Goal: Information Seeking & Learning: Check status

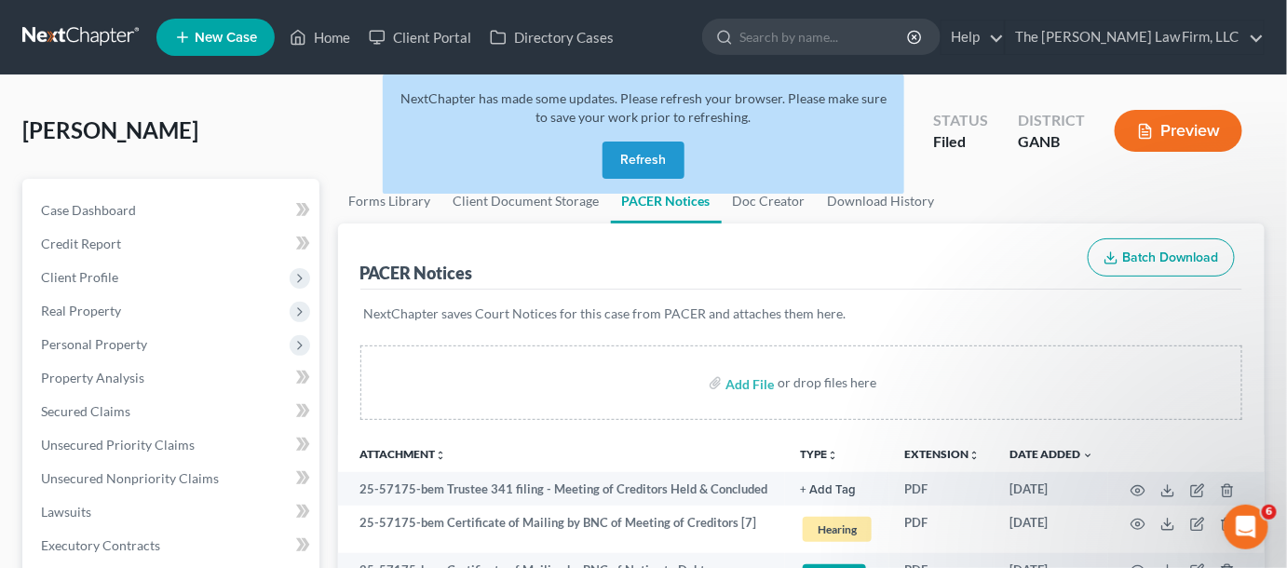
click at [659, 160] on button "Refresh" at bounding box center [644, 160] width 82 height 37
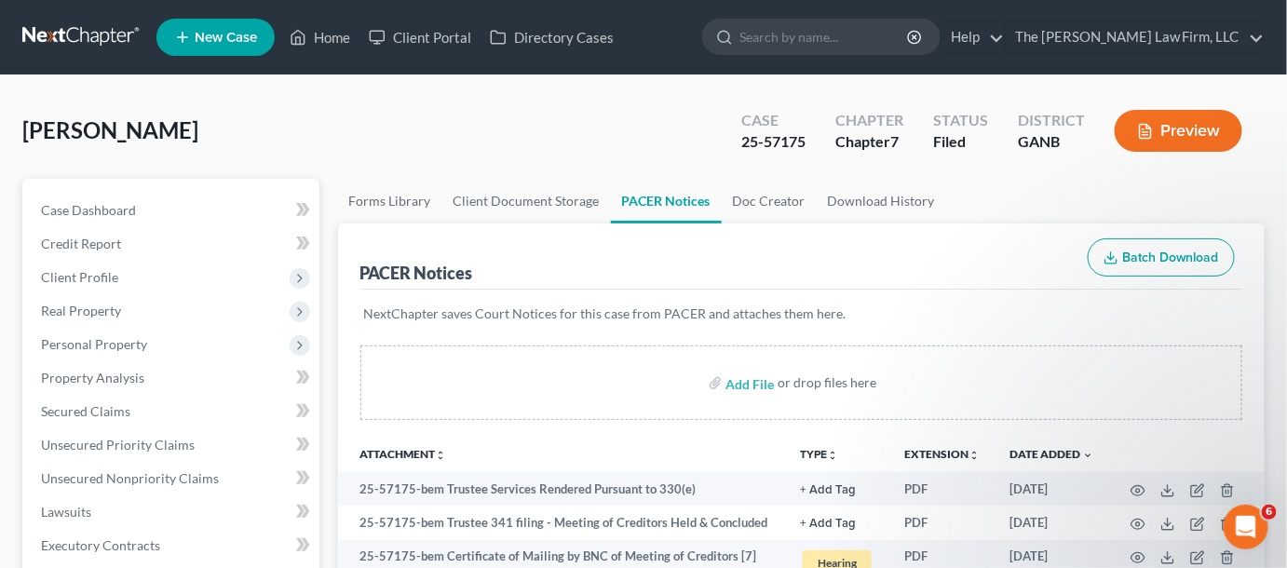
click at [863, 47] on input "search" at bounding box center [825, 37] width 170 height 34
type input "meadows"
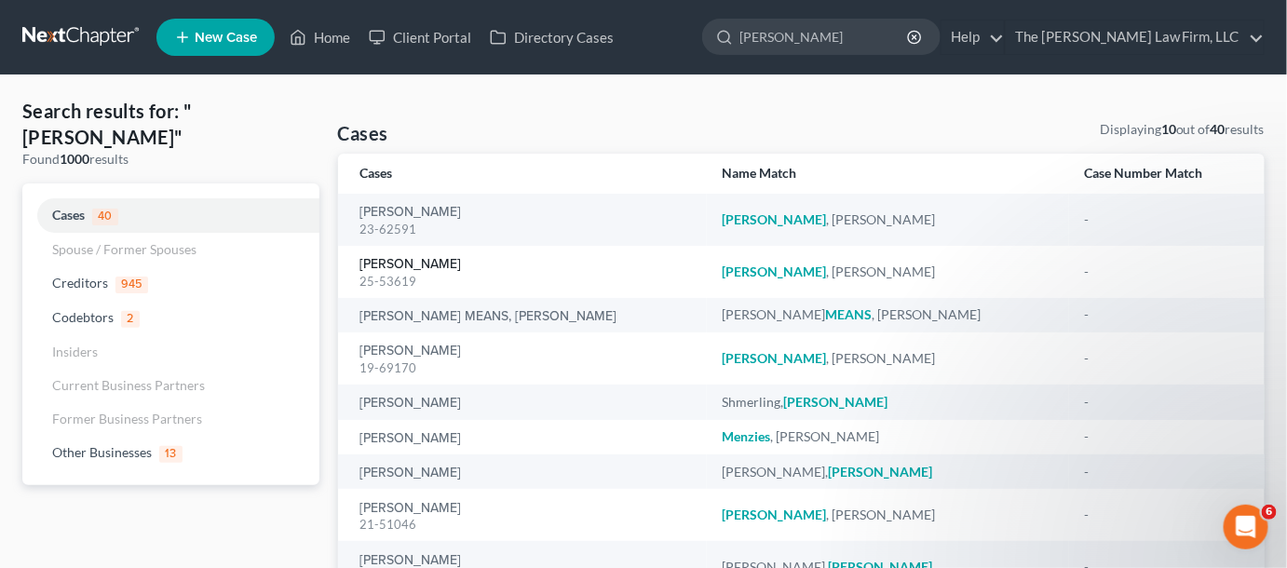
click at [419, 263] on link "Meadows, Michael" at bounding box center [412, 264] width 102 height 13
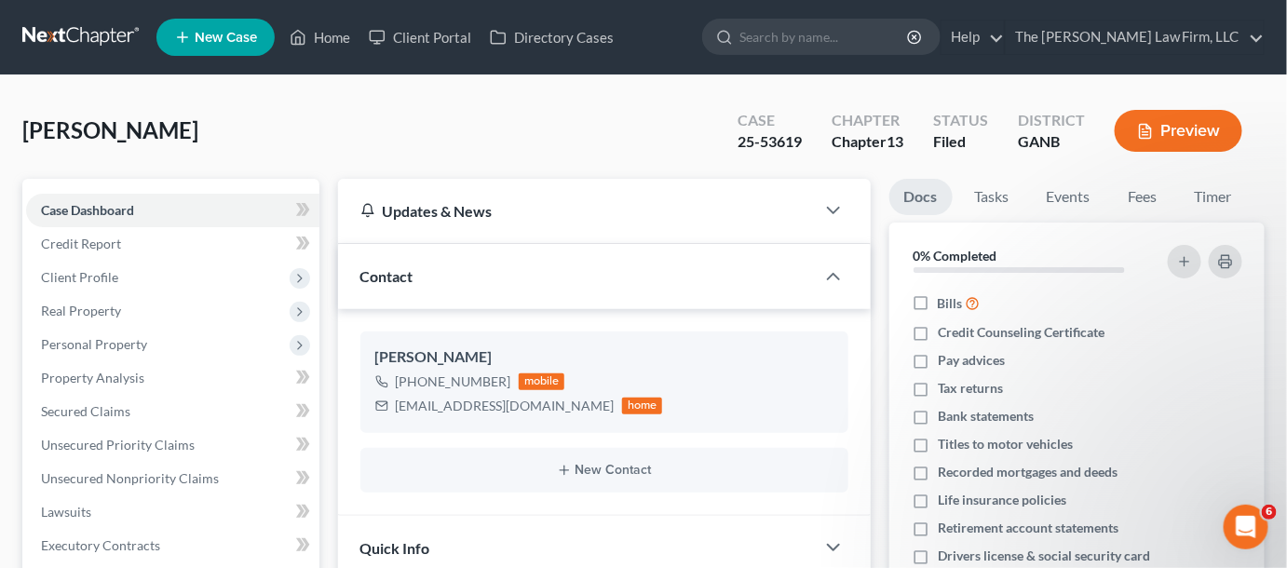
scroll to position [423, 0]
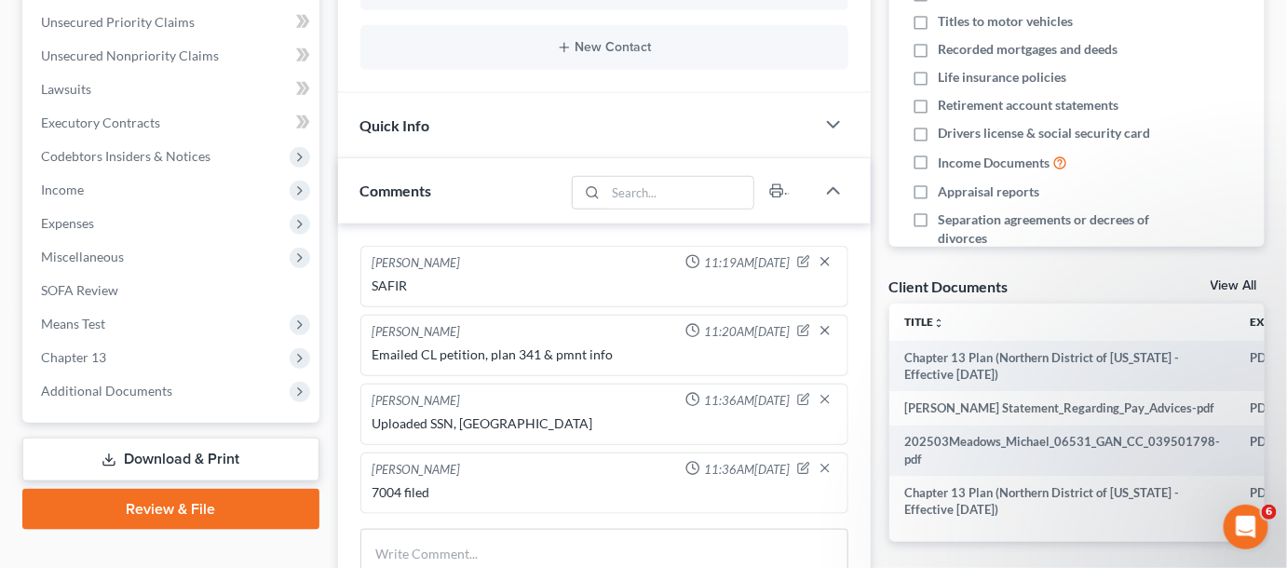
click at [117, 386] on span "Additional Documents" at bounding box center [106, 391] width 131 height 16
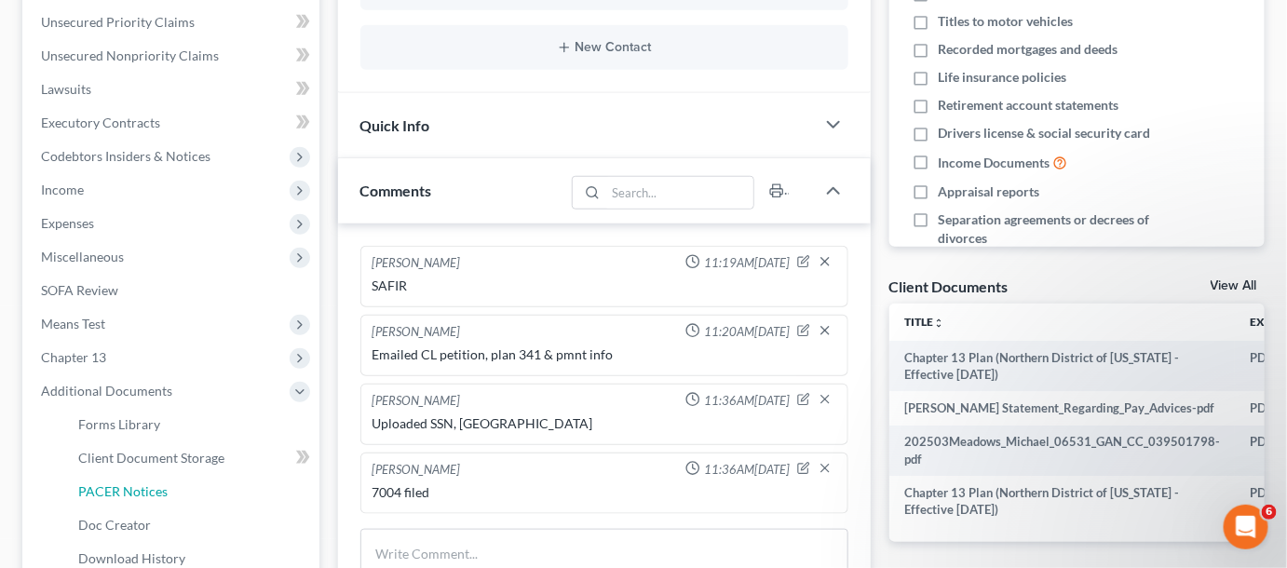
click at [116, 480] on link "PACER Notices" at bounding box center [191, 492] width 256 height 34
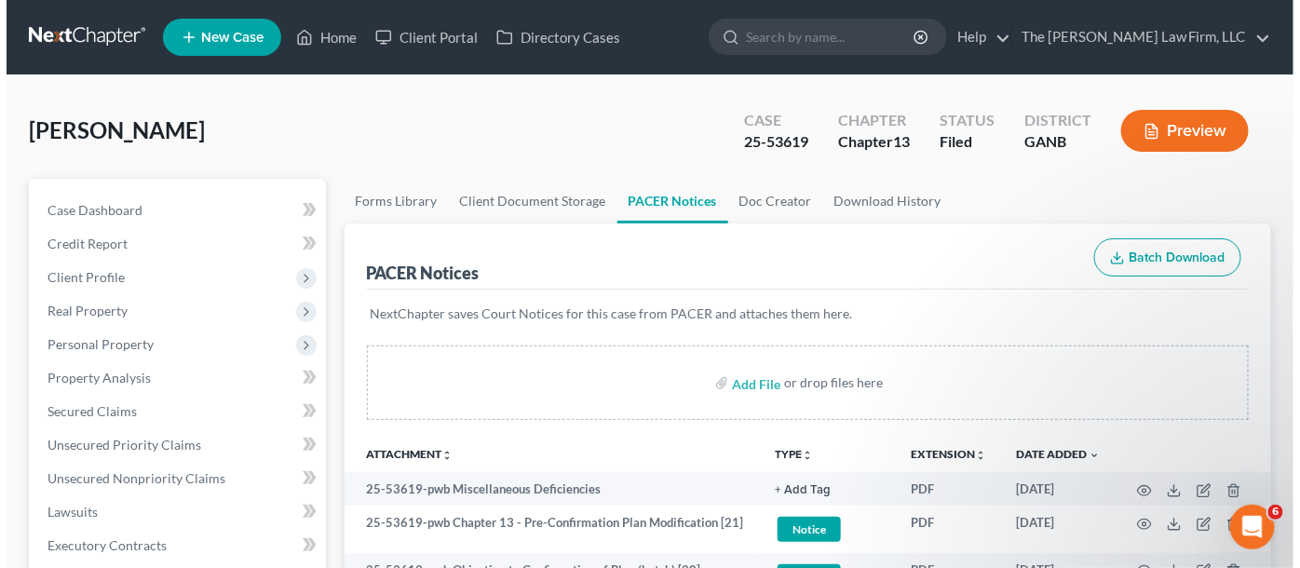
scroll to position [282, 0]
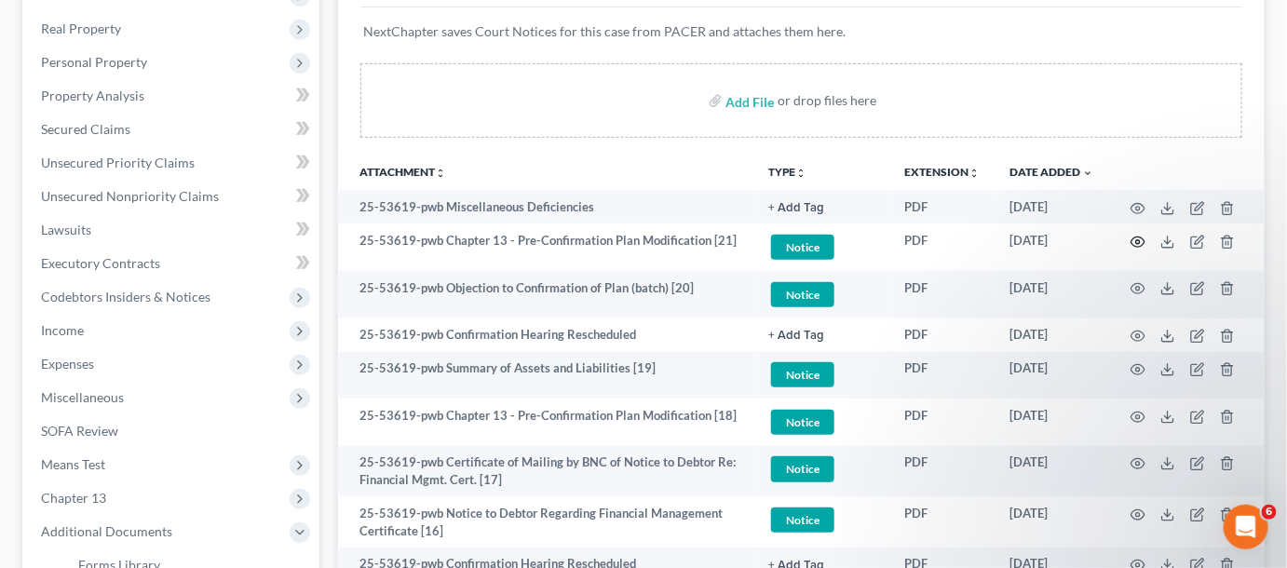
click at [1139, 240] on icon "button" at bounding box center [1138, 242] width 15 height 15
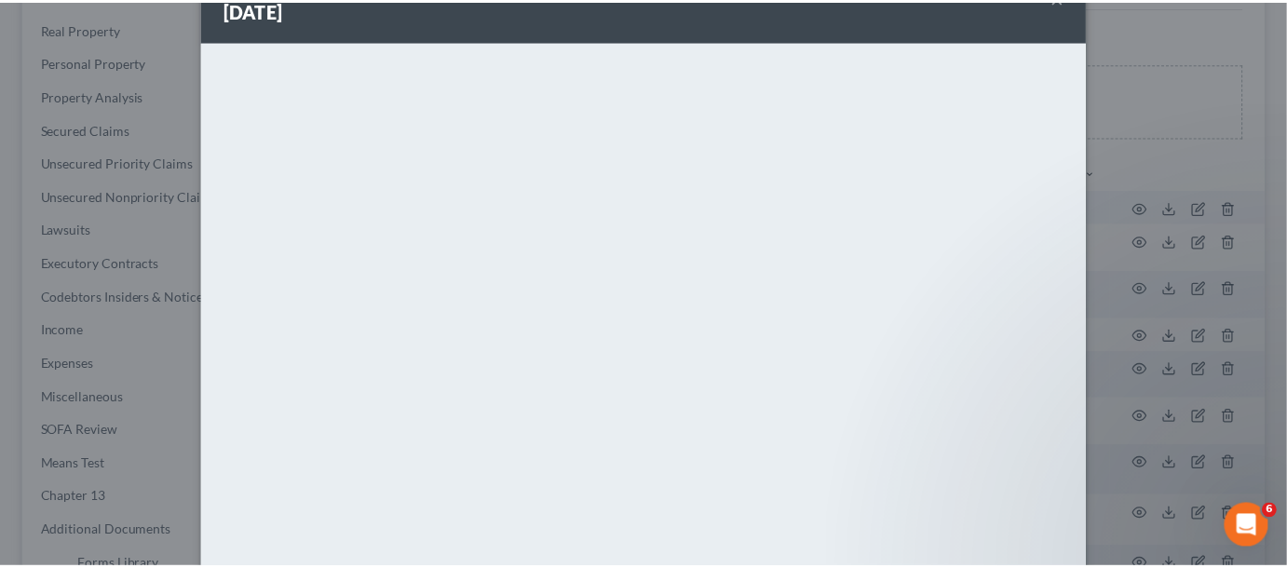
scroll to position [149, 0]
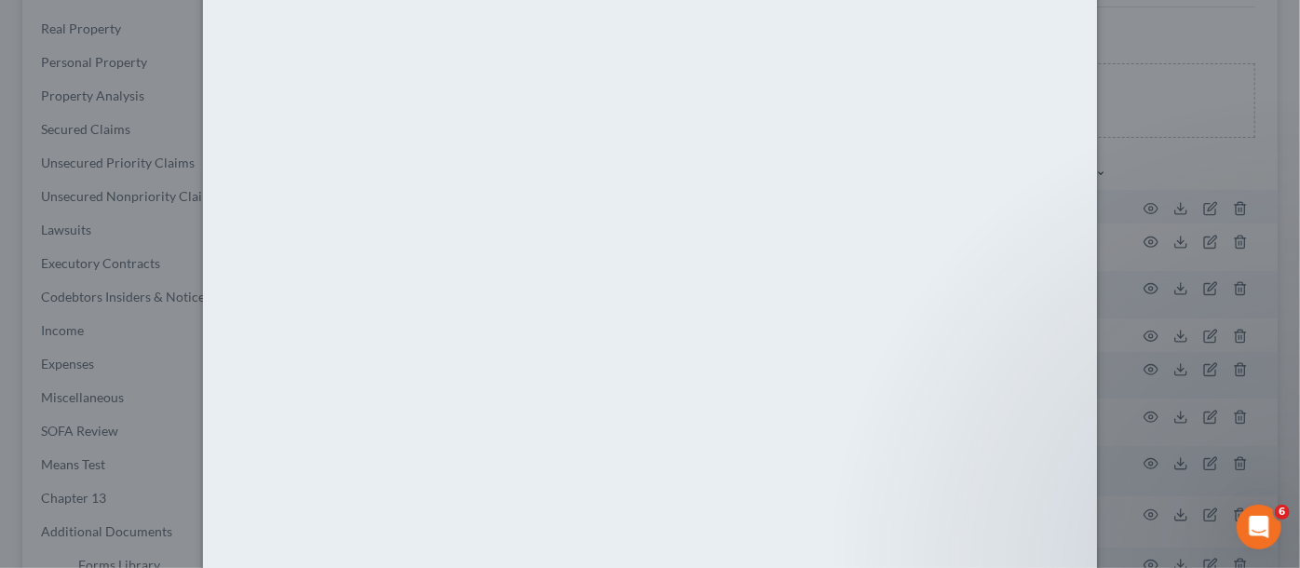
click at [1181, 151] on div "Attachment Preview: 25-53619-pwb Chapter 13 - Pre-Confirmation Plan Modificatio…" at bounding box center [650, 284] width 1300 height 568
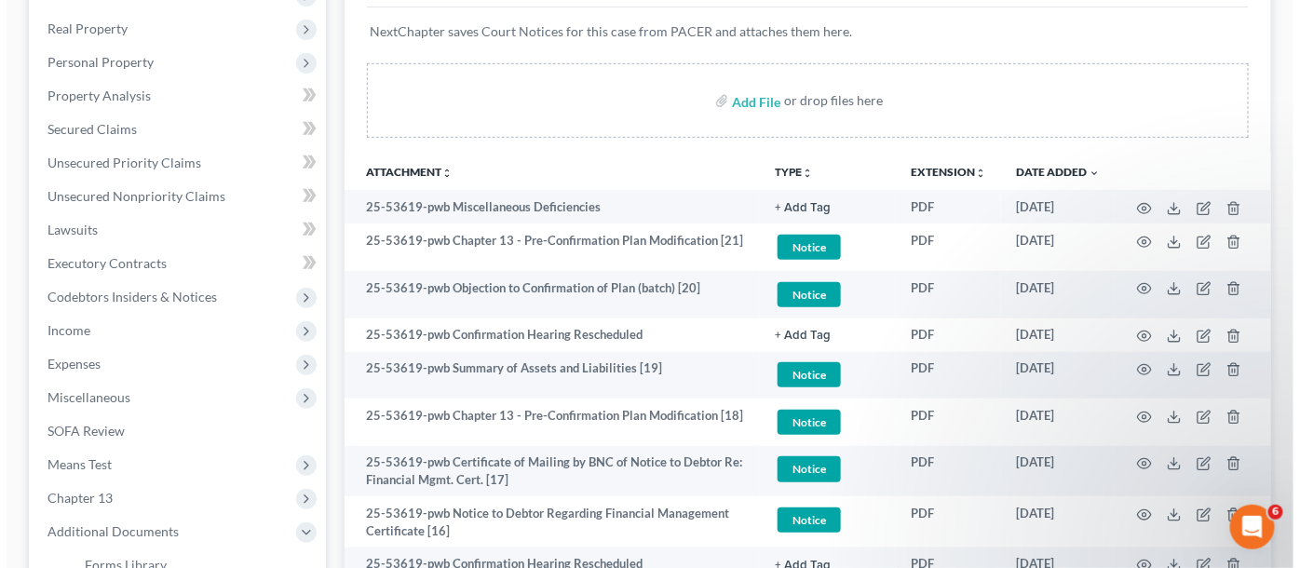
scroll to position [0, 0]
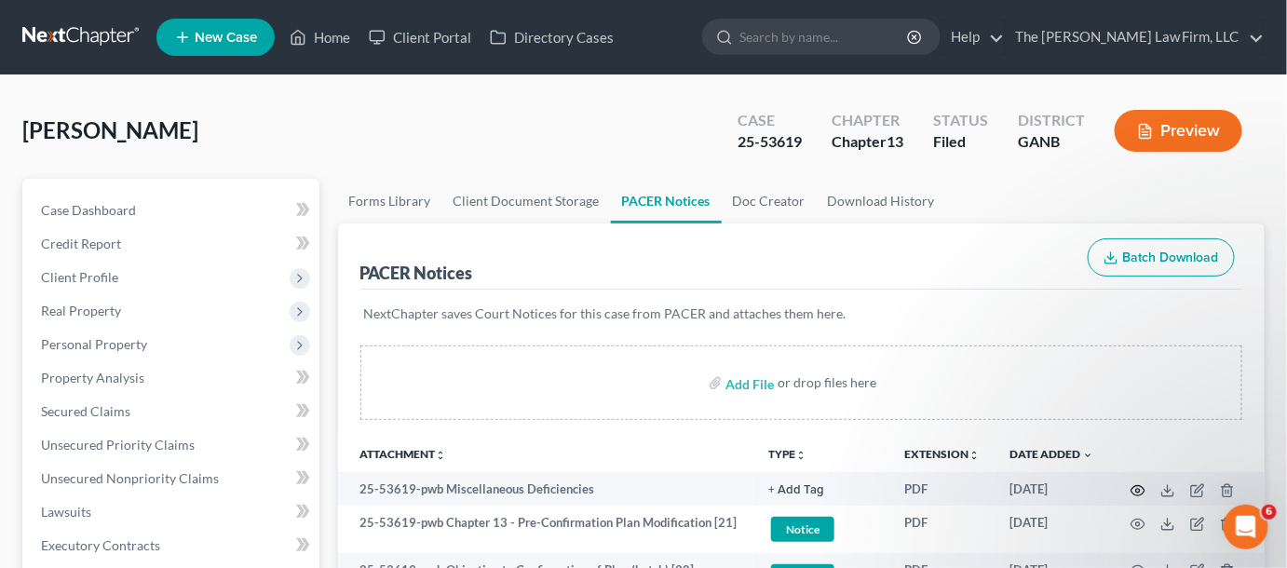
click at [1140, 486] on icon "button" at bounding box center [1138, 490] width 15 height 15
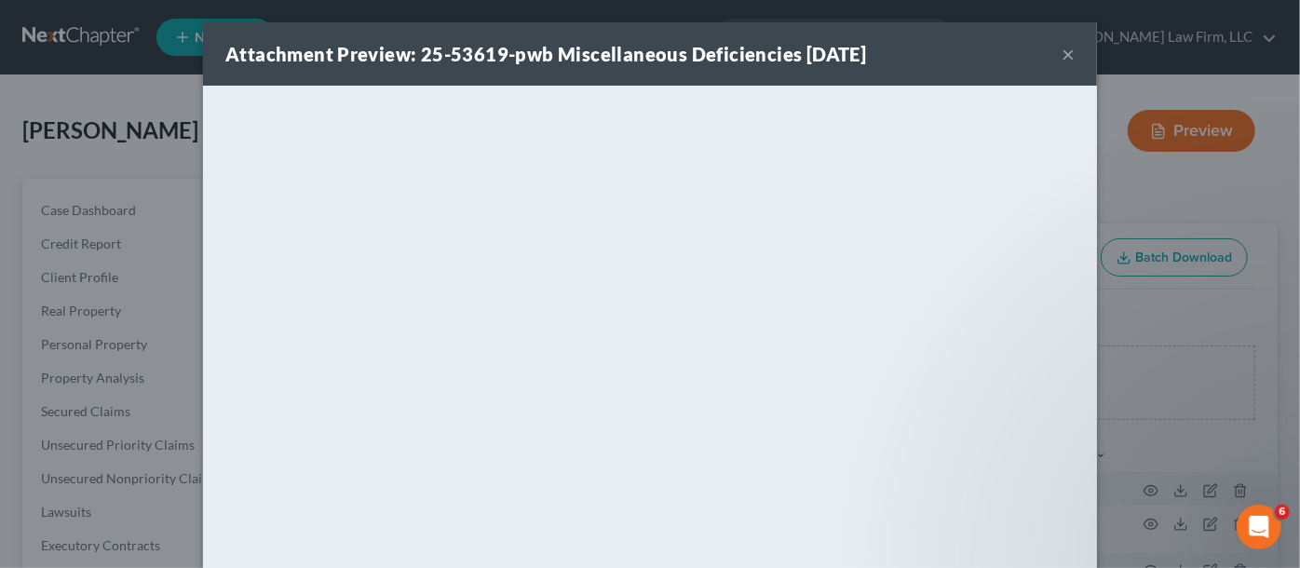
click at [1062, 52] on button "×" at bounding box center [1068, 54] width 13 height 22
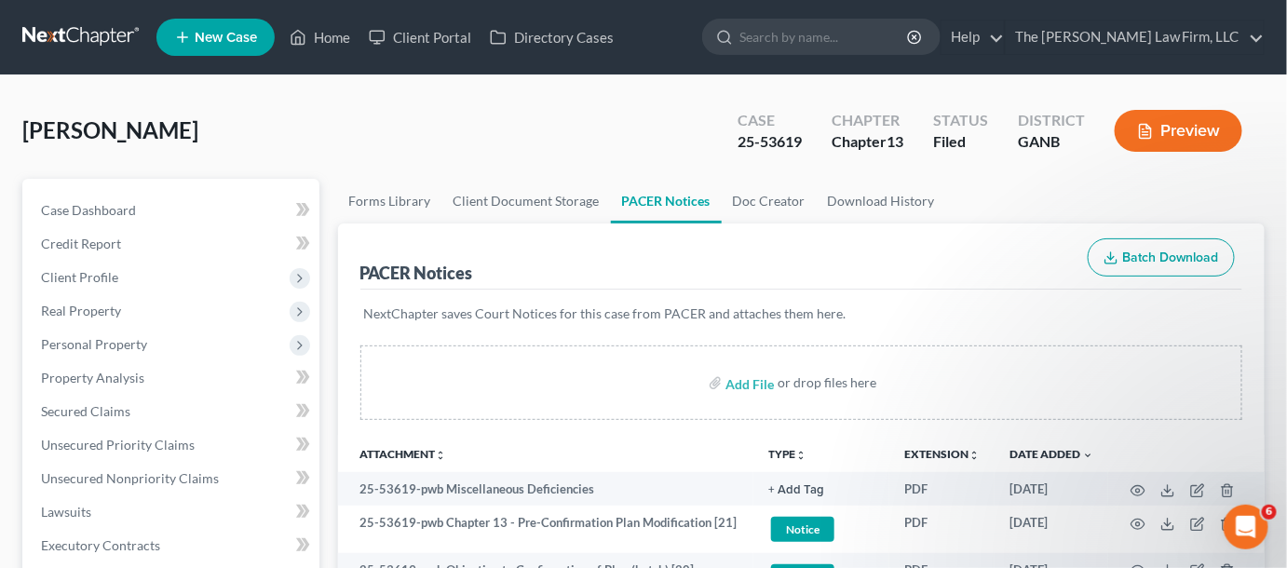
click at [723, 436] on th "Attachment unfold_more expand_more expand_less" at bounding box center [546, 453] width 416 height 37
click at [1136, 519] on icon "button" at bounding box center [1138, 524] width 15 height 15
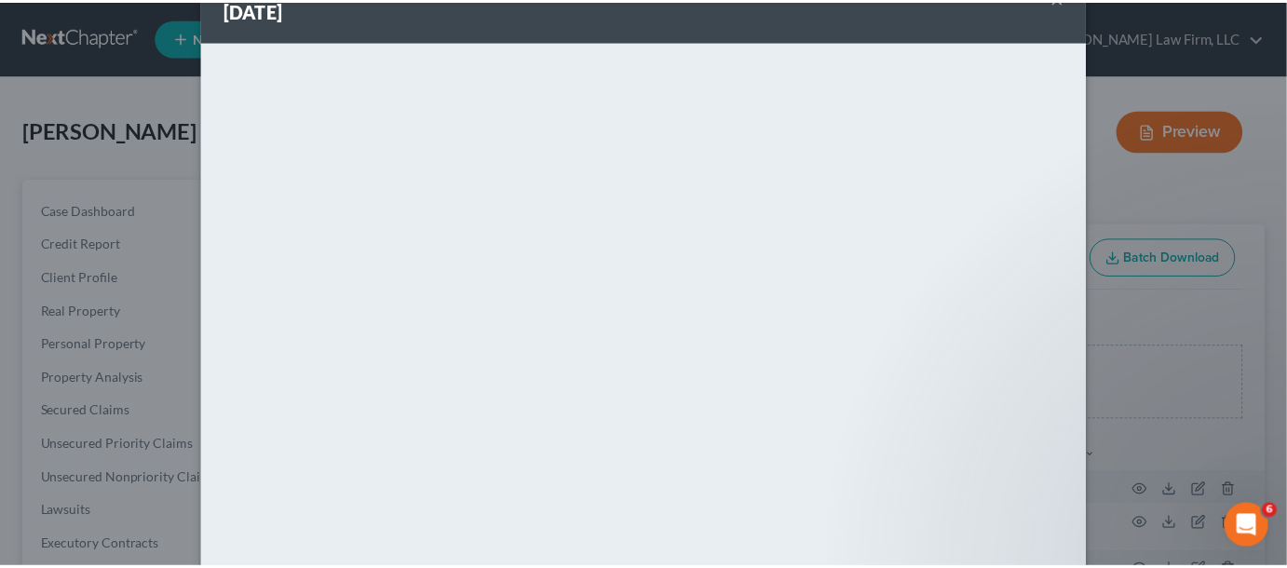
scroll to position [149, 0]
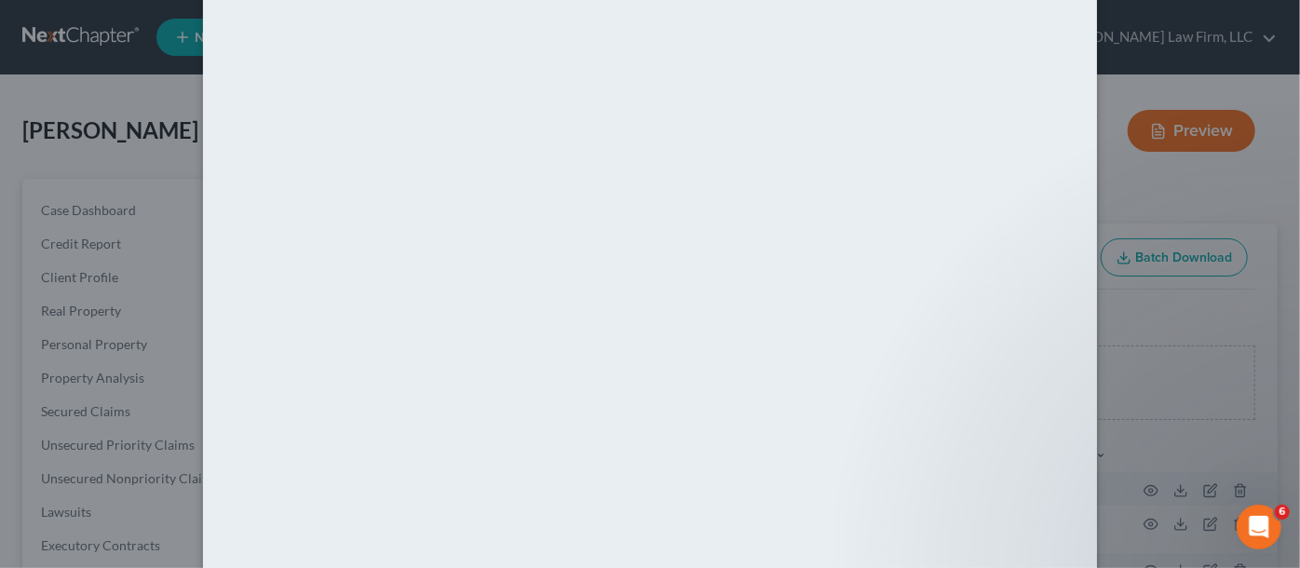
click at [1179, 156] on div "Attachment Preview: 25-53619-pwb Chapter 13 - Pre-Confirmation Plan Modificatio…" at bounding box center [650, 284] width 1300 height 568
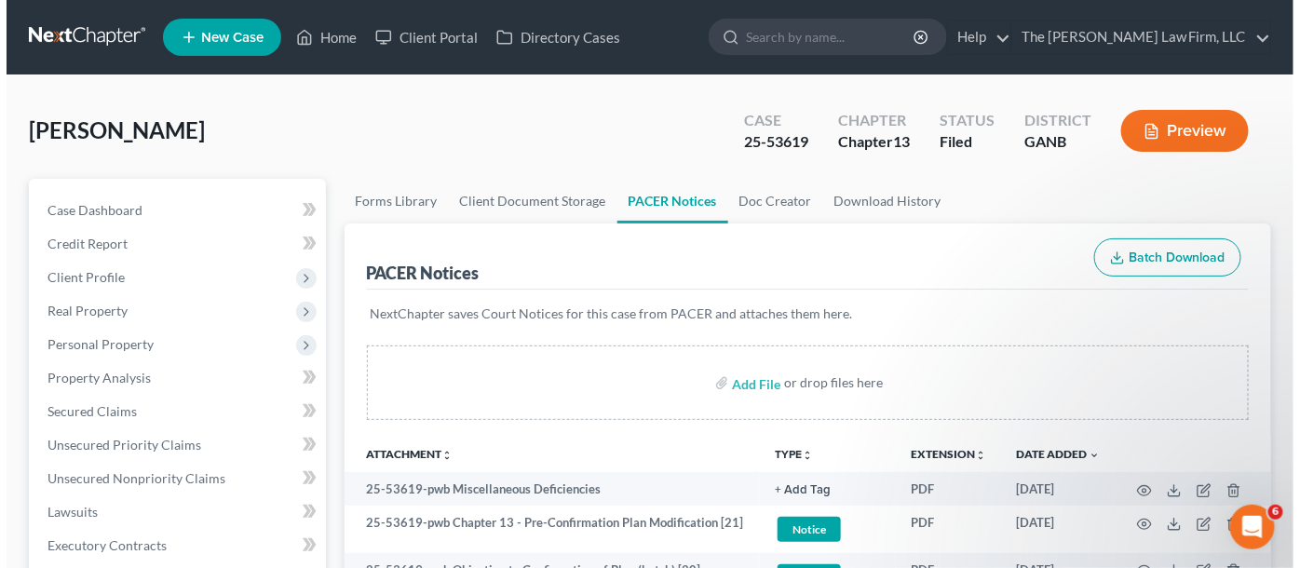
scroll to position [141, 0]
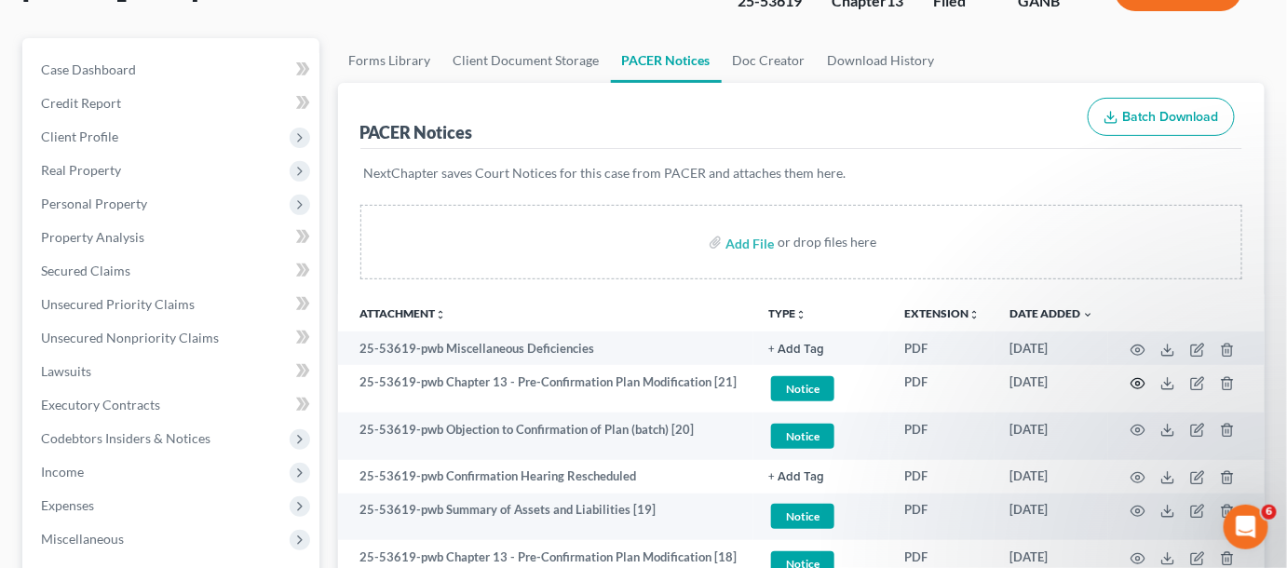
click at [1139, 378] on icon "button" at bounding box center [1139, 383] width 14 height 10
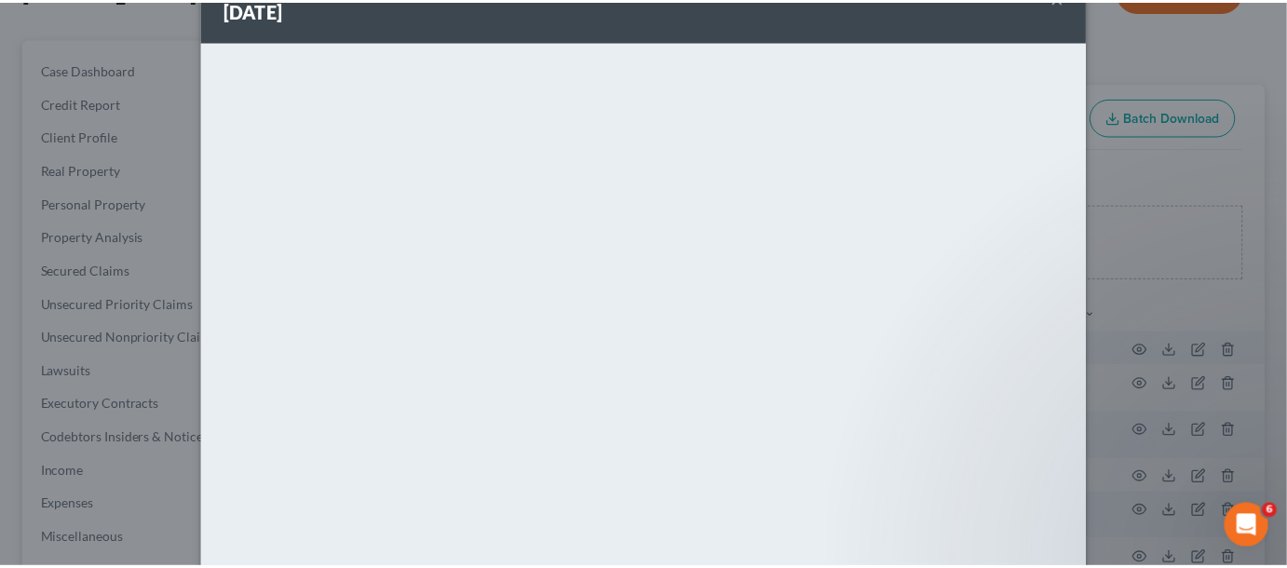
scroll to position [149, 0]
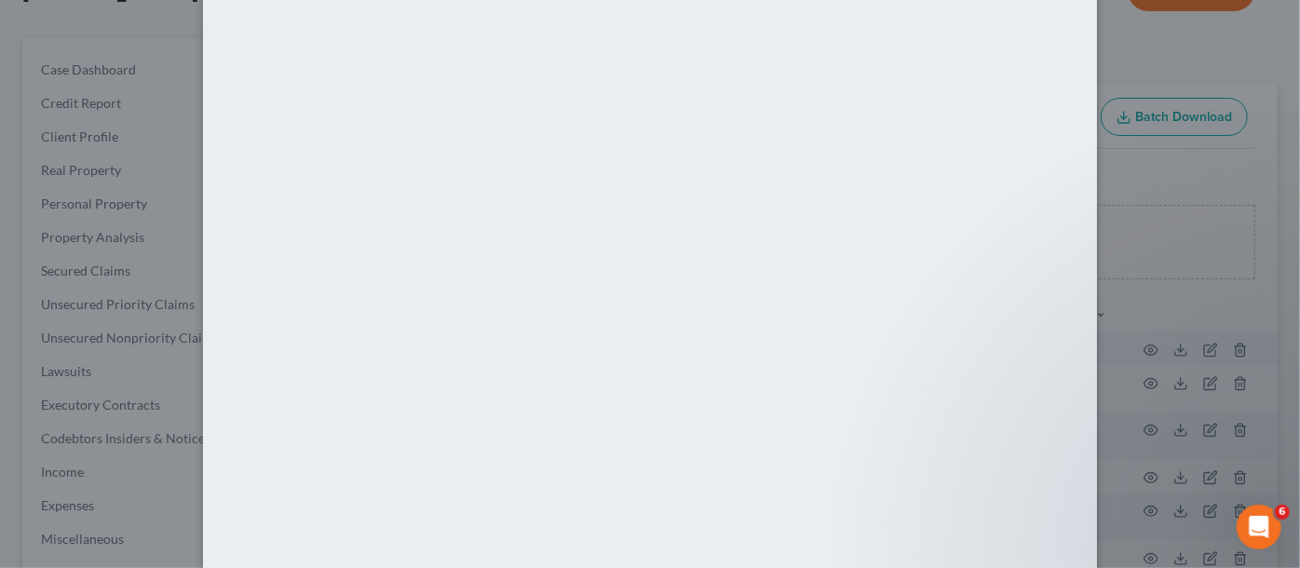
drag, startPoint x: 1185, startPoint y: 163, endPoint x: 1028, endPoint y: 160, distance: 157.5
click at [1184, 163] on div "Attachment Preview: 25-53619-pwb Chapter 13 - Pre-Confirmation Plan Modificatio…" at bounding box center [650, 284] width 1300 height 568
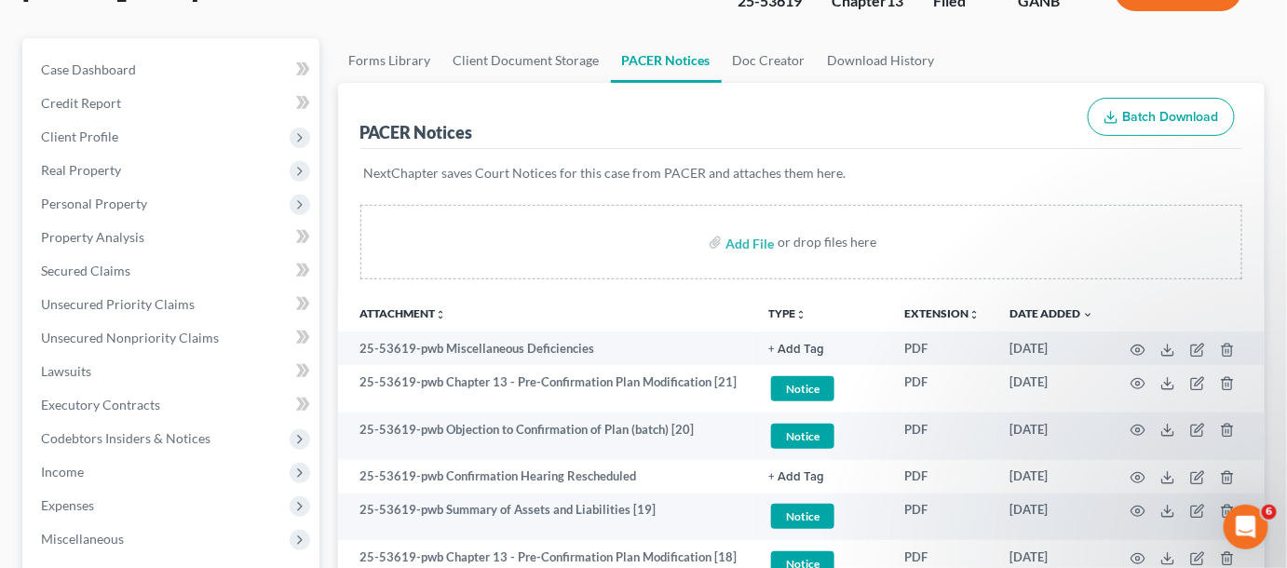
click at [46, 129] on span "Client Profile" at bounding box center [79, 137] width 77 height 16
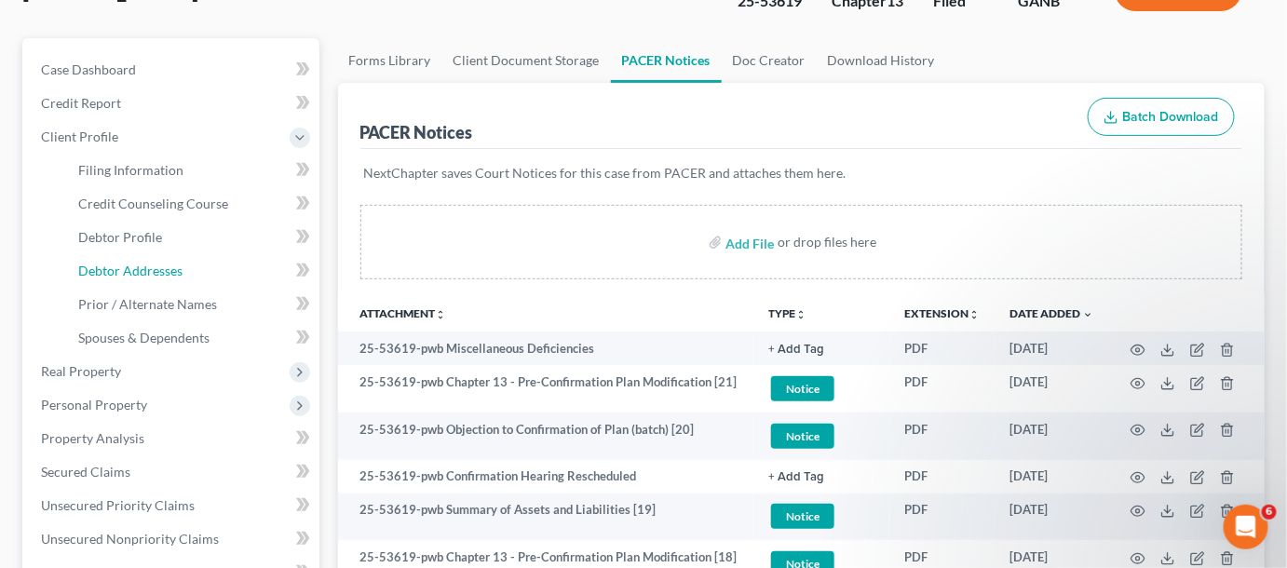
click at [143, 267] on span "Debtor Addresses" at bounding box center [130, 271] width 104 height 16
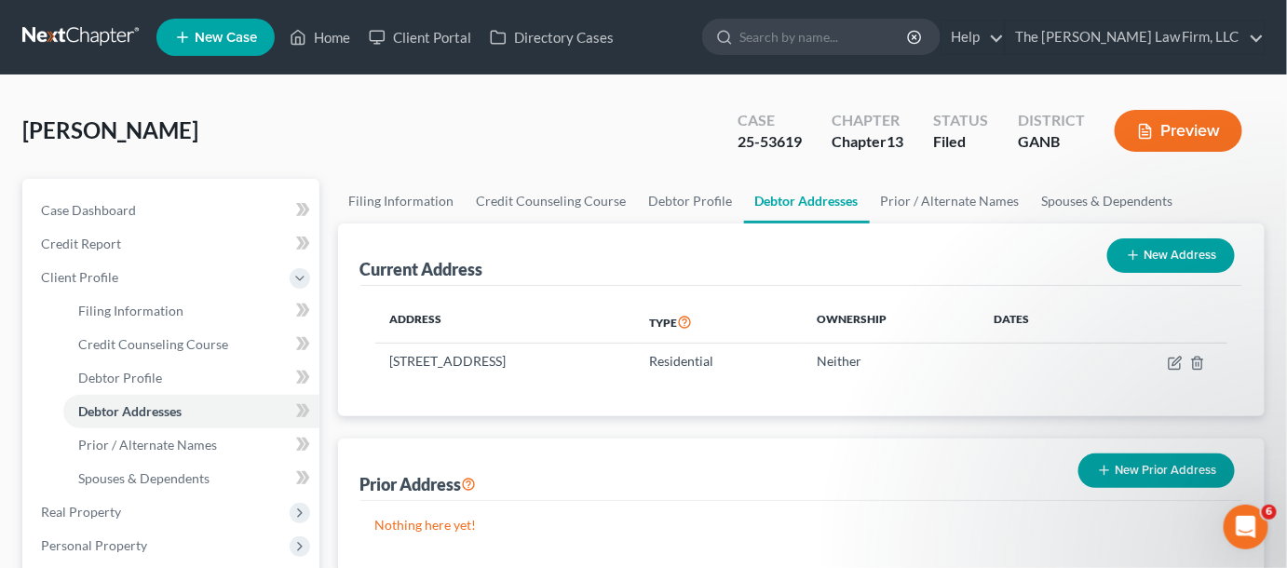
click at [791, 46] on input "search" at bounding box center [825, 37] width 170 height 34
type input "brissett"
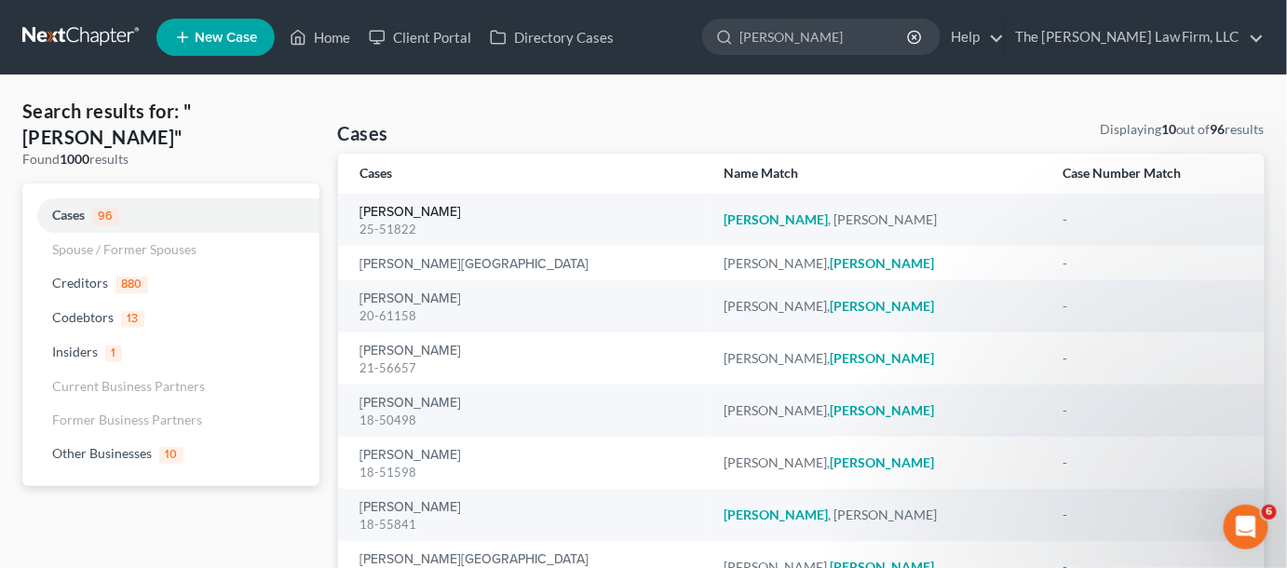
click at [367, 215] on link "Brissett, Carmen" at bounding box center [412, 212] width 102 height 13
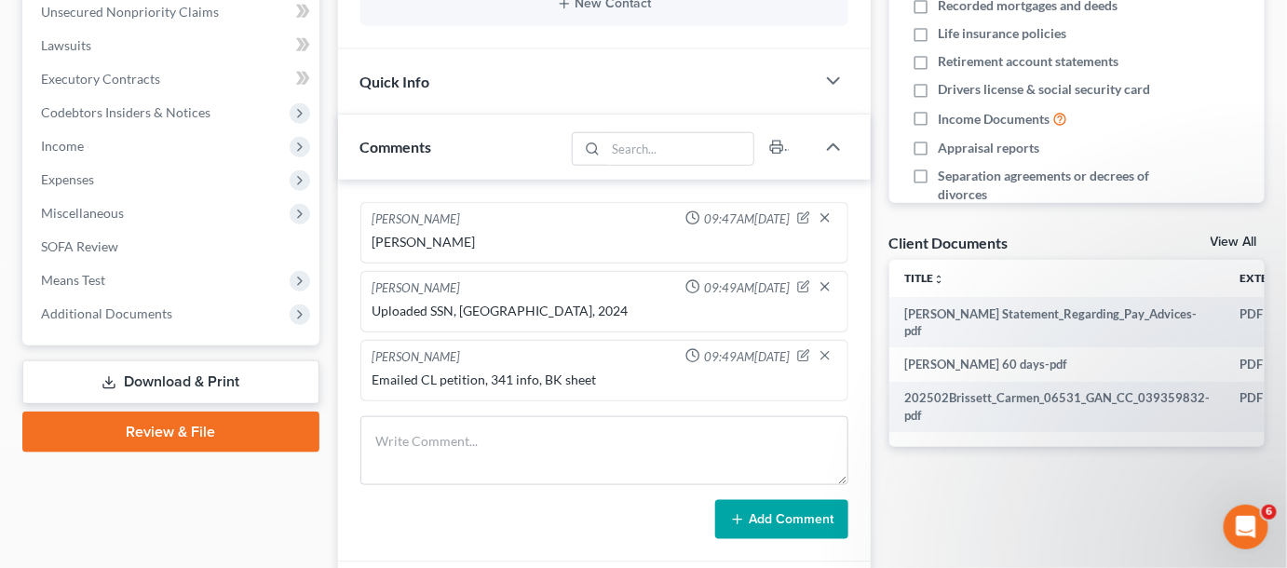
scroll to position [564, 0]
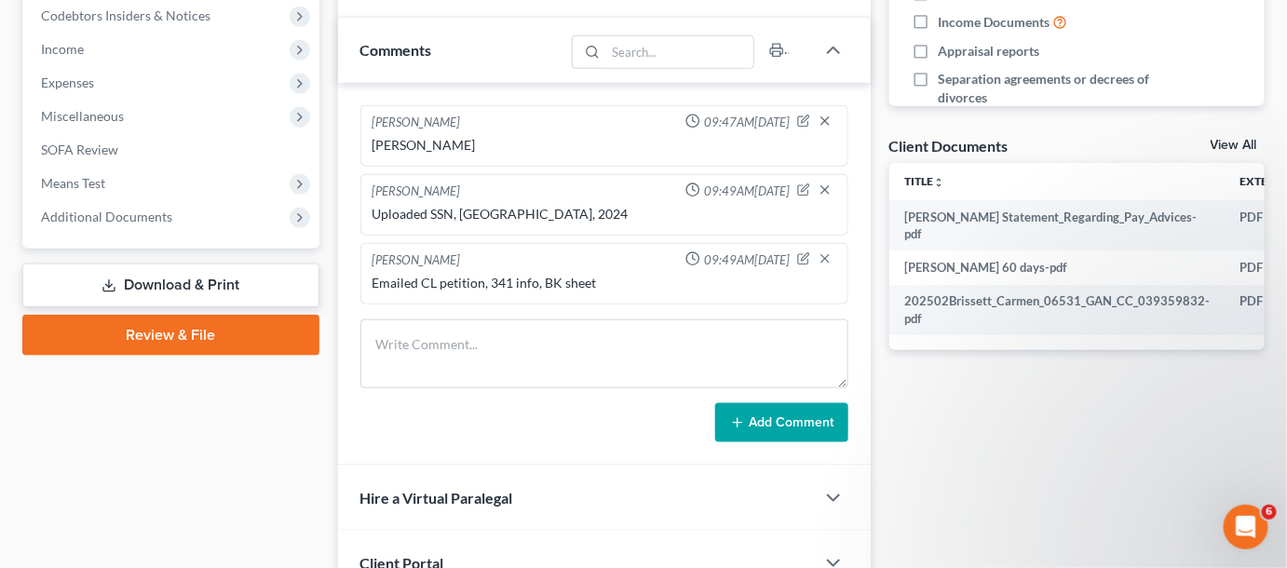
click at [102, 218] on span "Additional Documents" at bounding box center [106, 217] width 131 height 16
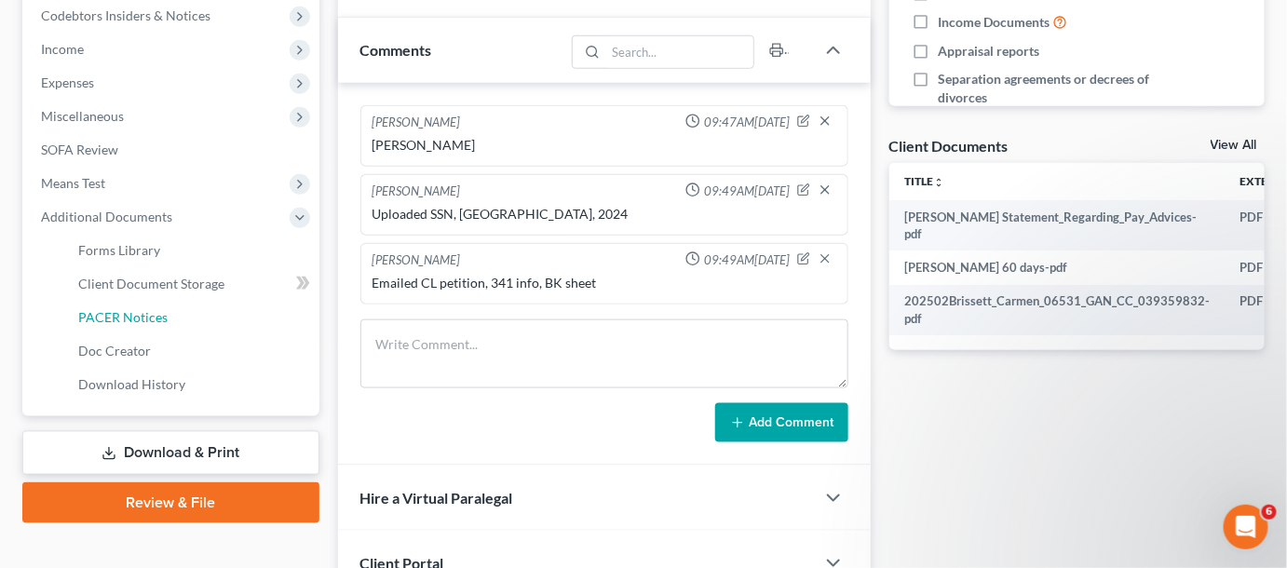
click at [138, 327] on link "PACER Notices" at bounding box center [191, 318] width 256 height 34
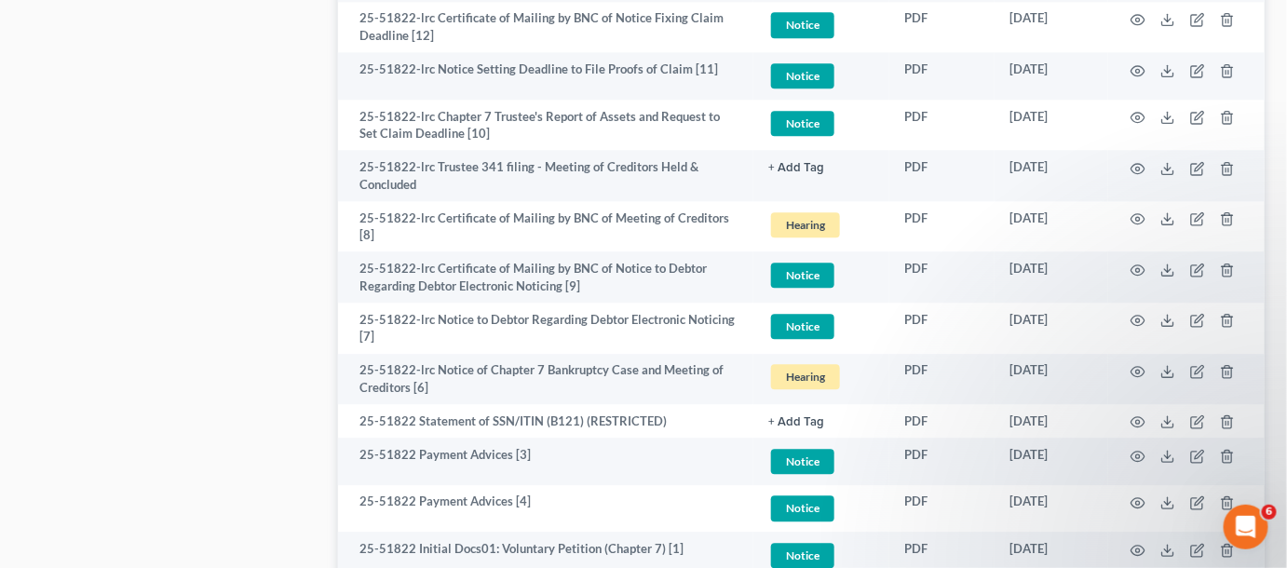
scroll to position [1677, 0]
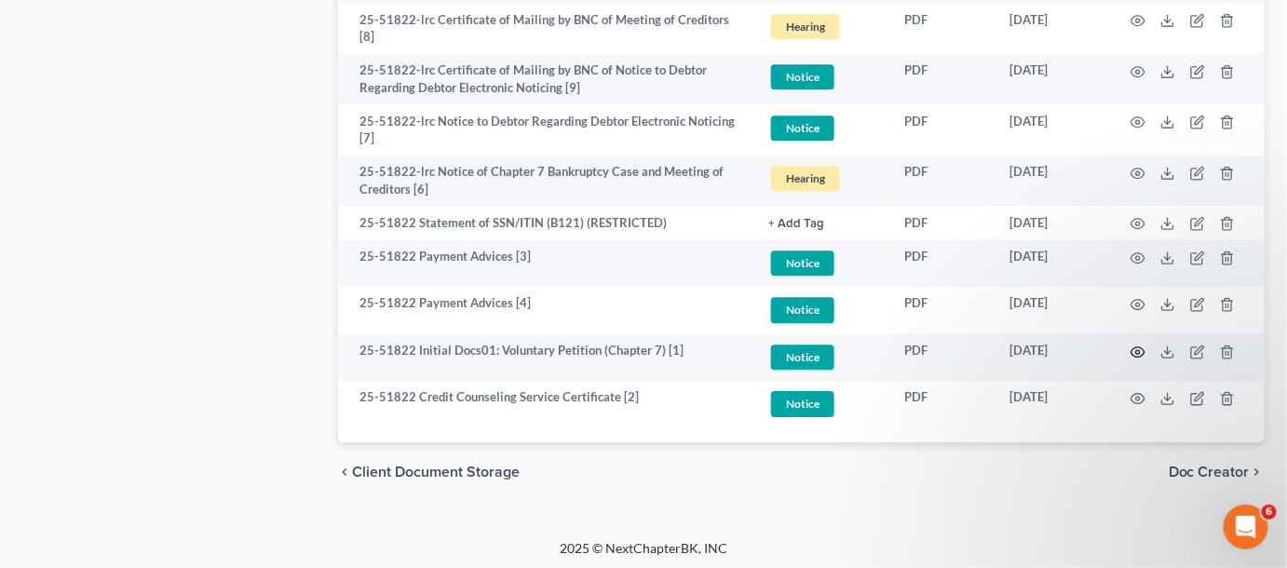
click at [1144, 347] on icon "button" at bounding box center [1138, 352] width 15 height 15
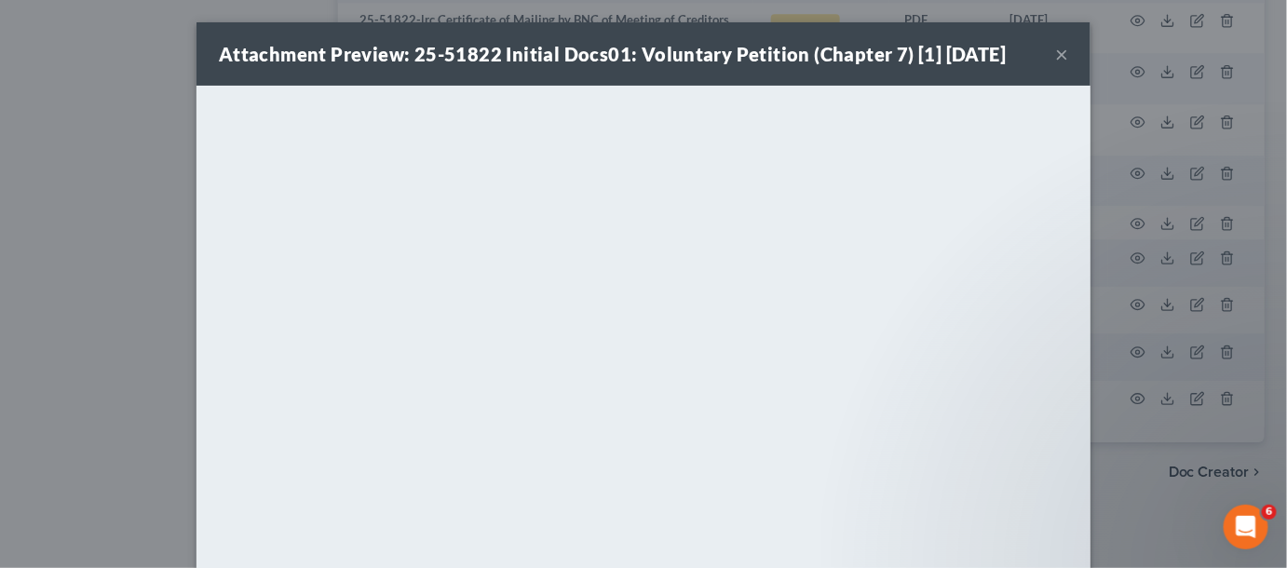
scroll to position [1672, 0]
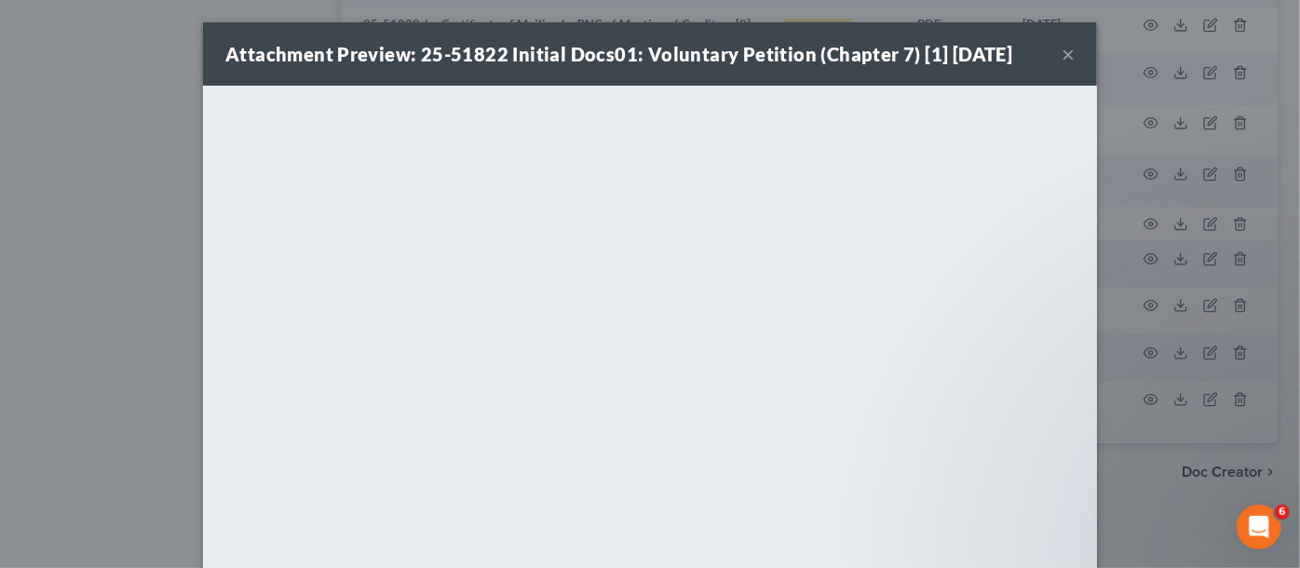
click at [89, 278] on div "Attachment Preview: 25-51822 Initial Docs01: Voluntary Petition (Chapter 7) [1]…" at bounding box center [650, 284] width 1300 height 568
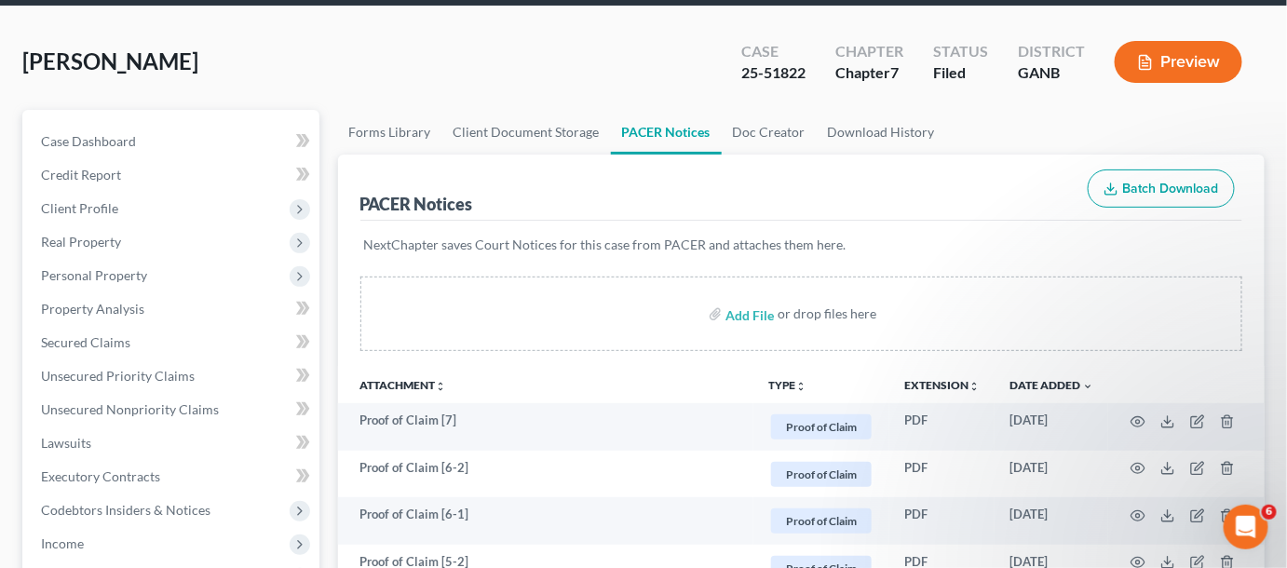
scroll to position [0, 0]
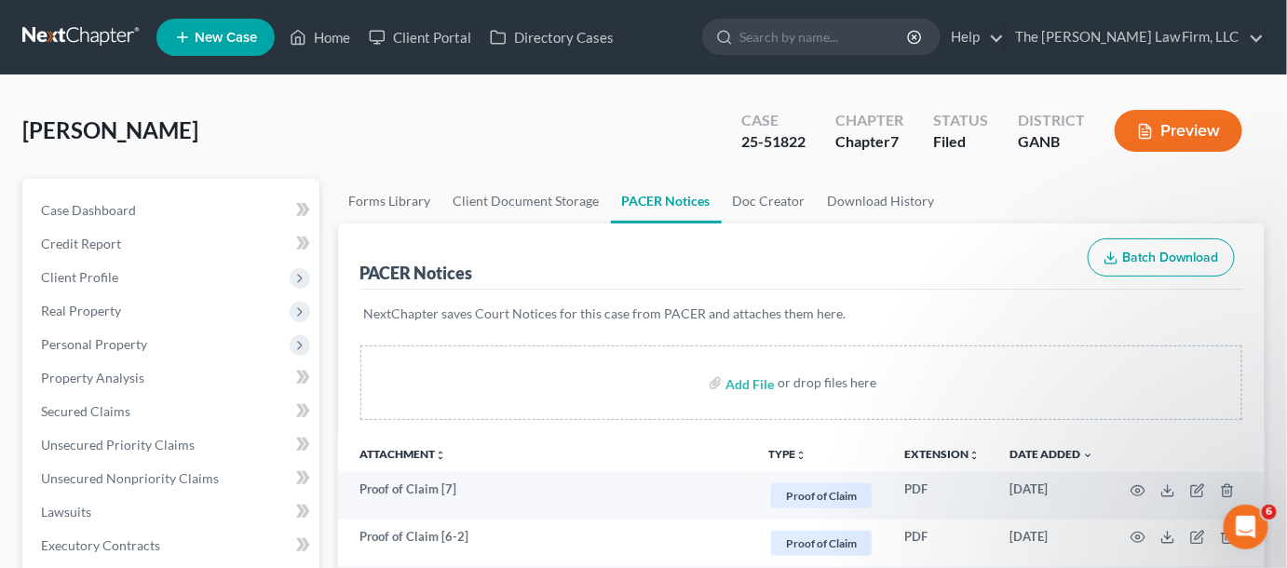
click at [808, 32] on input "search" at bounding box center [825, 37] width 170 height 34
type input "gray"
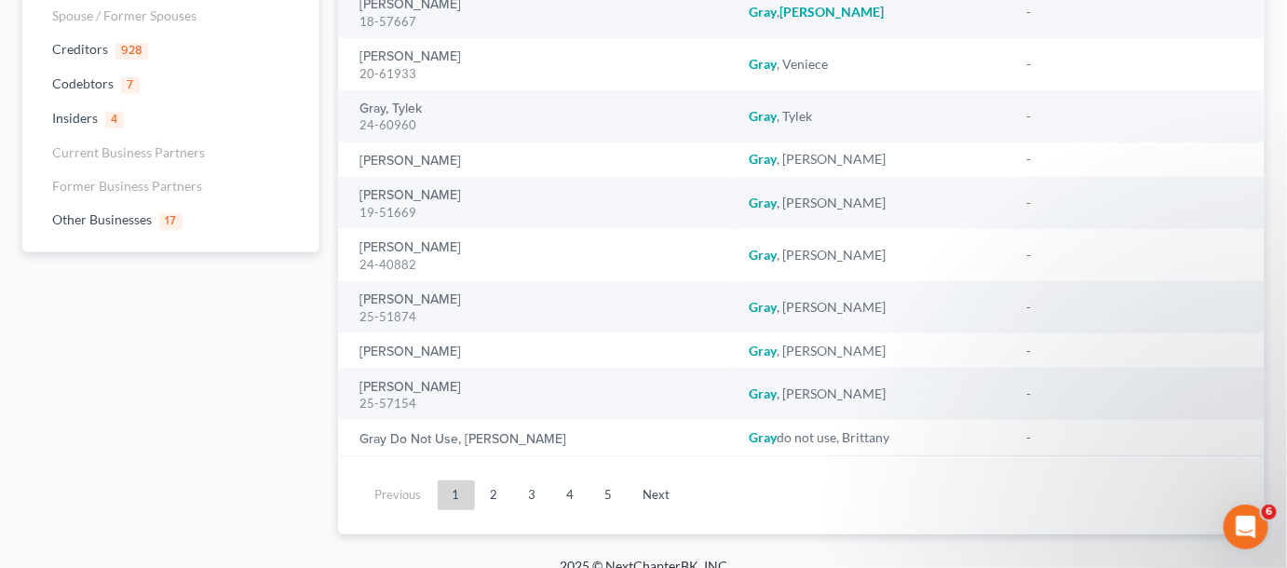
scroll to position [229, 0]
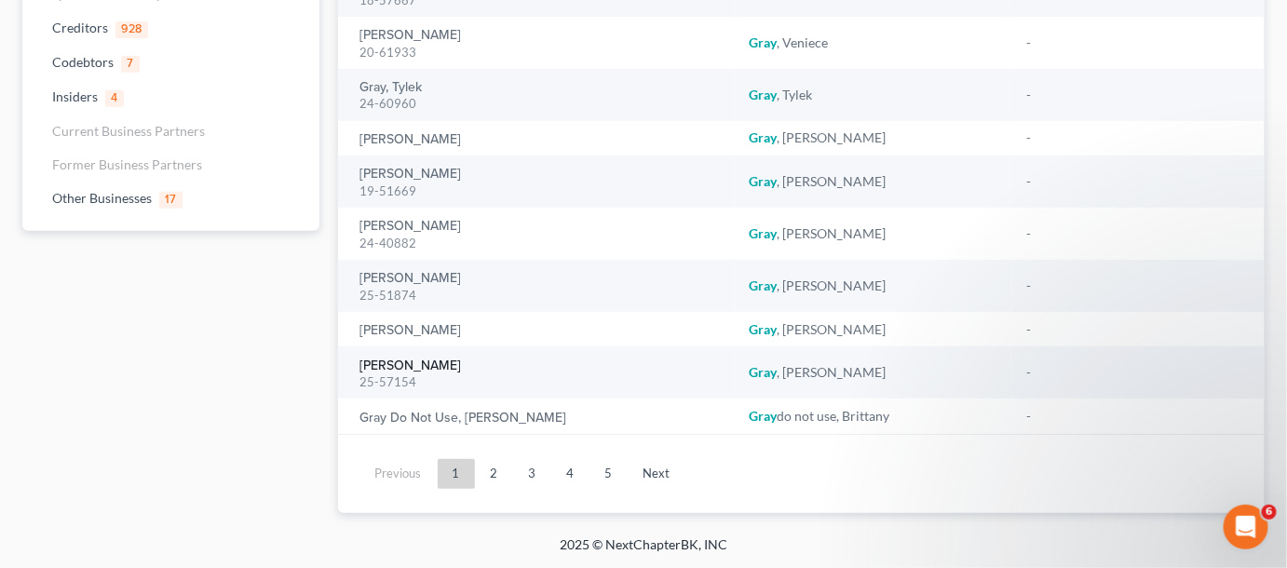
click at [403, 364] on link "Gray, Britney" at bounding box center [412, 366] width 102 height 13
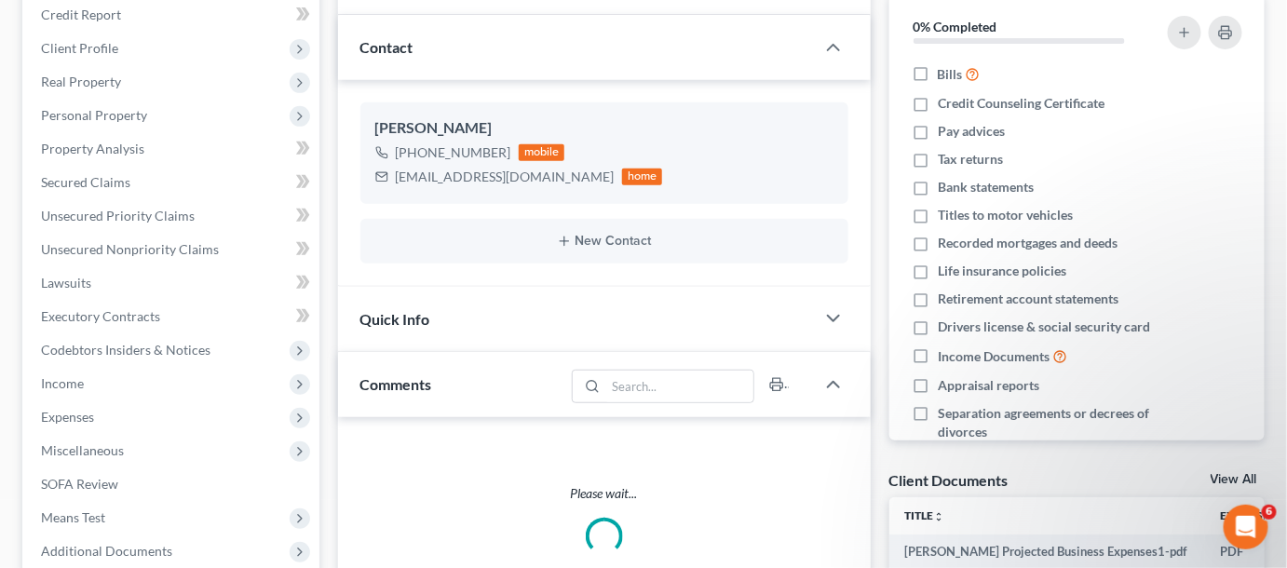
scroll to position [441, 0]
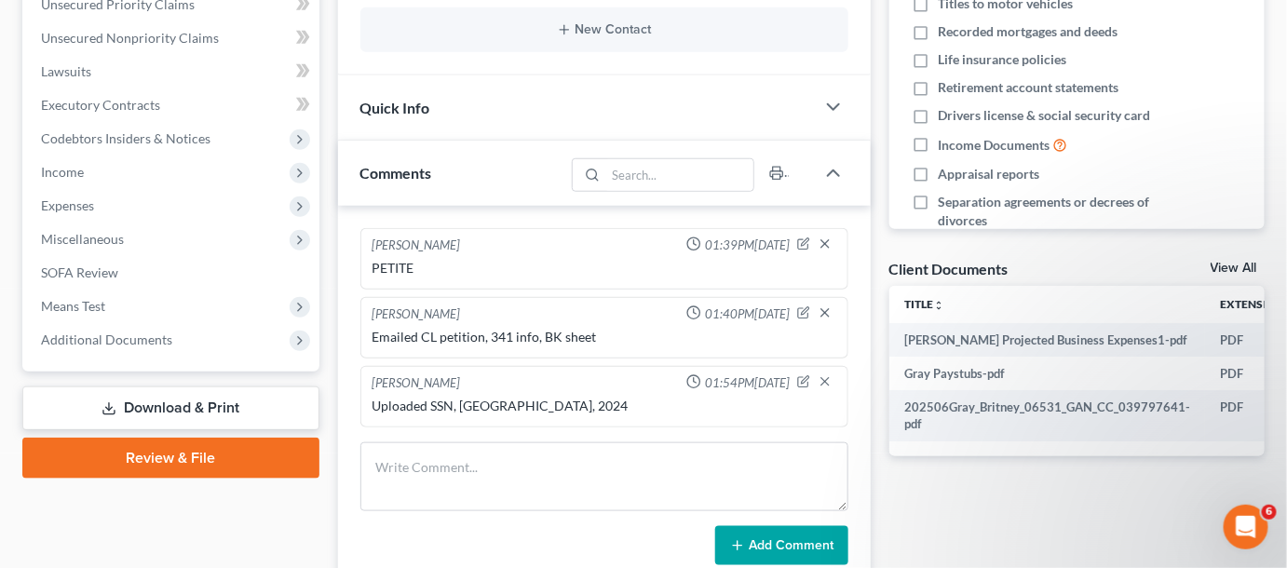
click at [78, 338] on span "Additional Documents" at bounding box center [106, 340] width 131 height 16
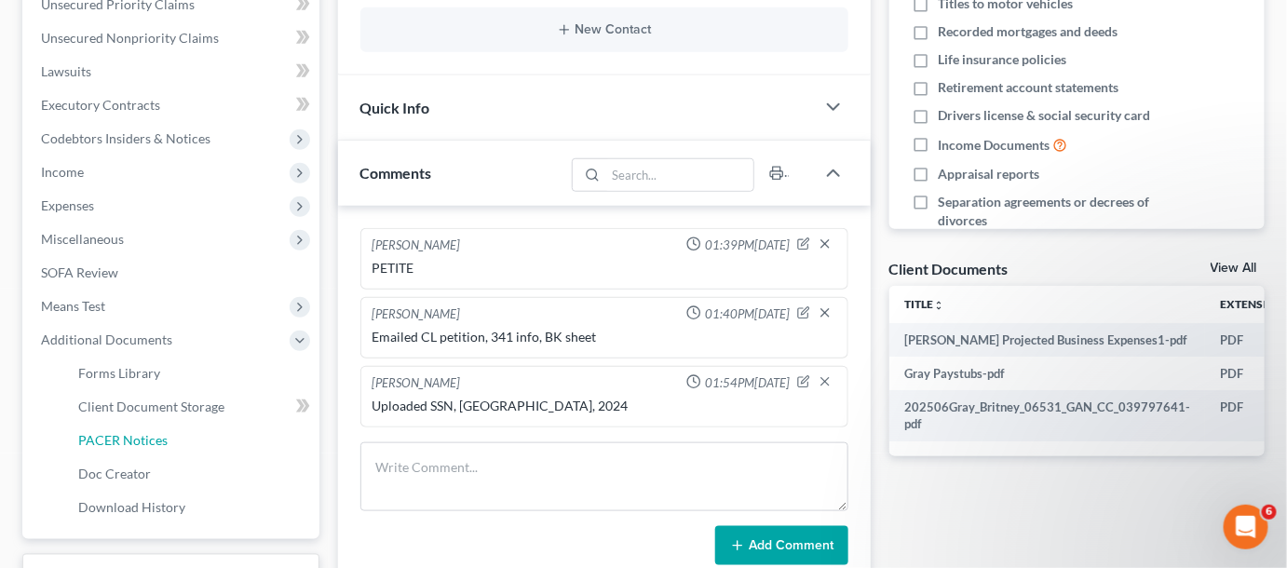
click at [114, 434] on span "PACER Notices" at bounding box center [122, 440] width 89 height 16
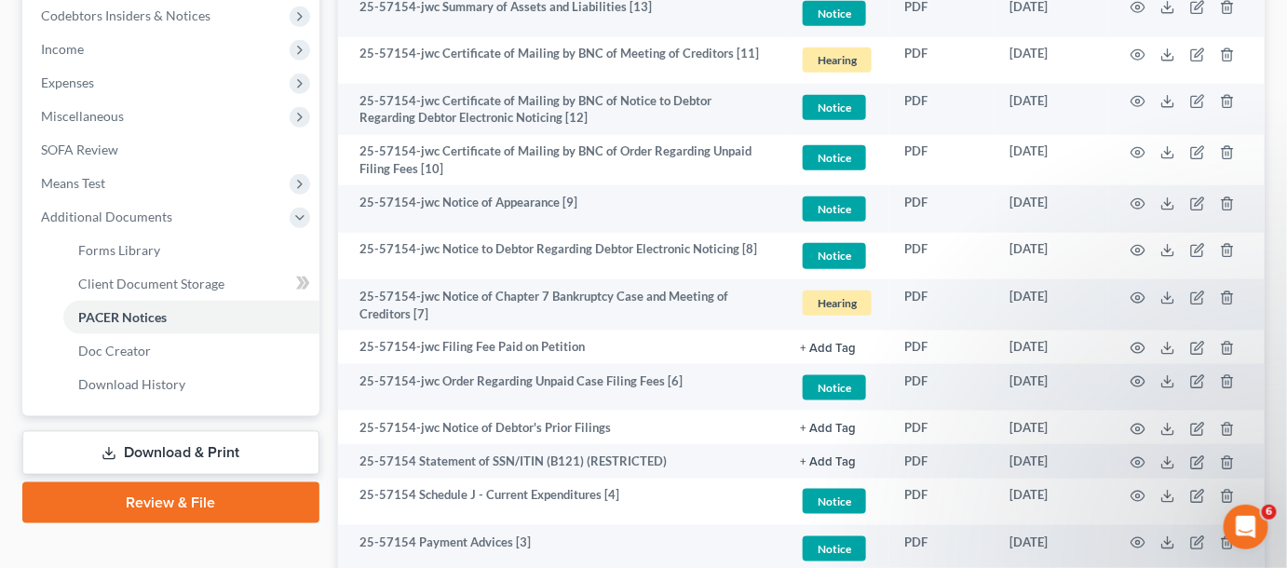
scroll to position [805, 0]
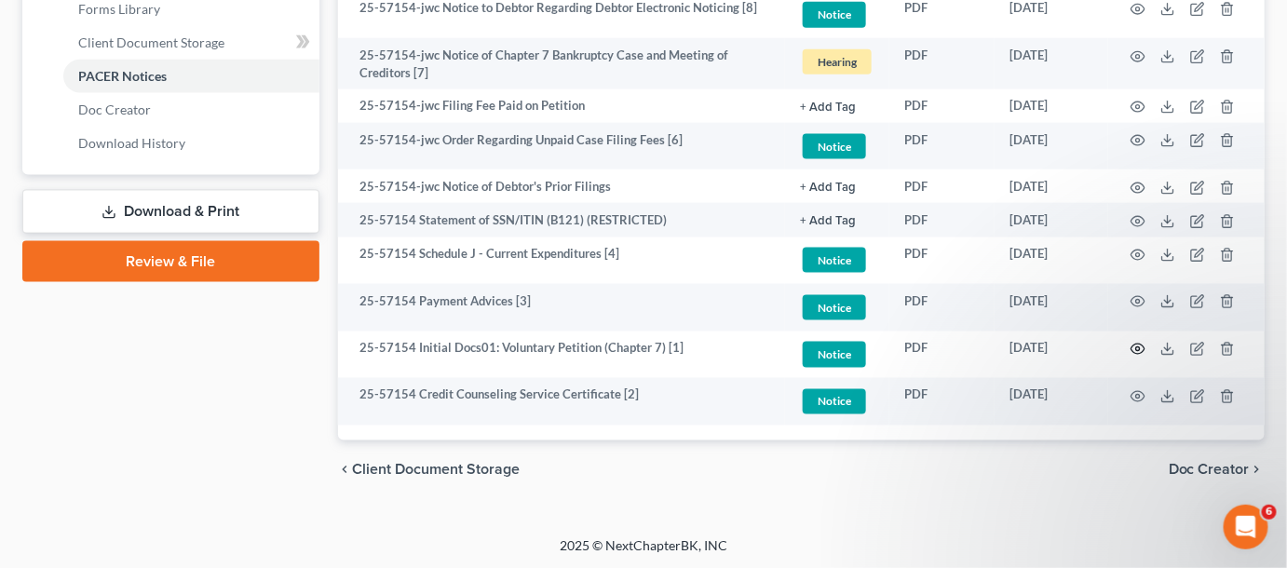
click at [1142, 347] on icon "button" at bounding box center [1138, 349] width 15 height 15
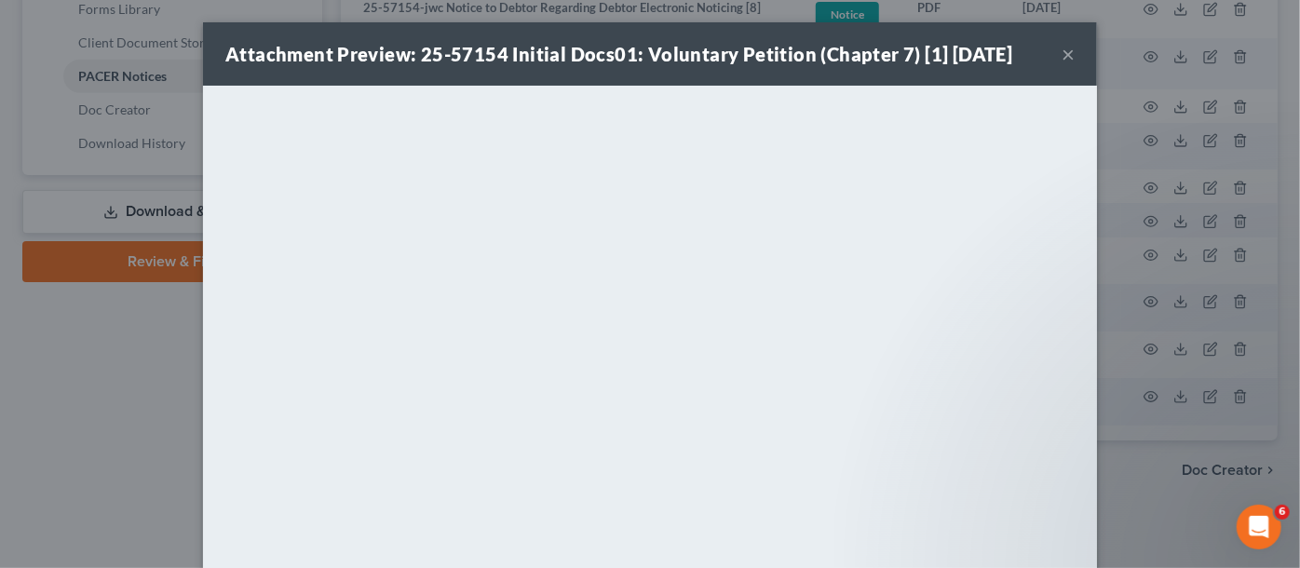
click at [0, 439] on div "Attachment Preview: 25-57154 Initial Docs01: Voluntary Petition (Chapter 7) [1]…" at bounding box center [650, 284] width 1300 height 568
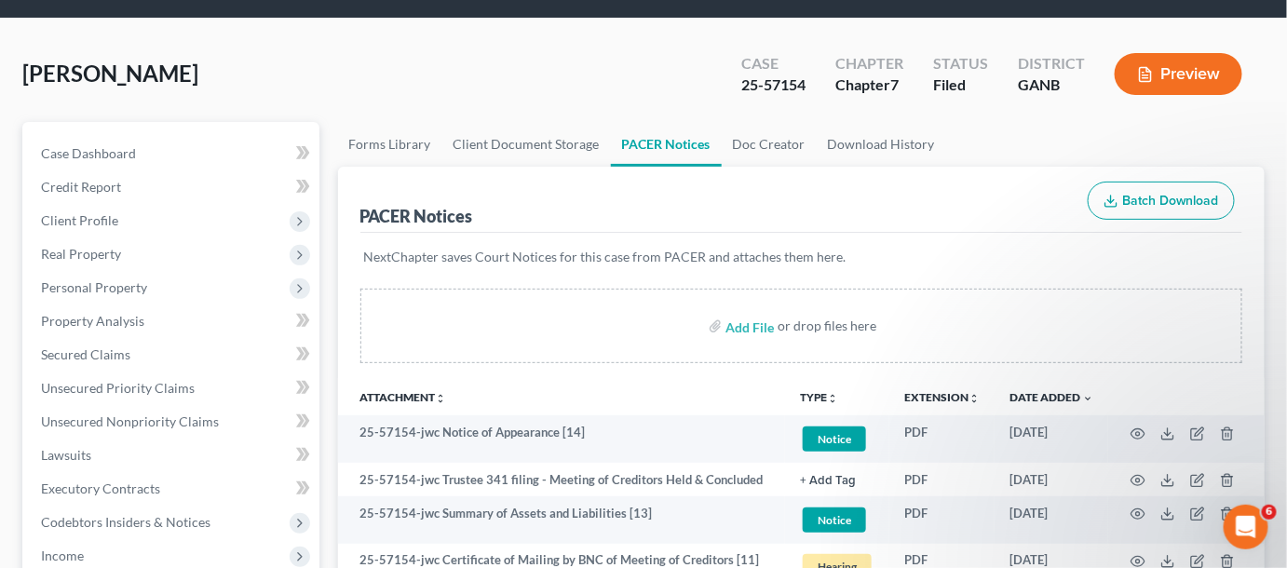
scroll to position [0, 0]
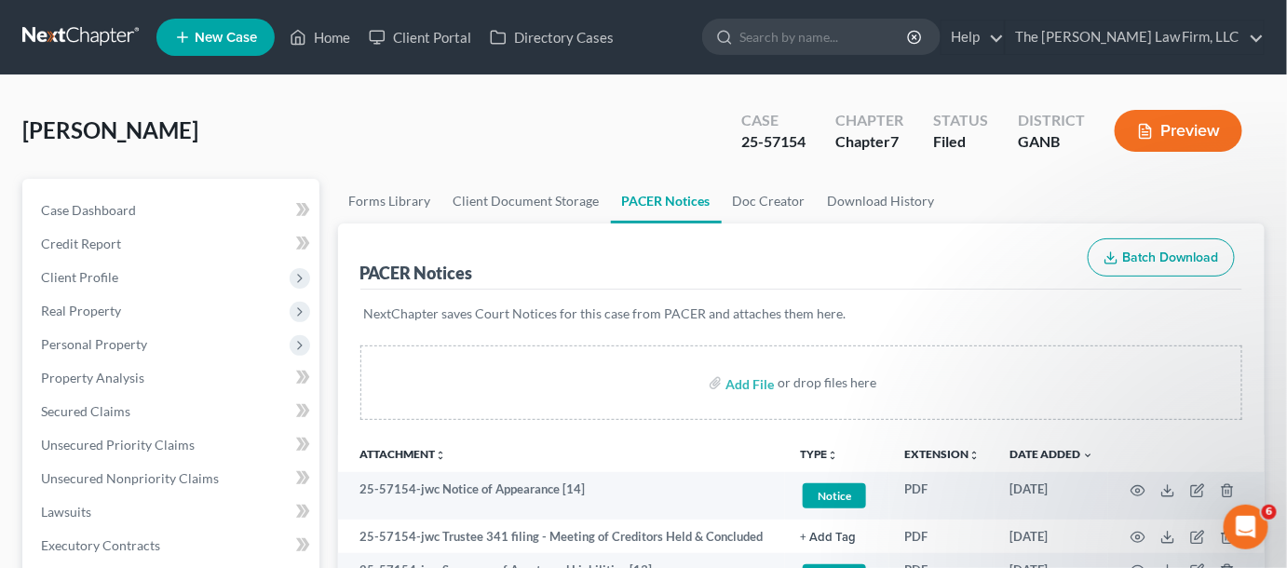
click at [832, 28] on input "search" at bounding box center [825, 37] width 170 height 34
type input "[PERSON_NAME]"
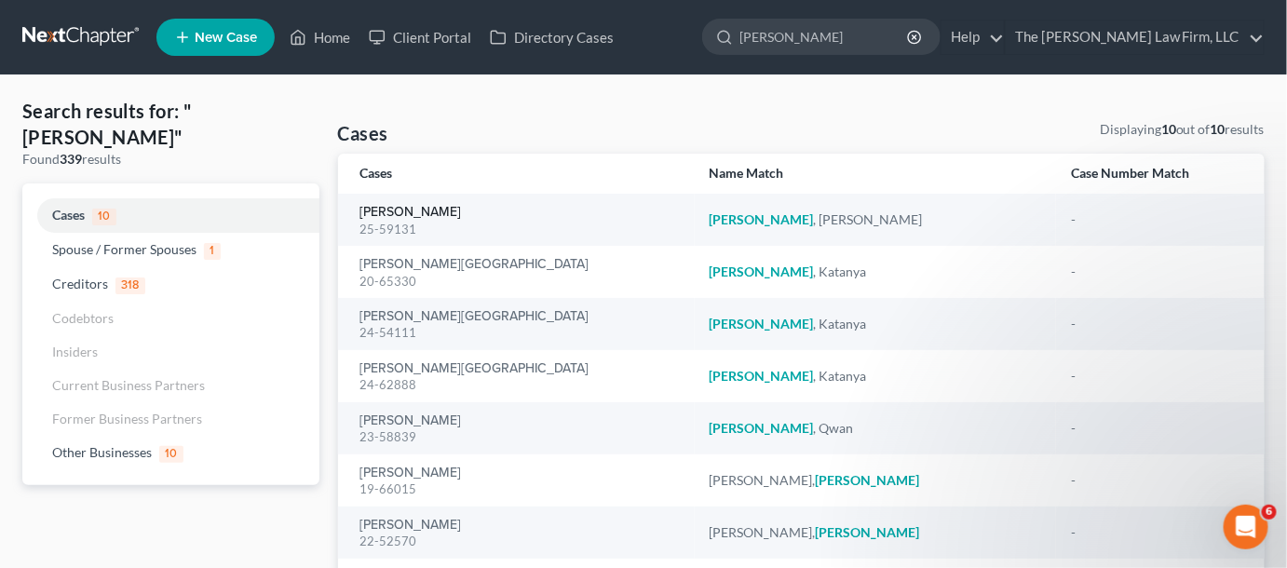
click at [388, 211] on link "[PERSON_NAME]" at bounding box center [412, 212] width 102 height 13
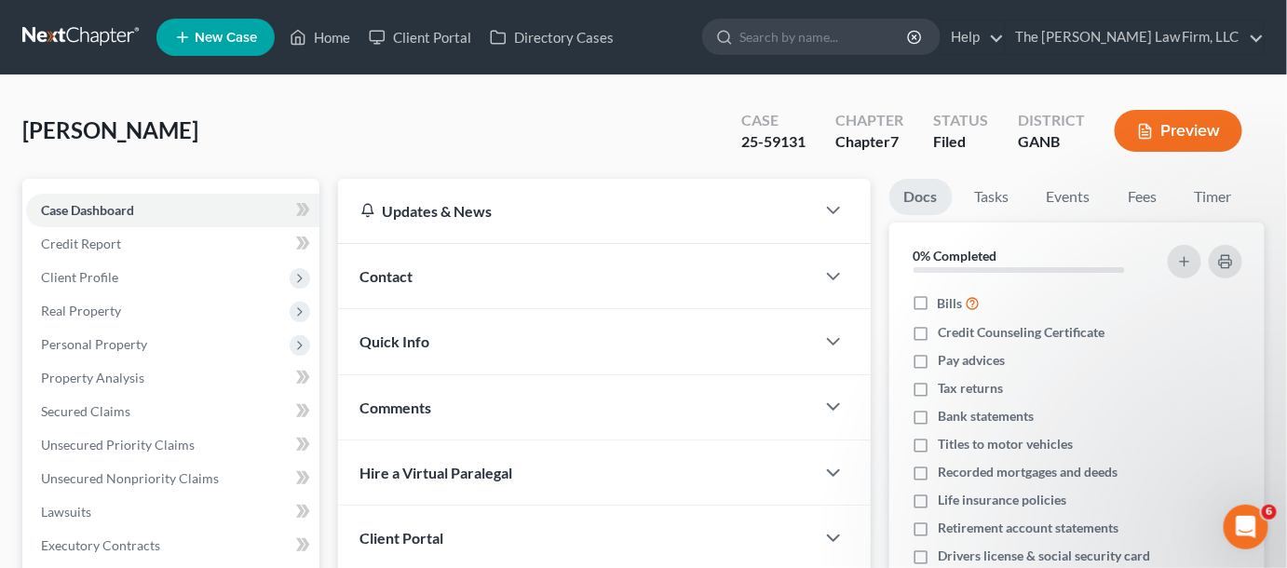
drag, startPoint x: 763, startPoint y: 168, endPoint x: 601, endPoint y: 275, distance: 194.3
click at [763, 168] on div "Fleeton, Jeff Upgraded Case 25-59131 Chapter Chapter 7 Status Filed District GA…" at bounding box center [643, 138] width 1243 height 81
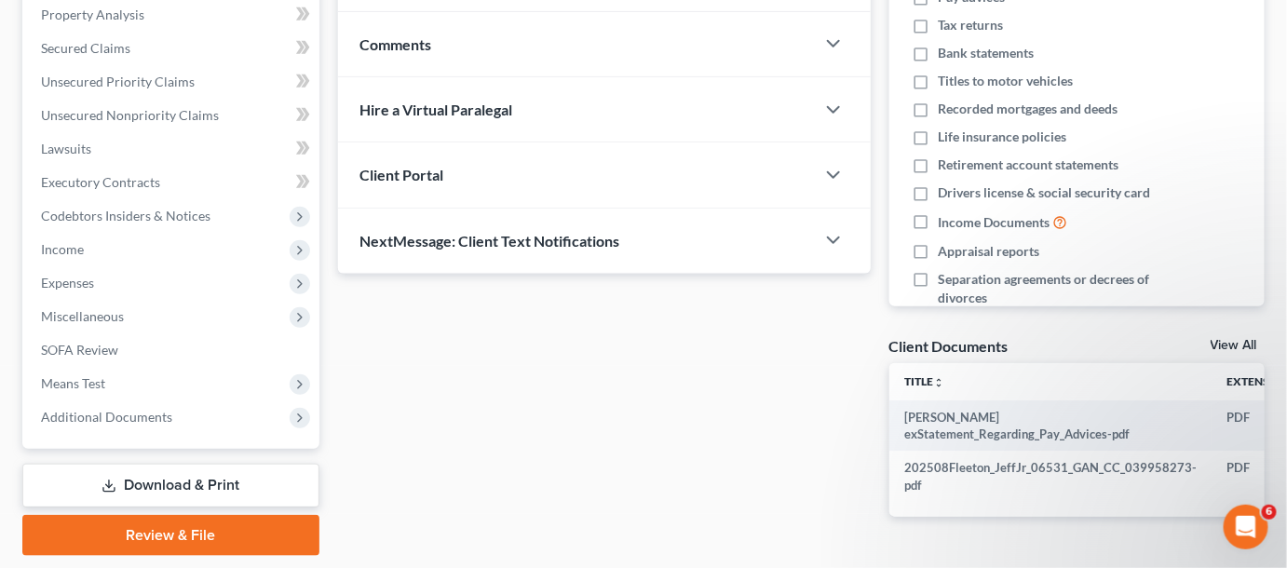
scroll to position [420, 0]
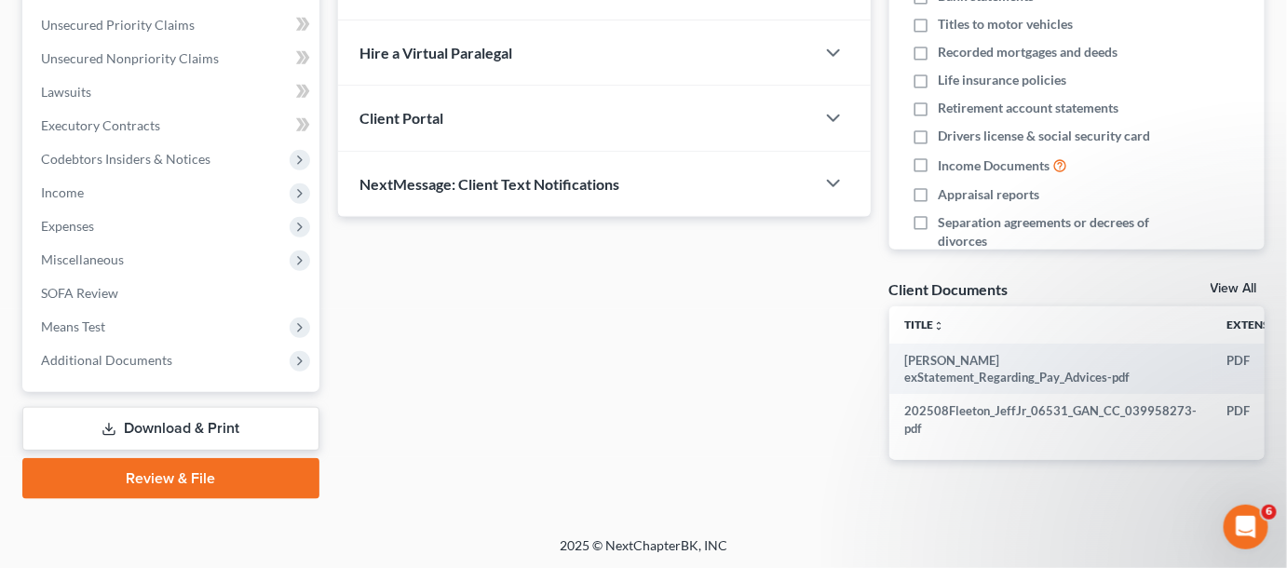
click at [80, 344] on span "Additional Documents" at bounding box center [172, 361] width 293 height 34
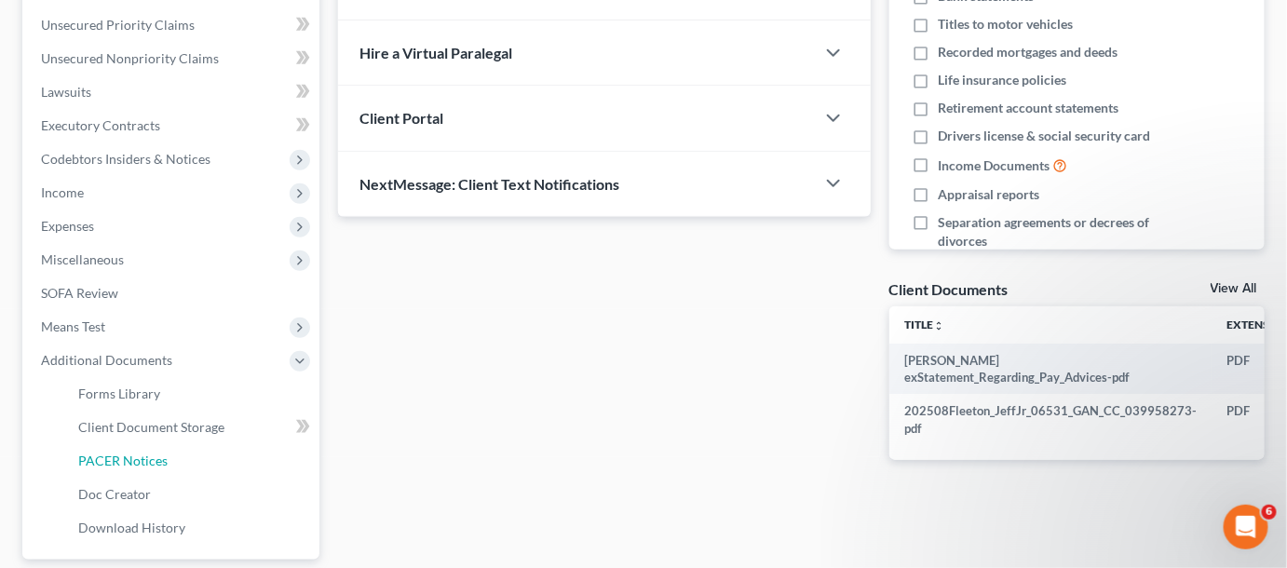
click at [147, 466] on span "PACER Notices" at bounding box center [122, 461] width 89 height 16
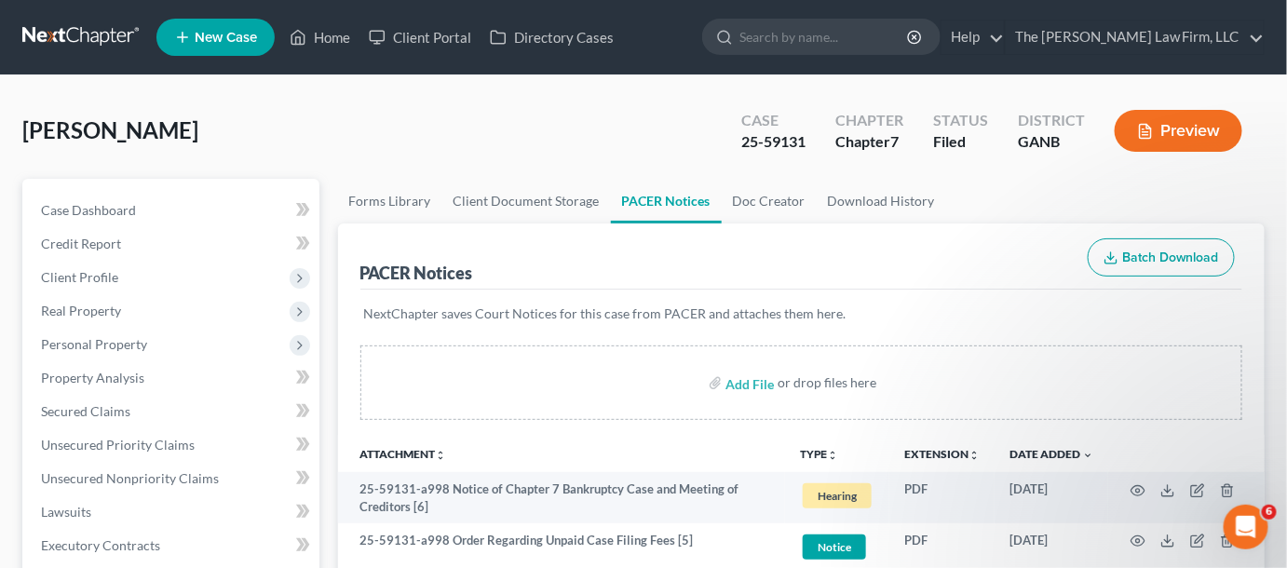
scroll to position [564, 0]
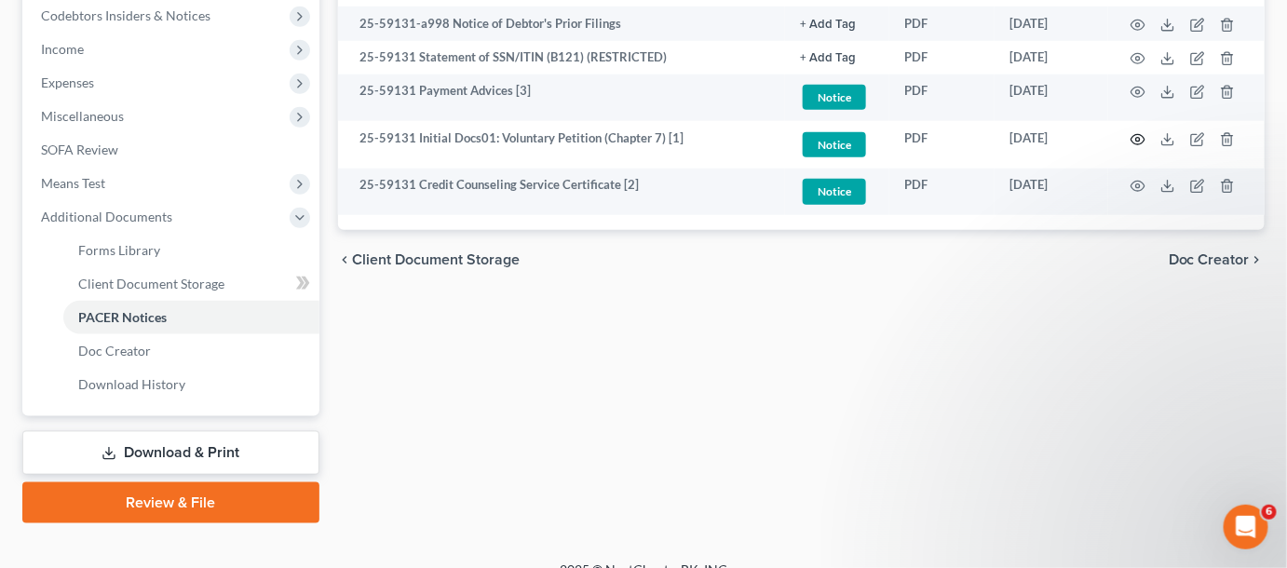
click at [1141, 138] on icon "button" at bounding box center [1138, 139] width 15 height 15
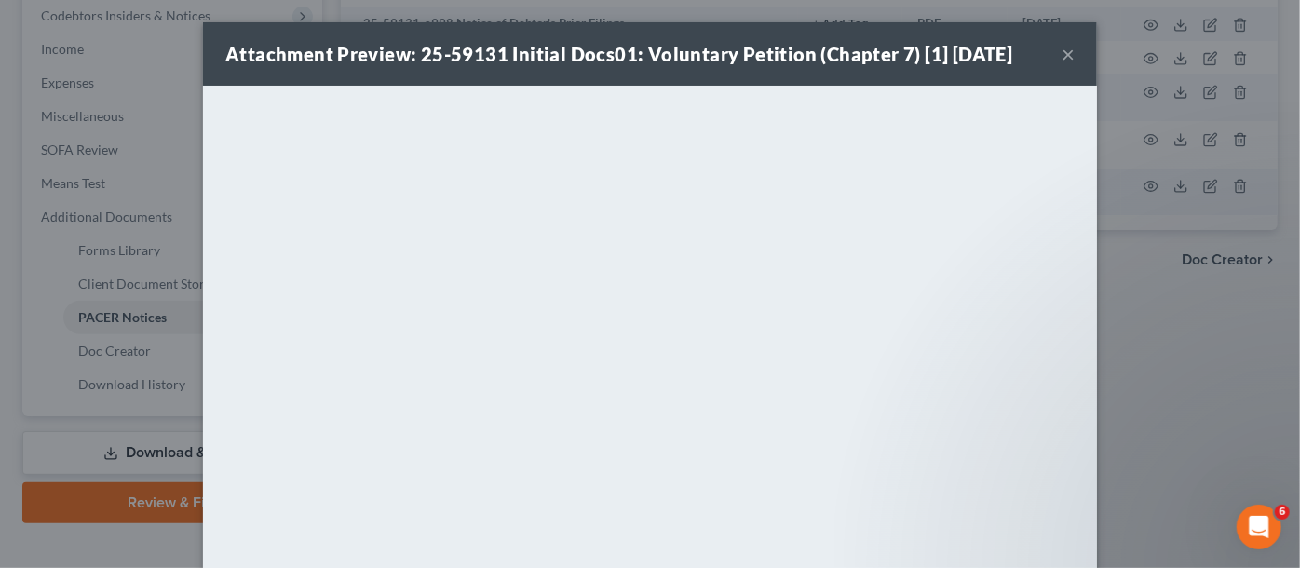
click at [127, 542] on div "Attachment Preview: 25-59131 Initial Docs01: Voluntary Petition (Chapter 7) [1]…" at bounding box center [650, 284] width 1300 height 568
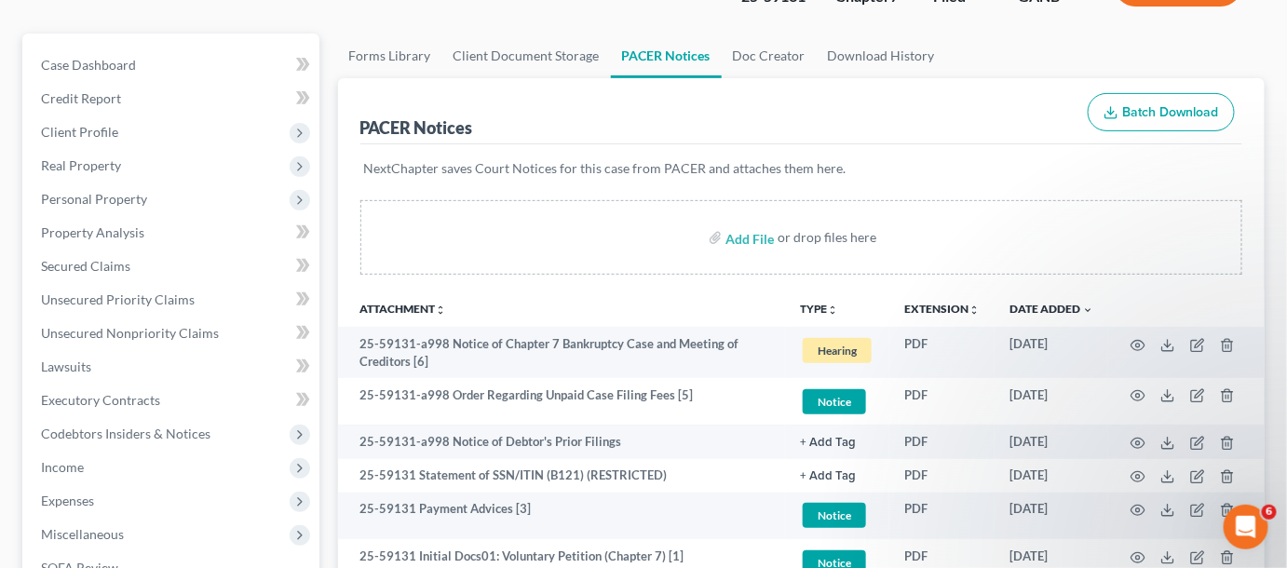
scroll to position [0, 0]
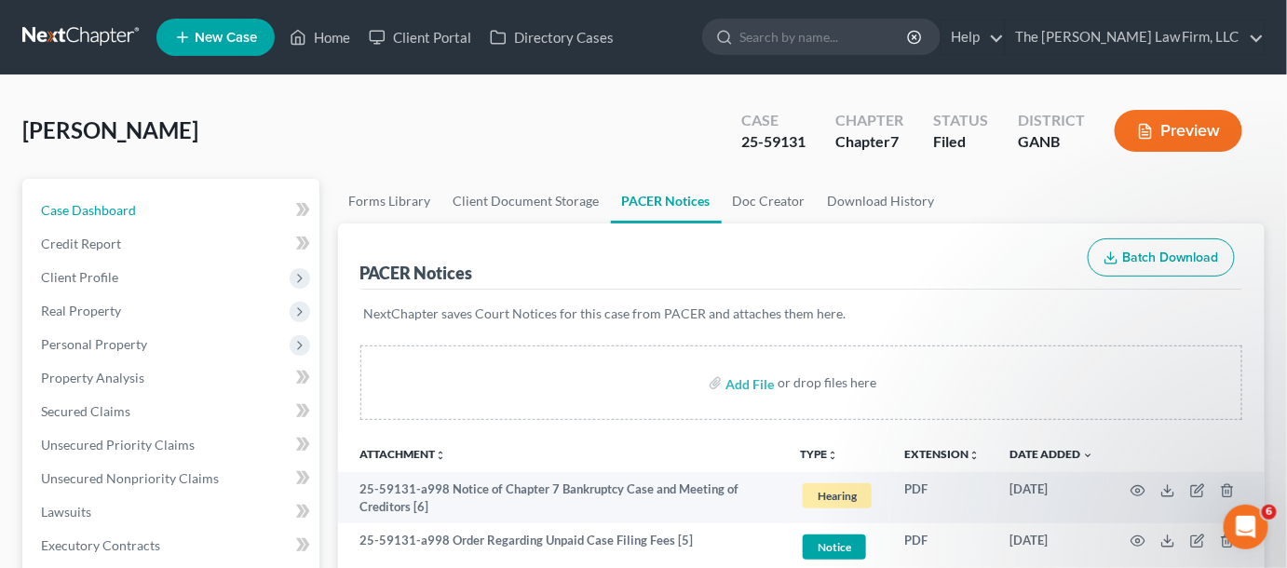
click at [118, 221] on link "Case Dashboard" at bounding box center [172, 211] width 293 height 34
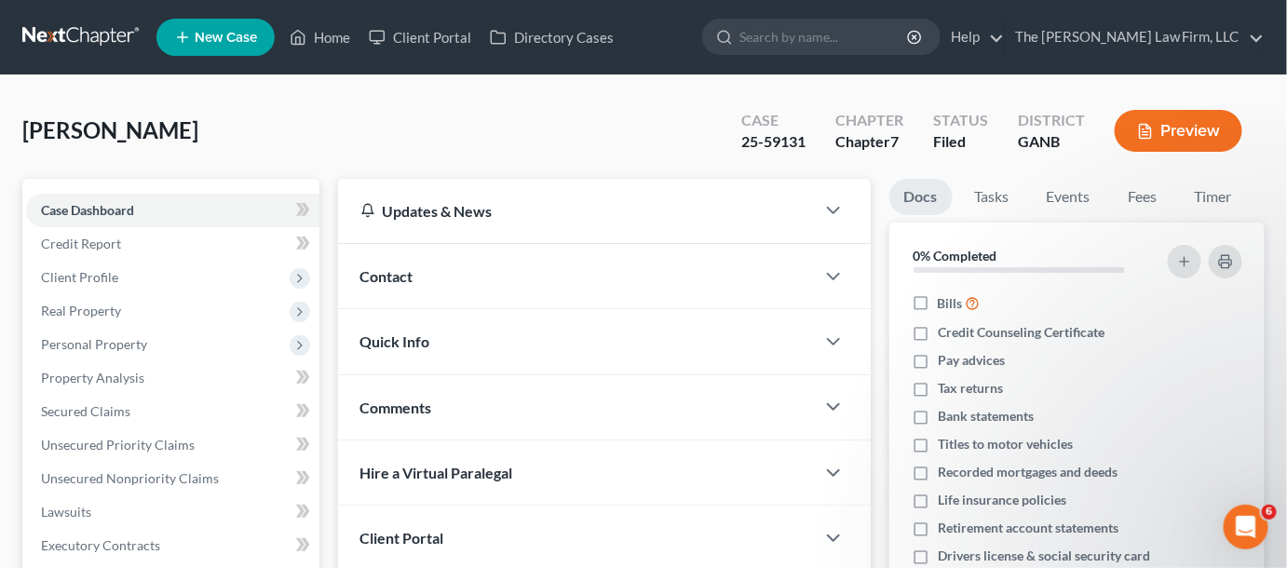
click at [402, 284] on span "Contact" at bounding box center [387, 276] width 53 height 18
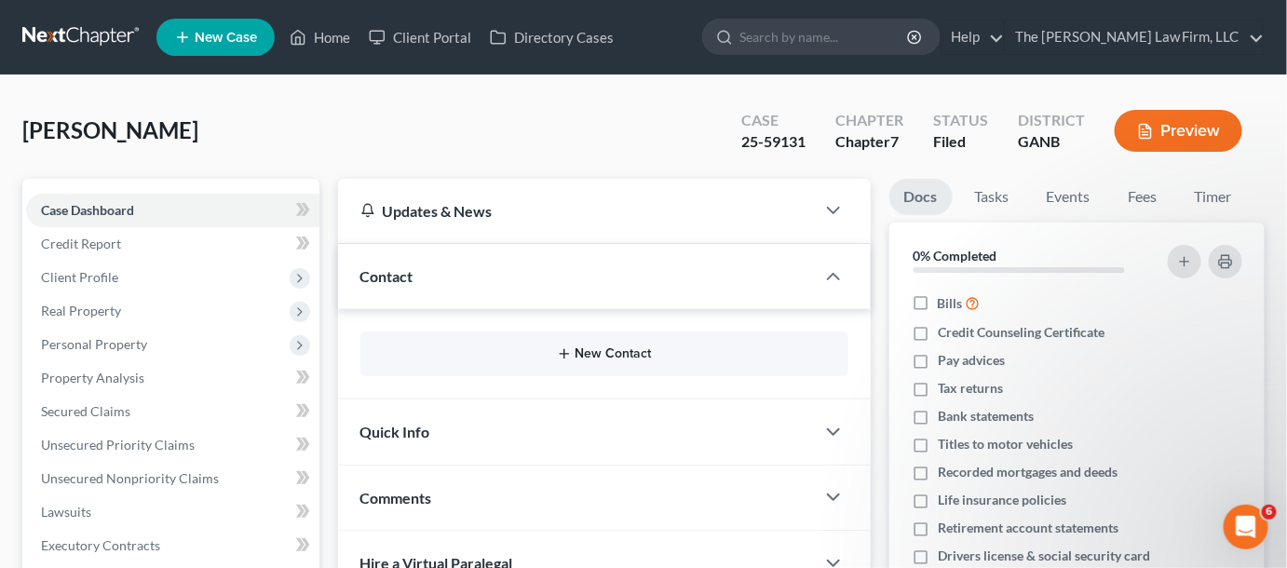
click at [635, 350] on button "New Contact" at bounding box center [604, 354] width 458 height 15
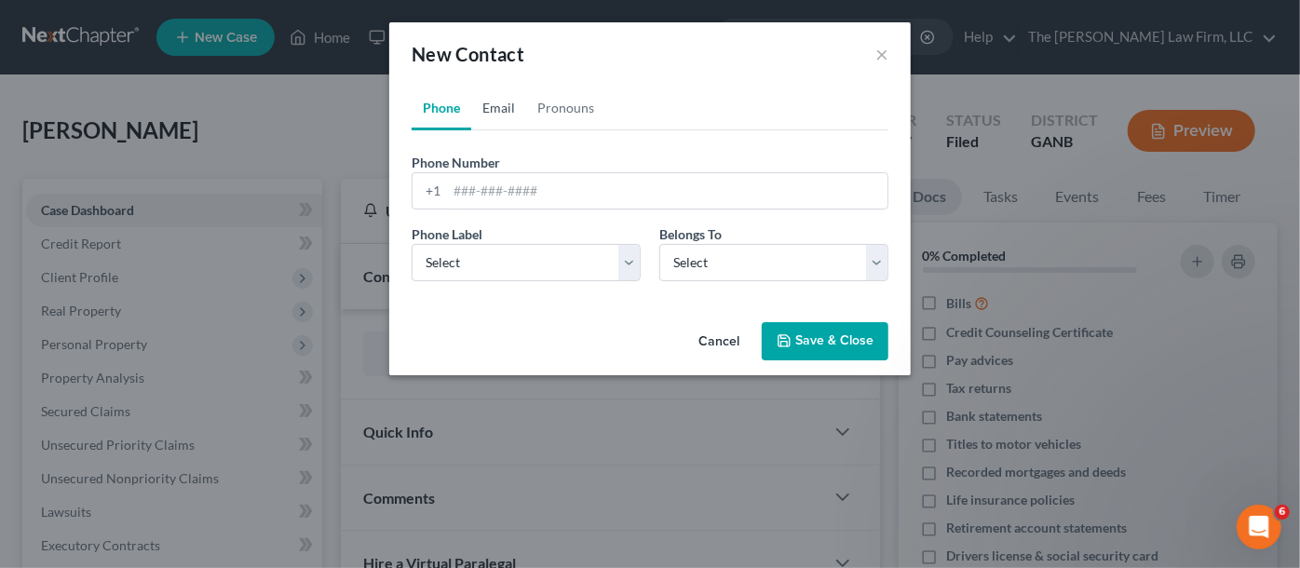
click at [492, 116] on link "Email" at bounding box center [498, 108] width 55 height 45
drag, startPoint x: 514, startPoint y: 267, endPoint x: 514, endPoint y: 278, distance: 10.2
click at [514, 267] on select "Select Home Work Other" at bounding box center [526, 262] width 229 height 37
select select "0"
click at [412, 244] on select "Select Home Work Other" at bounding box center [526, 262] width 229 height 37
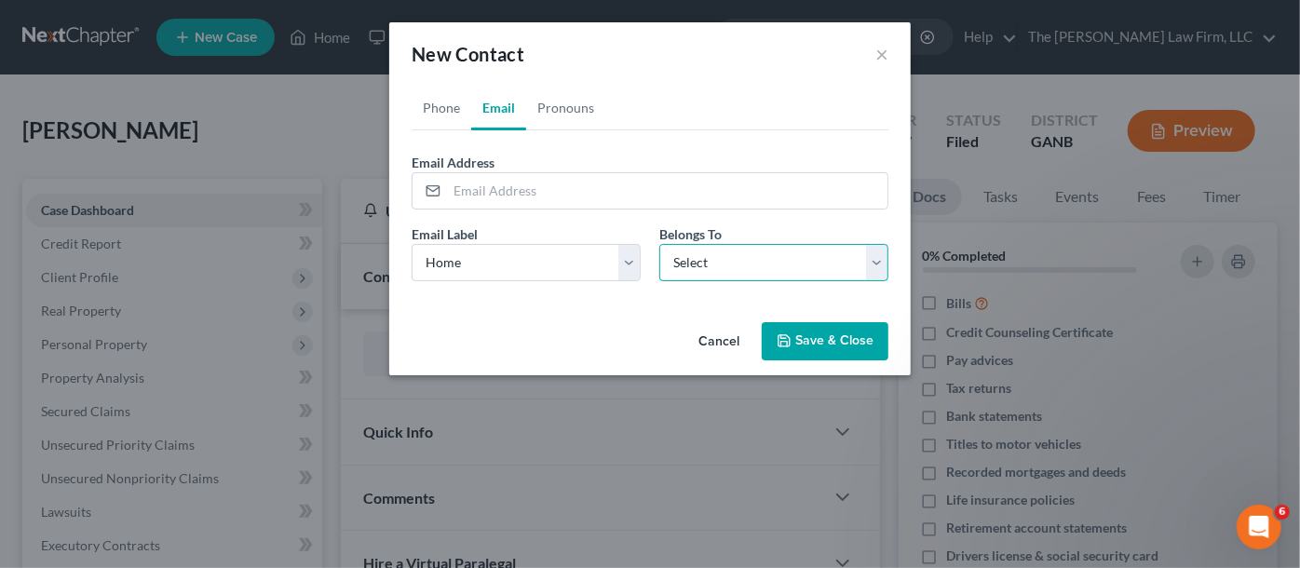
click at [745, 270] on select "Select Client Other" at bounding box center [774, 262] width 229 height 37
select select "0"
click at [660, 244] on select "Select Client Other" at bounding box center [774, 262] width 229 height 37
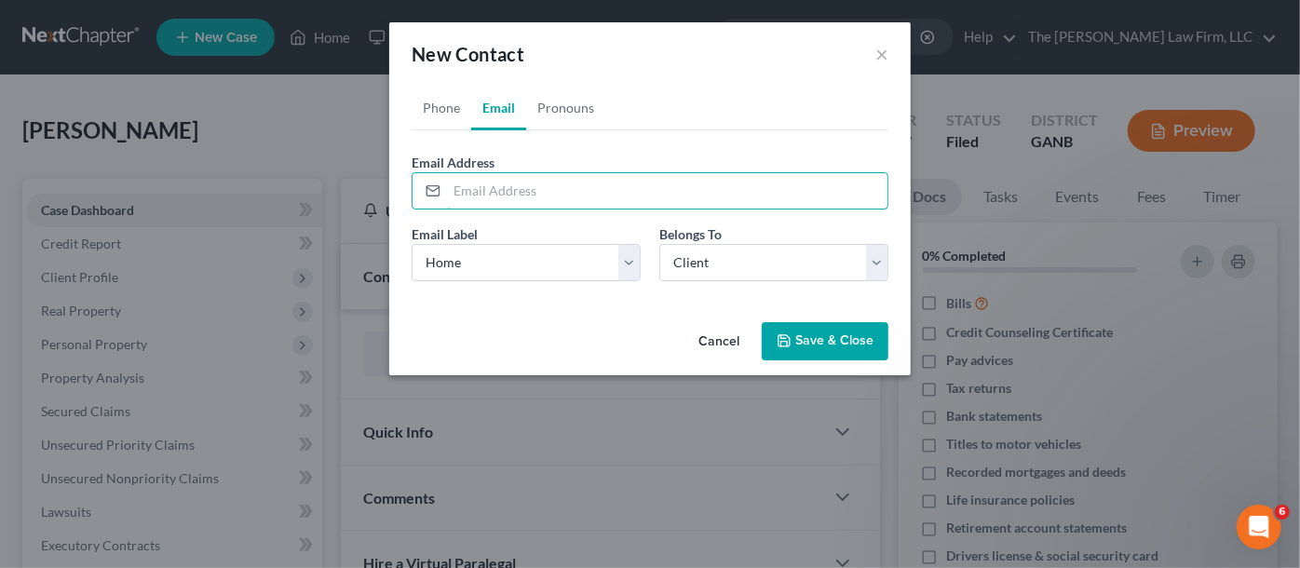
paste input "[EMAIL_ADDRESS][DOMAIN_NAME]"
type input "[EMAIL_ADDRESS][DOMAIN_NAME]"
drag, startPoint x: 430, startPoint y: 109, endPoint x: 543, endPoint y: 287, distance: 210.6
click at [429, 109] on link "Phone" at bounding box center [442, 108] width 60 height 45
paste input "301) 503-2077‬"
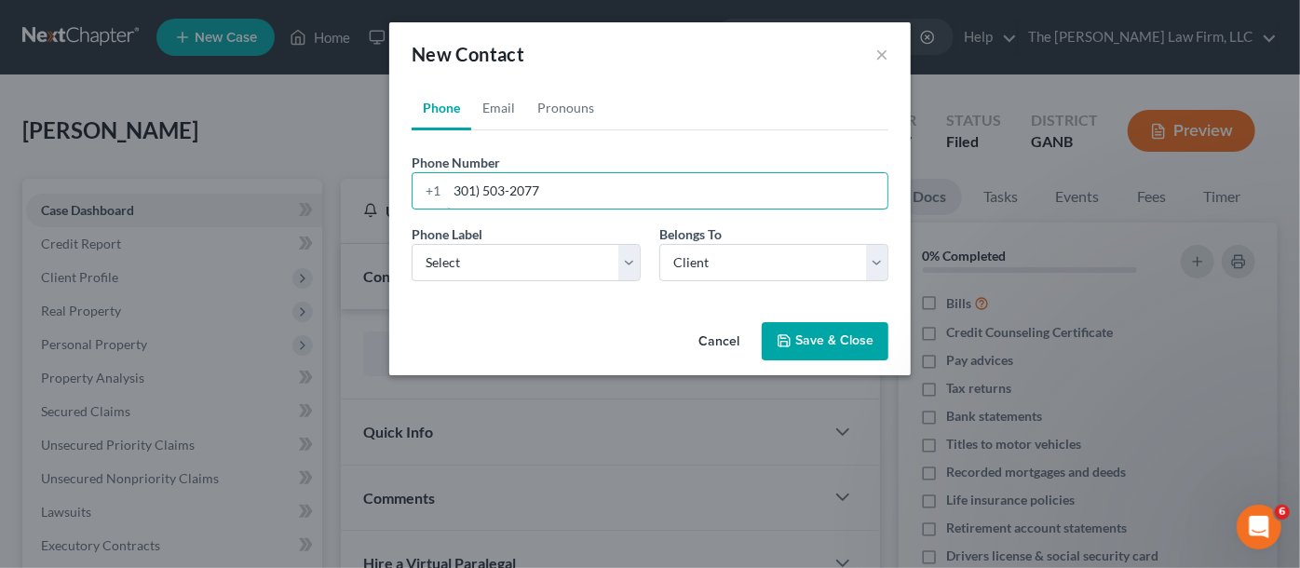
click at [485, 188] on input "301) 503-2077‬" at bounding box center [667, 190] width 441 height 35
type input "301-503-2077‬"
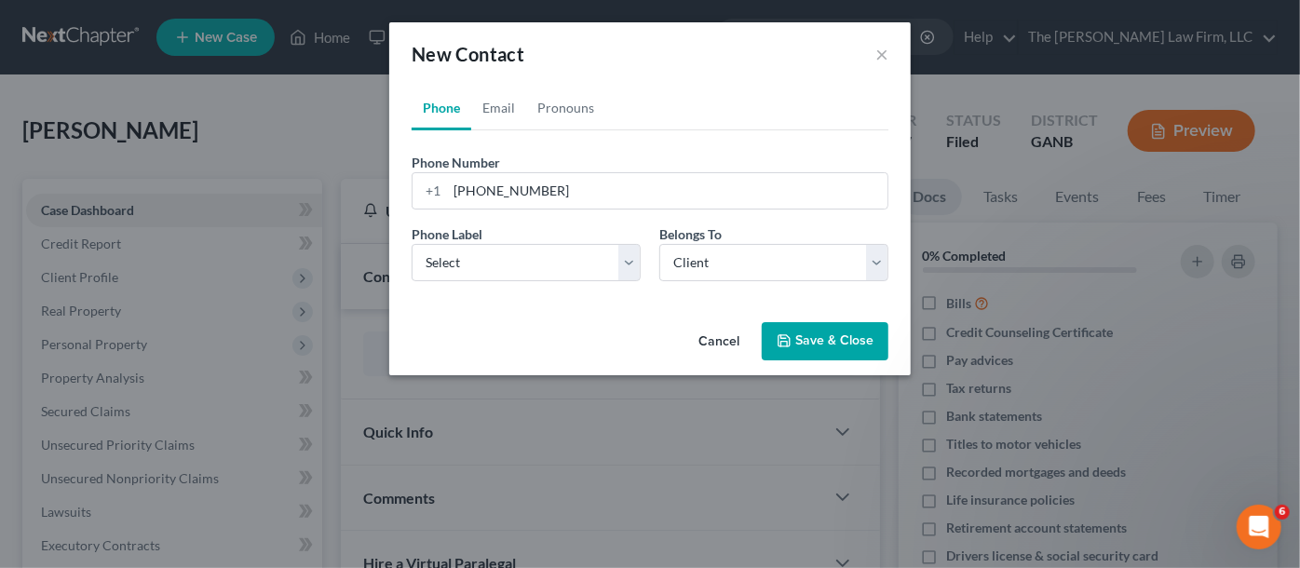
click at [538, 238] on div "Phone Label * Select Mobile Home Work Other" at bounding box center [526, 253] width 248 height 57
drag, startPoint x: 542, startPoint y: 268, endPoint x: 546, endPoint y: 278, distance: 10.0
click at [542, 268] on select "Select Mobile Home Work Other" at bounding box center [526, 262] width 229 height 37
select select "0"
click at [412, 244] on select "Select Mobile Home Work Other" at bounding box center [526, 262] width 229 height 37
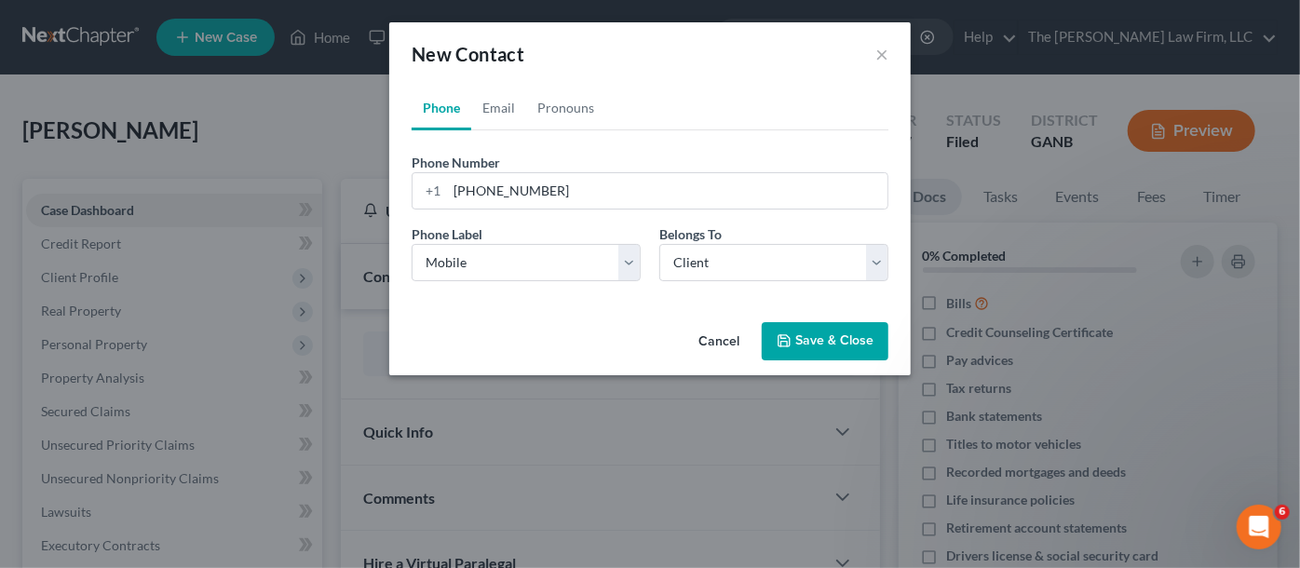
click at [866, 356] on button "Save & Close" at bounding box center [825, 341] width 127 height 39
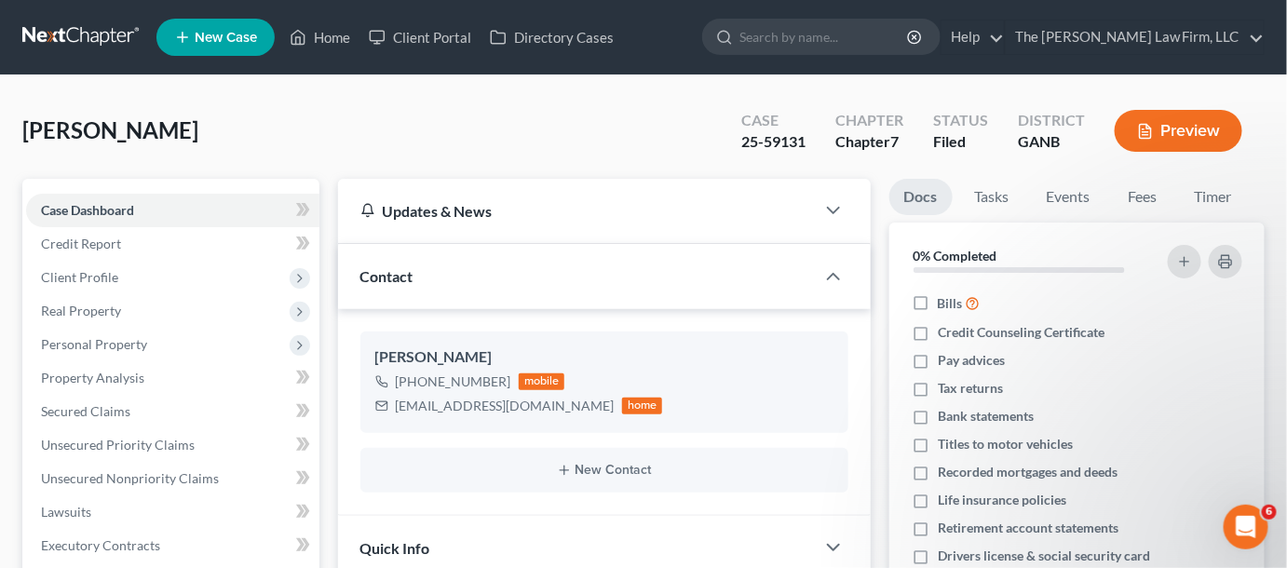
click at [795, 39] on input "search" at bounding box center [825, 37] width 170 height 34
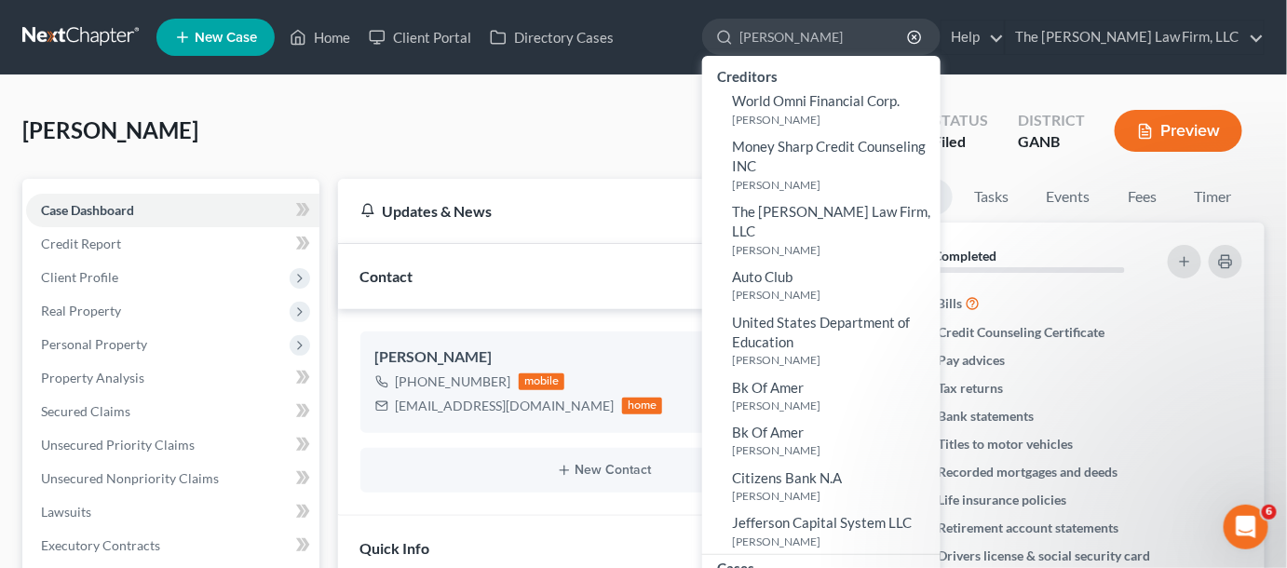
scroll to position [282, 0]
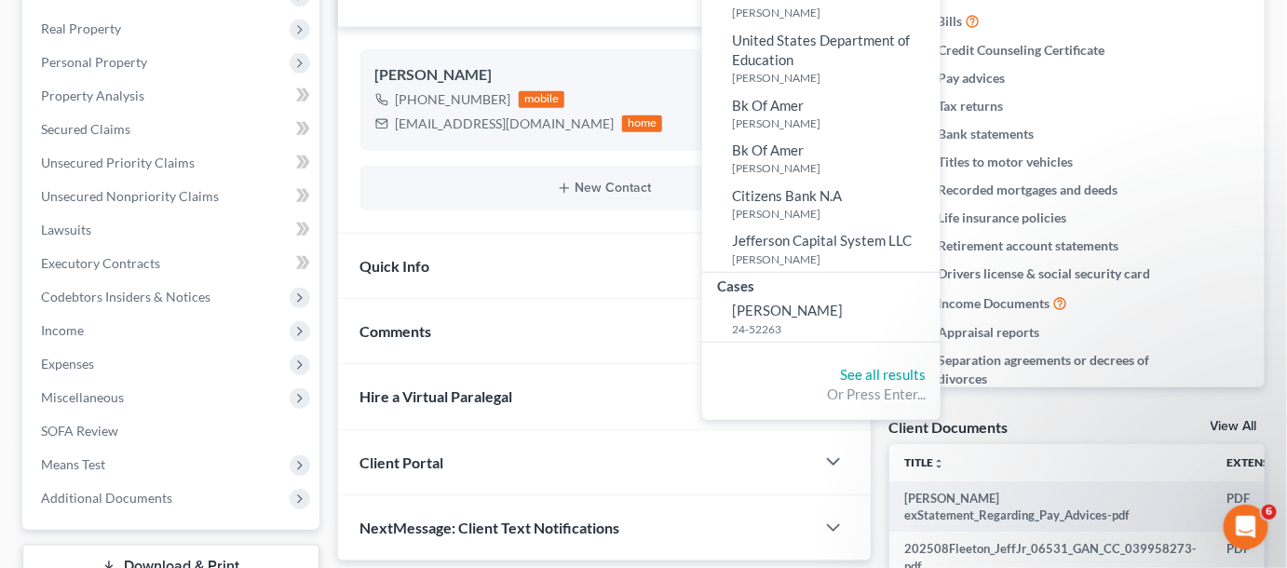
type input "omoto"
click at [829, 275] on div "Cases" at bounding box center [821, 284] width 238 height 23
click at [836, 302] on span "Omotoso, Olurotimi" at bounding box center [787, 310] width 111 height 17
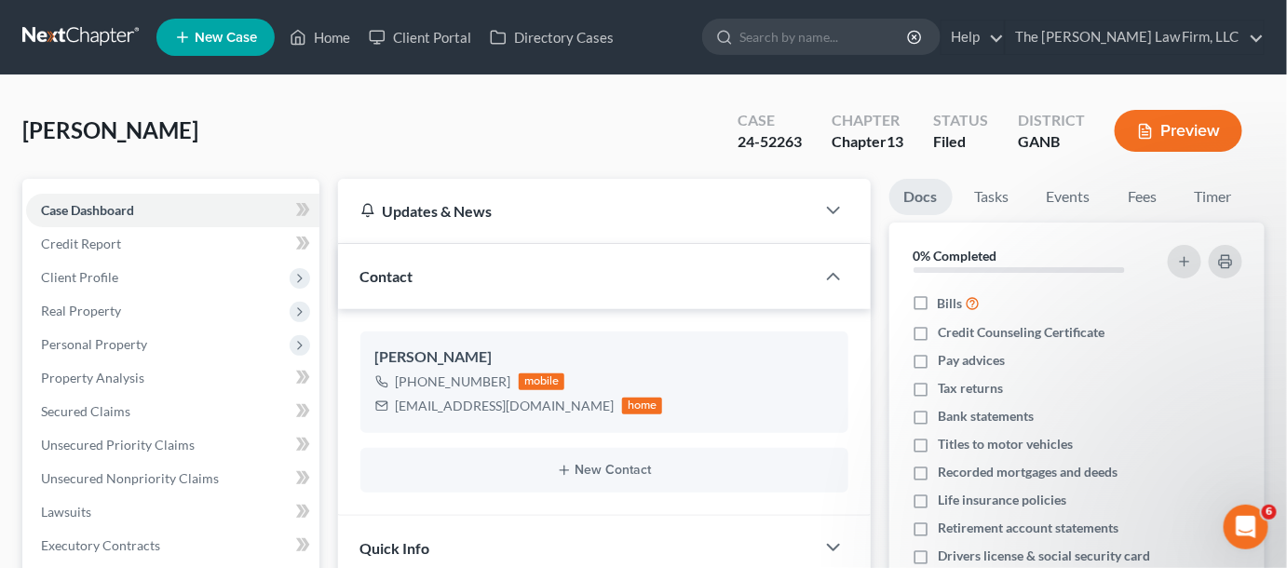
click at [137, 291] on span "Client Profile" at bounding box center [172, 278] width 293 height 34
click at [156, 414] on span "Debtor Addresses" at bounding box center [130, 411] width 104 height 16
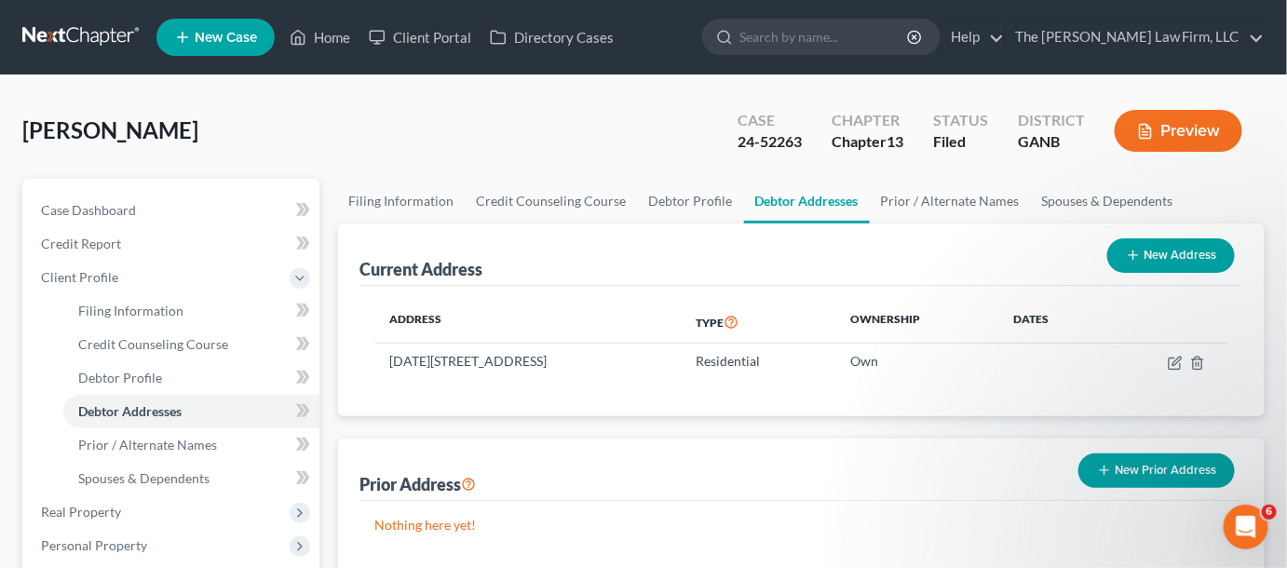
drag, startPoint x: 393, startPoint y: 148, endPoint x: 385, endPoint y: 217, distance: 69.4
click at [393, 148] on div "Omotoso, Olurotimi Upgraded Case 24-52263 Chapter Chapter 13 Status Filed Distr…" at bounding box center [643, 138] width 1243 height 81
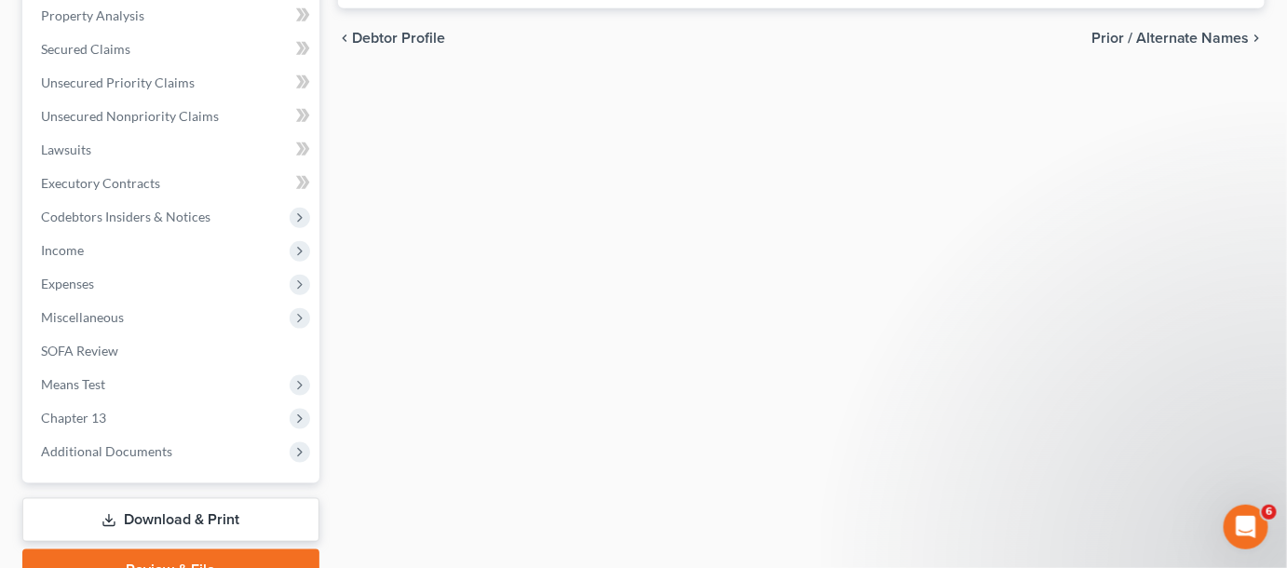
click at [101, 446] on span "Additional Documents" at bounding box center [106, 451] width 131 height 16
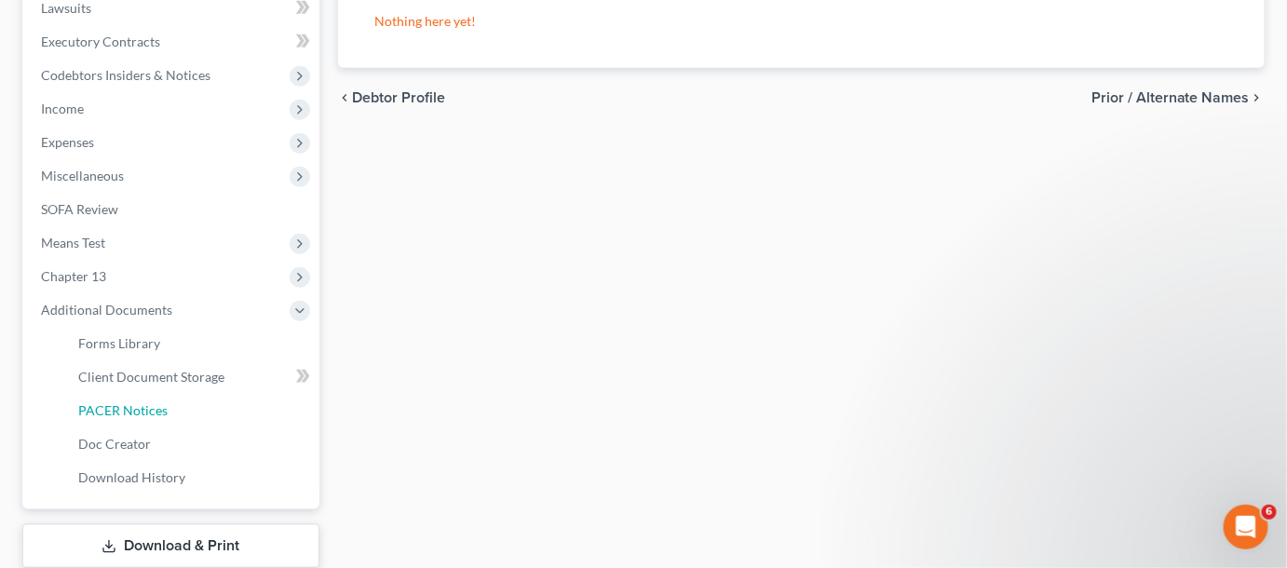
click at [161, 421] on link "PACER Notices" at bounding box center [191, 411] width 256 height 34
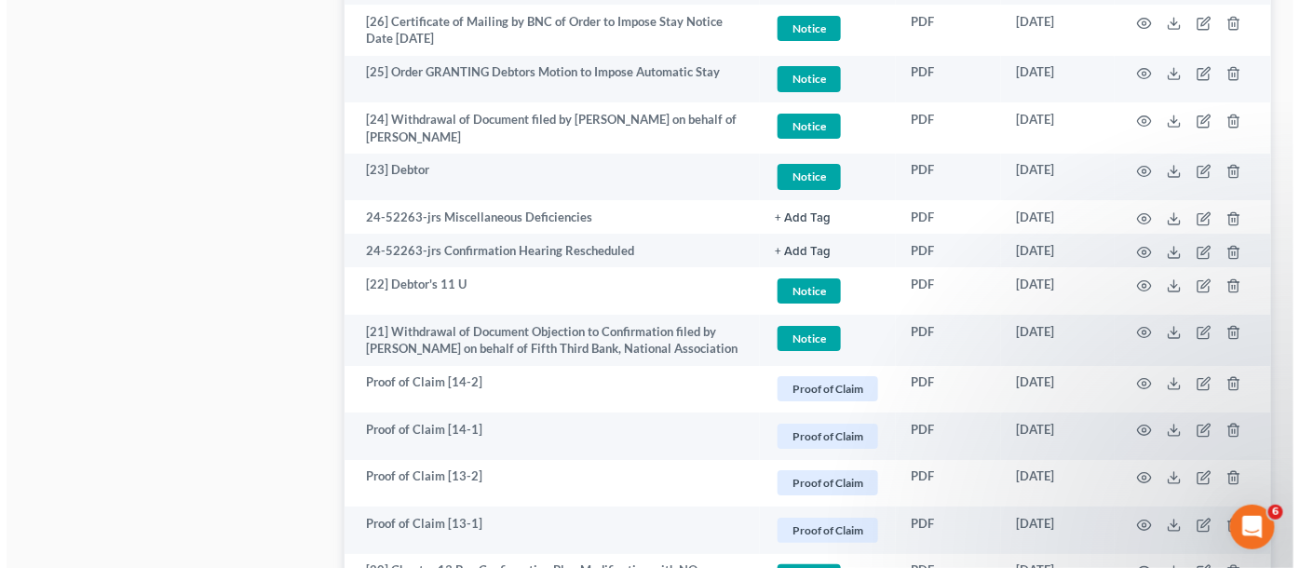
scroll to position [2258, 0]
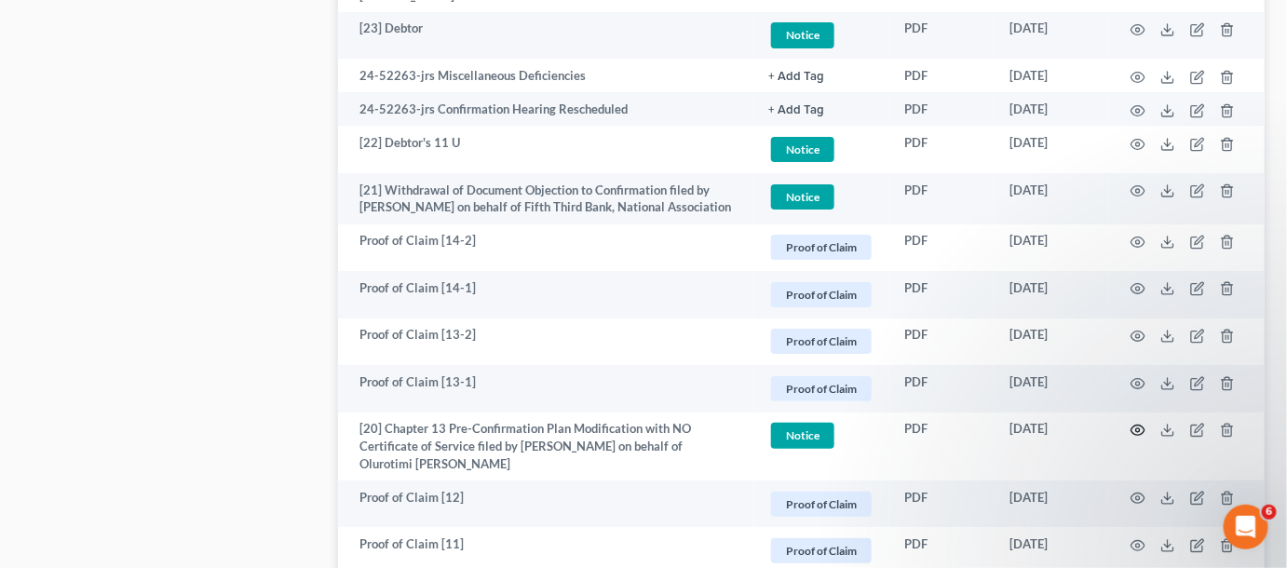
click at [1132, 429] on icon "button" at bounding box center [1139, 431] width 14 height 10
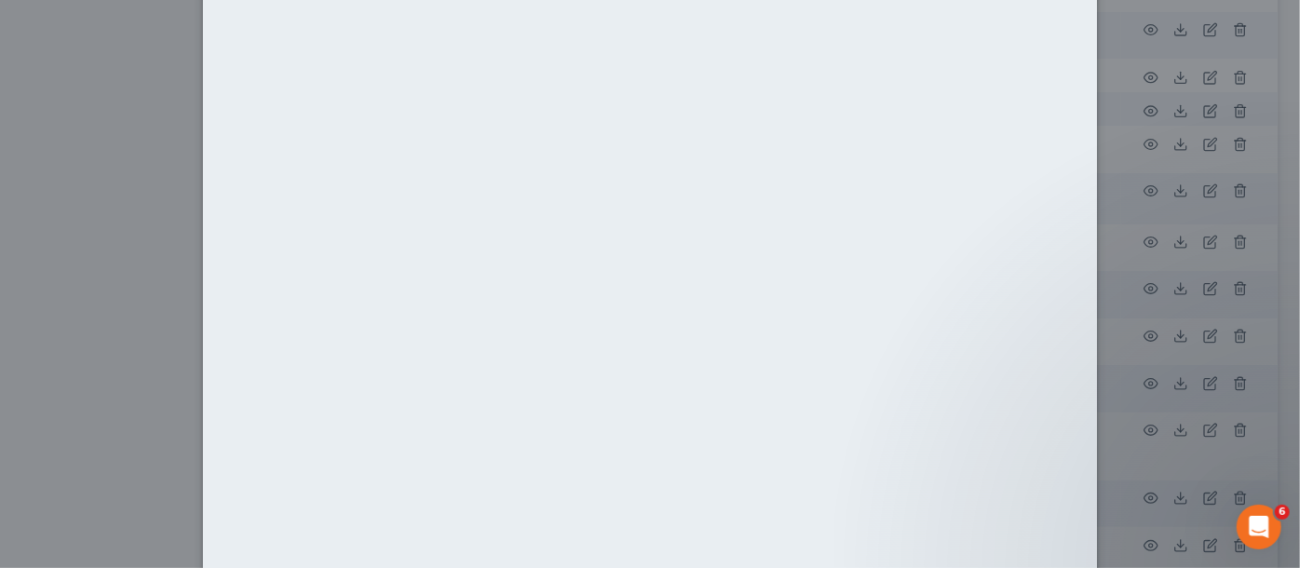
scroll to position [149, 0]
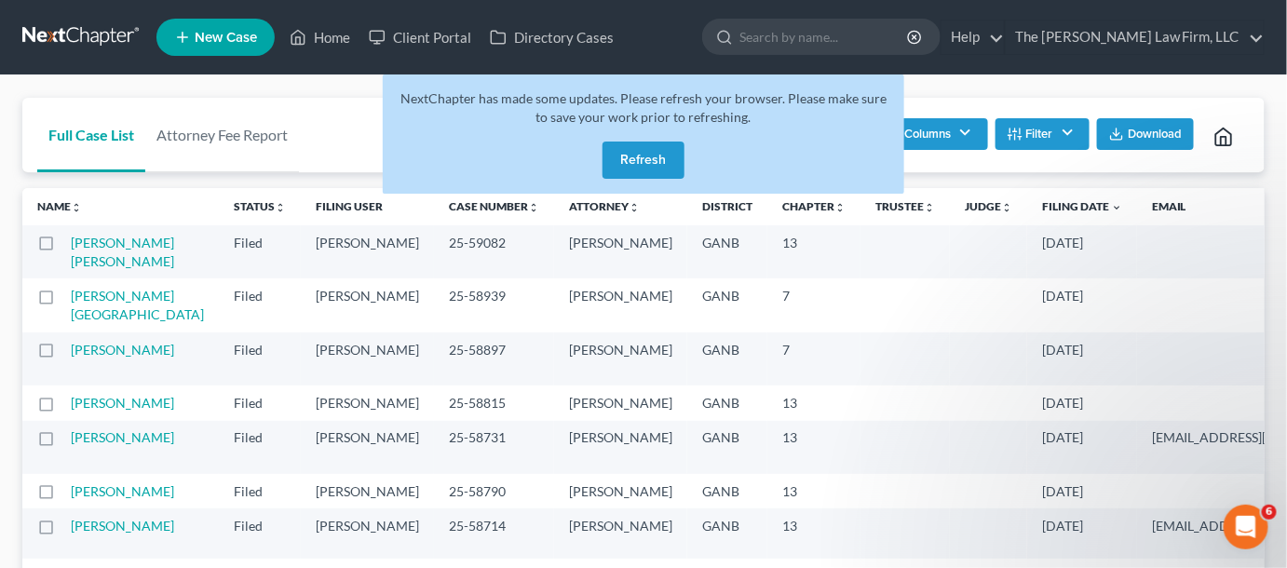
click at [629, 152] on button "Refresh" at bounding box center [644, 160] width 82 height 37
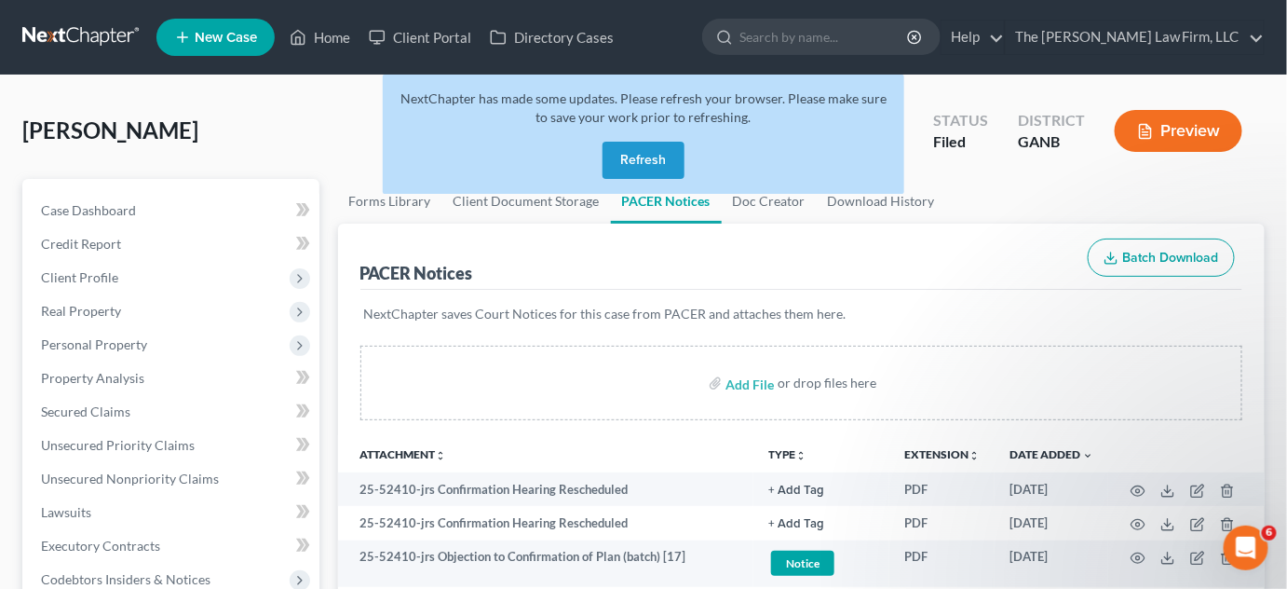
click at [633, 147] on button "Refresh" at bounding box center [644, 160] width 82 height 37
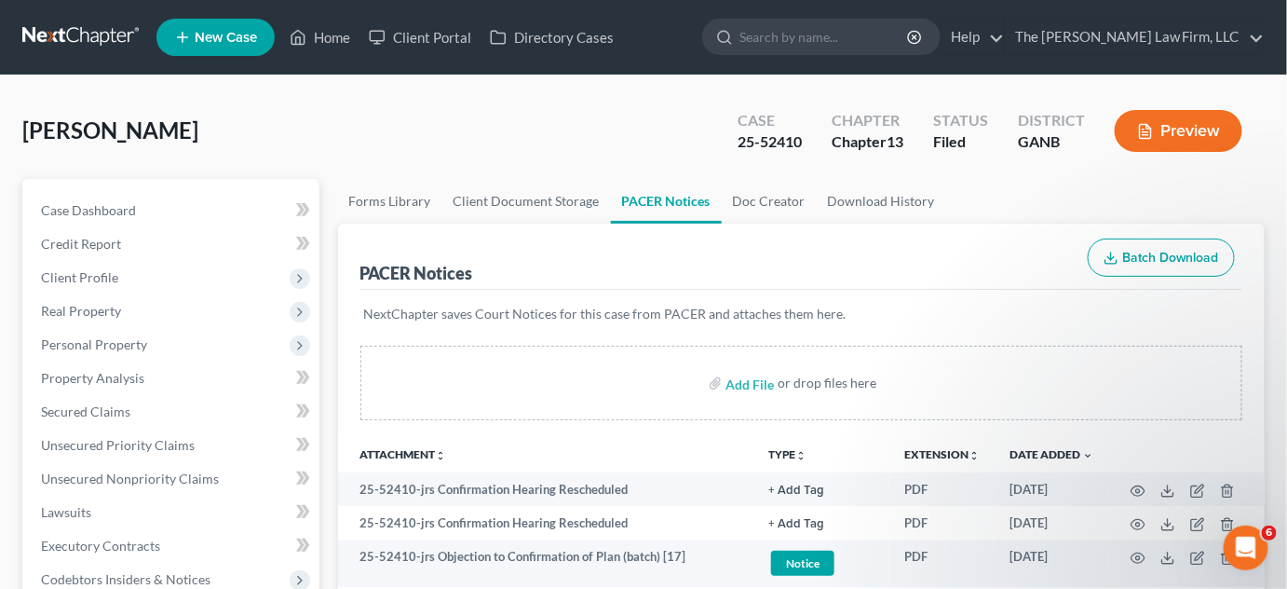
click at [798, 42] on input "search" at bounding box center [825, 37] width 170 height 34
type input "clark jimmy"
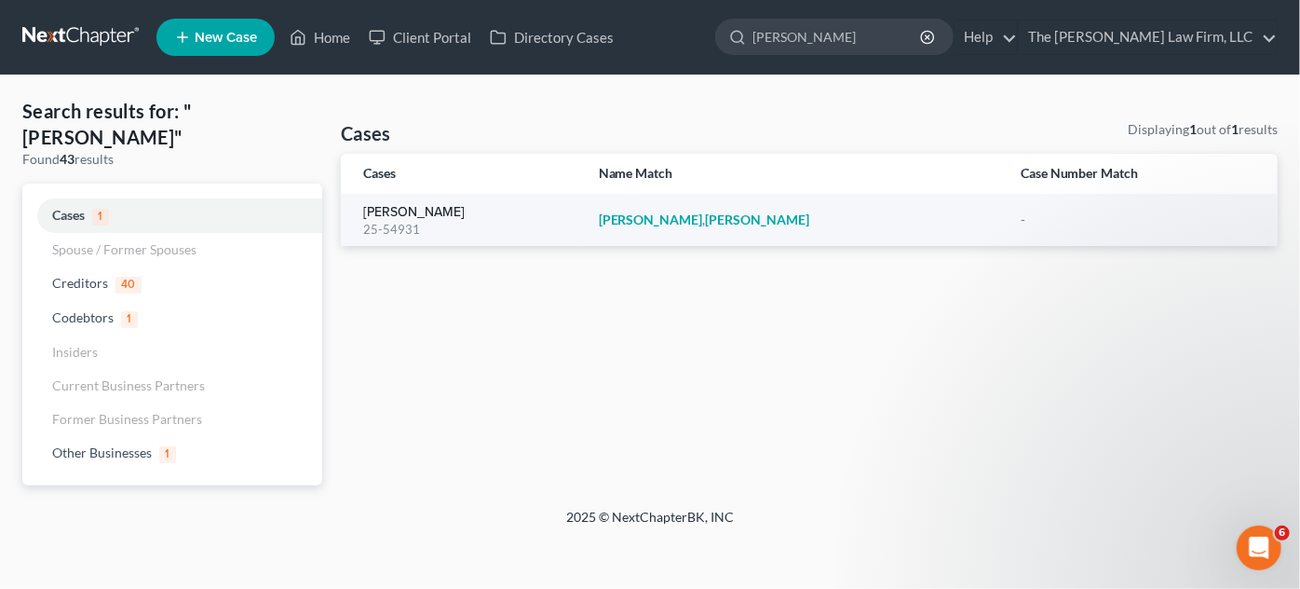
click at [373, 214] on link "Clark, Jimmy" at bounding box center [414, 212] width 102 height 13
click at [388, 207] on link "Clark, Jimmy" at bounding box center [414, 212] width 102 height 13
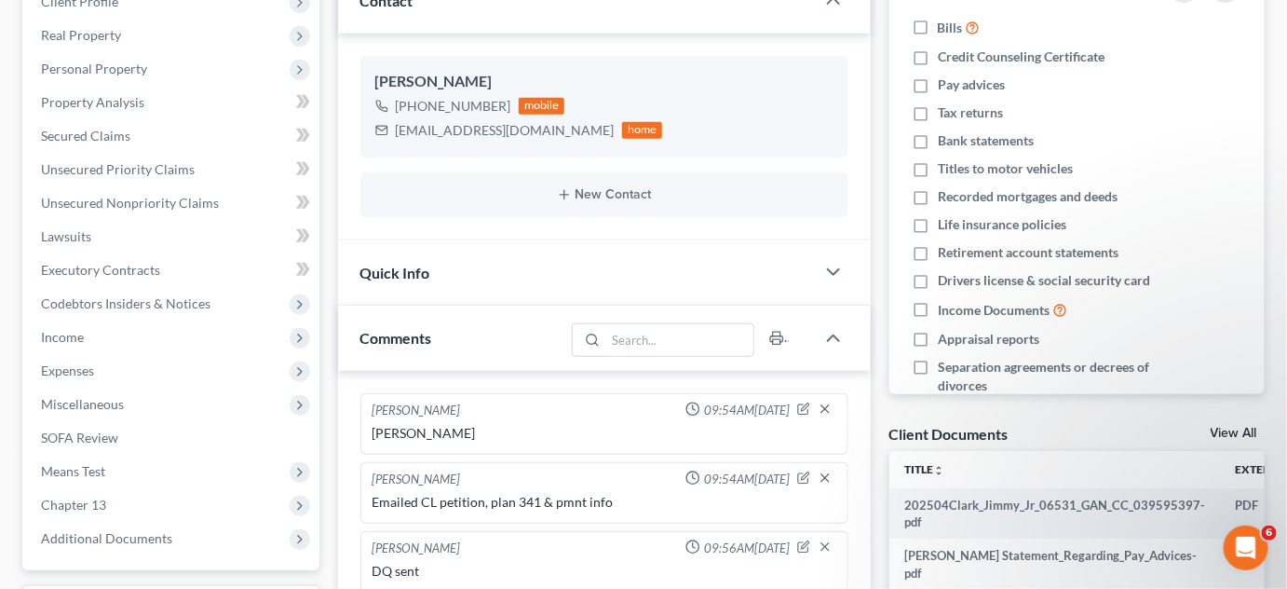
scroll to position [564, 0]
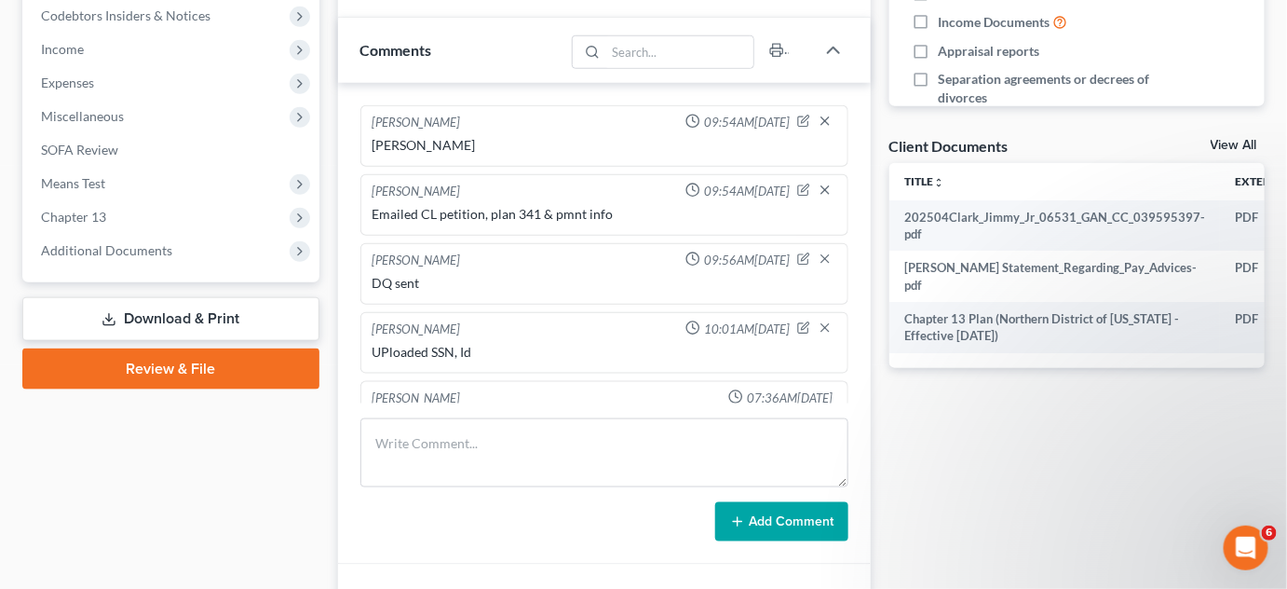
click at [128, 254] on span "Additional Documents" at bounding box center [106, 250] width 131 height 16
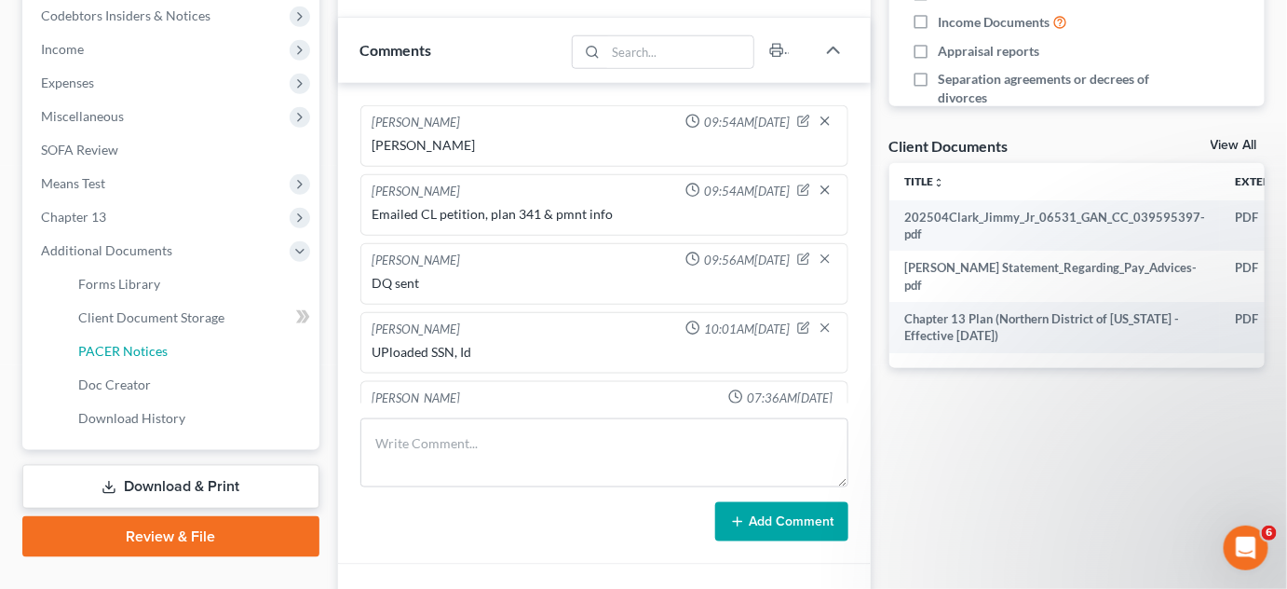
click at [140, 356] on span "PACER Notices" at bounding box center [122, 351] width 89 height 16
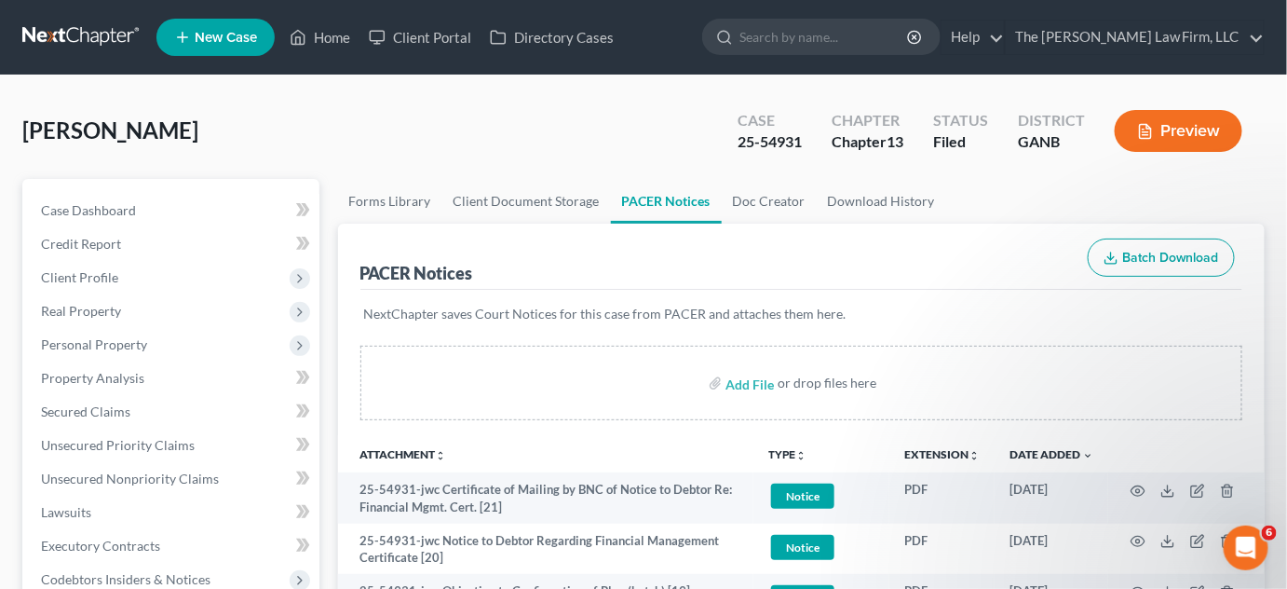
scroll to position [141, 0]
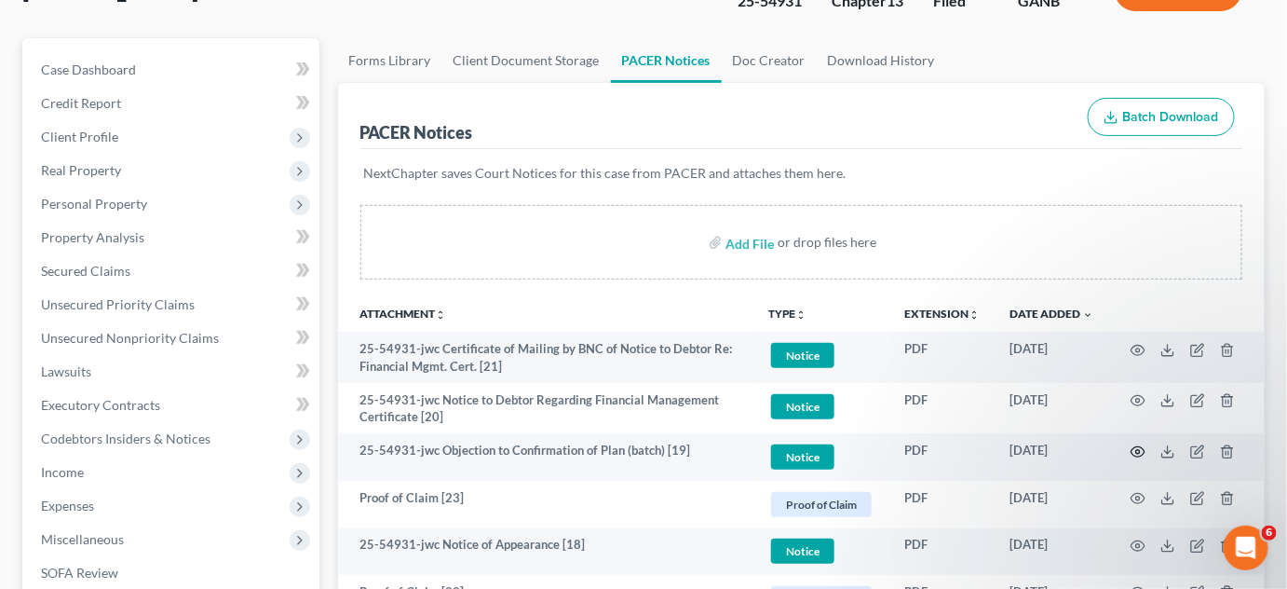
click at [1136, 452] on icon "button" at bounding box center [1138, 451] width 15 height 15
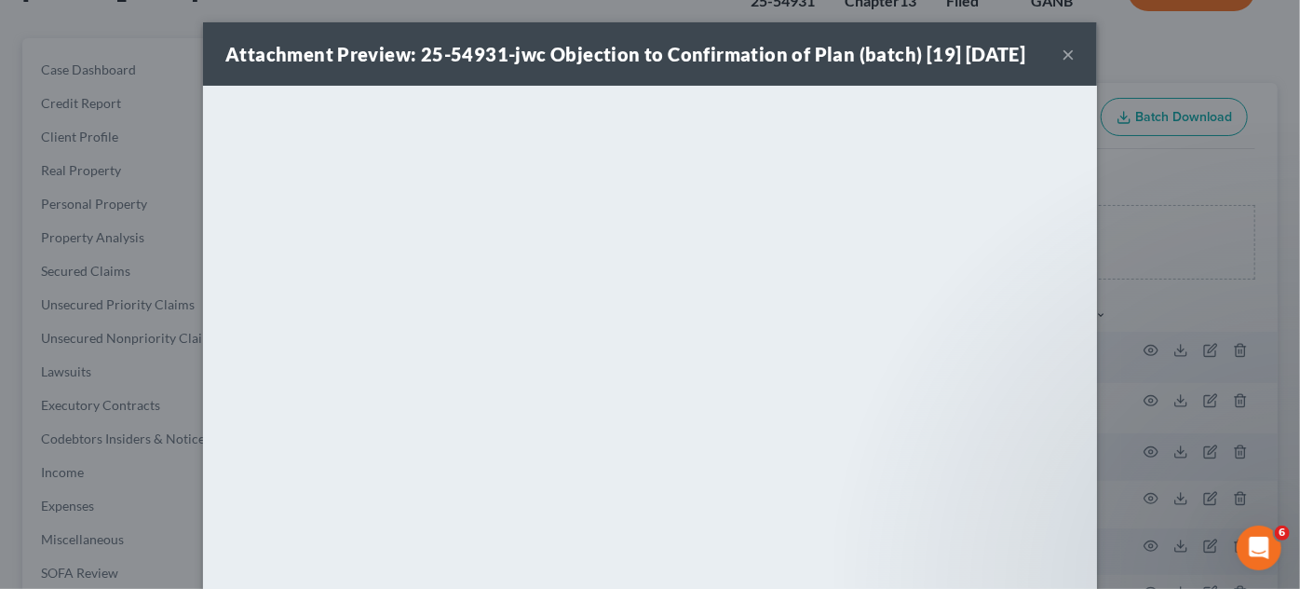
click at [1064, 51] on button "×" at bounding box center [1068, 54] width 13 height 22
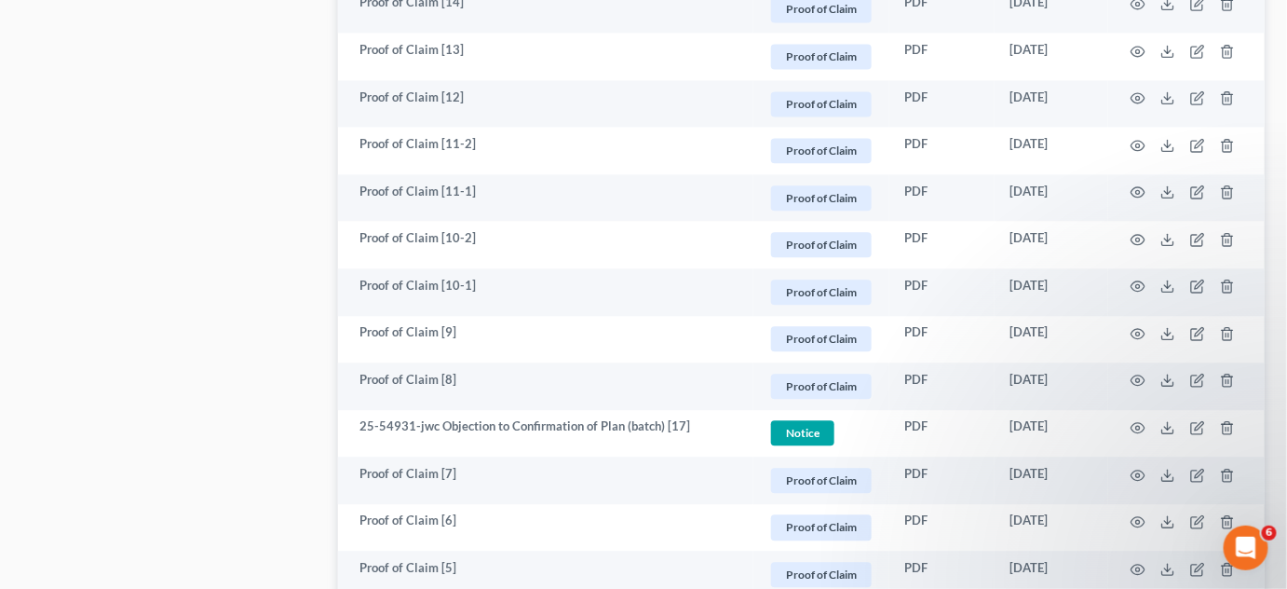
scroll to position [1410, 0]
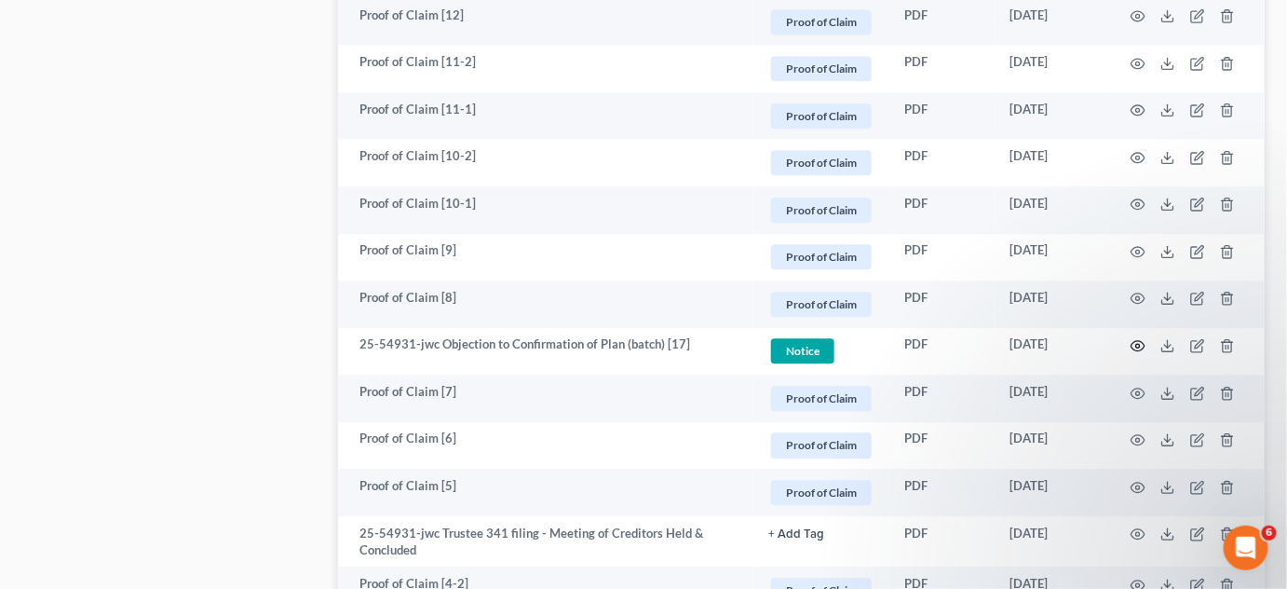
click at [1143, 341] on icon "button" at bounding box center [1138, 345] width 15 height 15
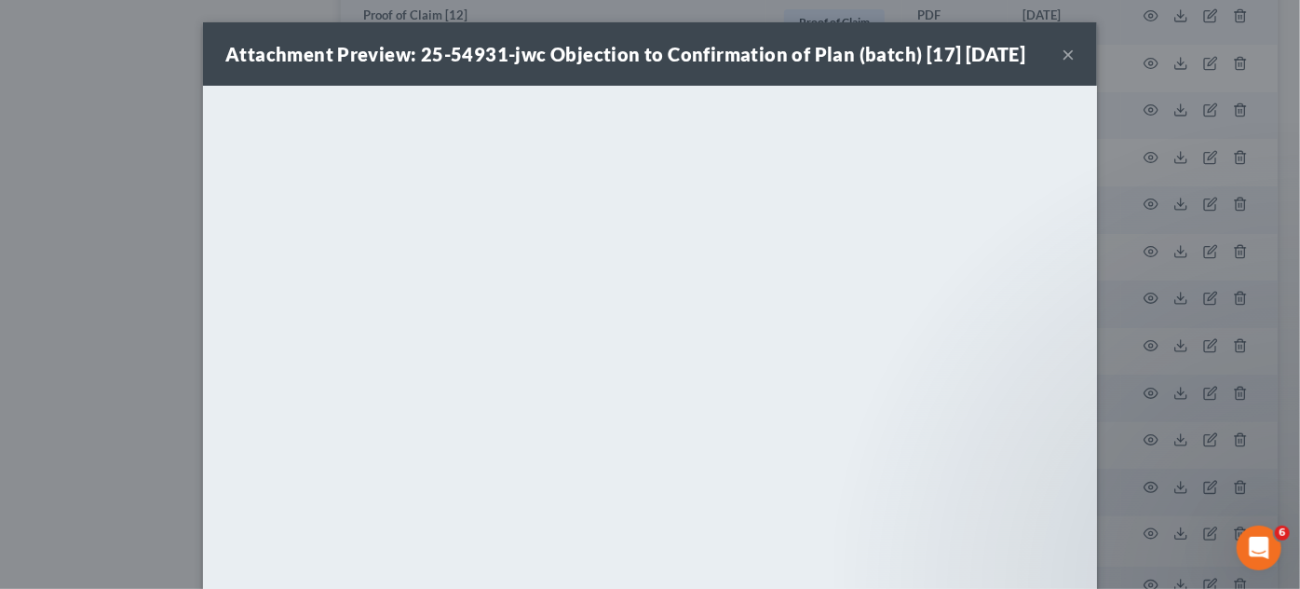
click at [72, 278] on div "Attachment Preview: 25-54931-jwc Objection to Confirmation of Plan (batch) [17]…" at bounding box center [650, 294] width 1300 height 589
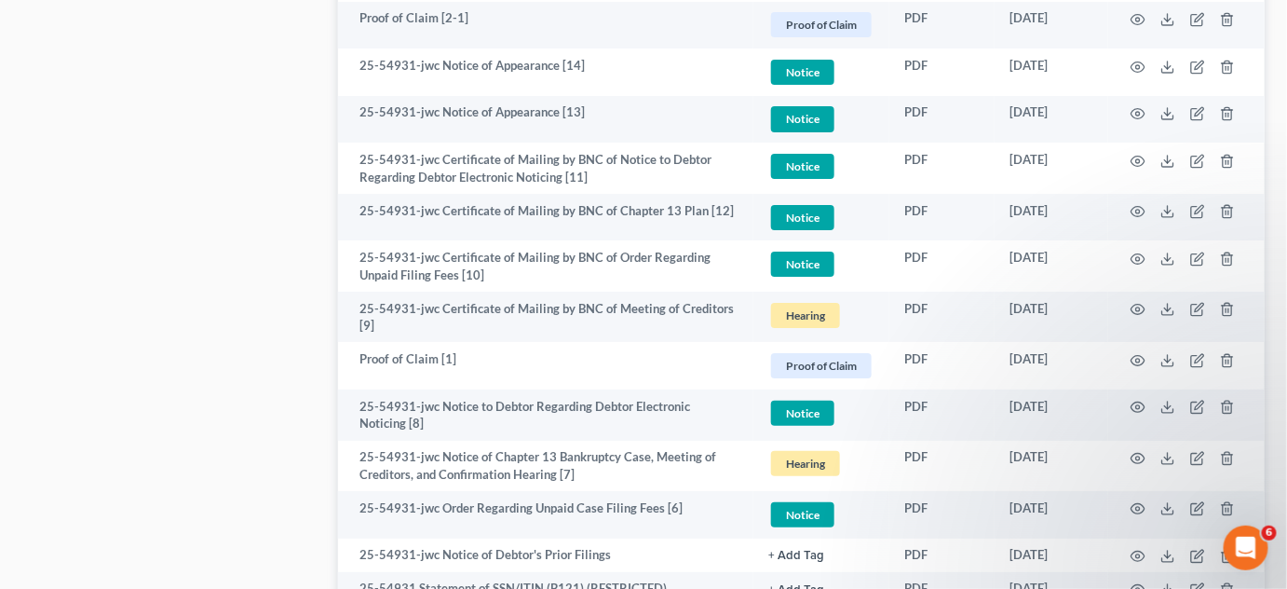
scroll to position [2607, 0]
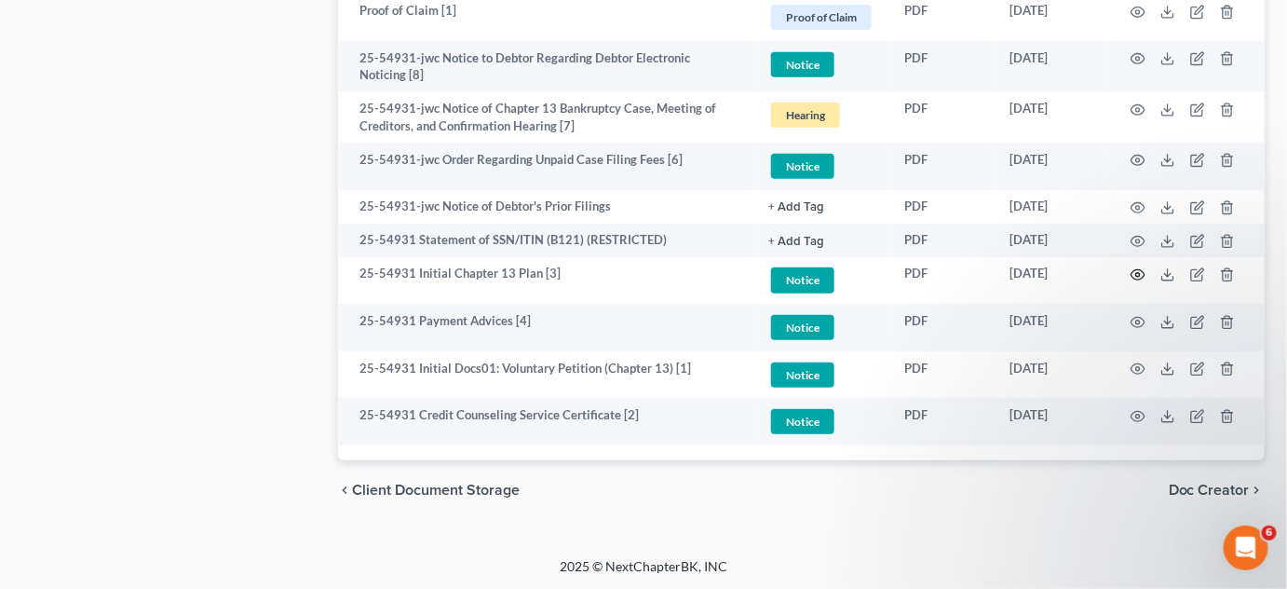
click at [1144, 268] on icon "button" at bounding box center [1138, 274] width 15 height 15
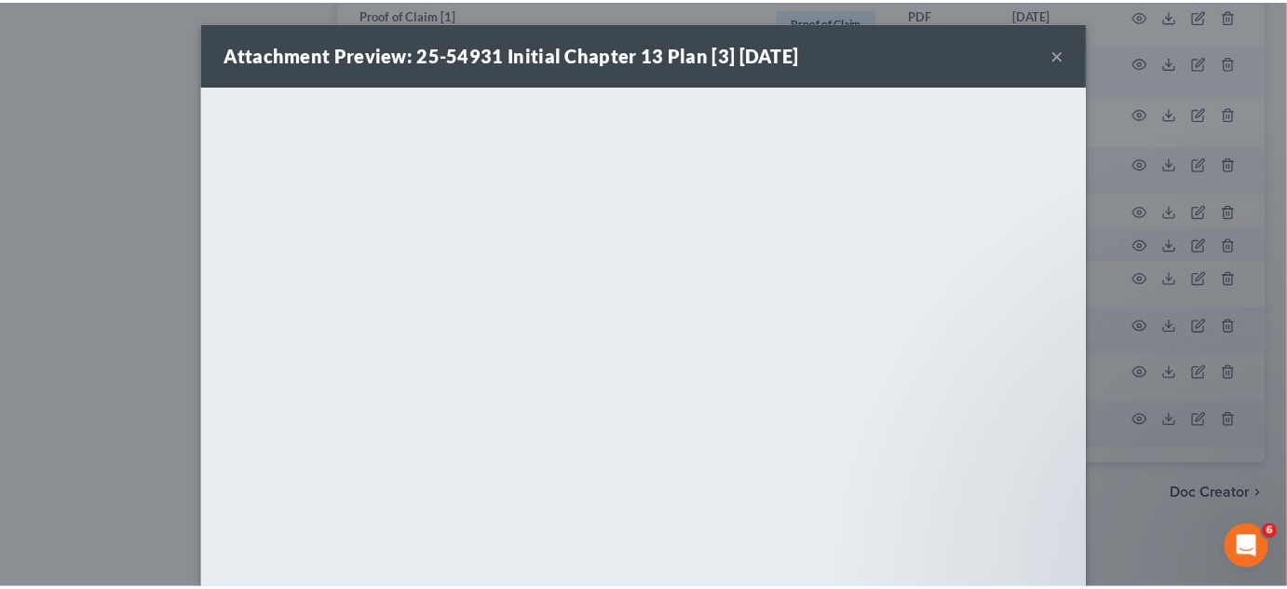
scroll to position [24, 0]
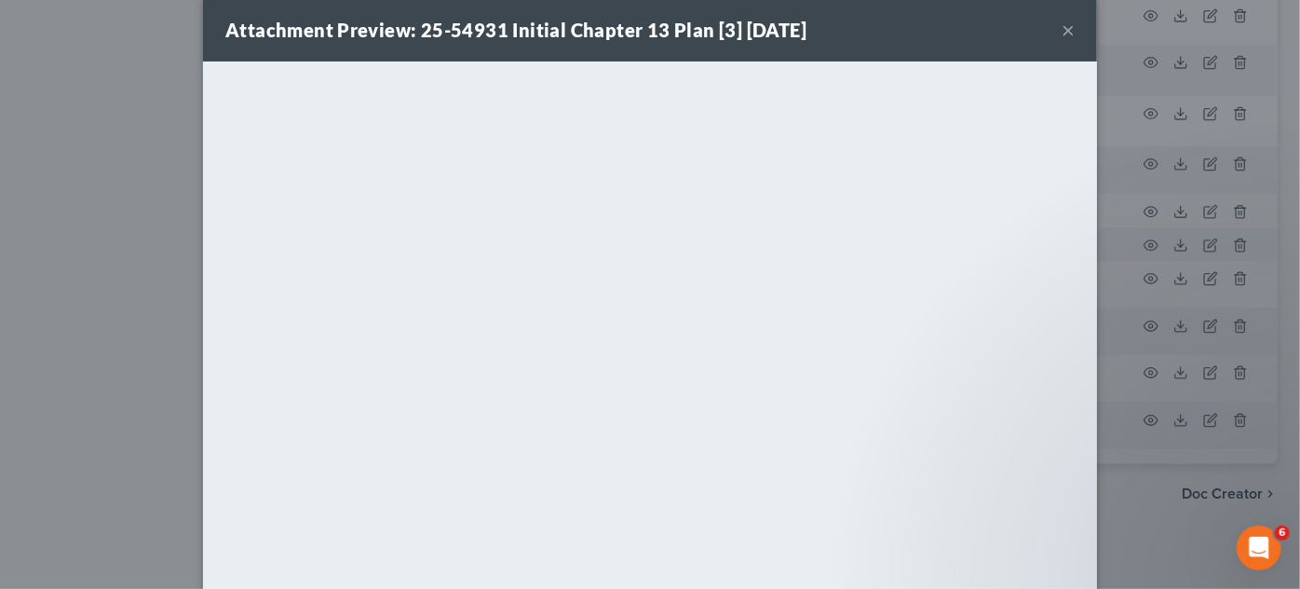
click at [92, 273] on div "Attachment Preview: 25-54931 Initial Chapter 13 Plan [3] 05/04/2025 × <object n…" at bounding box center [650, 294] width 1300 height 589
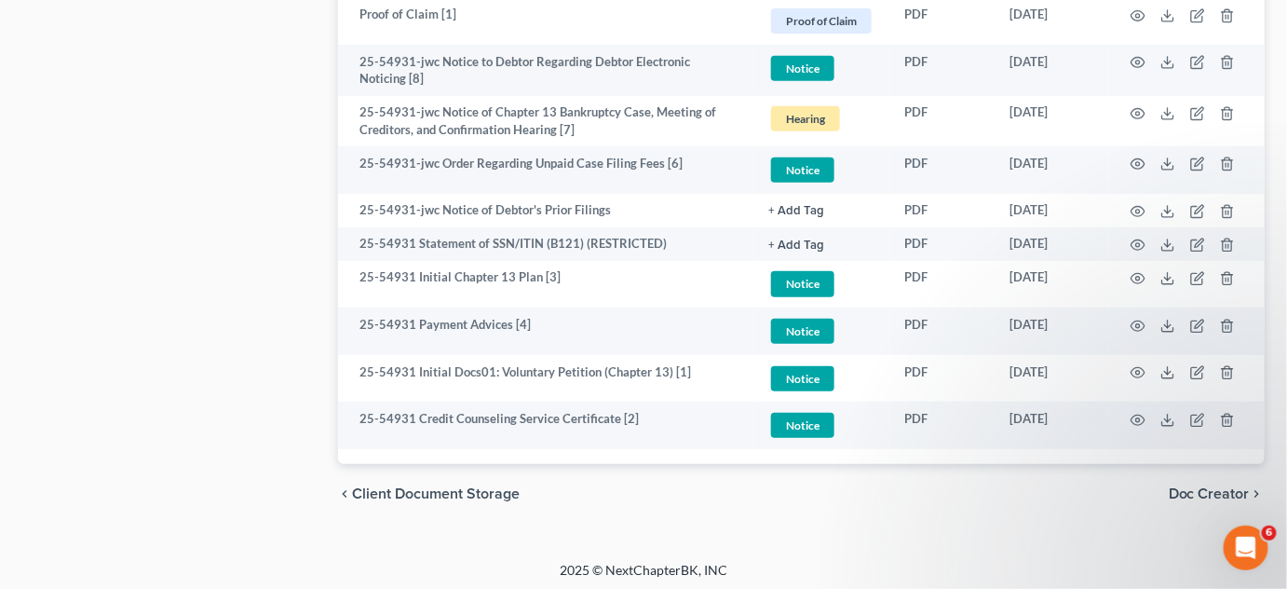
scroll to position [2320, 0]
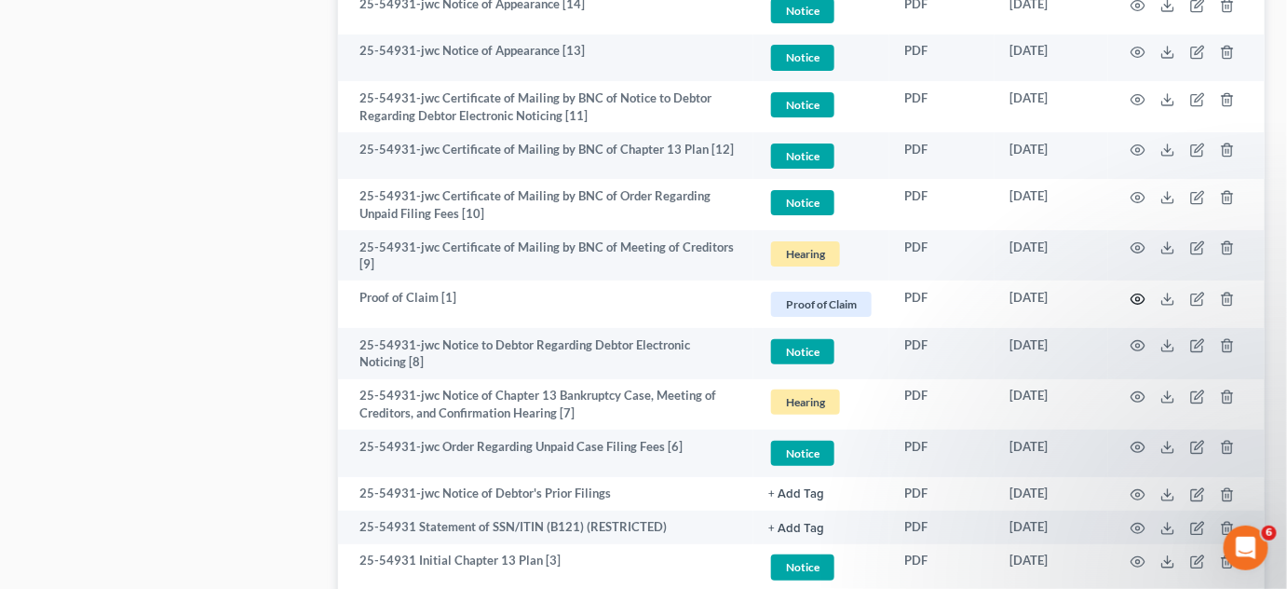
click at [1137, 297] on circle "button" at bounding box center [1139, 299] width 4 height 4
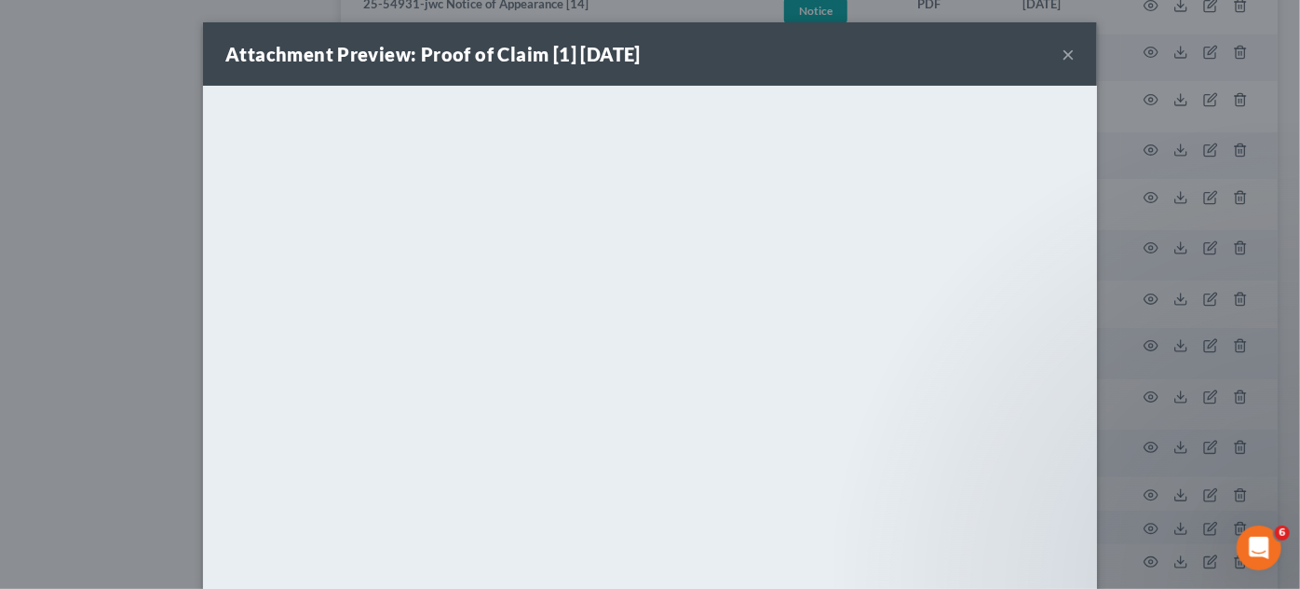
click at [119, 196] on div "Attachment Preview: Proof of Claim [1] 05/07/2025 × <object ng-attr-data='https…" at bounding box center [650, 294] width 1300 height 589
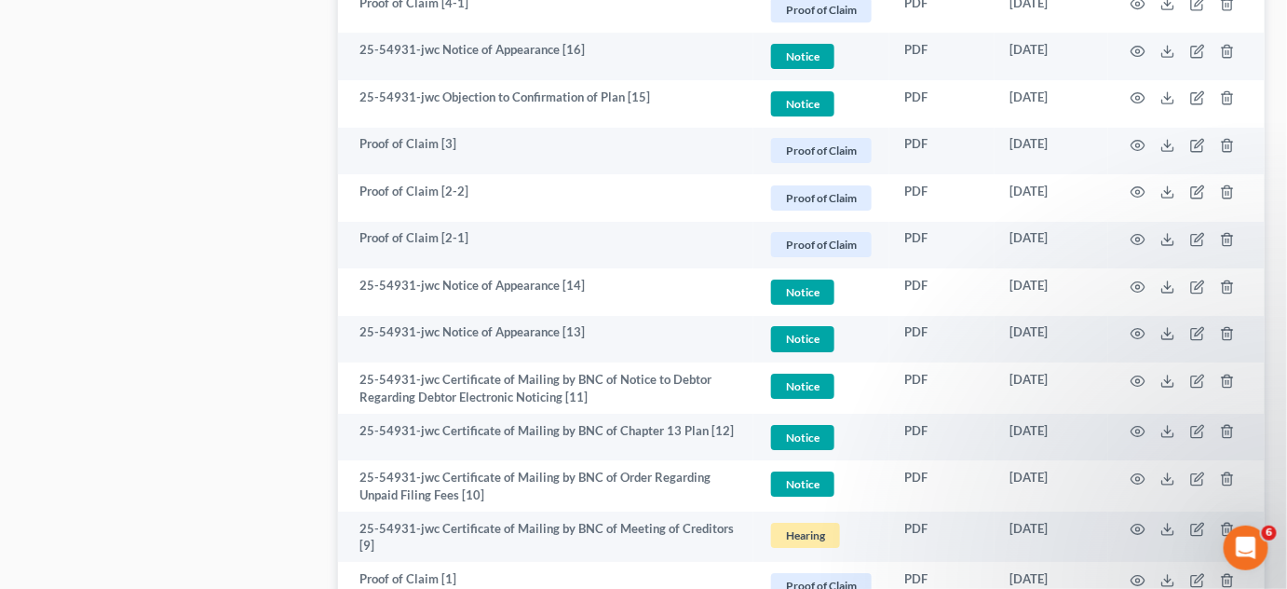
scroll to position [2179, 0]
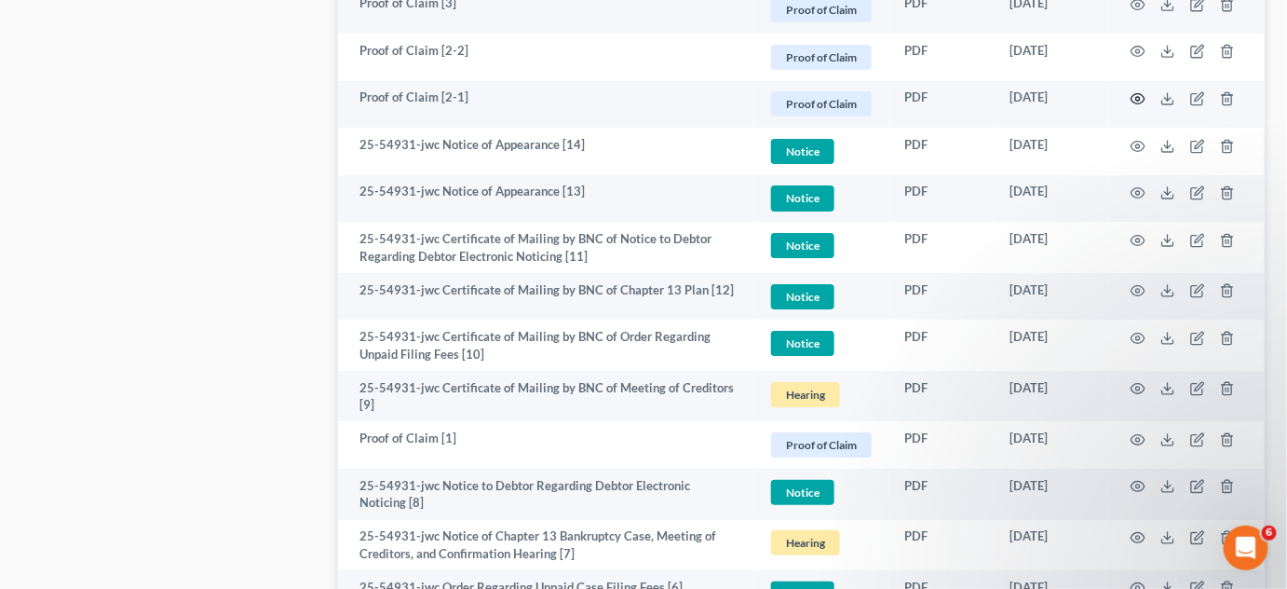
click at [1142, 98] on icon "button" at bounding box center [1138, 98] width 15 height 15
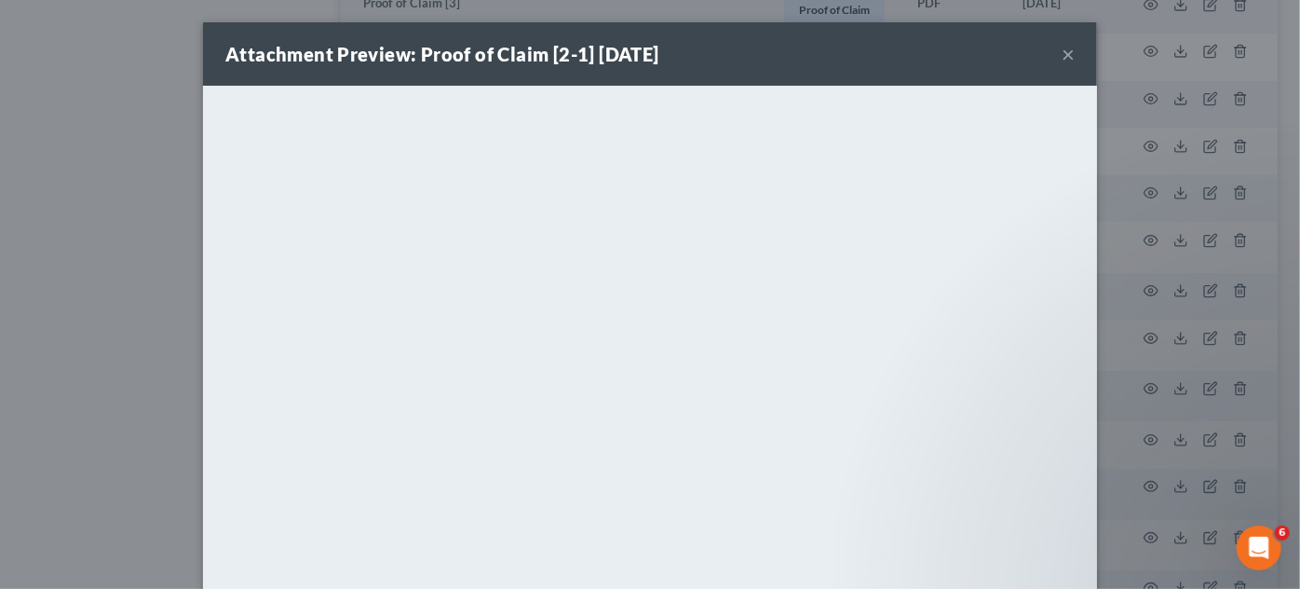
click at [5, 202] on div "Attachment Preview: Proof of Claim [2-1] 05/09/2025 × <object ng-attr-data='htt…" at bounding box center [650, 294] width 1300 height 589
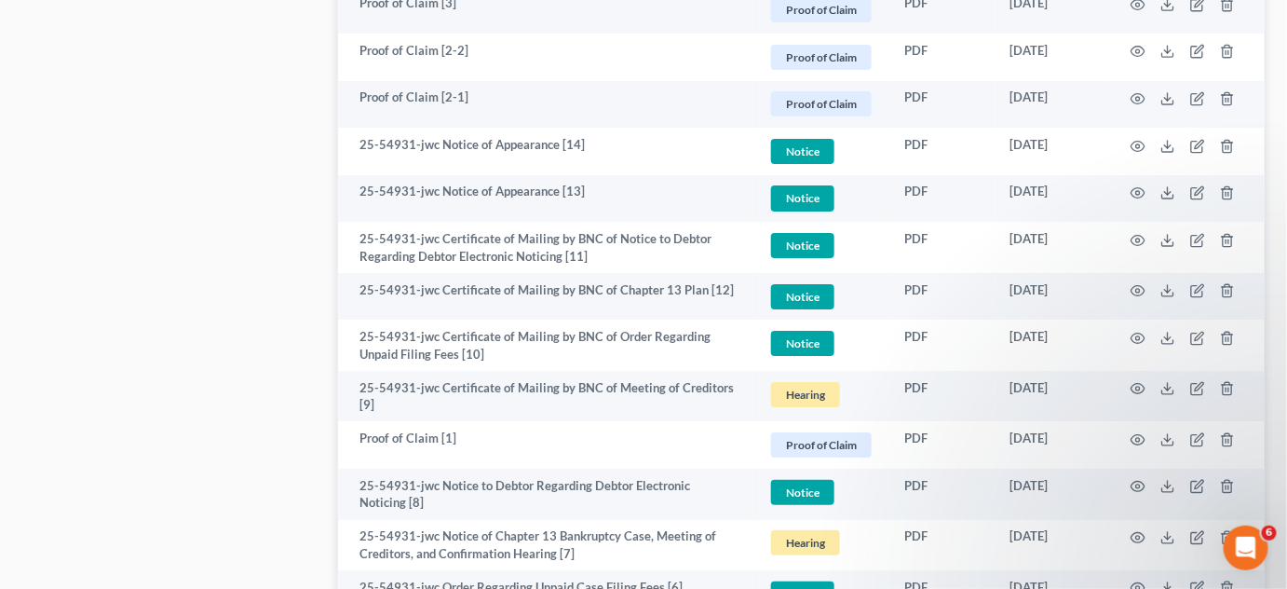
scroll to position [1897, 0]
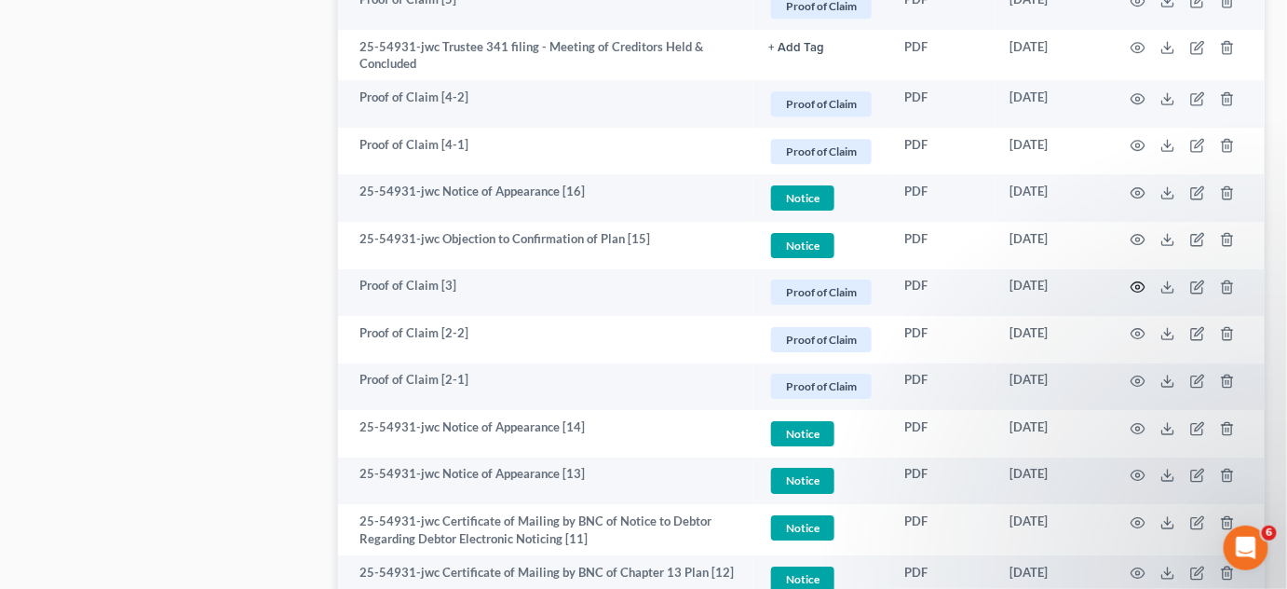
click at [1140, 285] on circle "button" at bounding box center [1139, 287] width 4 height 4
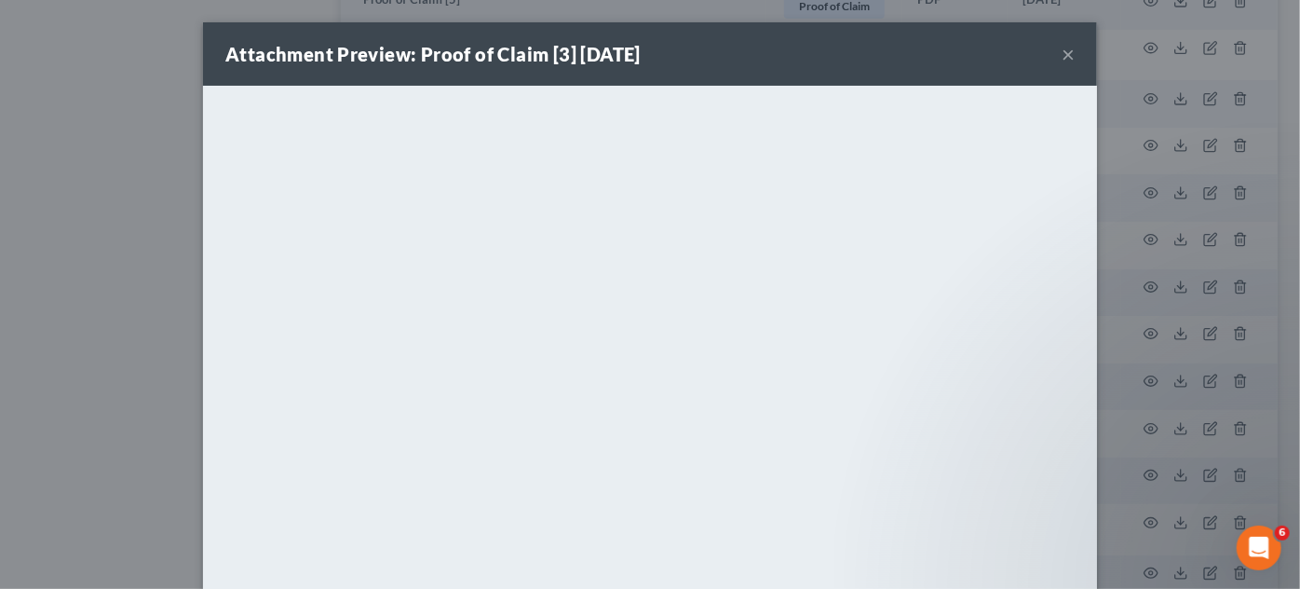
click at [145, 285] on div "Attachment Preview: Proof of Claim [3] 05/13/2025 × <object ng-attr-data='https…" at bounding box center [650, 294] width 1300 height 589
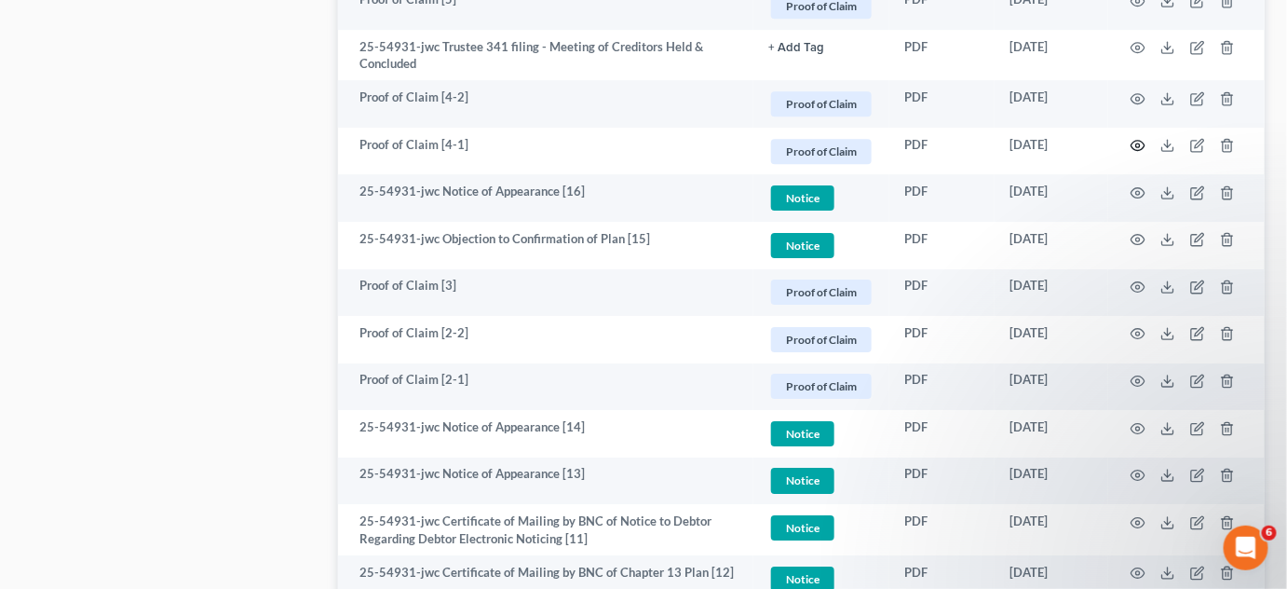
click at [1140, 138] on icon "button" at bounding box center [1138, 145] width 15 height 15
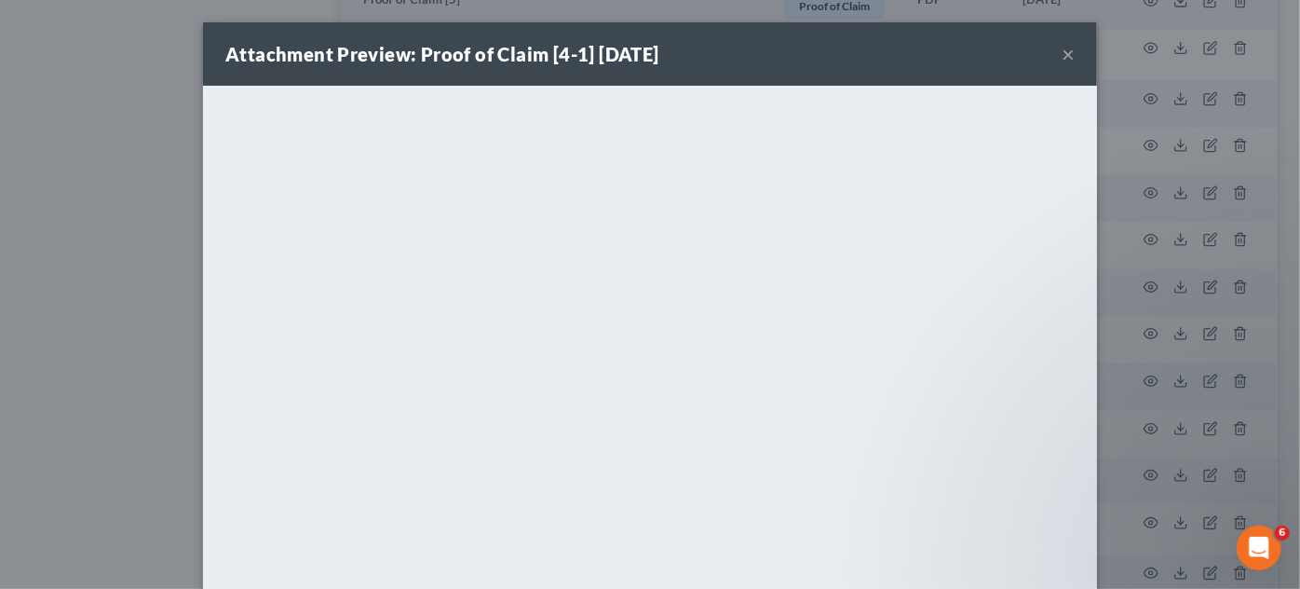
click at [109, 238] on div "Attachment Preview: Proof of Claim [4-1] 06/03/2025 × <object ng-attr-data='htt…" at bounding box center [650, 294] width 1300 height 589
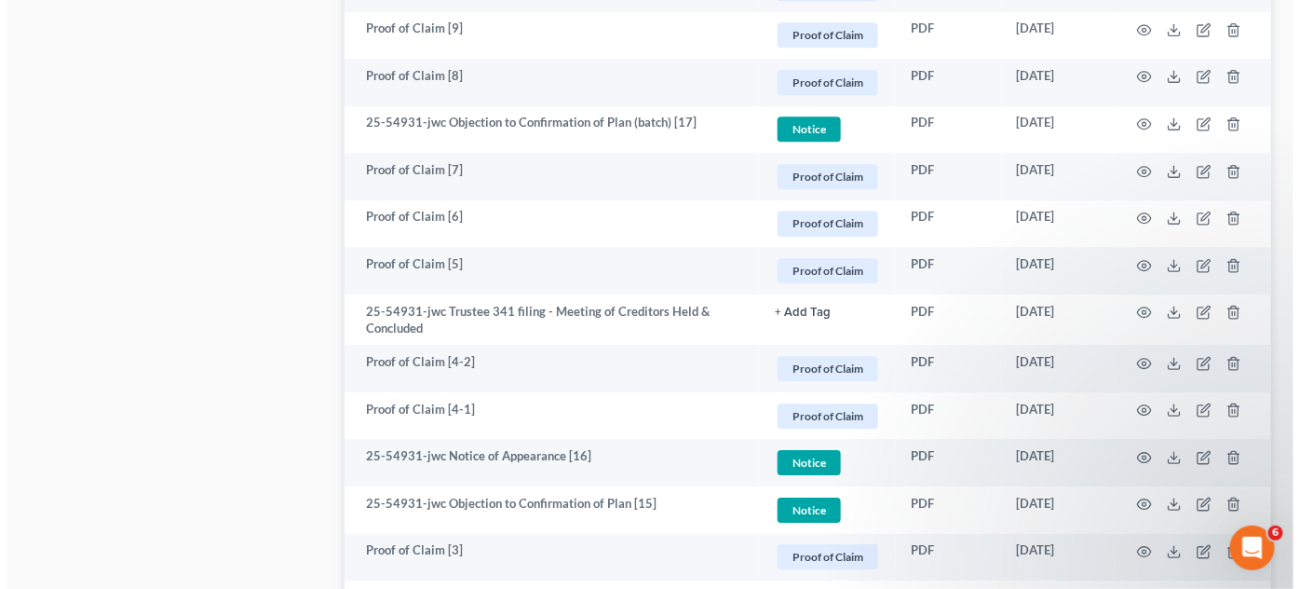
scroll to position [1614, 0]
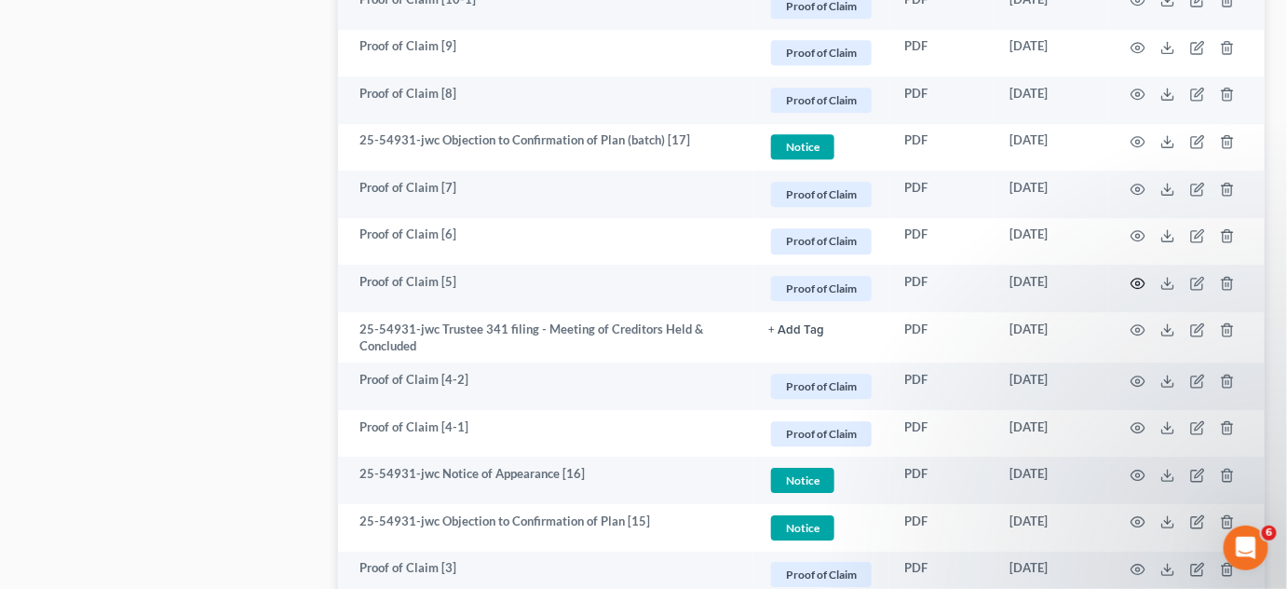
click at [1140, 281] on circle "button" at bounding box center [1139, 283] width 4 height 4
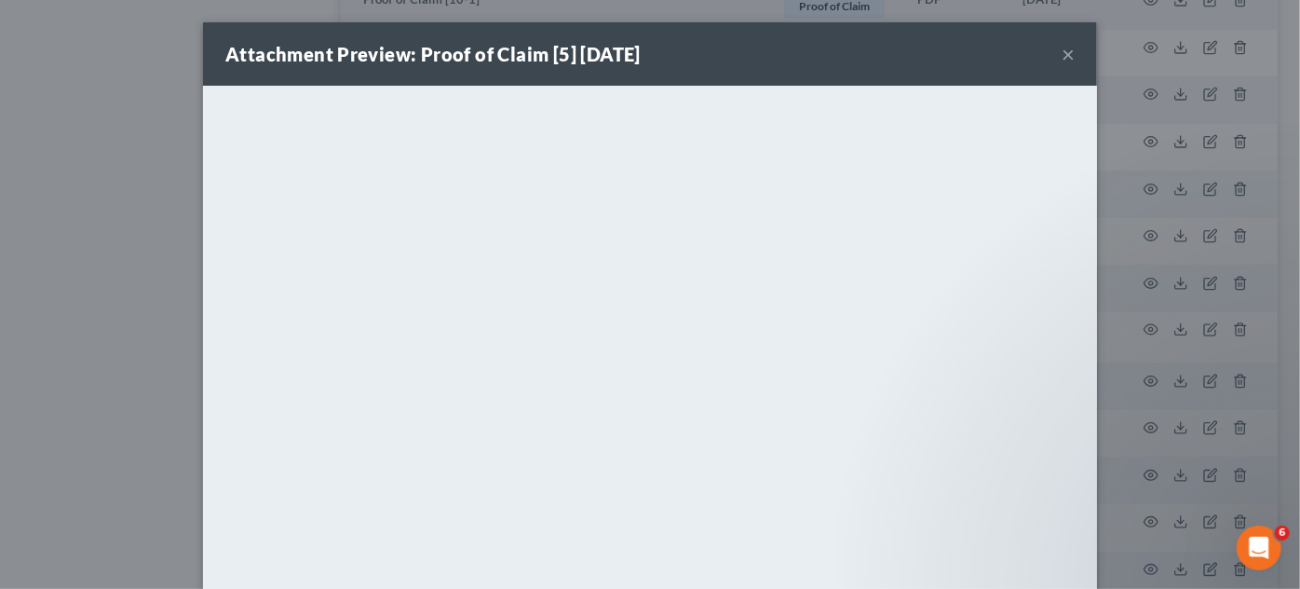
click at [0, 259] on div "Attachment Preview: Proof of Claim [5] 06/13/2025 × <object ng-attr-data='https…" at bounding box center [650, 294] width 1300 height 589
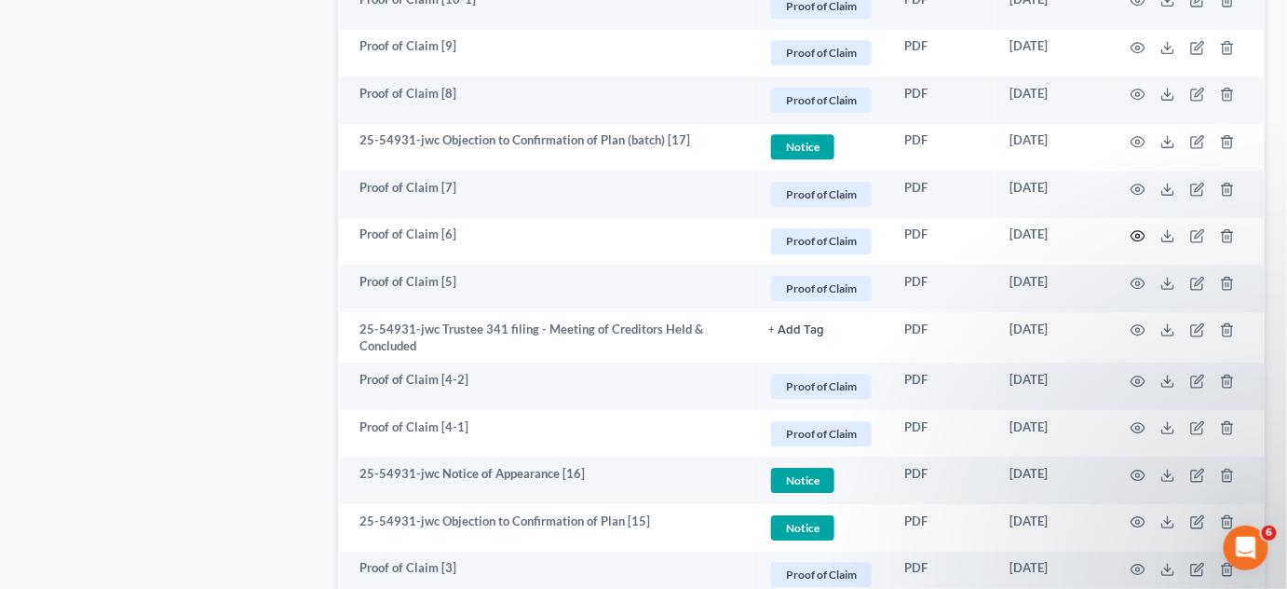
click at [1144, 233] on icon "button" at bounding box center [1138, 235] width 15 height 15
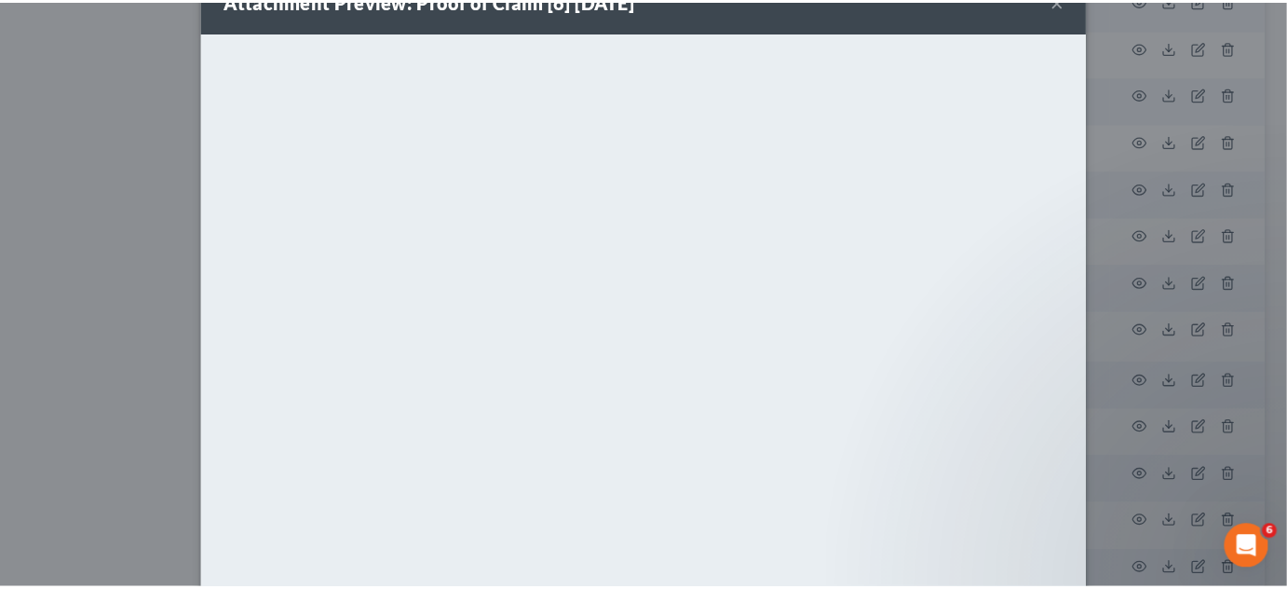
scroll to position [102, 0]
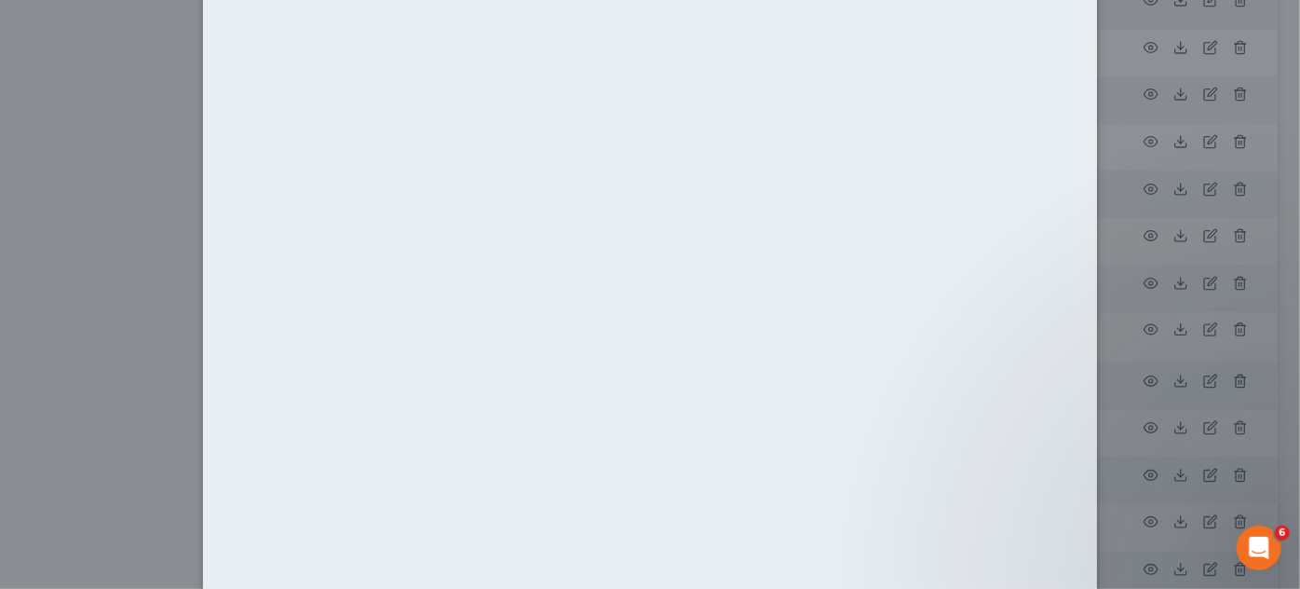
click at [57, 289] on div "Attachment Preview: Proof of Claim [6] 06/13/2025 × <object ng-attr-data='https…" at bounding box center [650, 294] width 1300 height 589
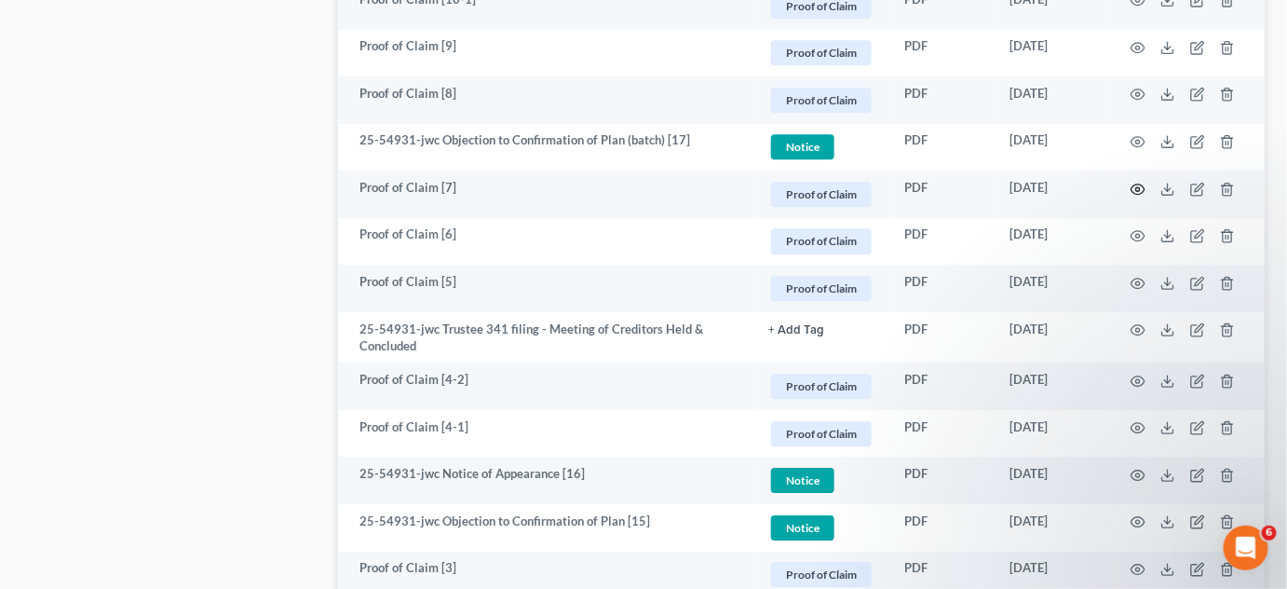
click at [1140, 187] on circle "button" at bounding box center [1139, 189] width 4 height 4
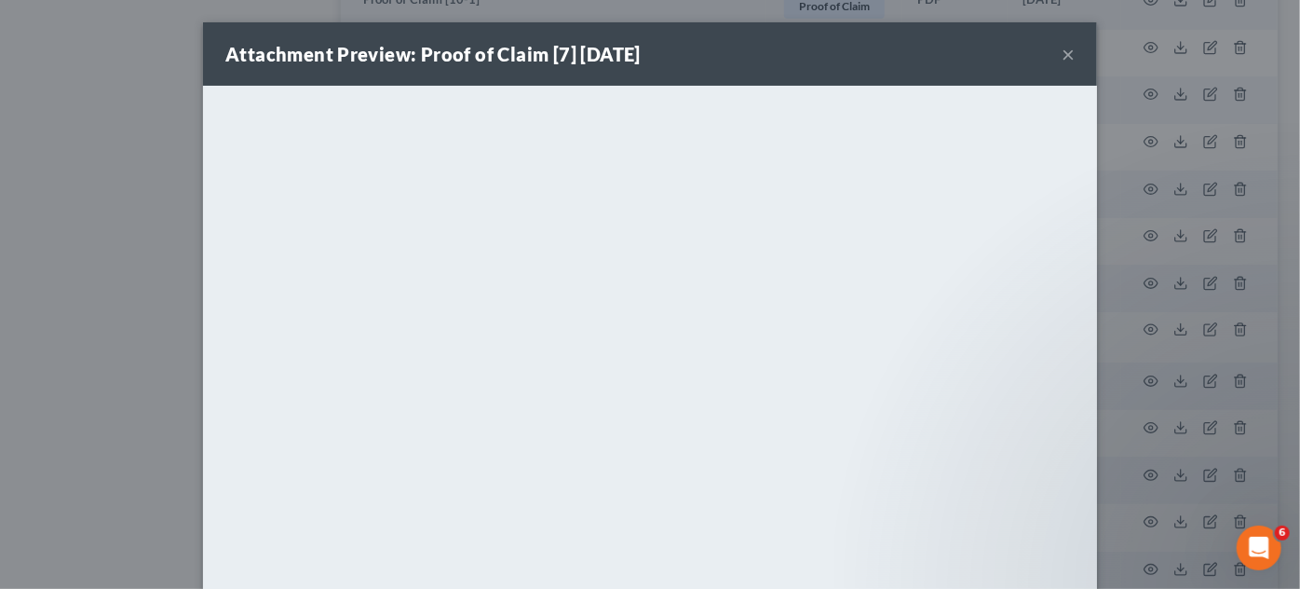
drag, startPoint x: 0, startPoint y: 250, endPoint x: 257, endPoint y: 199, distance: 262.0
click at [9, 245] on div "Attachment Preview: Proof of Claim [7] 06/16/2025 × <object ng-attr-data='https…" at bounding box center [650, 294] width 1300 height 589
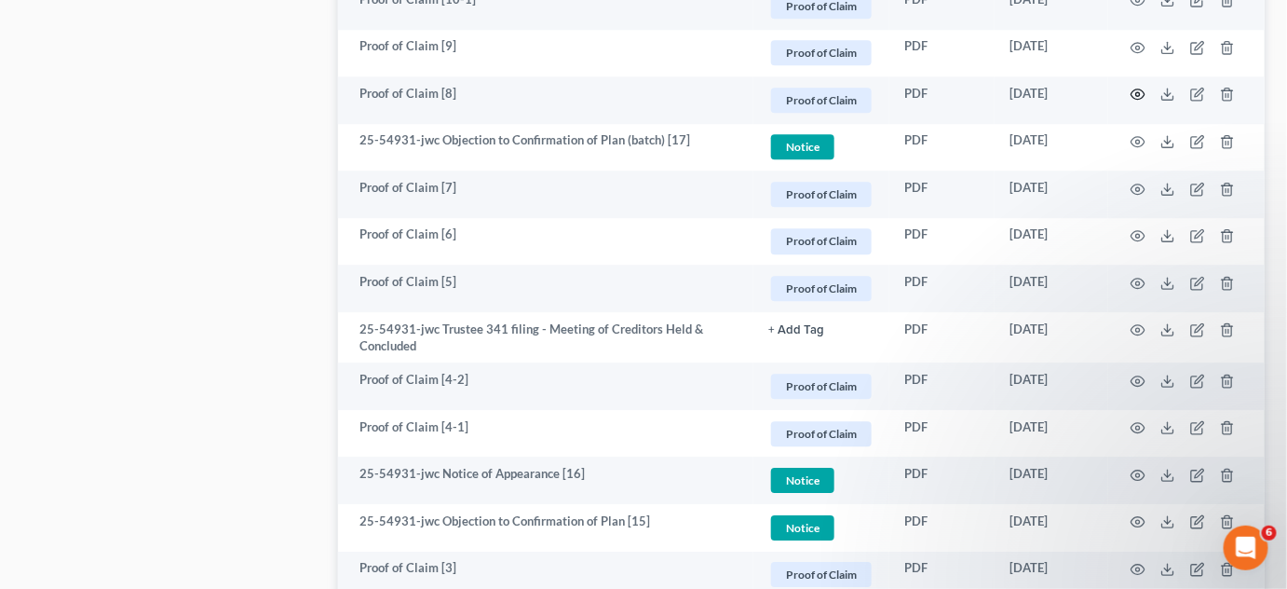
click at [1140, 89] on icon "button" at bounding box center [1138, 94] width 15 height 15
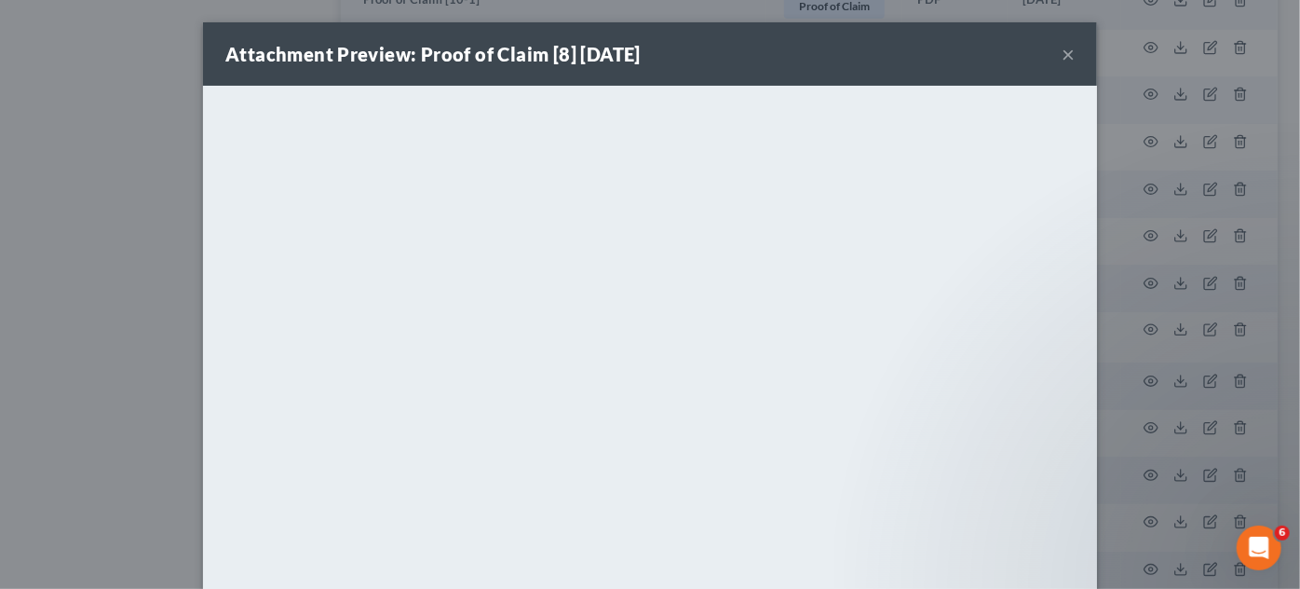
click at [0, 235] on div "Attachment Preview: Proof of Claim [8] 06/23/2025 × <object ng-attr-data='https…" at bounding box center [650, 294] width 1300 height 589
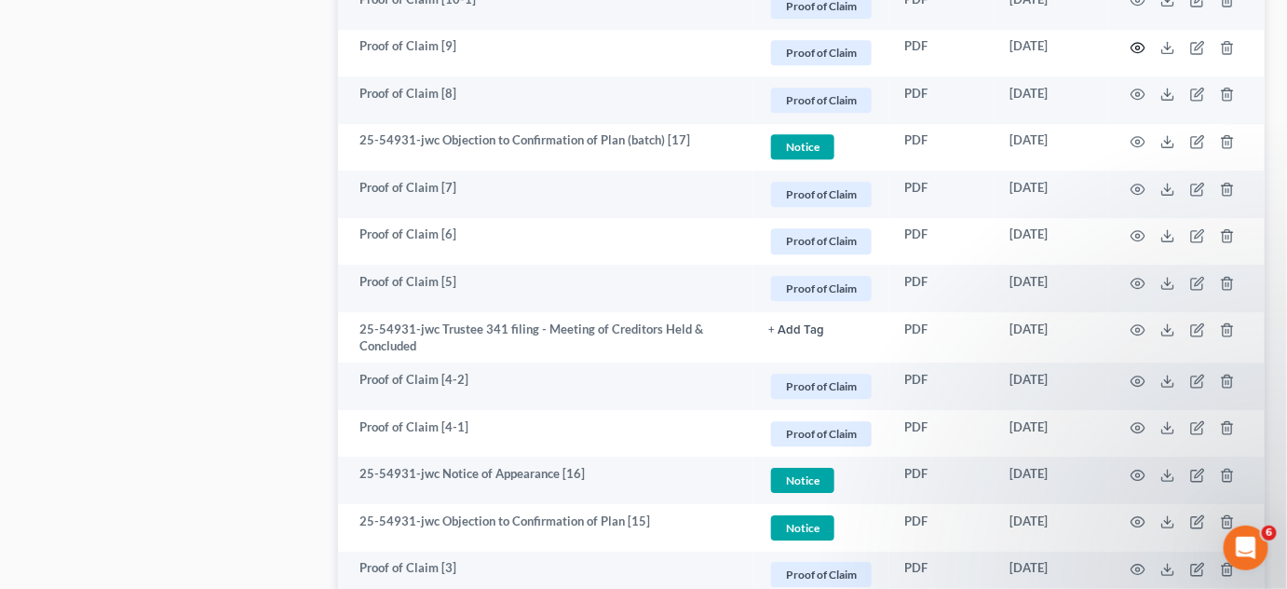
click at [1140, 43] on icon "button" at bounding box center [1138, 47] width 15 height 15
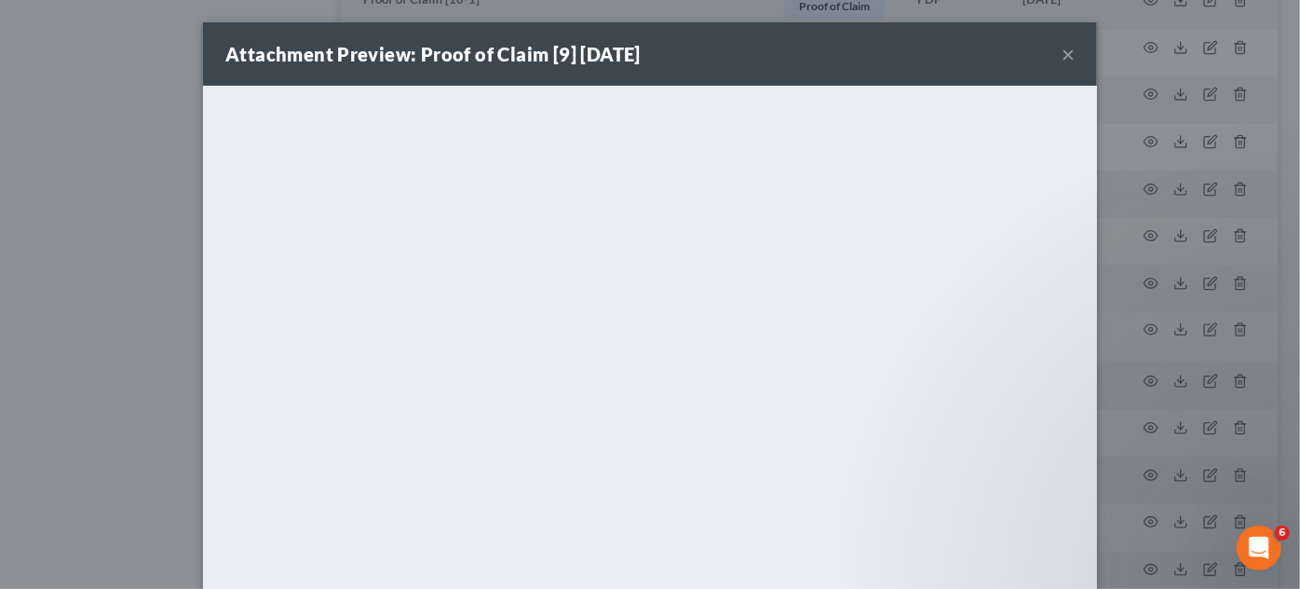
click at [2, 173] on div "Attachment Preview: Proof of Claim [9] 06/26/2025 × <object ng-attr-data='https…" at bounding box center [650, 294] width 1300 height 589
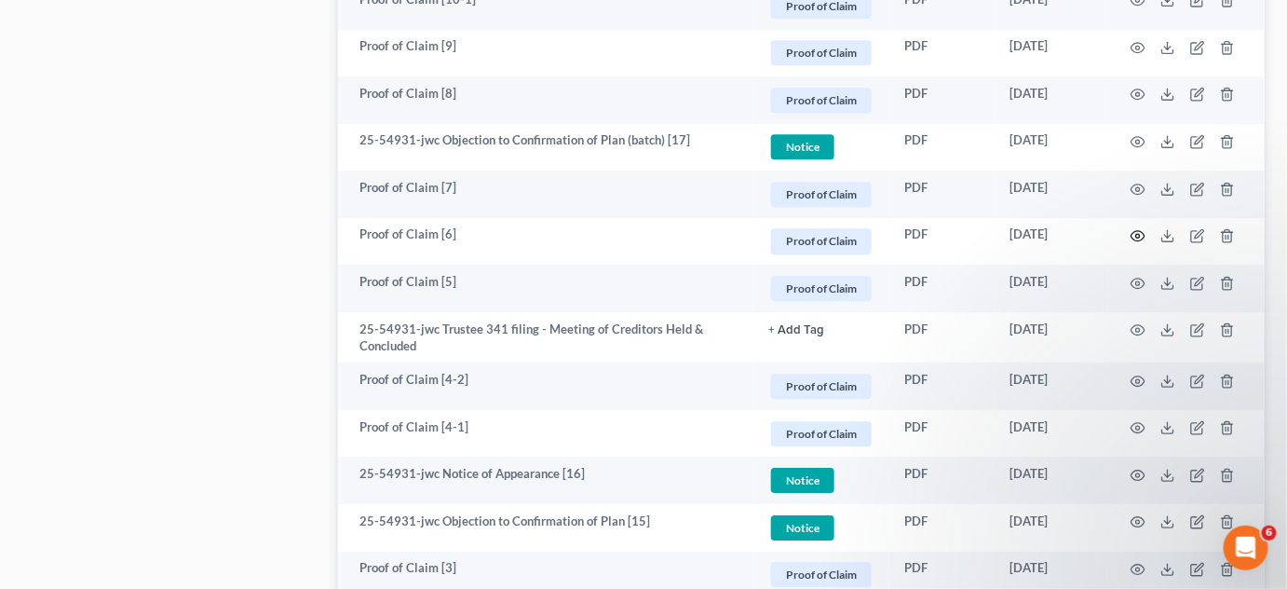
click at [1142, 231] on icon "button" at bounding box center [1139, 236] width 14 height 10
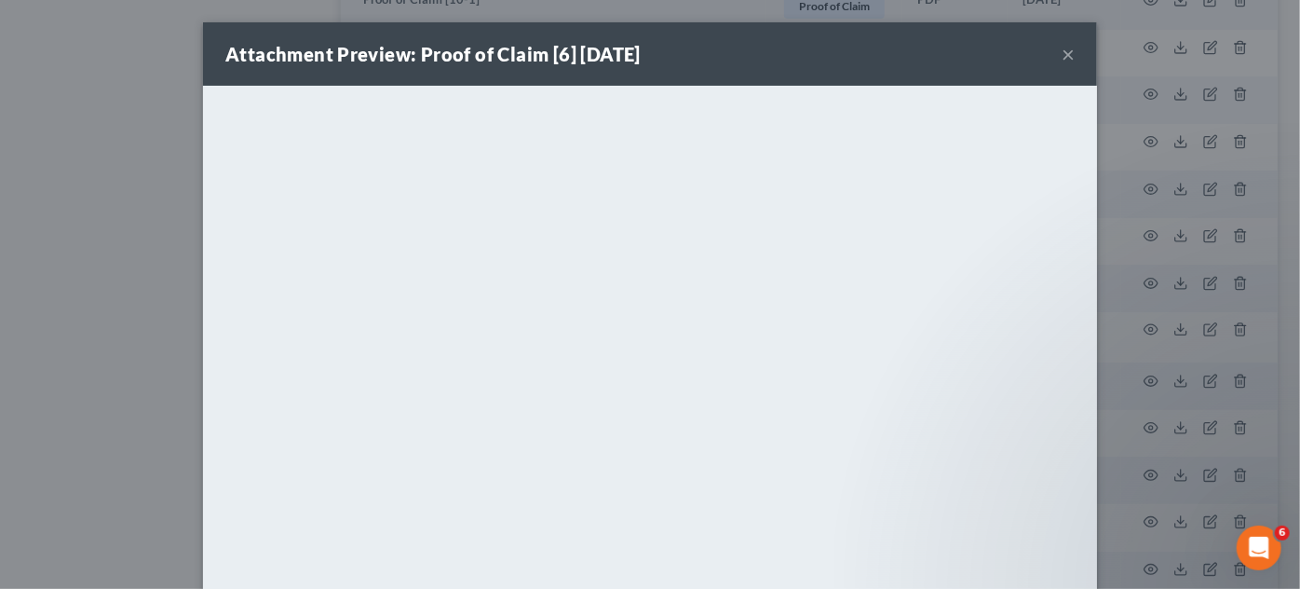
click at [0, 215] on div "Attachment Preview: Proof of Claim [6] 06/13/2025 × <object ng-attr-data='https…" at bounding box center [650, 294] width 1300 height 589
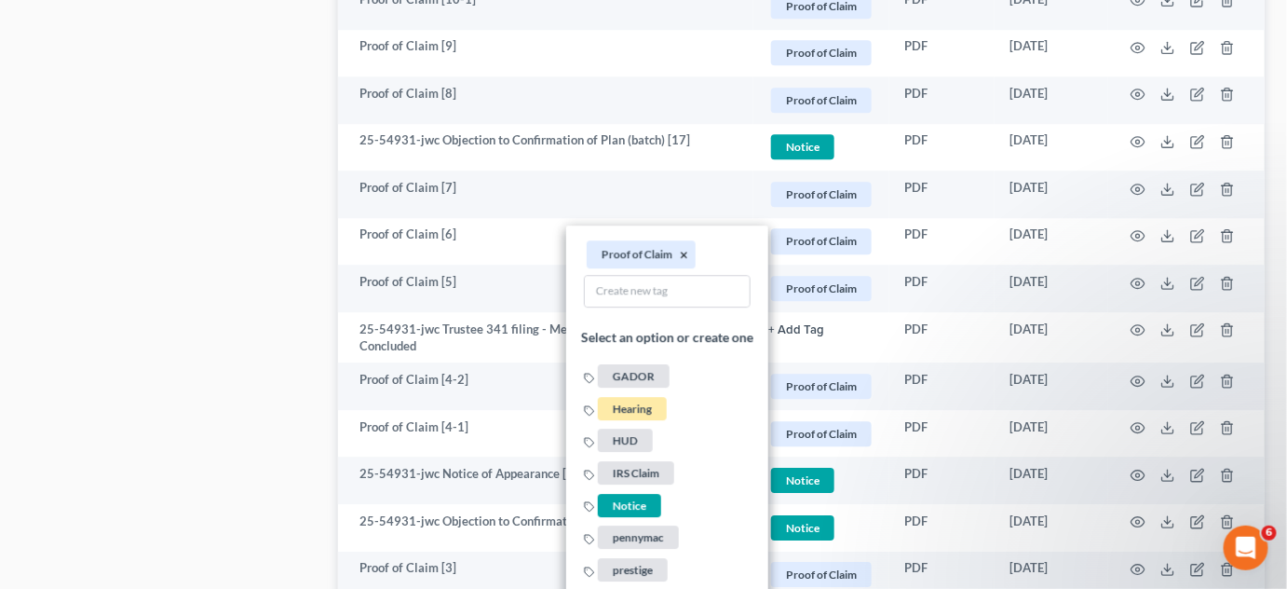
click at [686, 254] on button "×" at bounding box center [684, 255] width 8 height 17
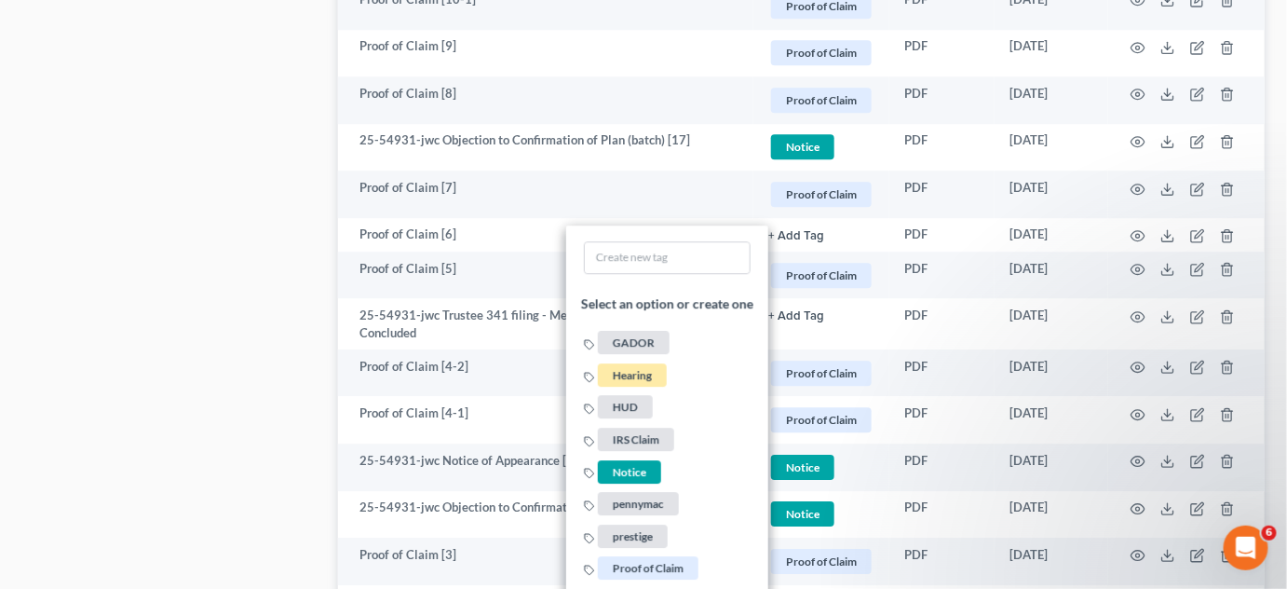
click at [628, 429] on span "IRS Claim" at bounding box center [636, 439] width 76 height 23
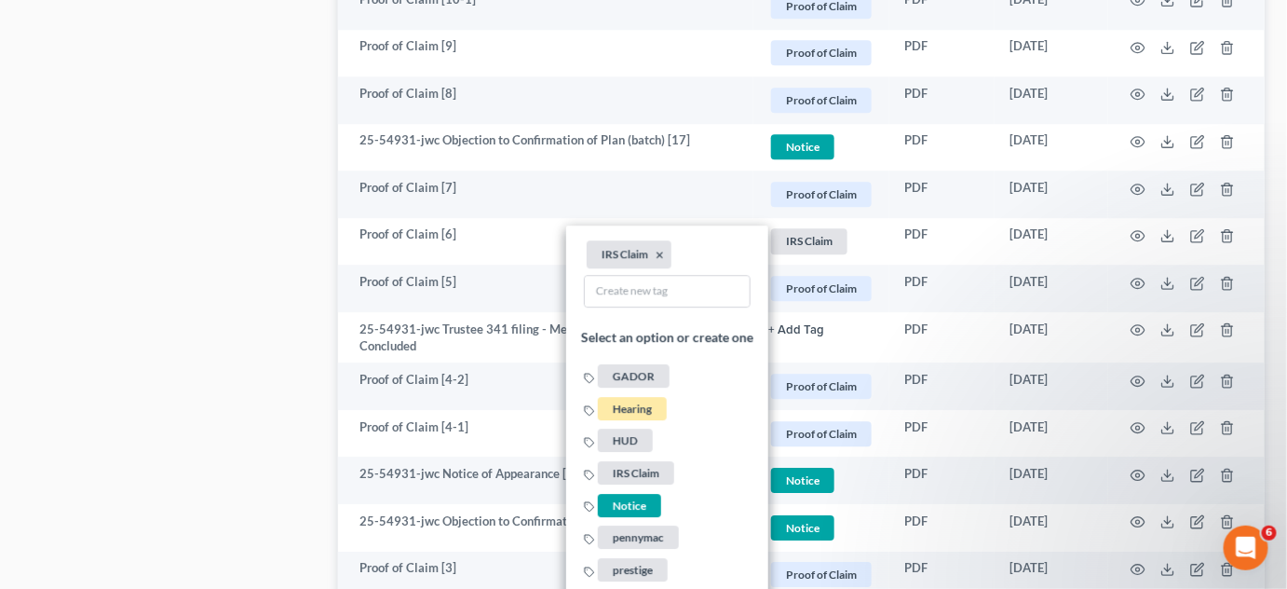
click at [130, 266] on div "Case Dashboard Payments Invoices Payments Payments Credit Report Client Profile" at bounding box center [171, 37] width 316 height 2947
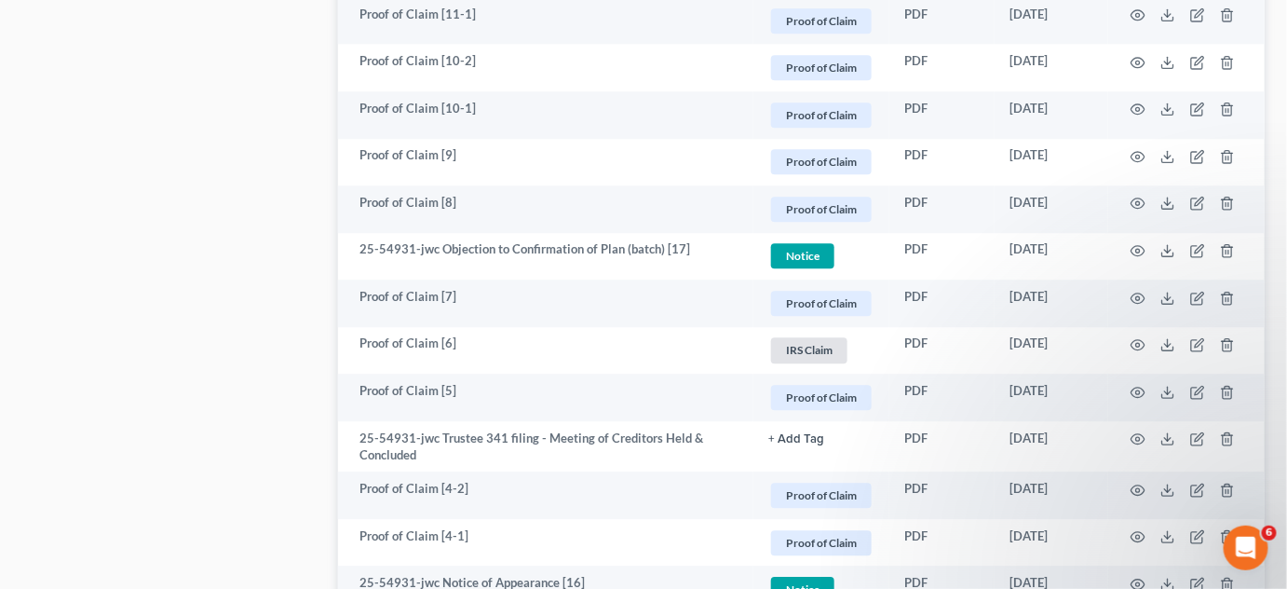
scroll to position [1473, 0]
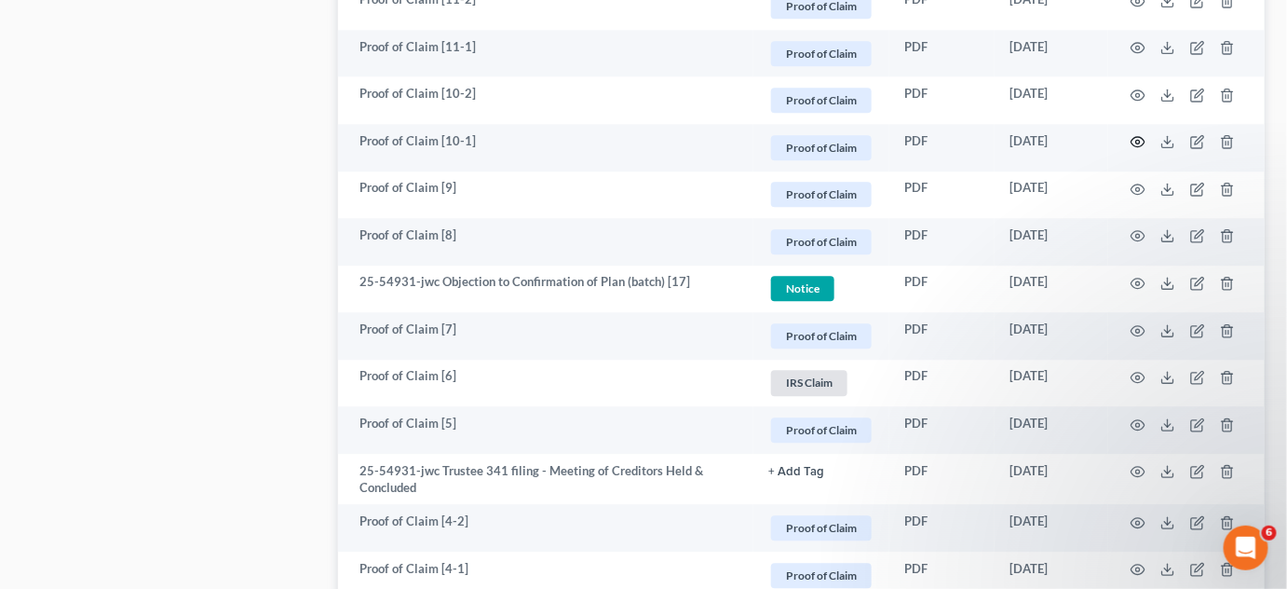
click at [1139, 143] on icon "button" at bounding box center [1138, 141] width 15 height 15
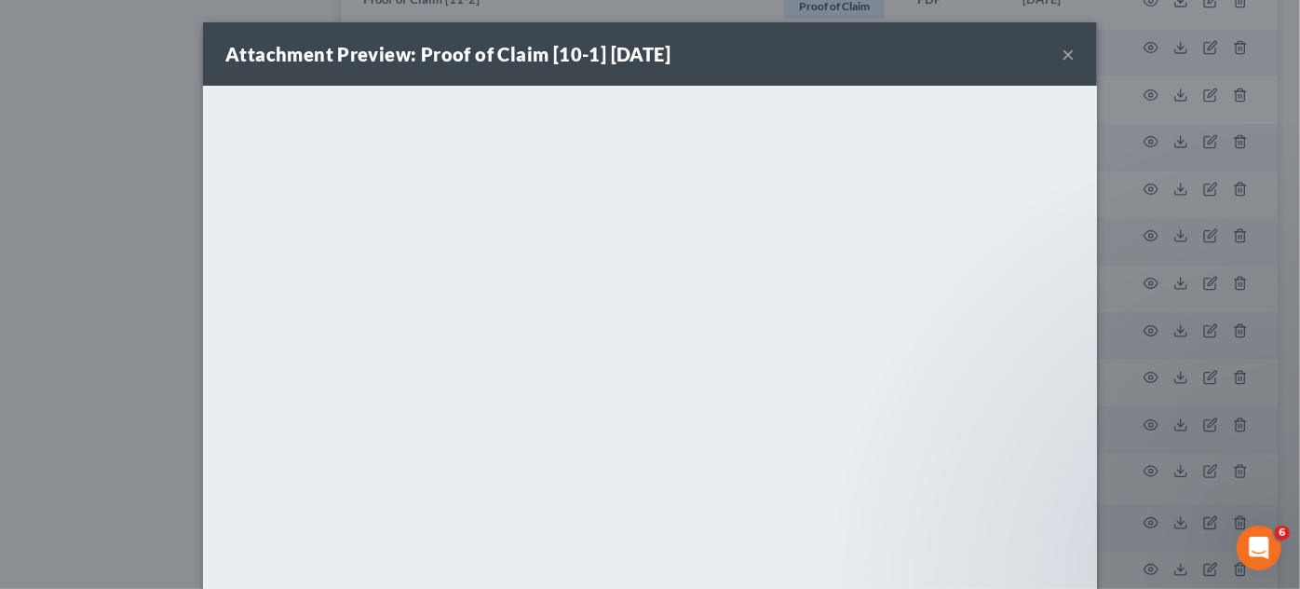
click at [70, 199] on div "Attachment Preview: Proof of Claim [10-1] 06/27/2025 × <object ng-attr-data='ht…" at bounding box center [650, 294] width 1300 height 589
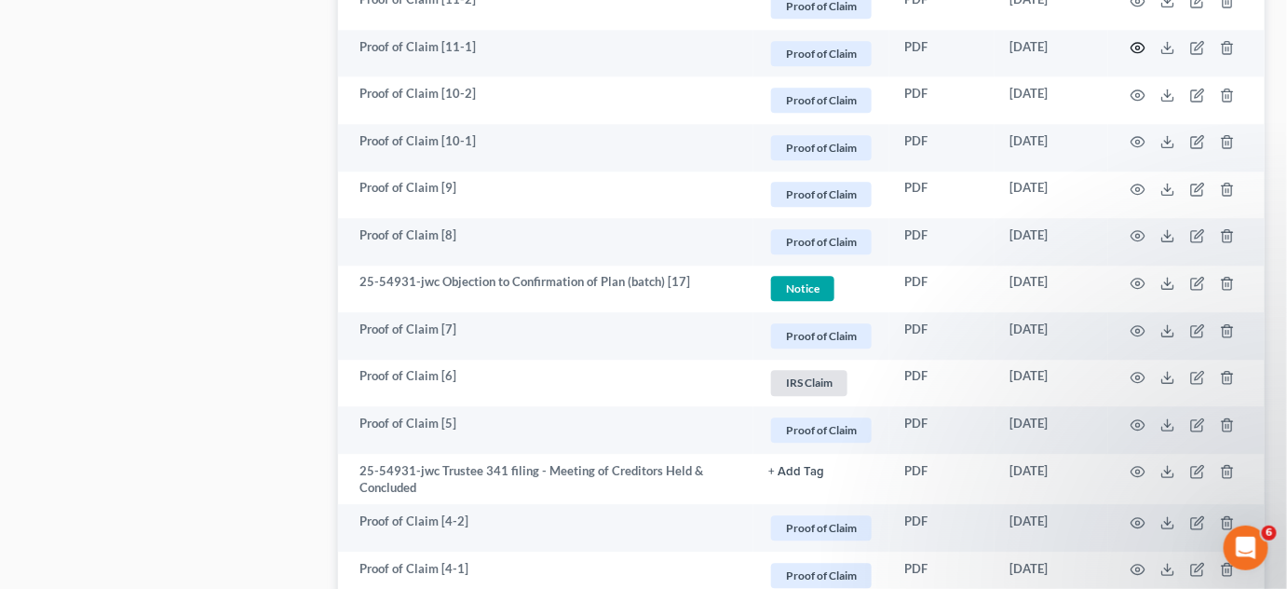
click at [1135, 47] on icon "button" at bounding box center [1138, 47] width 15 height 15
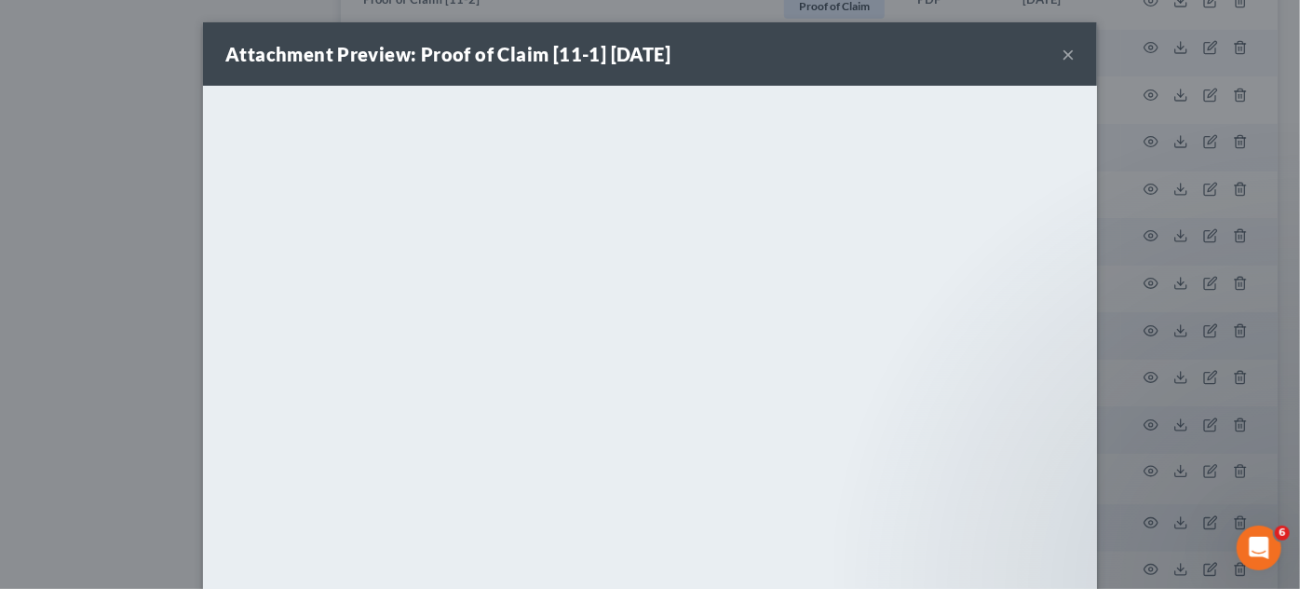
click at [109, 183] on div "Attachment Preview: Proof of Claim [11-1] 06/27/2025 × <object ng-attr-data='ht…" at bounding box center [650, 294] width 1300 height 589
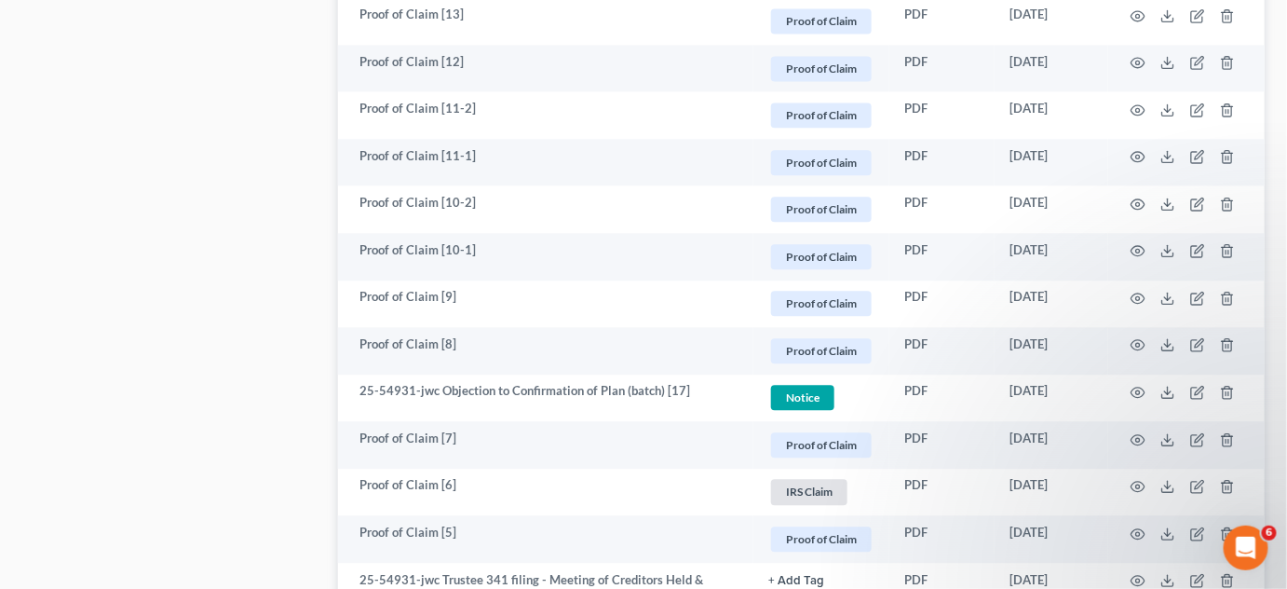
scroll to position [1332, 0]
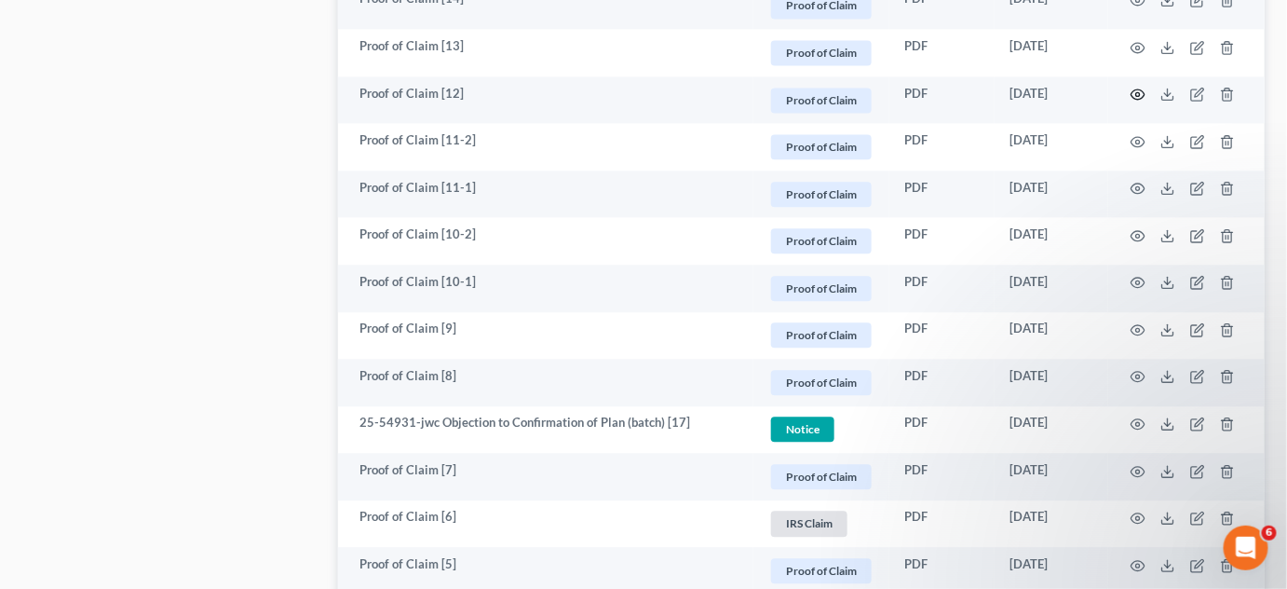
click at [1141, 91] on icon "button" at bounding box center [1138, 94] width 15 height 15
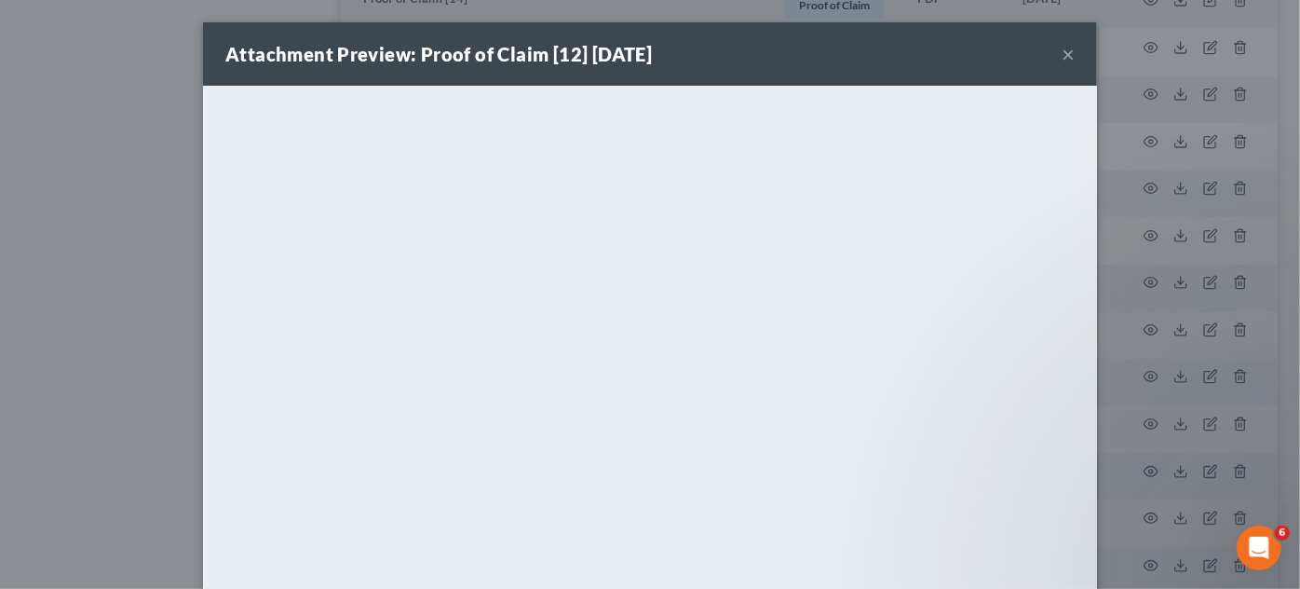
click at [167, 300] on div "Attachment Preview: Proof of Claim [12] 07/02/2025 × <object ng-attr-data='http…" at bounding box center [650, 294] width 1300 height 589
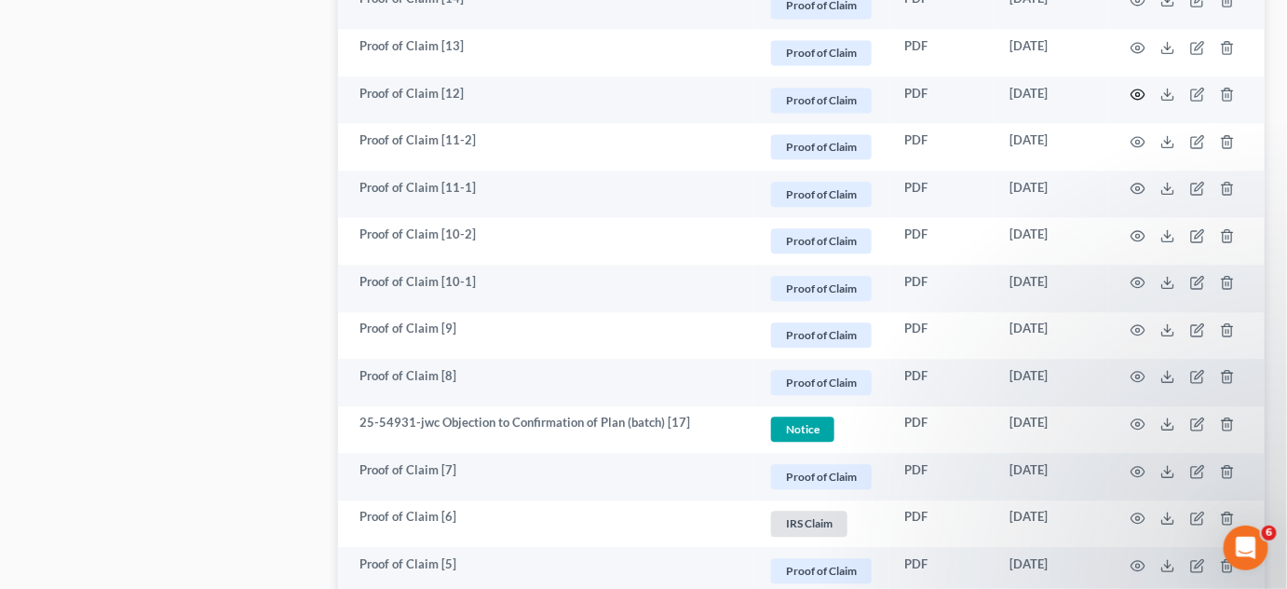
click at [1140, 92] on circle "button" at bounding box center [1139, 94] width 4 height 4
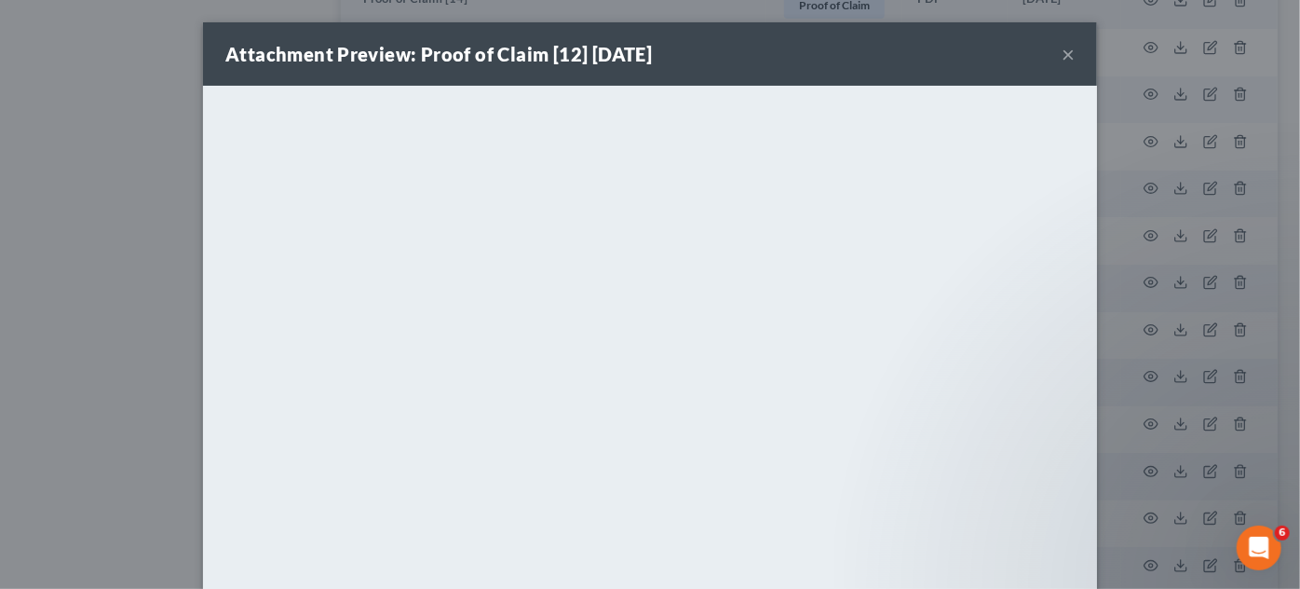
click at [1140, 91] on div "Attachment Preview: Proof of Claim [12] 07/02/2025 × <object ng-attr-data='http…" at bounding box center [650, 294] width 1300 height 589
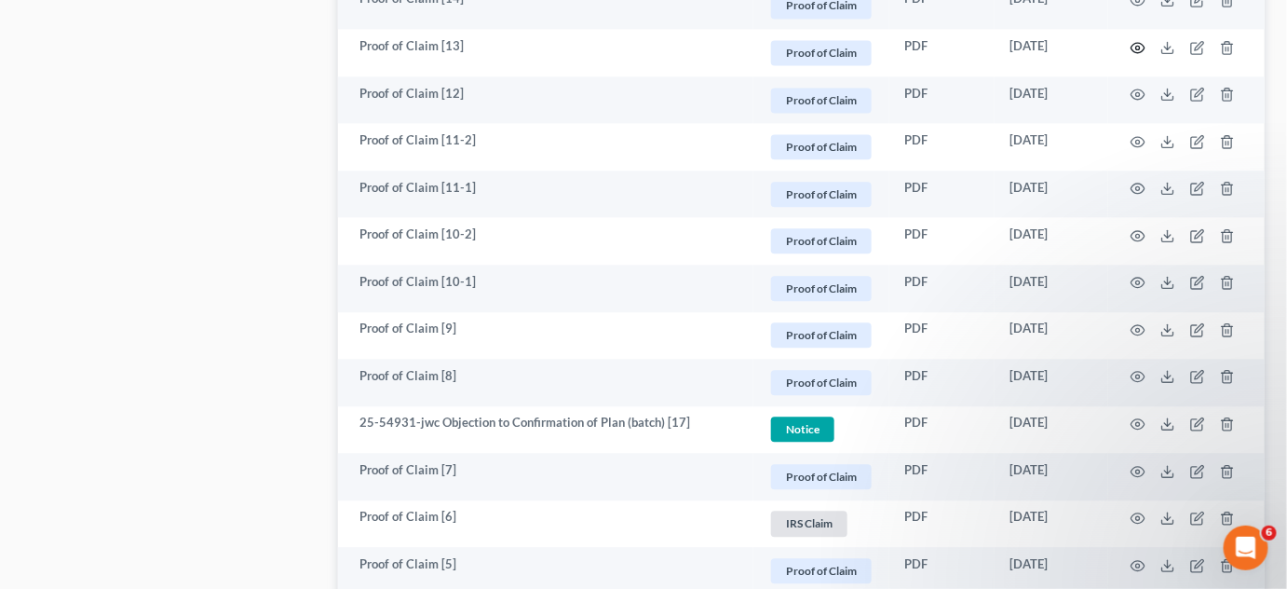
click at [1140, 46] on circle "button" at bounding box center [1139, 48] width 4 height 4
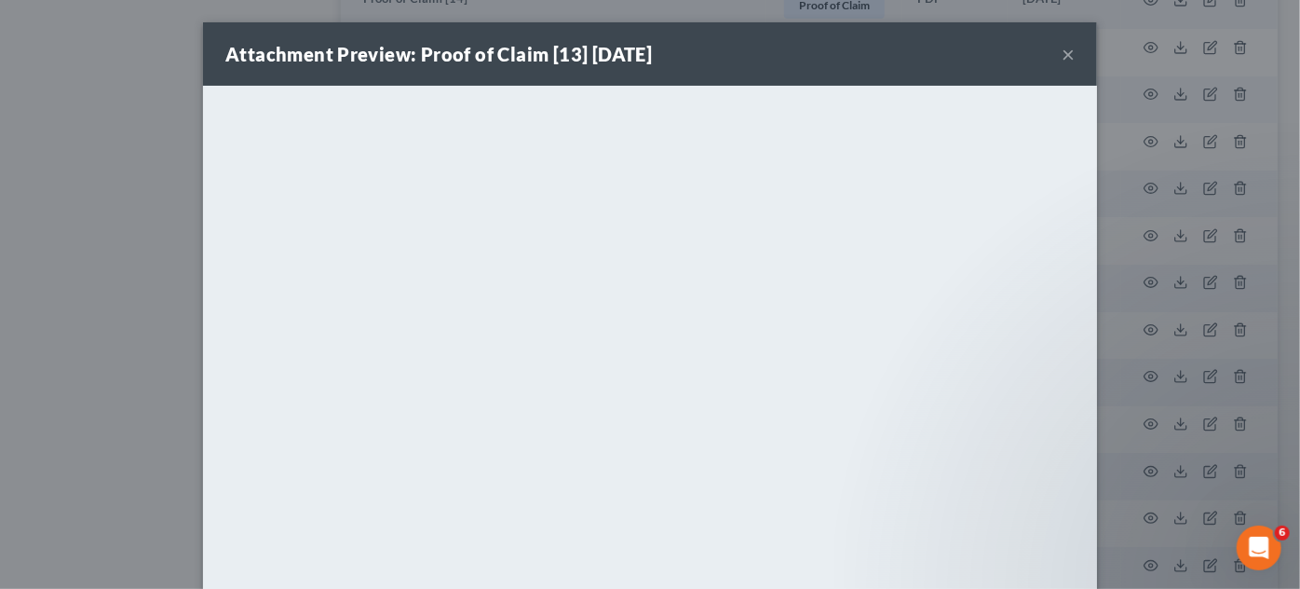
click at [61, 193] on div "Attachment Preview: Proof of Claim [13] 07/03/2025 × <object ng-attr-data='http…" at bounding box center [650, 294] width 1300 height 589
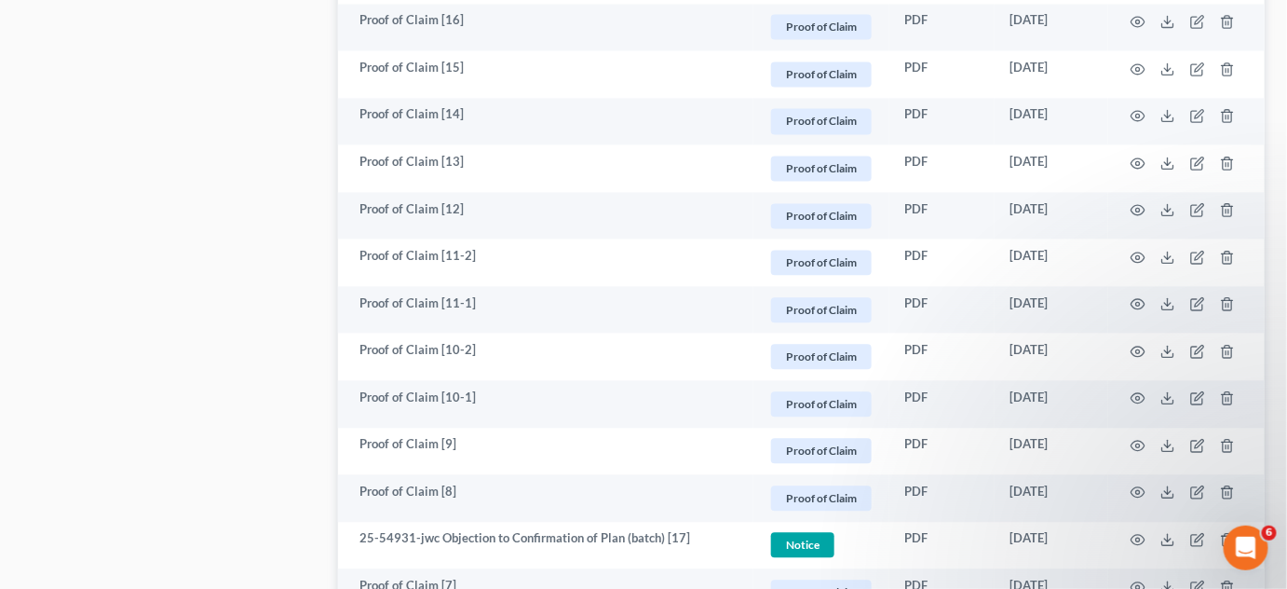
scroll to position [1191, 0]
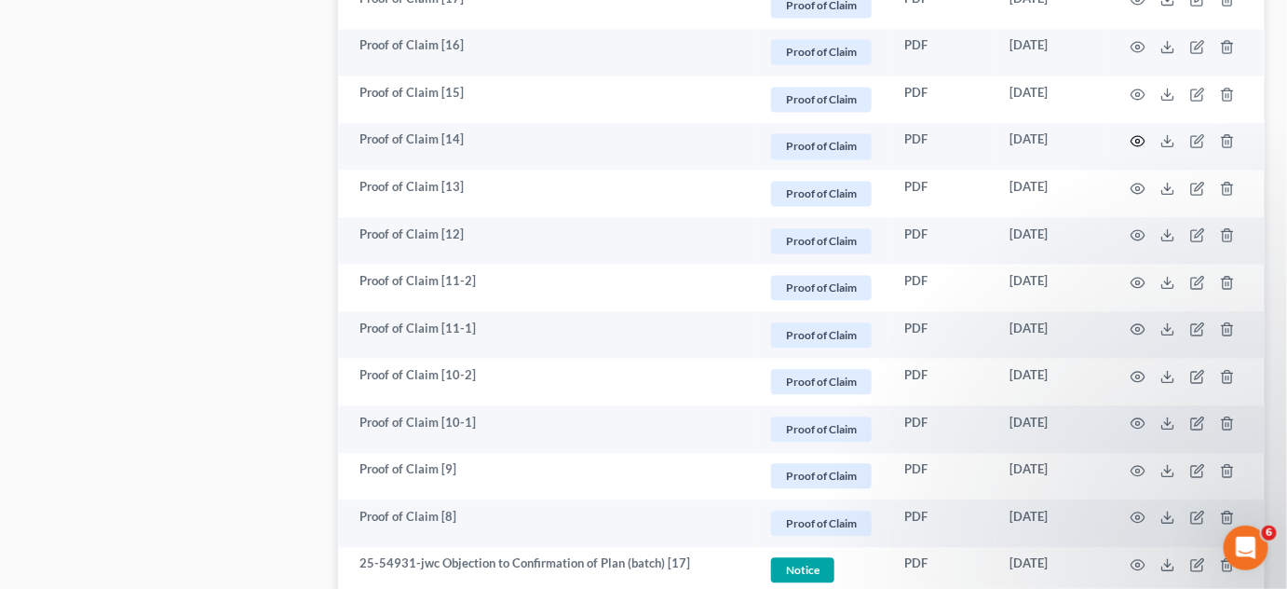
click at [1140, 139] on circle "button" at bounding box center [1139, 141] width 4 height 4
click at [1137, 92] on circle "button" at bounding box center [1139, 94] width 4 height 4
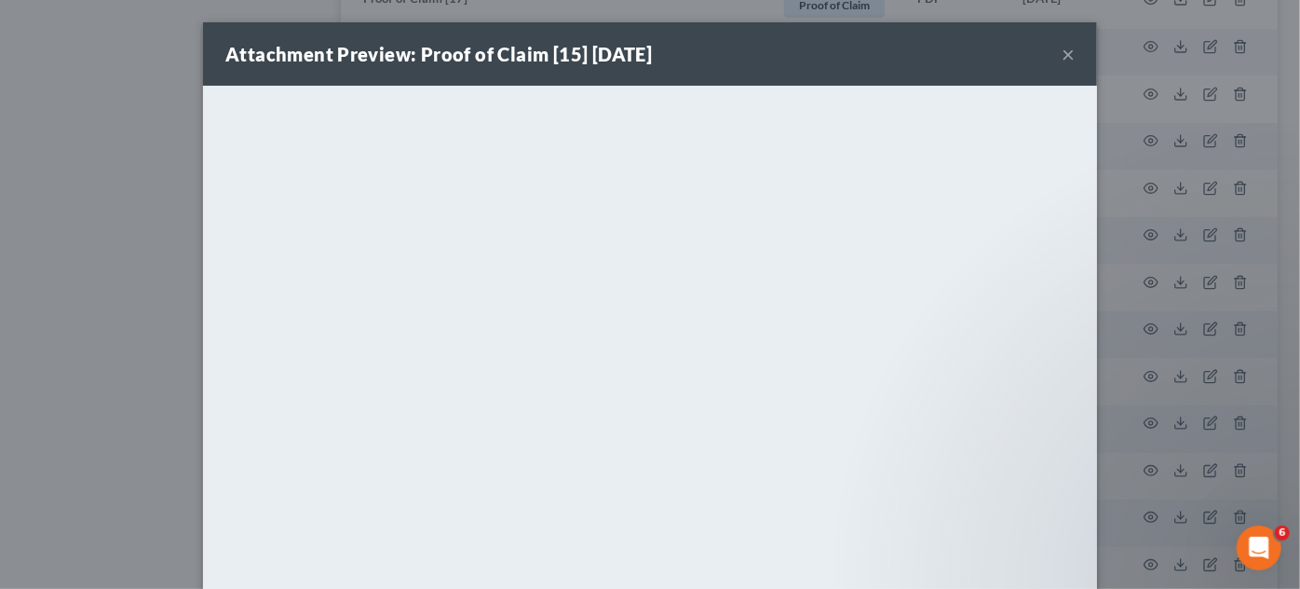
click at [127, 143] on div "Attachment Preview: Proof of Claim [15] 07/07/2025 × <object ng-attr-data='http…" at bounding box center [650, 294] width 1300 height 589
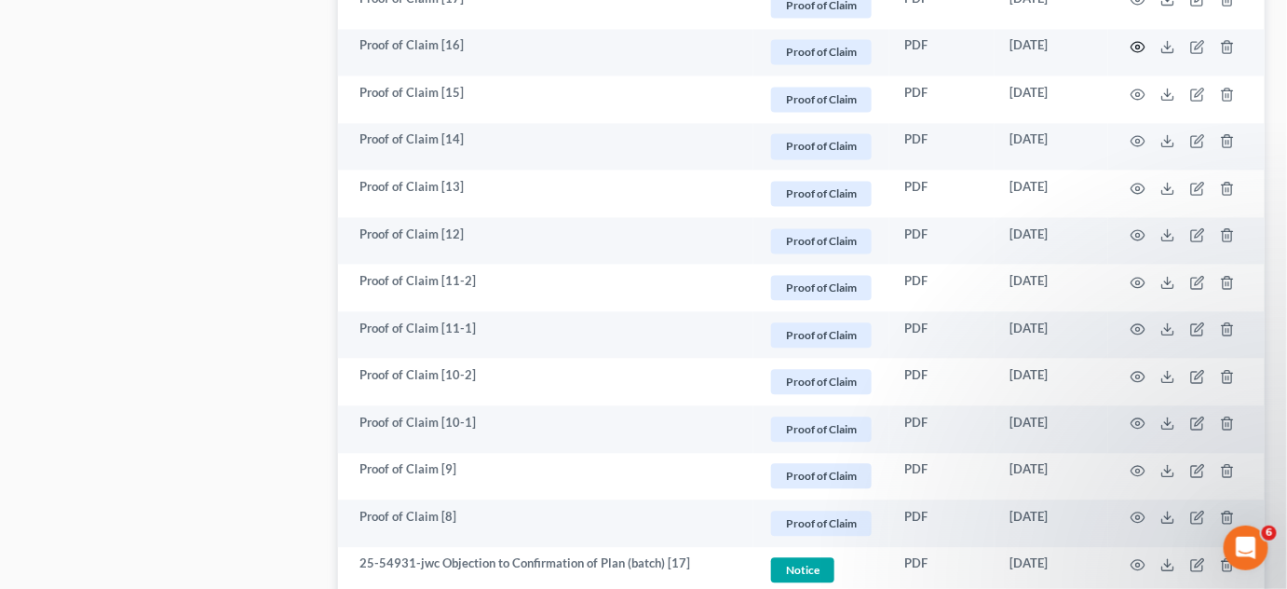
click at [1143, 47] on icon "button" at bounding box center [1139, 47] width 14 height 10
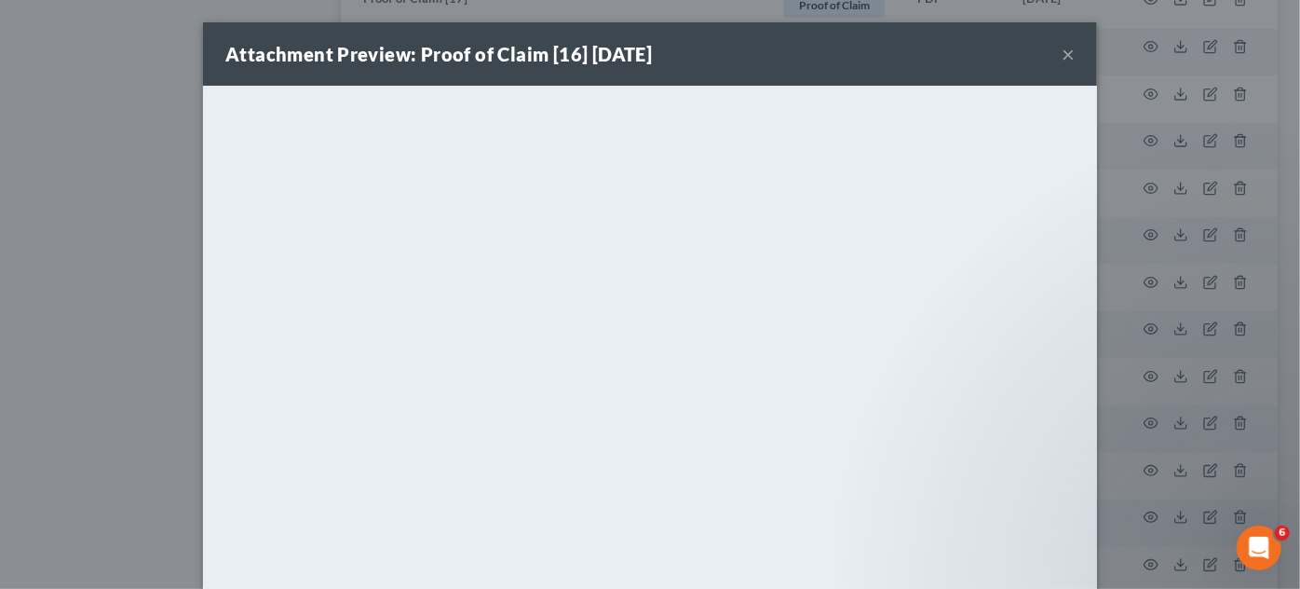
click at [45, 153] on div "Attachment Preview: Proof of Claim [16] 07/08/2025 × <object ng-attr-data='http…" at bounding box center [650, 294] width 1300 height 589
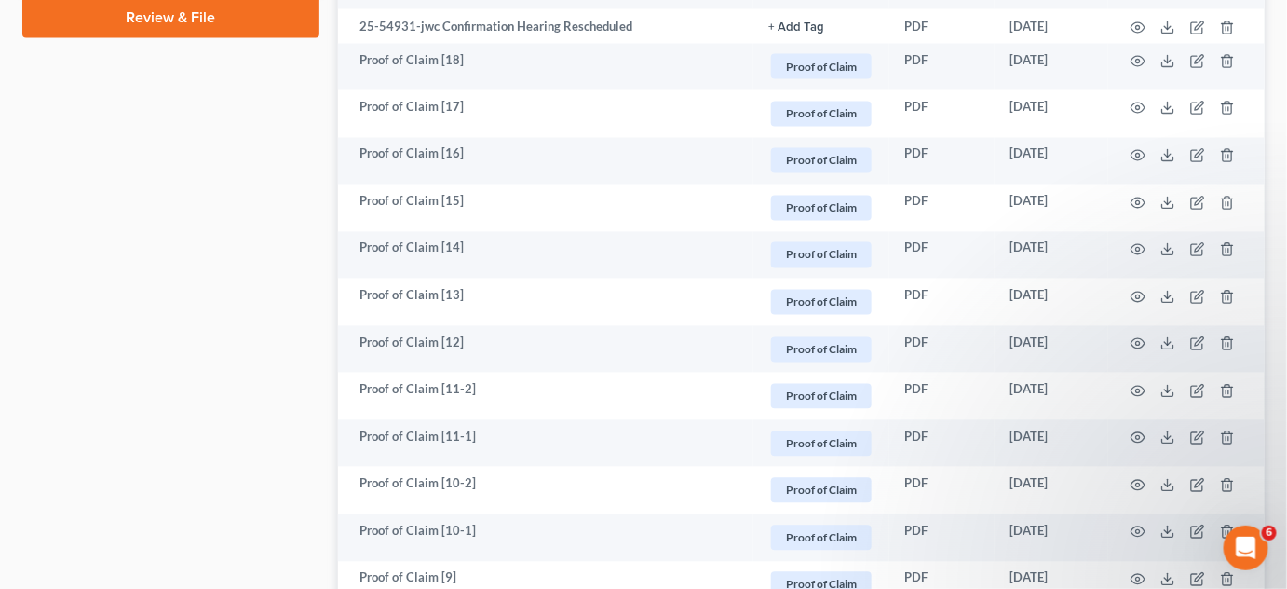
scroll to position [1050, 0]
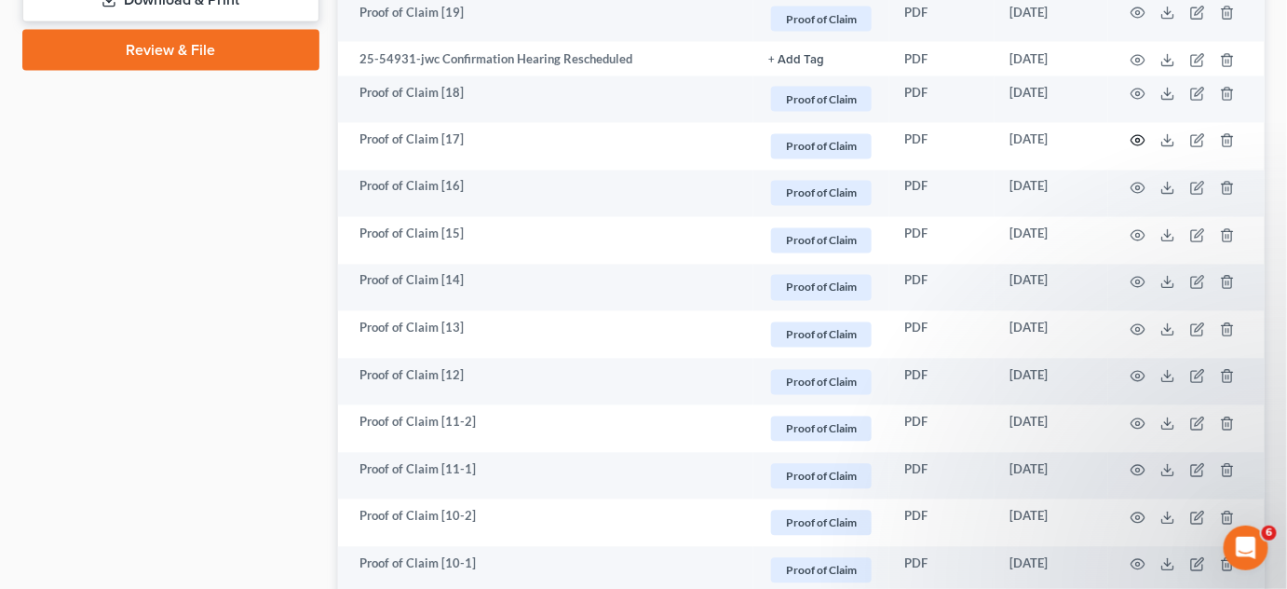
click at [1139, 140] on icon "button" at bounding box center [1138, 140] width 15 height 15
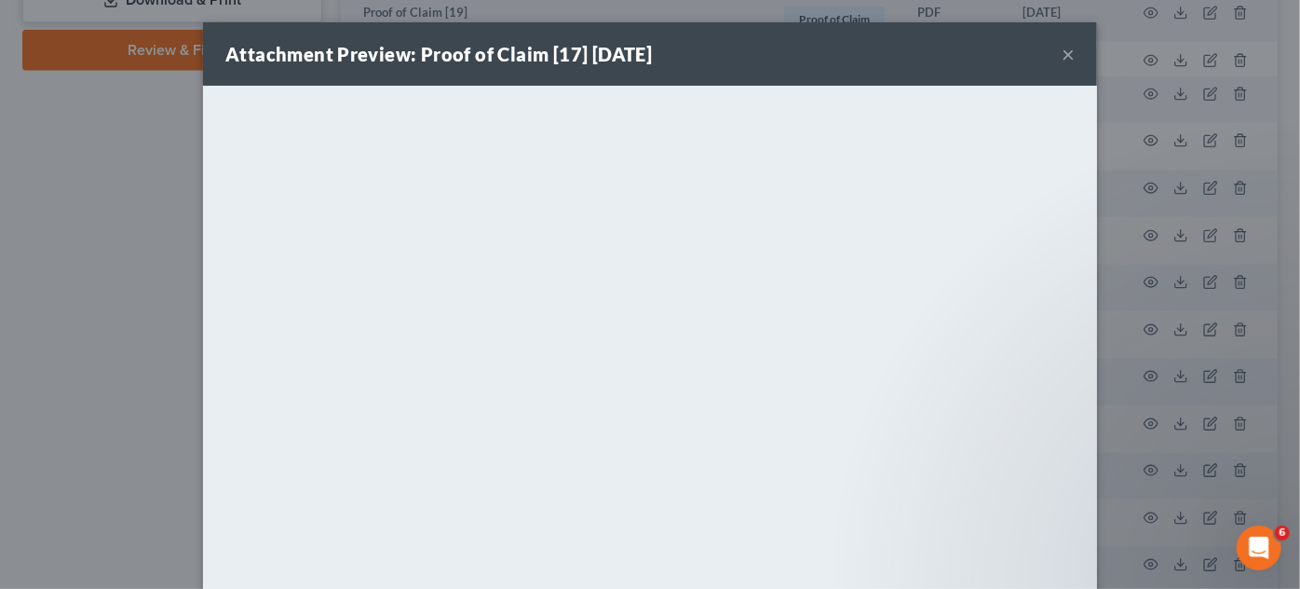
click at [34, 173] on div "Attachment Preview: Proof of Claim [17] 07/08/2025 × <object ng-attr-data='http…" at bounding box center [650, 294] width 1300 height 589
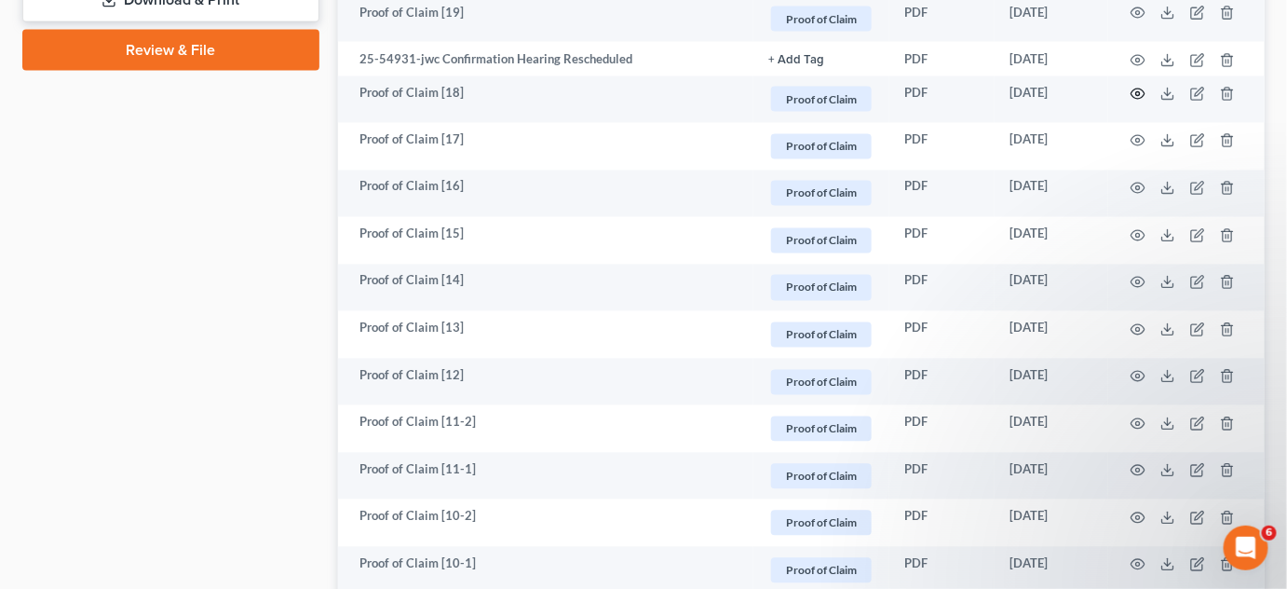
click at [1140, 92] on circle "button" at bounding box center [1139, 94] width 4 height 4
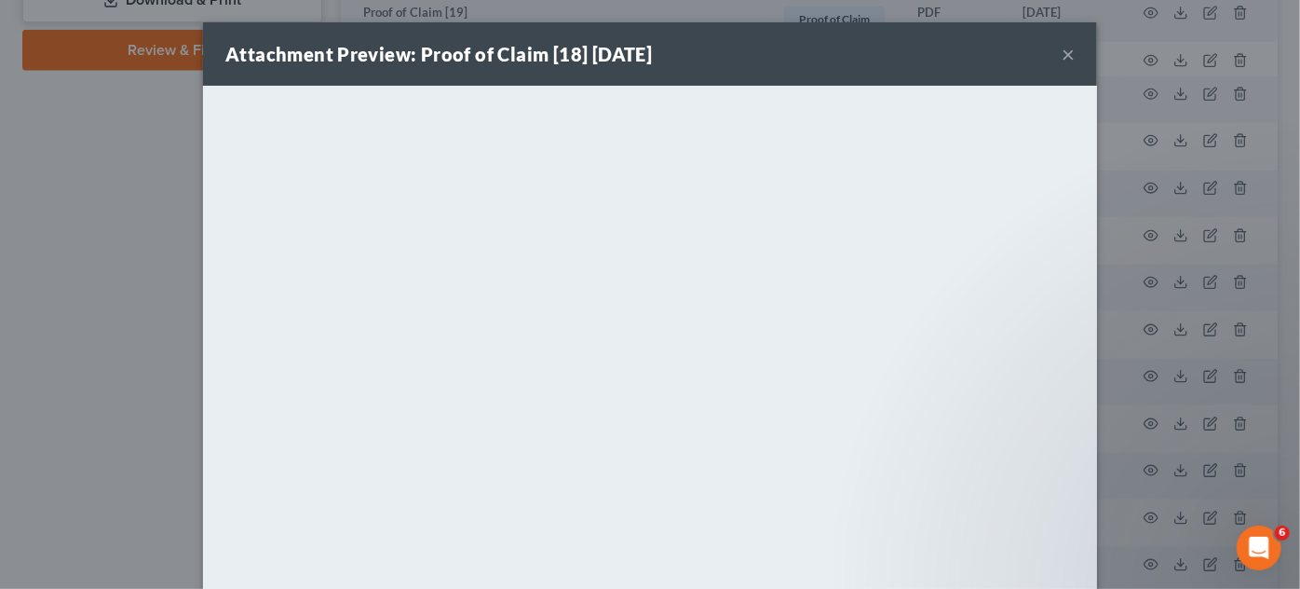
click at [27, 160] on div "Attachment Preview: Proof of Claim [18] 07/08/2025 × <object ng-attr-data='http…" at bounding box center [650, 294] width 1300 height 589
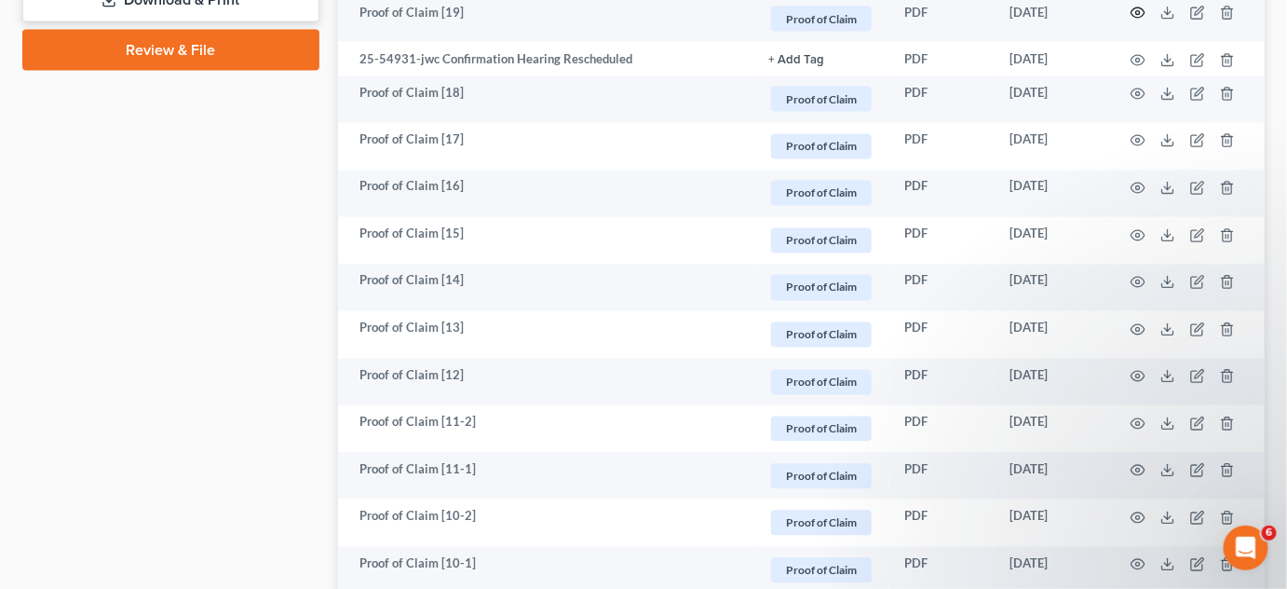
click at [1142, 10] on icon "button" at bounding box center [1138, 13] width 15 height 15
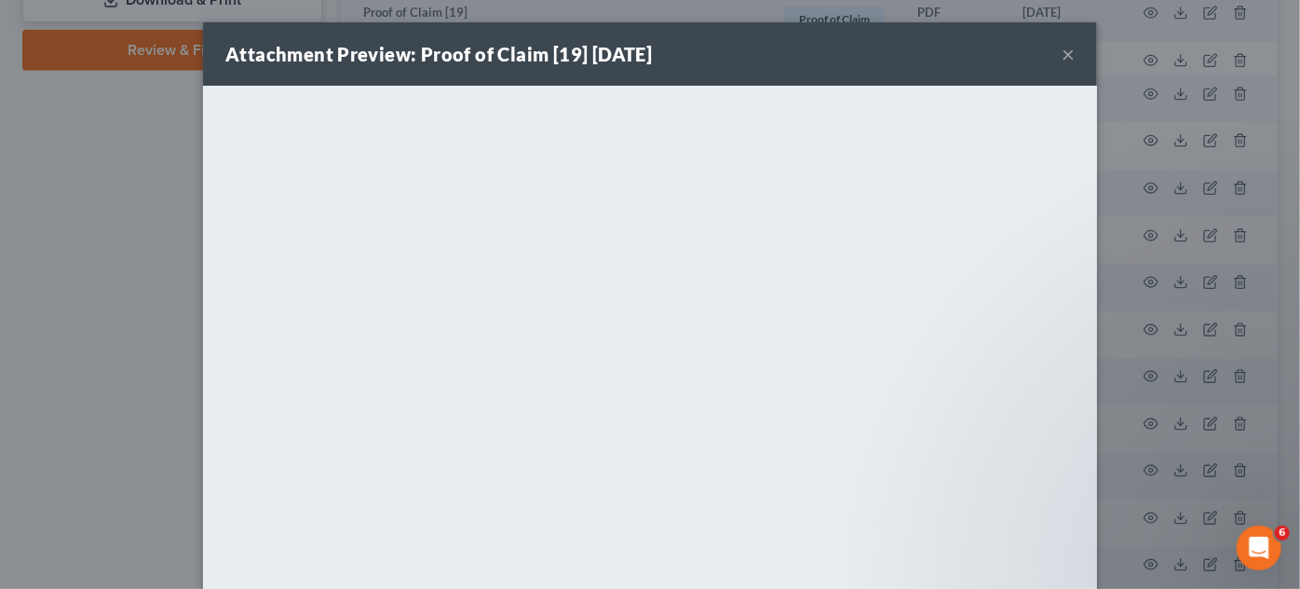
click at [20, 250] on div "Attachment Preview: Proof of Claim [19] 07/10/2025 × <object ng-attr-data='http…" at bounding box center [650, 294] width 1300 height 589
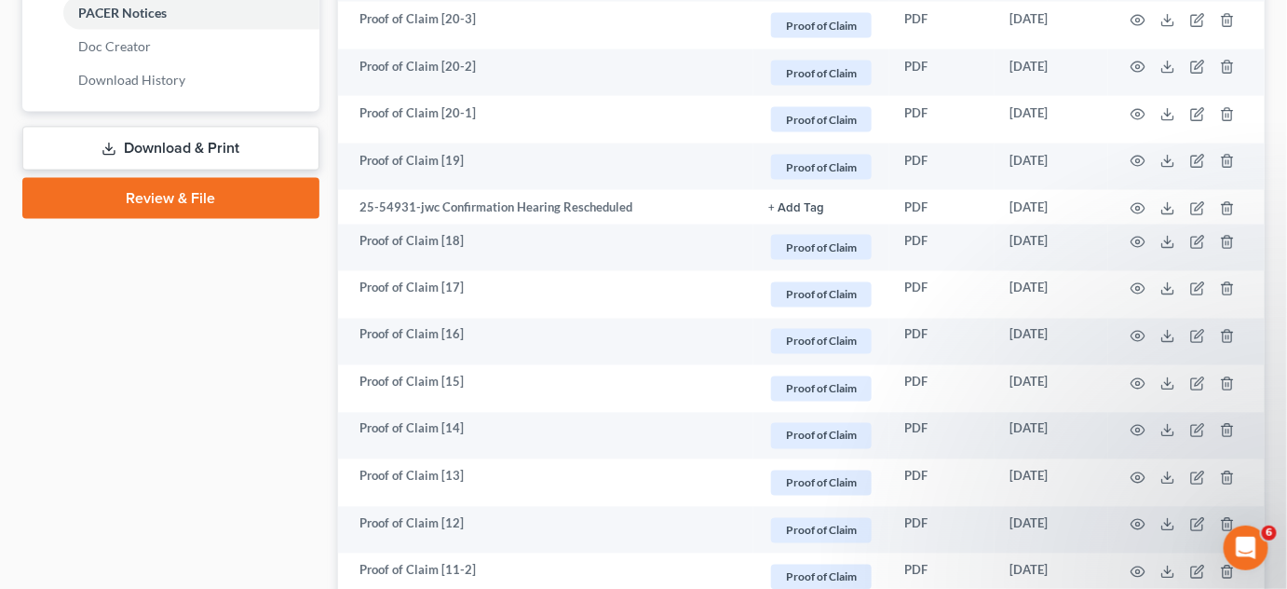
scroll to position [768, 0]
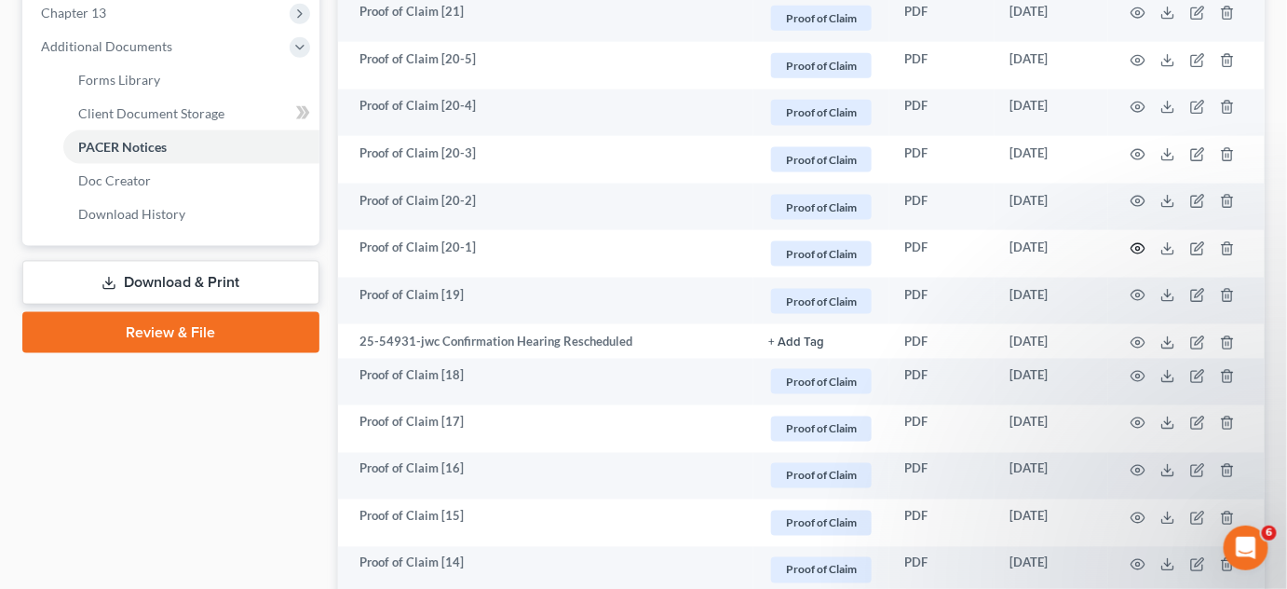
click at [1134, 248] on icon "button" at bounding box center [1139, 248] width 14 height 10
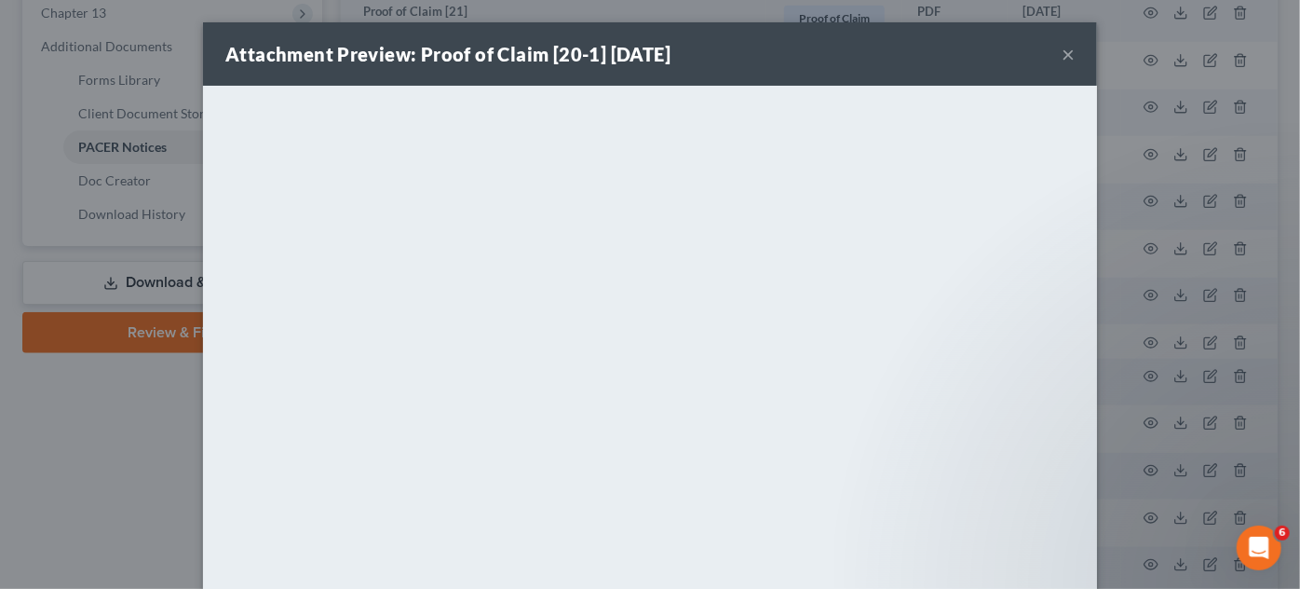
click at [23, 384] on div "Attachment Preview: Proof of Claim [20-1] 07/10/2025 × <object ng-attr-data='ht…" at bounding box center [650, 294] width 1300 height 589
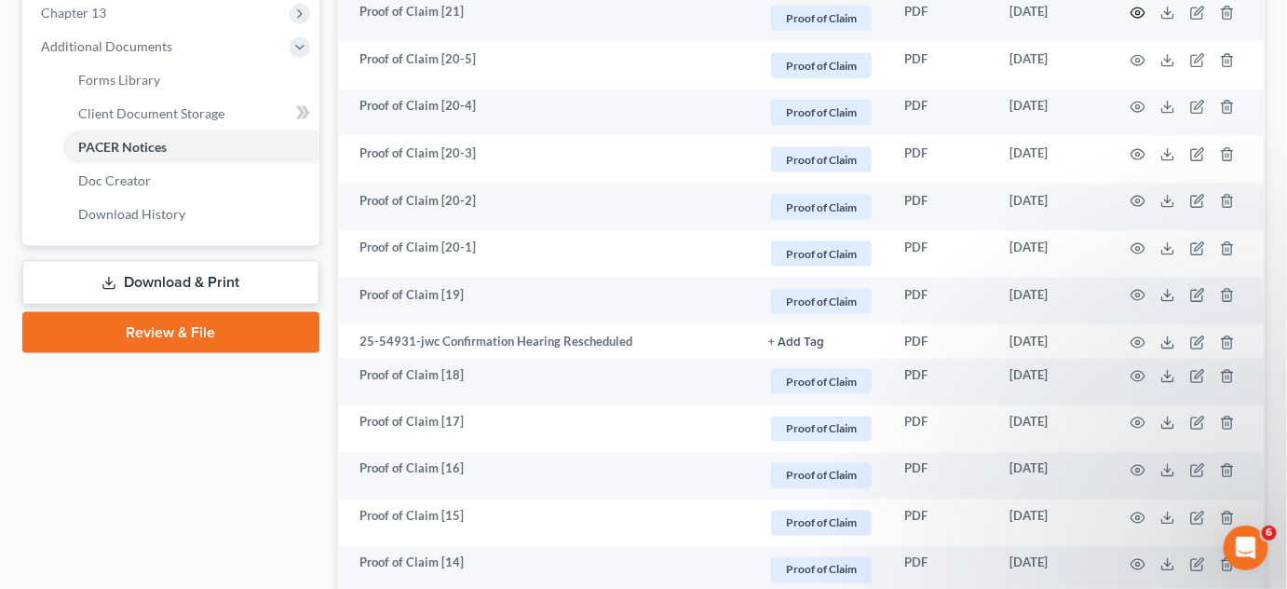
click at [1137, 17] on icon "button" at bounding box center [1138, 13] width 15 height 15
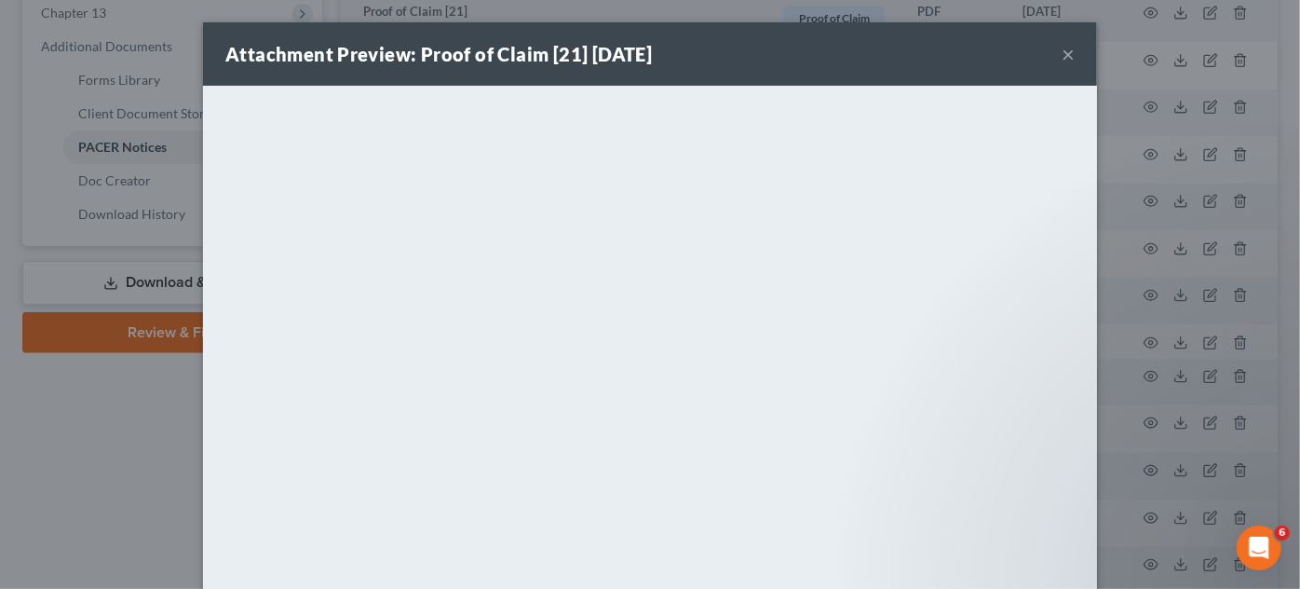
click at [57, 460] on div "Attachment Preview: Proof of Claim [21] 07/14/2025 × <object ng-attr-data='http…" at bounding box center [650, 294] width 1300 height 589
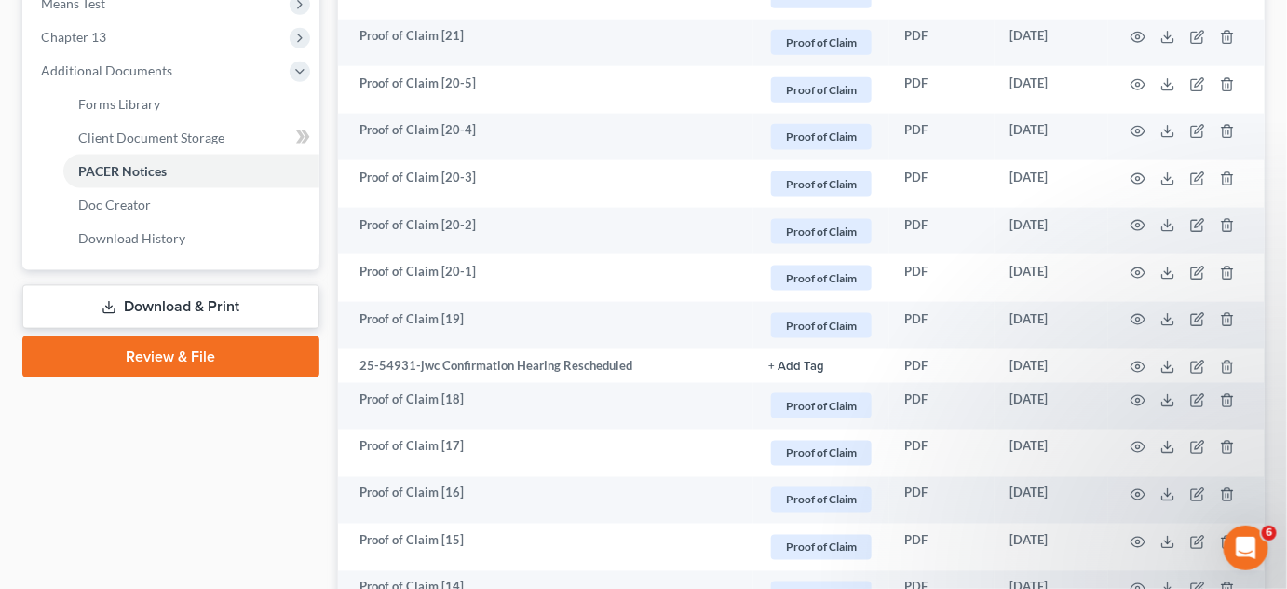
scroll to position [485, 0]
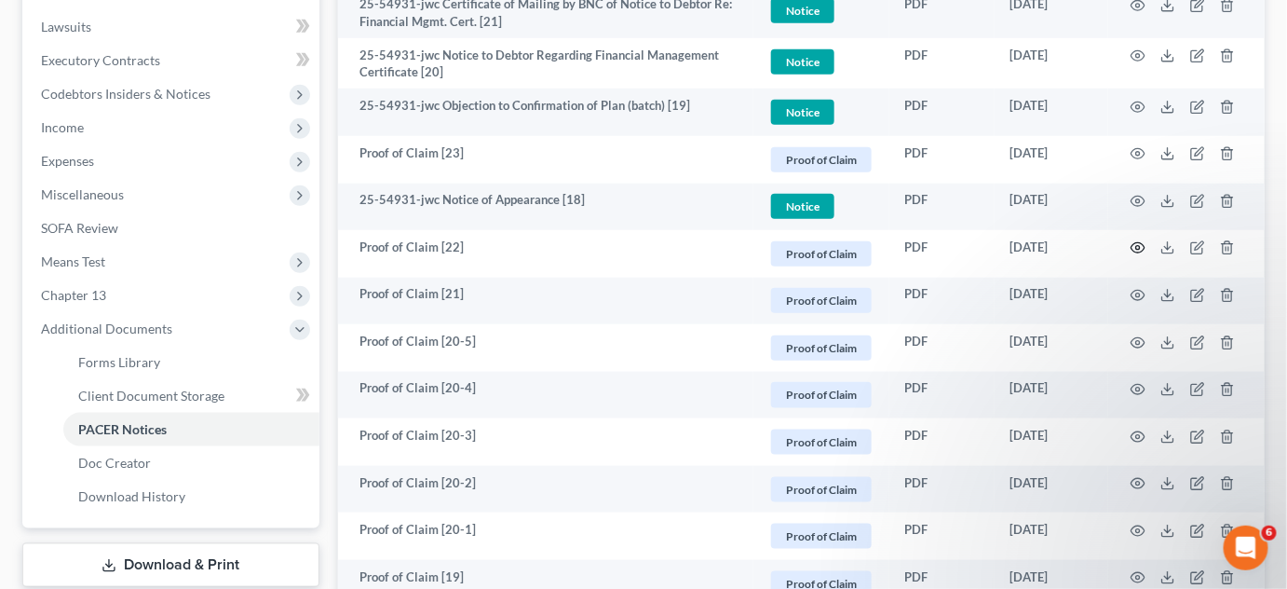
click at [1137, 248] on circle "button" at bounding box center [1139, 248] width 4 height 4
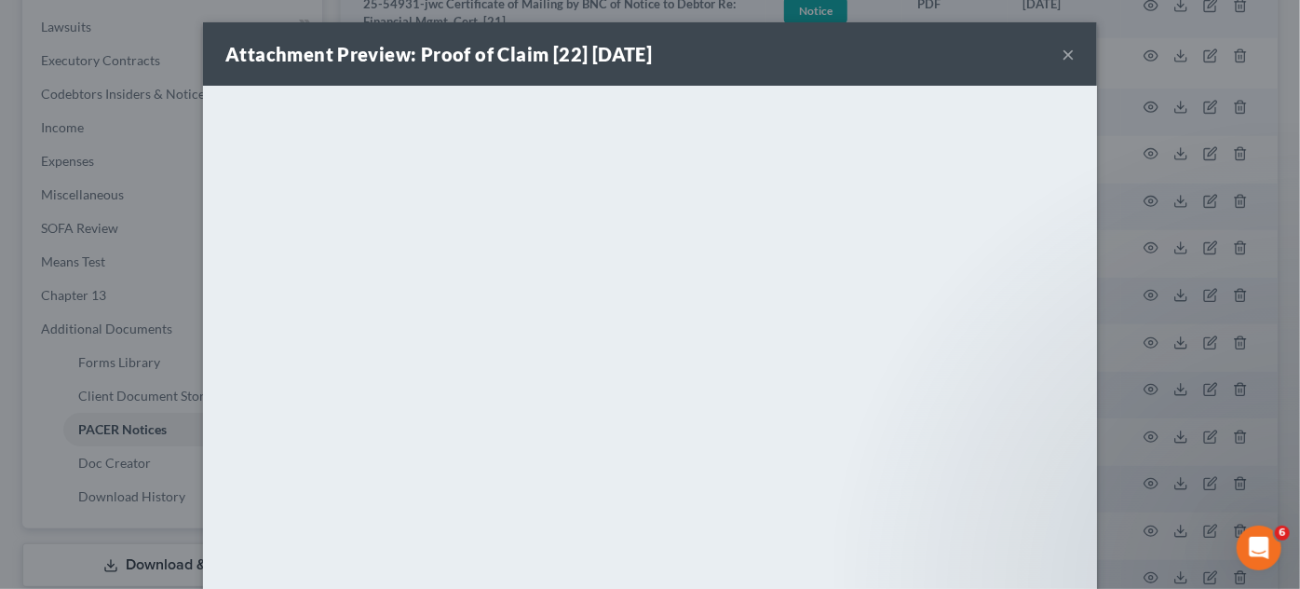
click at [1062, 54] on button "×" at bounding box center [1068, 54] width 13 height 22
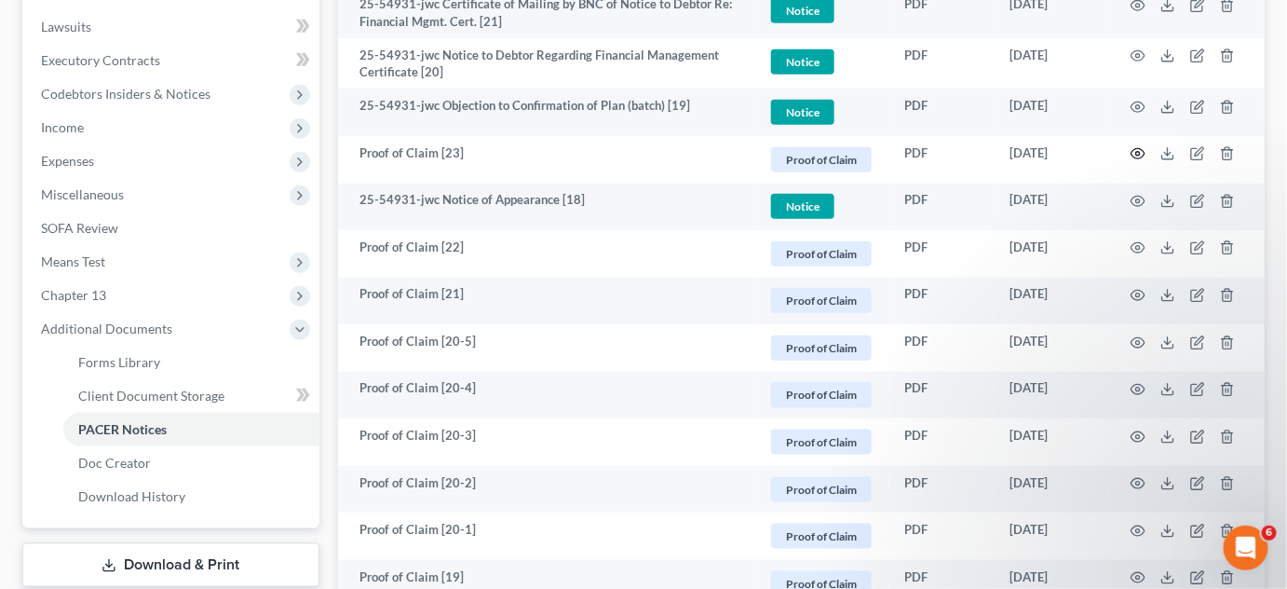
click at [1135, 152] on icon "button" at bounding box center [1138, 153] width 15 height 15
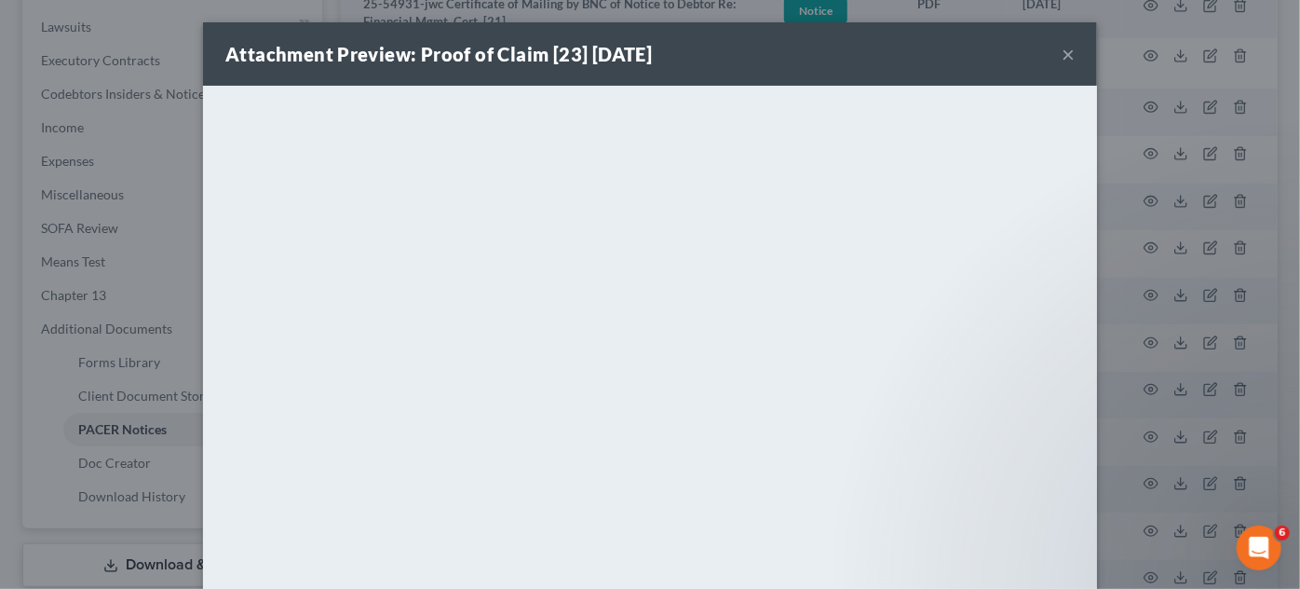
click at [1135, 152] on div "Attachment Preview: Proof of Claim [23] 07/14/2025 × <object ng-attr-data='http…" at bounding box center [650, 294] width 1300 height 589
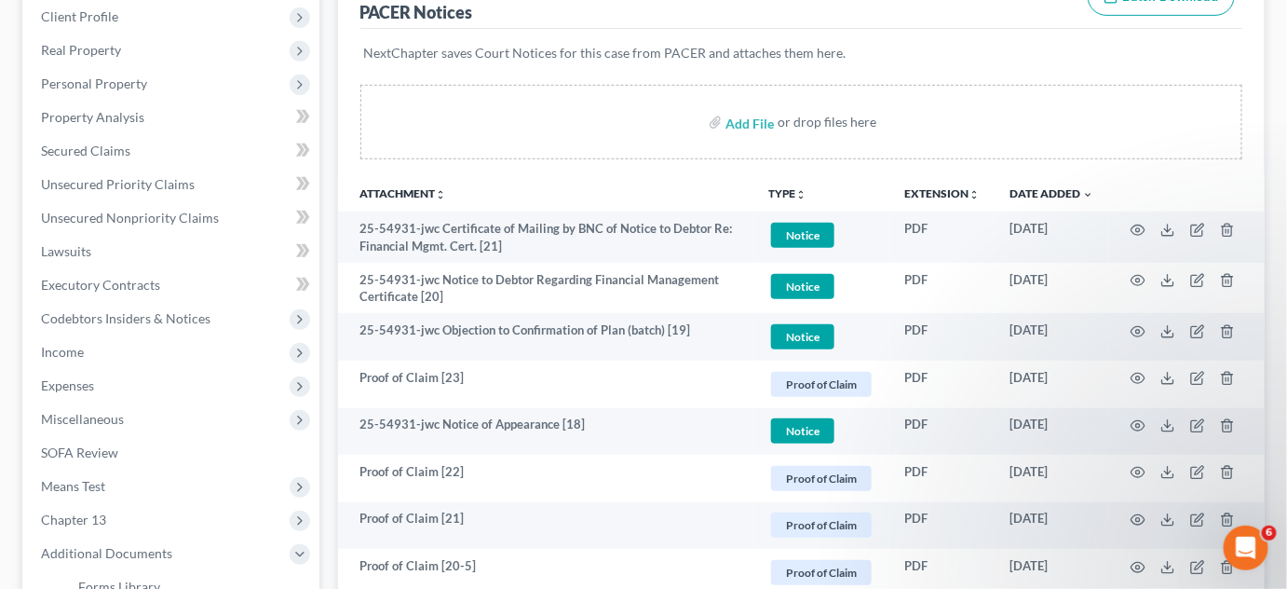
scroll to position [203, 0]
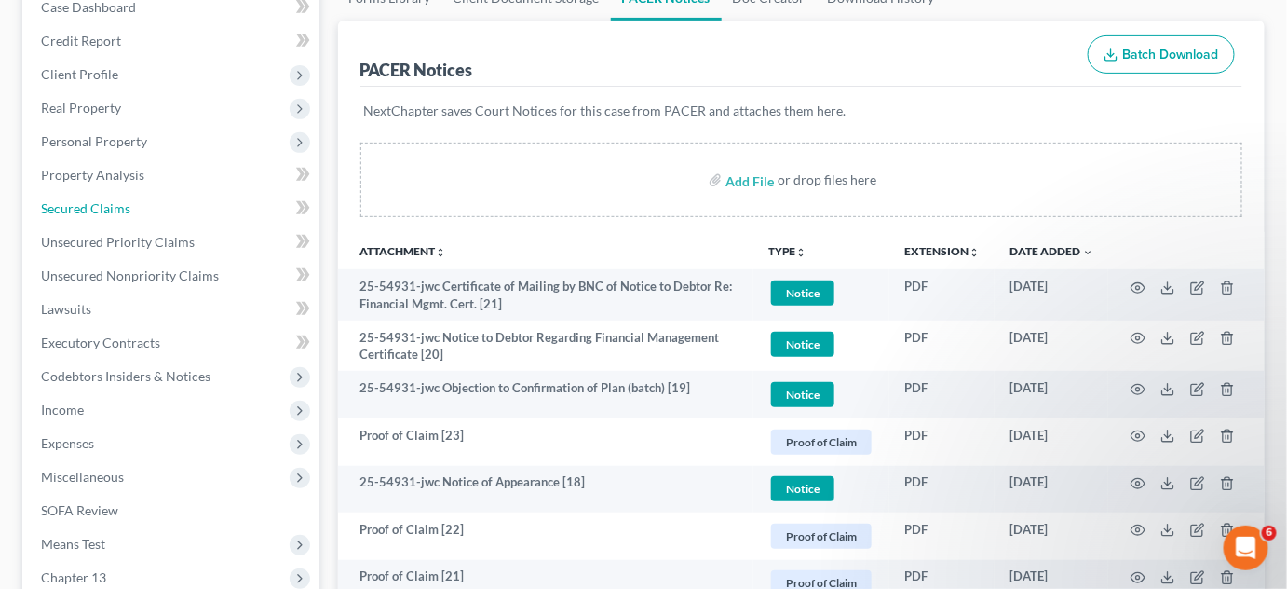
click at [100, 211] on span "Secured Claims" at bounding box center [85, 208] width 89 height 16
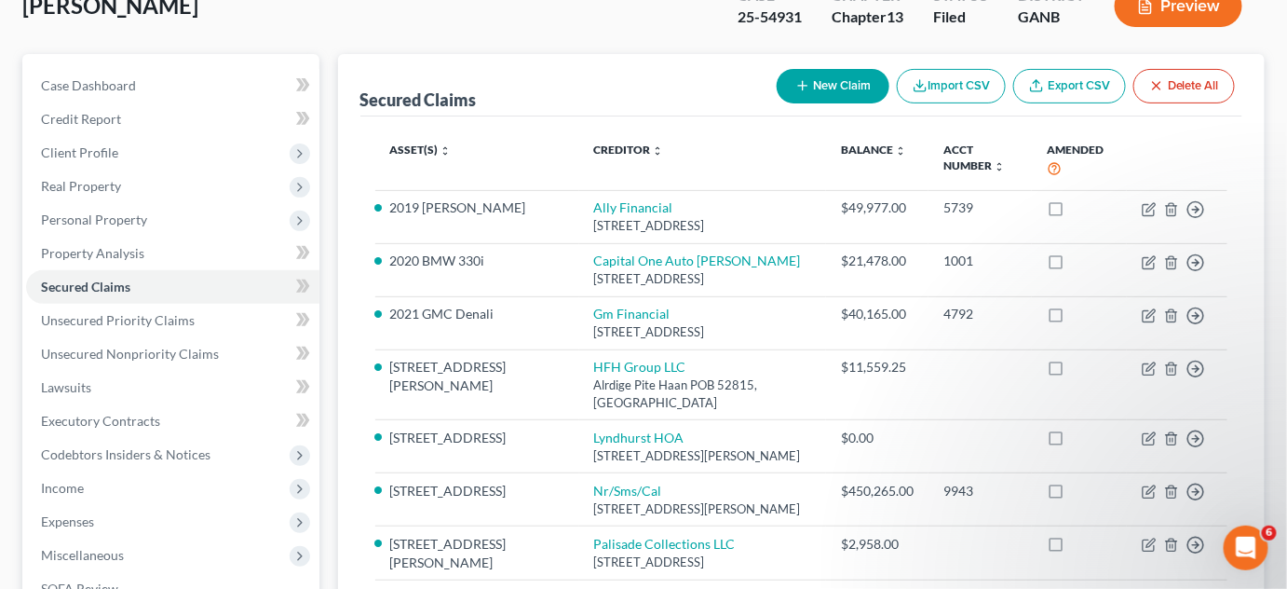
scroll to position [141, 0]
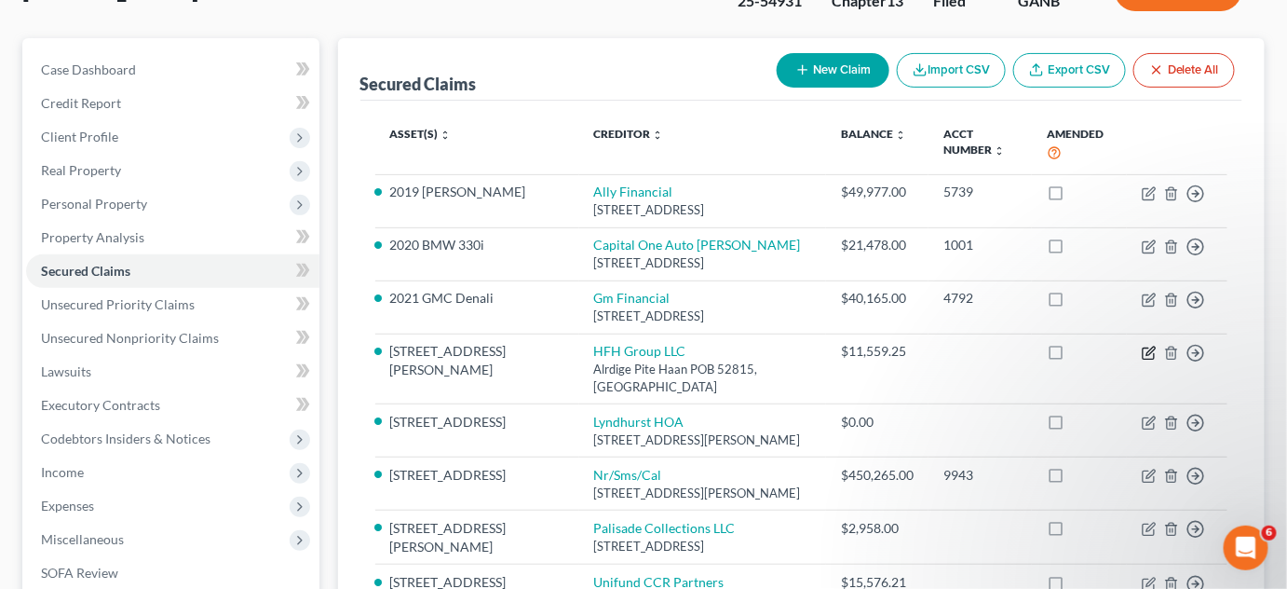
click at [1150, 352] on icon "button" at bounding box center [1149, 353] width 15 height 15
select select "10"
select select "0"
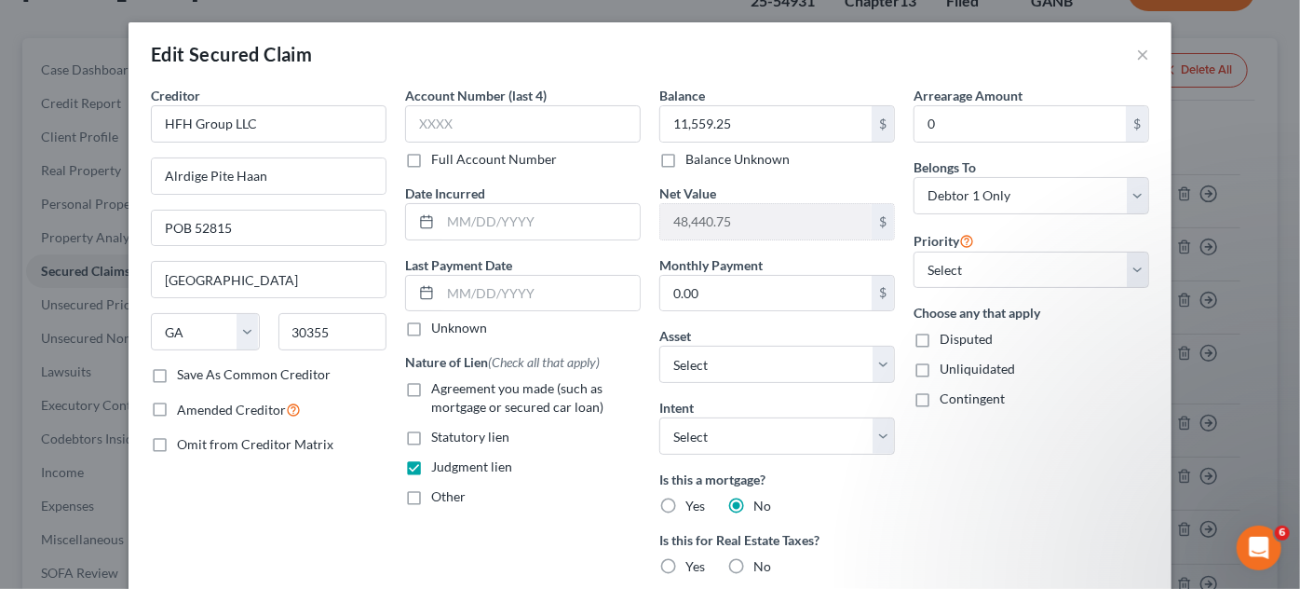
click at [20, 34] on div "Edit Secured Claim × Creditor * HFH Group LLC Alrdige Pite Haan POB 52815 Atlan…" at bounding box center [650, 294] width 1300 height 589
click at [1137, 55] on button "×" at bounding box center [1143, 54] width 13 height 22
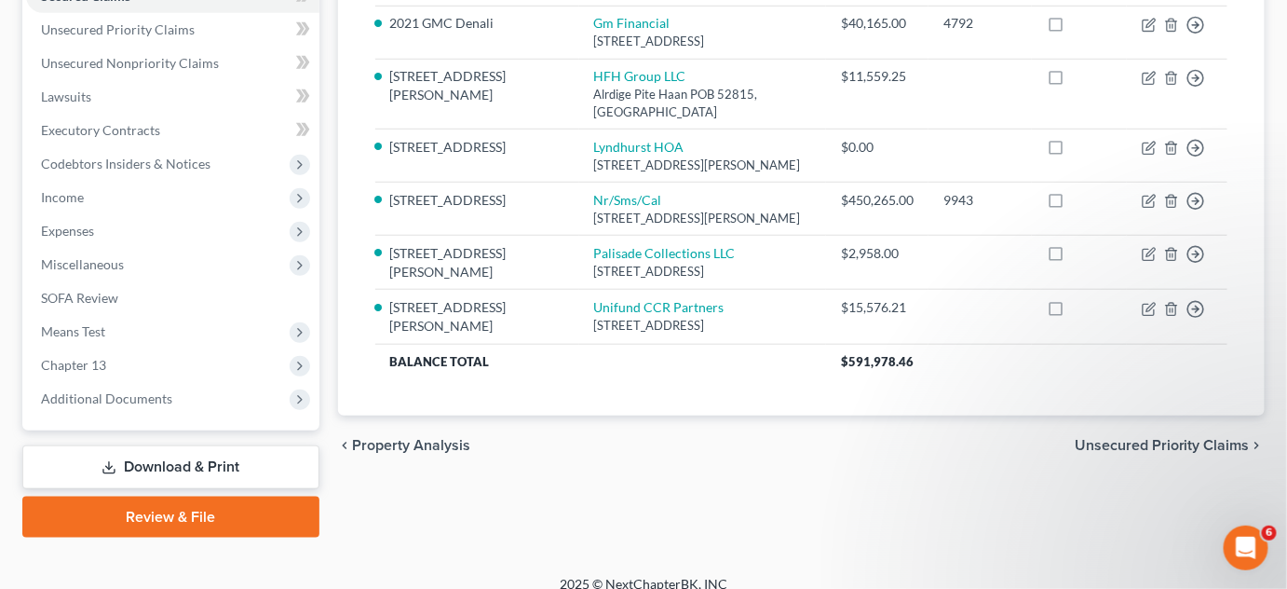
scroll to position [423, 0]
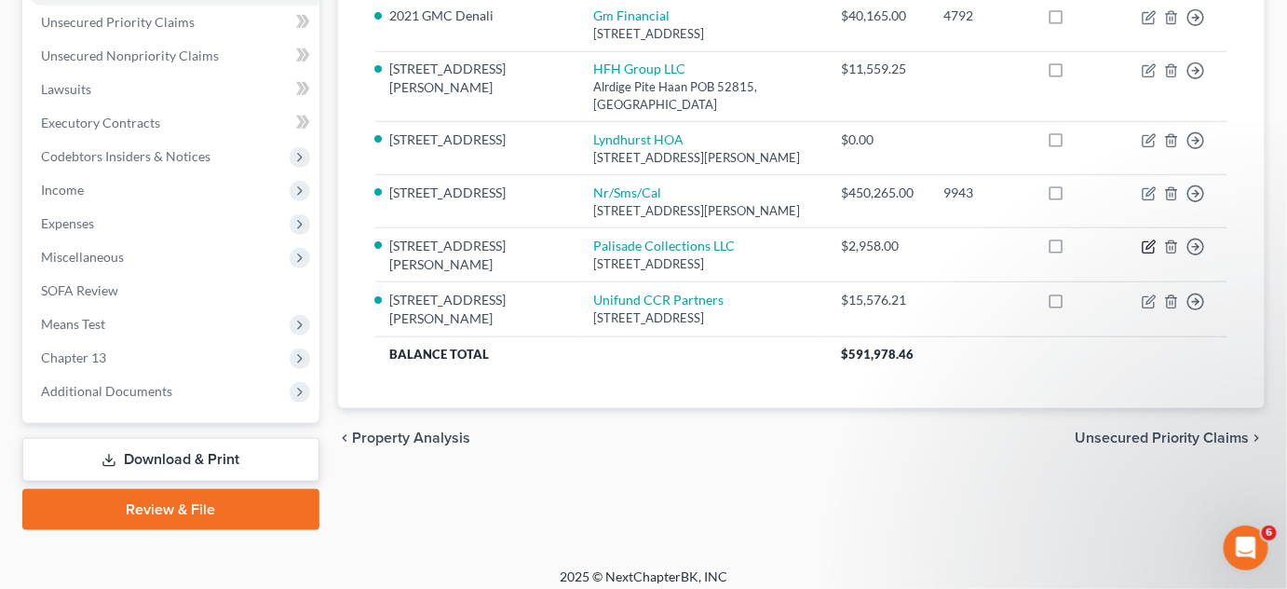
click at [1149, 242] on icon "button" at bounding box center [1148, 247] width 11 height 11
select select "33"
select select "14"
select select "0"
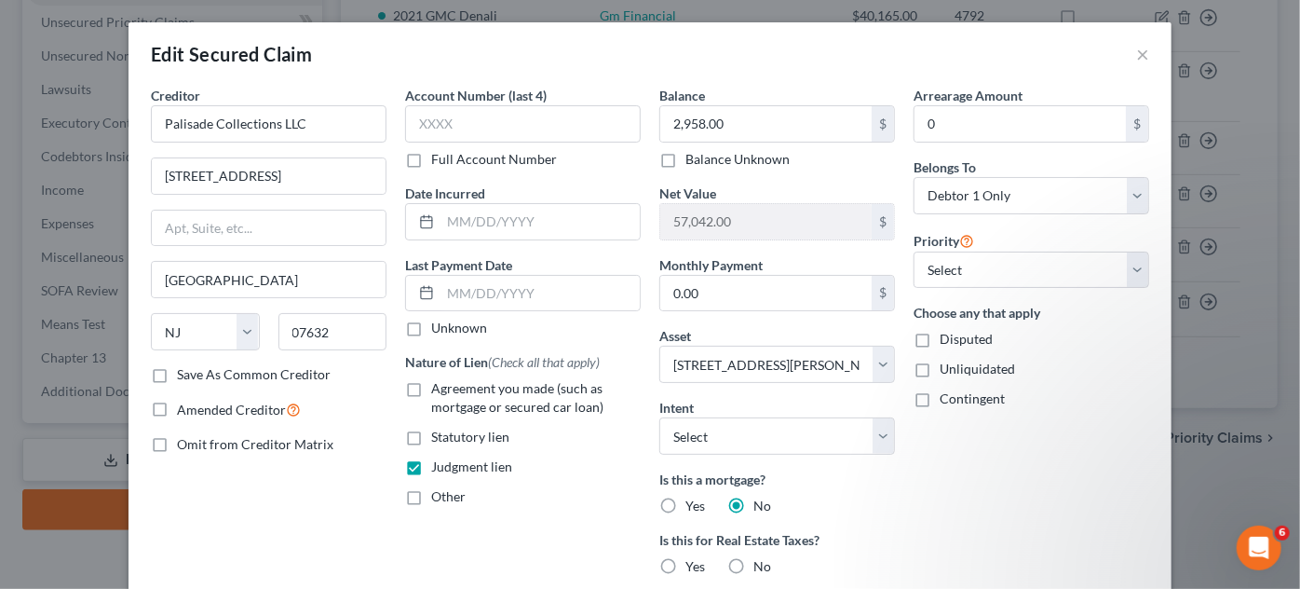
drag, startPoint x: 459, startPoint y: 71, endPoint x: 510, endPoint y: 71, distance: 51.2
click at [459, 71] on div "Edit Secured Claim ×" at bounding box center [650, 53] width 1043 height 63
click at [1137, 55] on button "×" at bounding box center [1143, 54] width 13 height 22
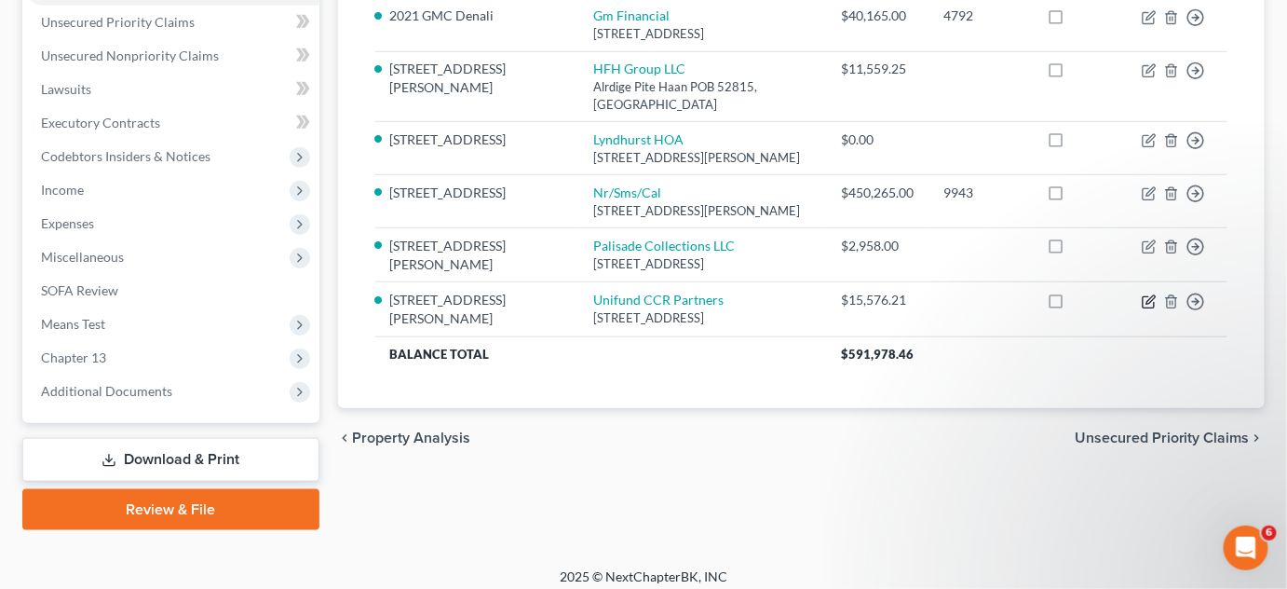
click at [1154, 307] on icon "button" at bounding box center [1148, 301] width 11 height 11
select select "36"
select select "14"
select select "0"
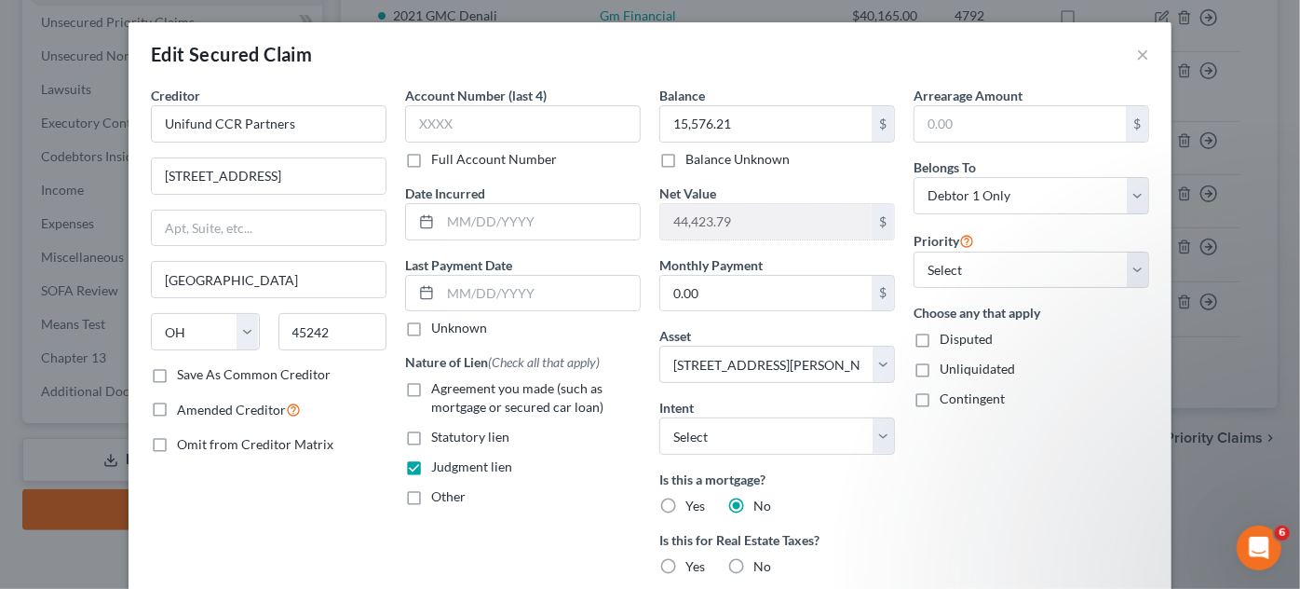
click at [618, 29] on div "Edit Secured Claim ×" at bounding box center [650, 53] width 1043 height 63
click at [1140, 51] on button "×" at bounding box center [1143, 54] width 13 height 22
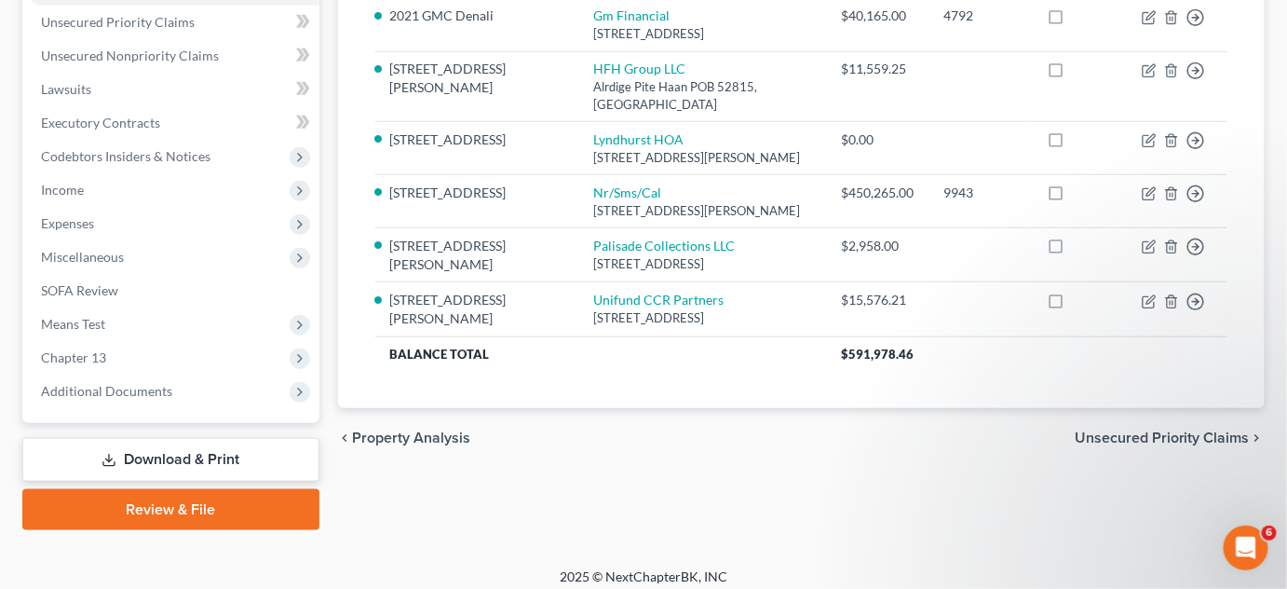
click at [104, 395] on span "Additional Documents" at bounding box center [106, 391] width 131 height 16
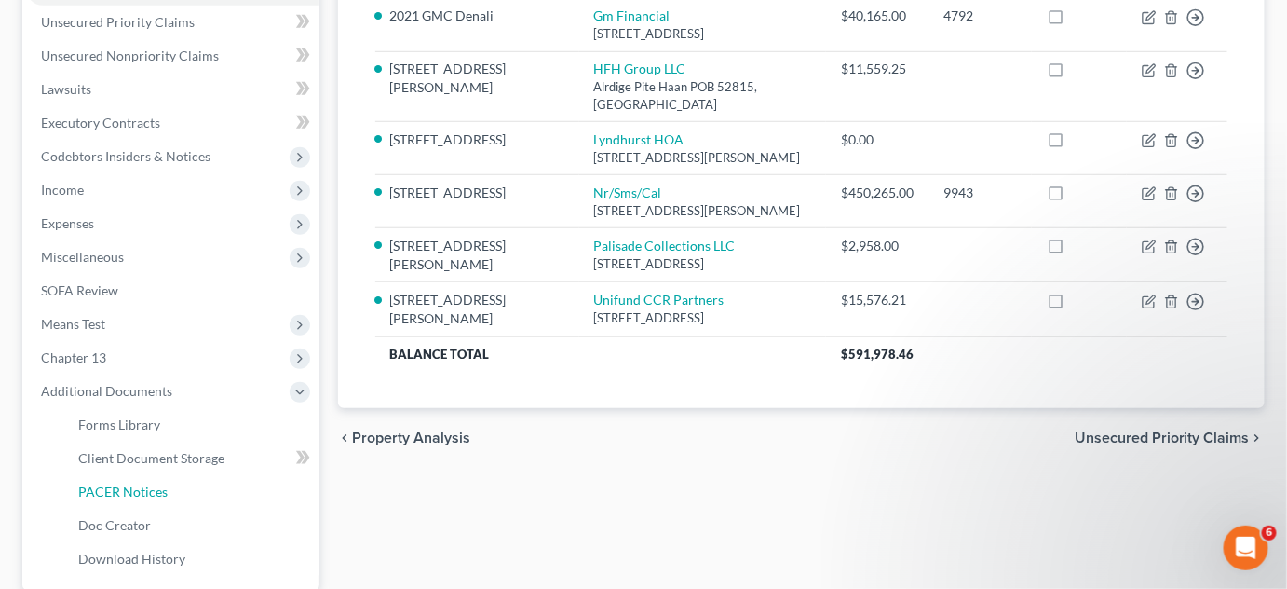
click at [99, 481] on link "PACER Notices" at bounding box center [191, 492] width 256 height 34
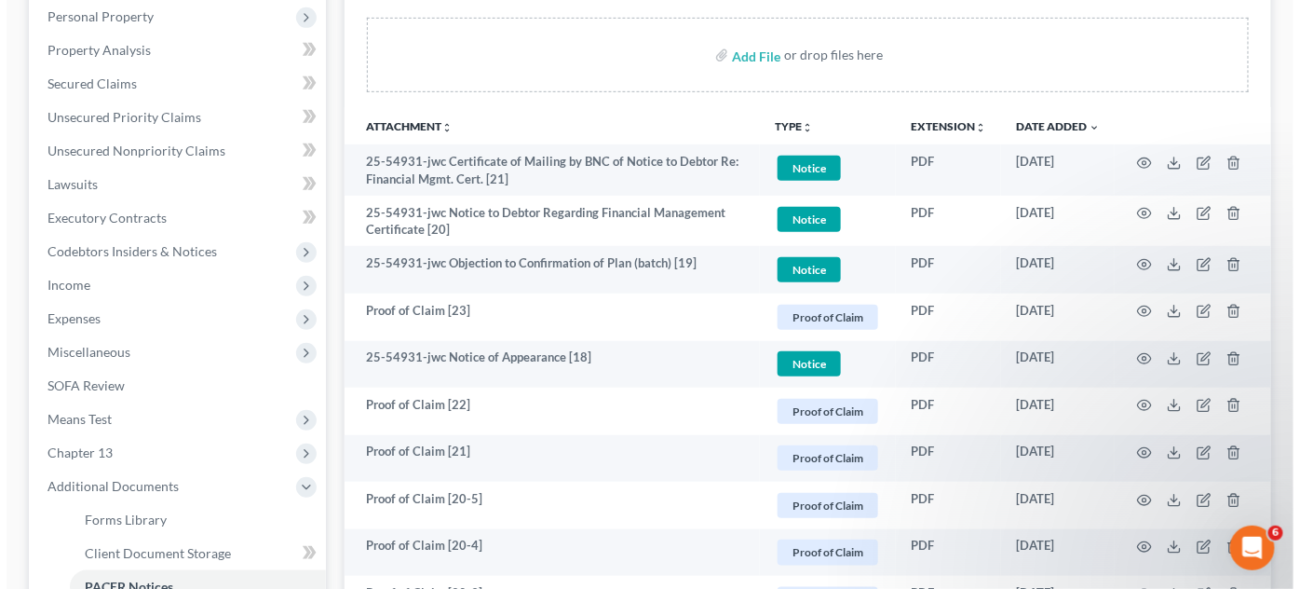
scroll to position [423, 0]
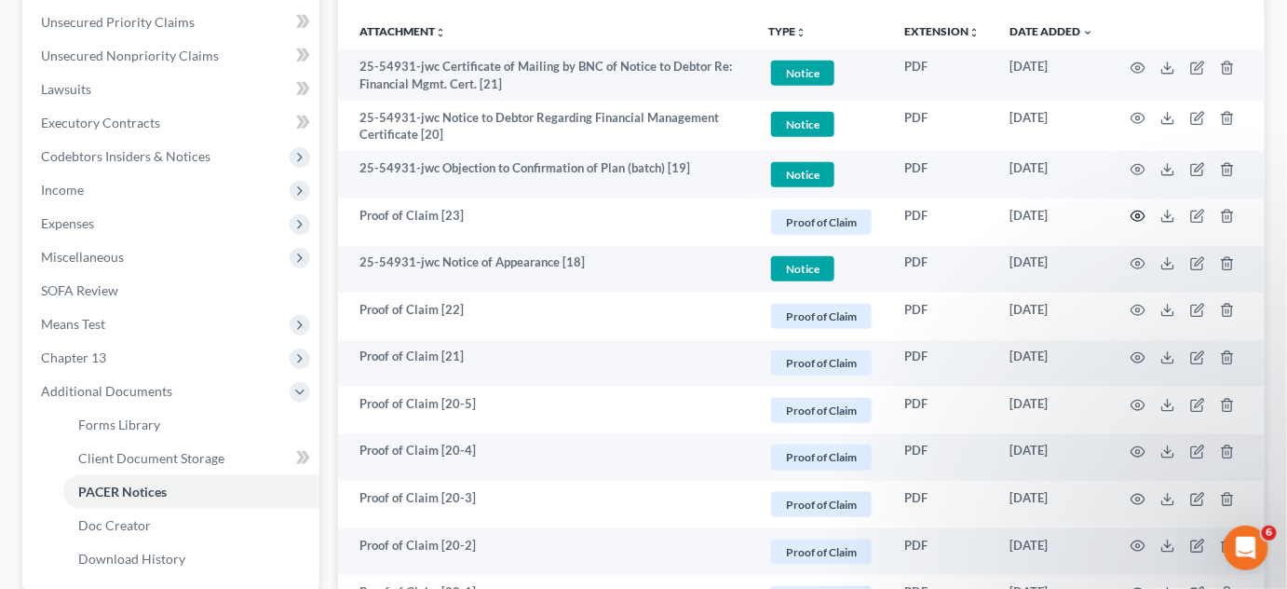
click at [1144, 212] on icon "button" at bounding box center [1139, 216] width 14 height 10
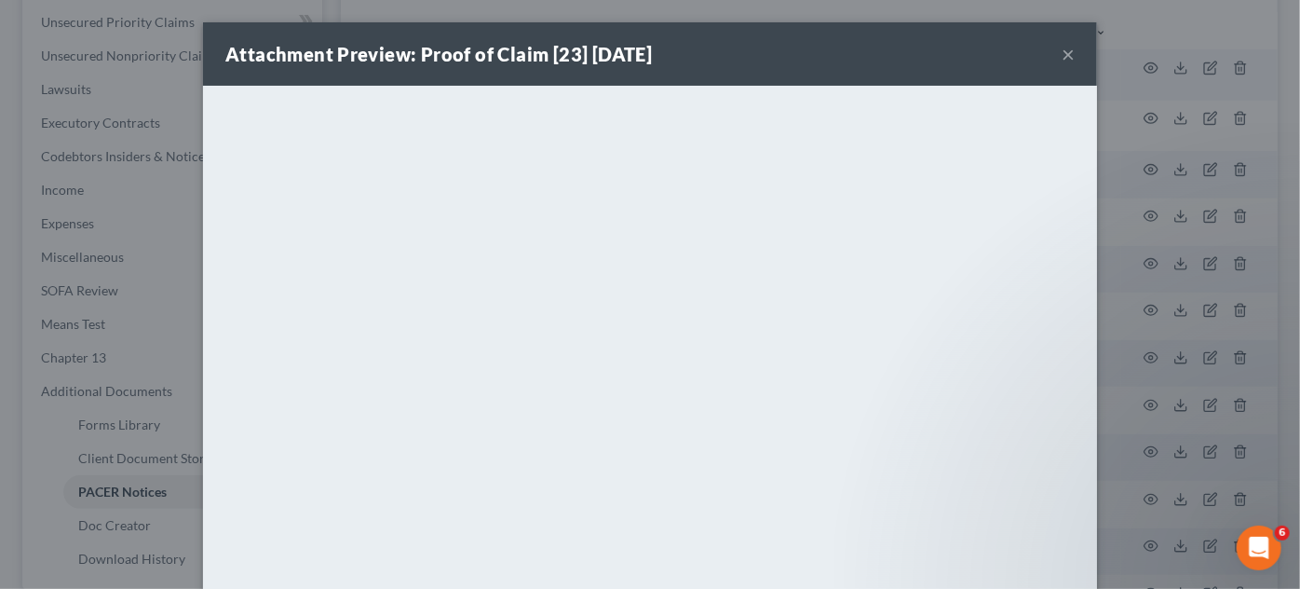
scroll to position [24, 0]
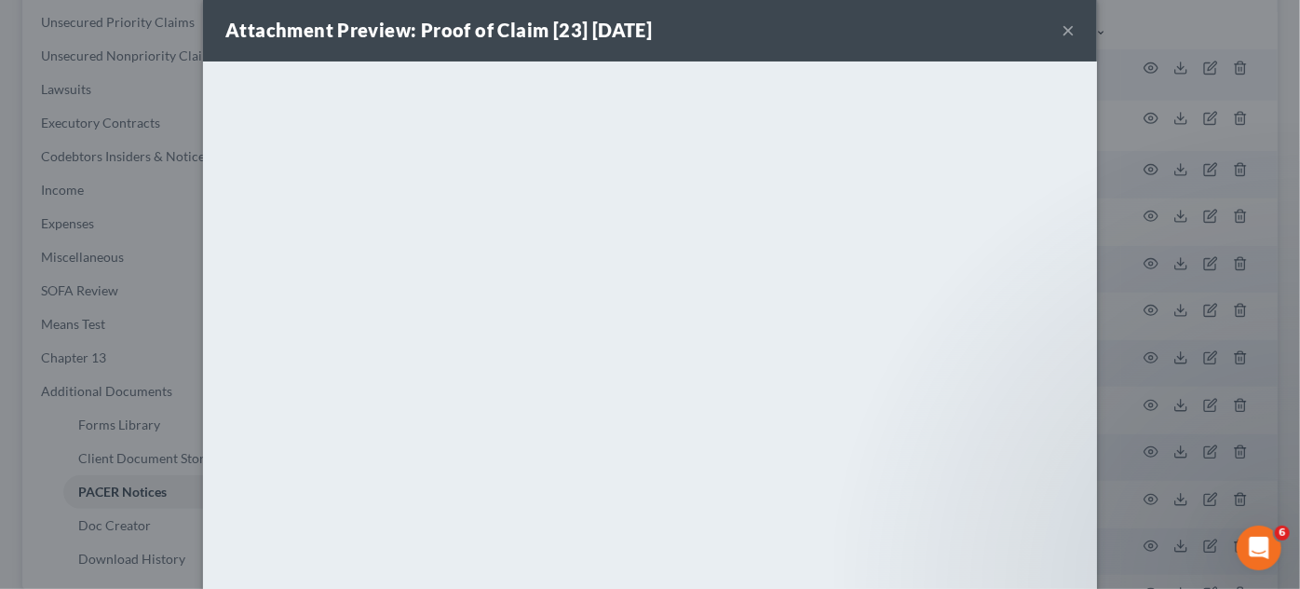
click at [1273, 284] on div "Attachment Preview: Proof of Claim [23] 07/14/2025 × <object ng-attr-data='http…" at bounding box center [650, 294] width 1300 height 589
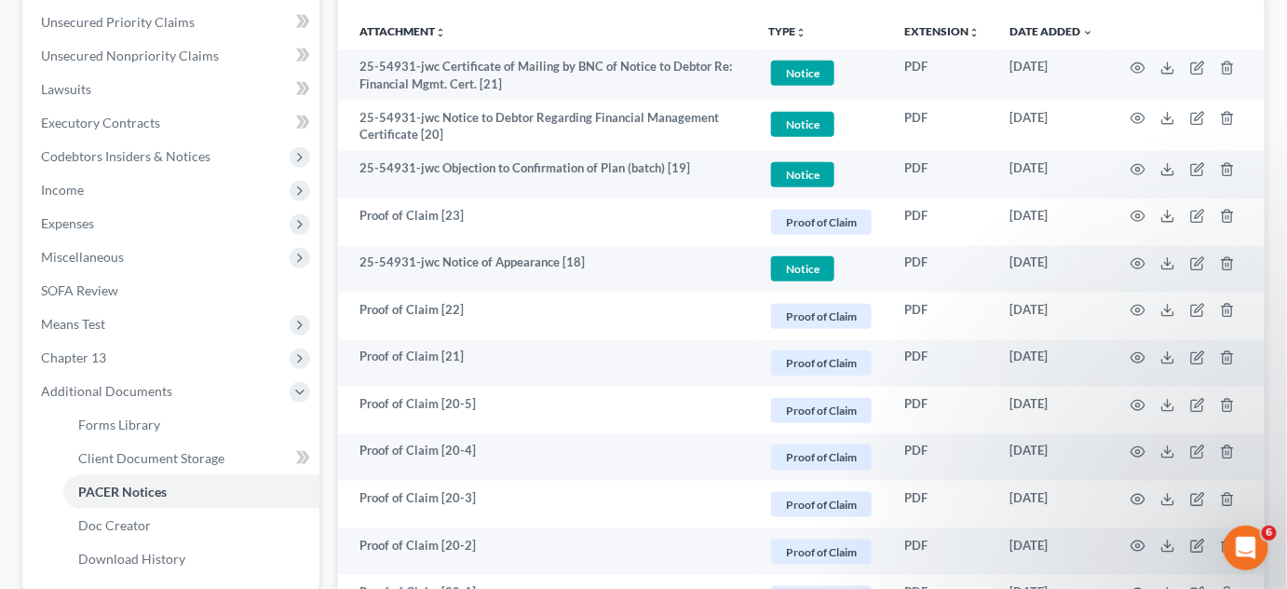
click at [1142, 300] on td at bounding box center [1187, 317] width 157 height 48
click at [1140, 305] on icon "button" at bounding box center [1138, 310] width 15 height 15
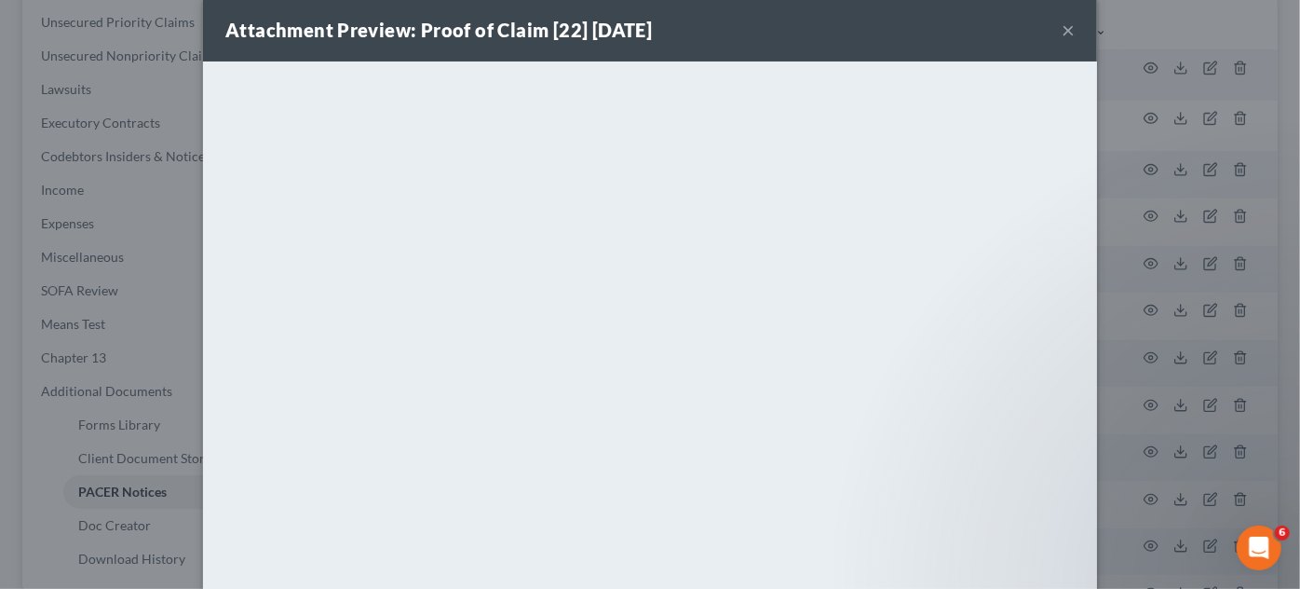
click at [1194, 314] on div "Attachment Preview: Proof of Claim [22] 07/14/2025 × <object ng-attr-data='http…" at bounding box center [650, 294] width 1300 height 589
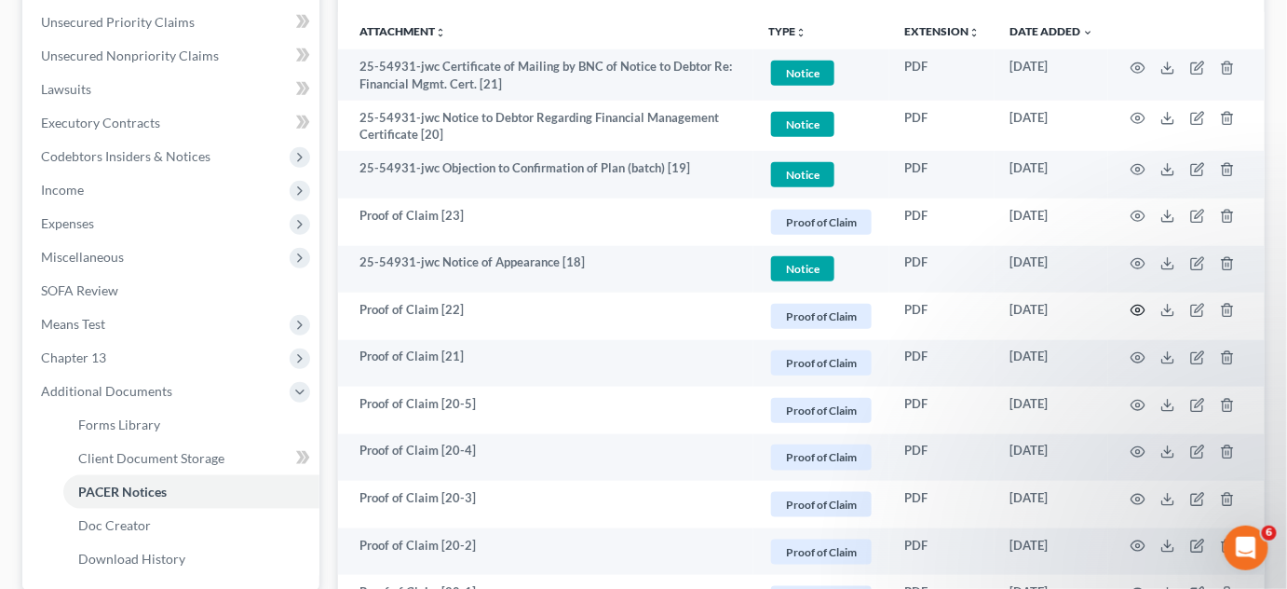
click at [1140, 305] on icon "button" at bounding box center [1138, 310] width 15 height 15
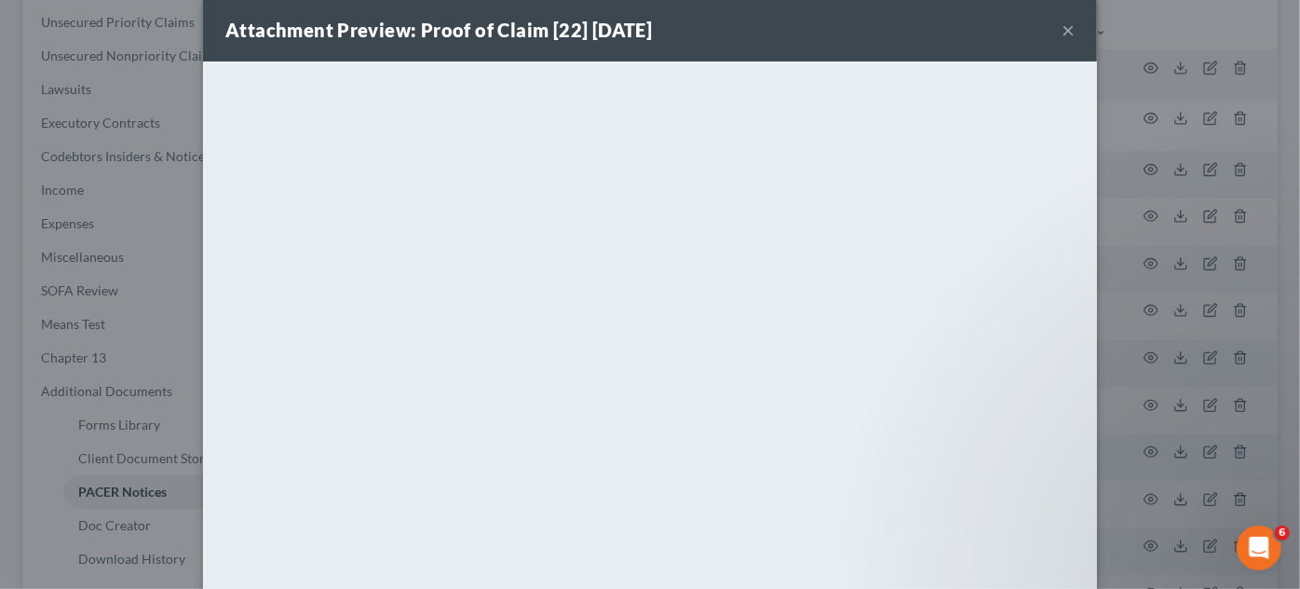
click at [1218, 263] on div "Attachment Preview: Proof of Claim [22] 07/14/2025 × <object ng-attr-data='http…" at bounding box center [650, 294] width 1300 height 589
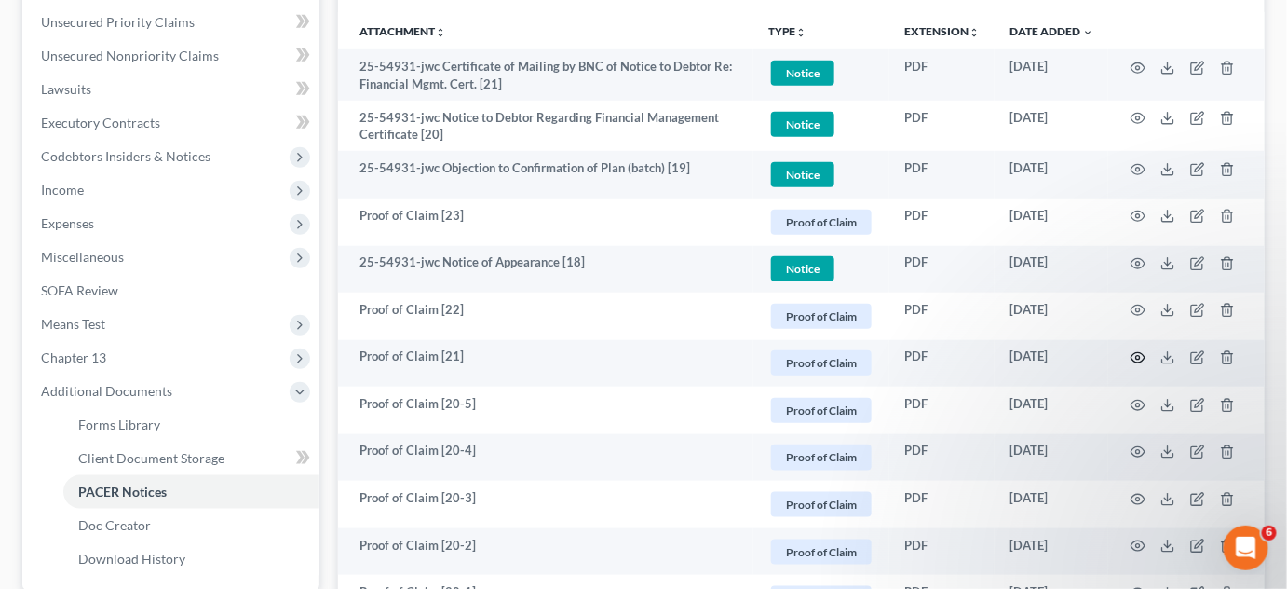
click at [1142, 354] on icon "button" at bounding box center [1138, 357] width 15 height 15
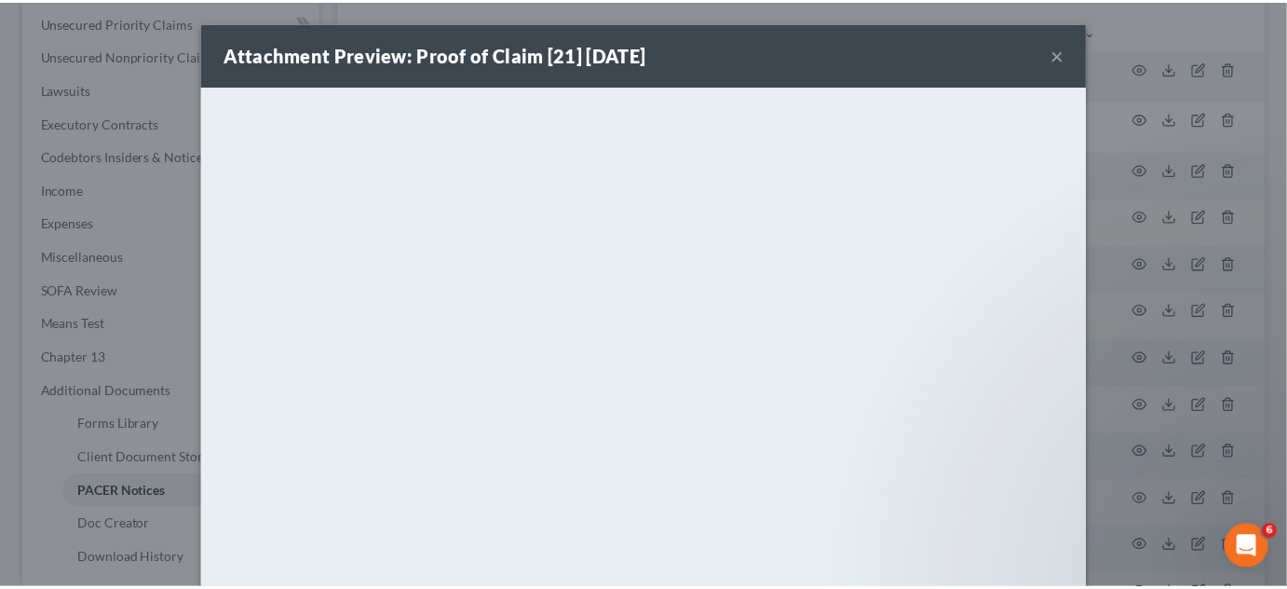
scroll to position [102, 0]
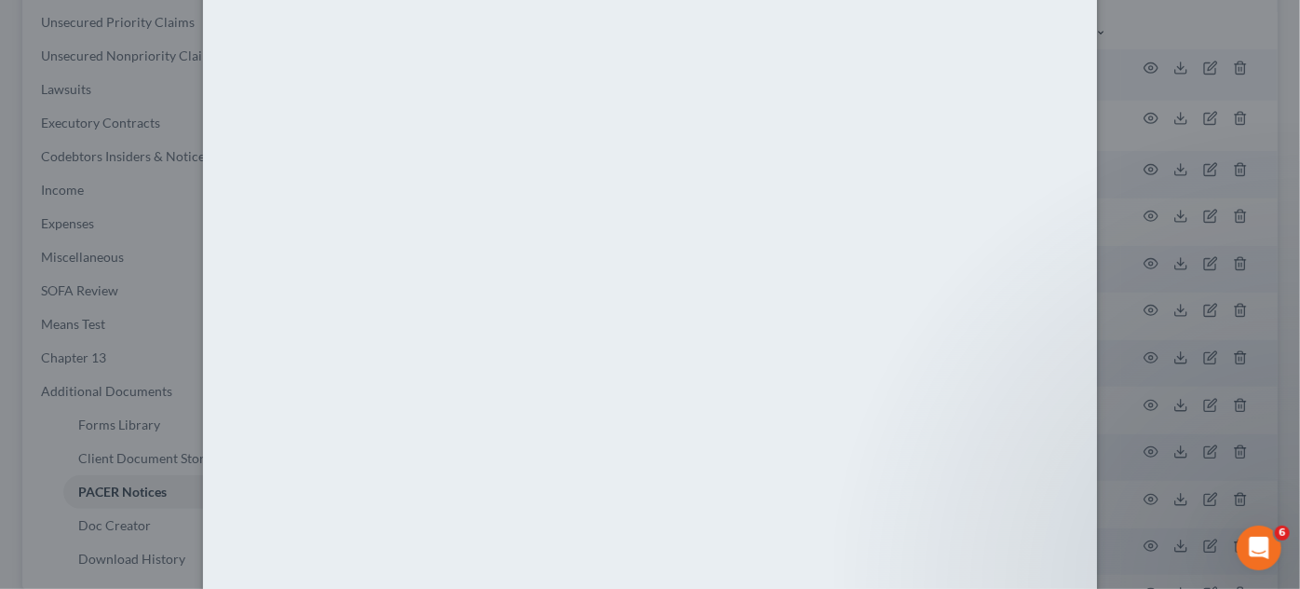
click at [1230, 293] on div "Attachment Preview: Proof of Claim [21] 07/14/2025 × <object ng-attr-data='http…" at bounding box center [650, 294] width 1300 height 589
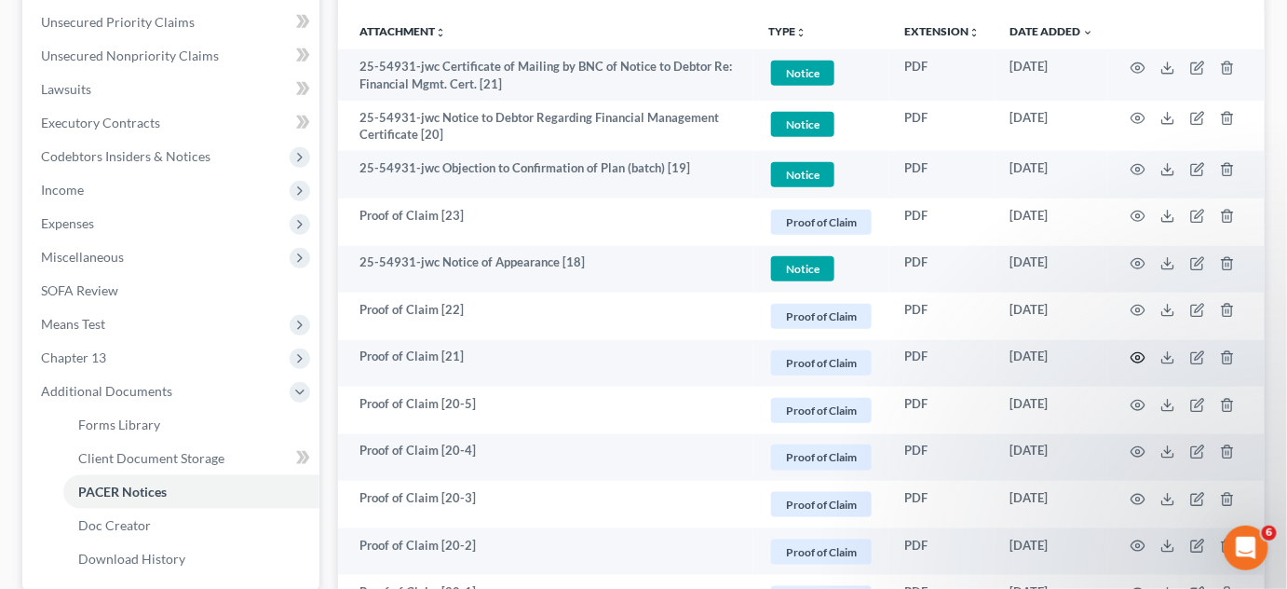
click at [1141, 354] on icon "button" at bounding box center [1138, 357] width 15 height 15
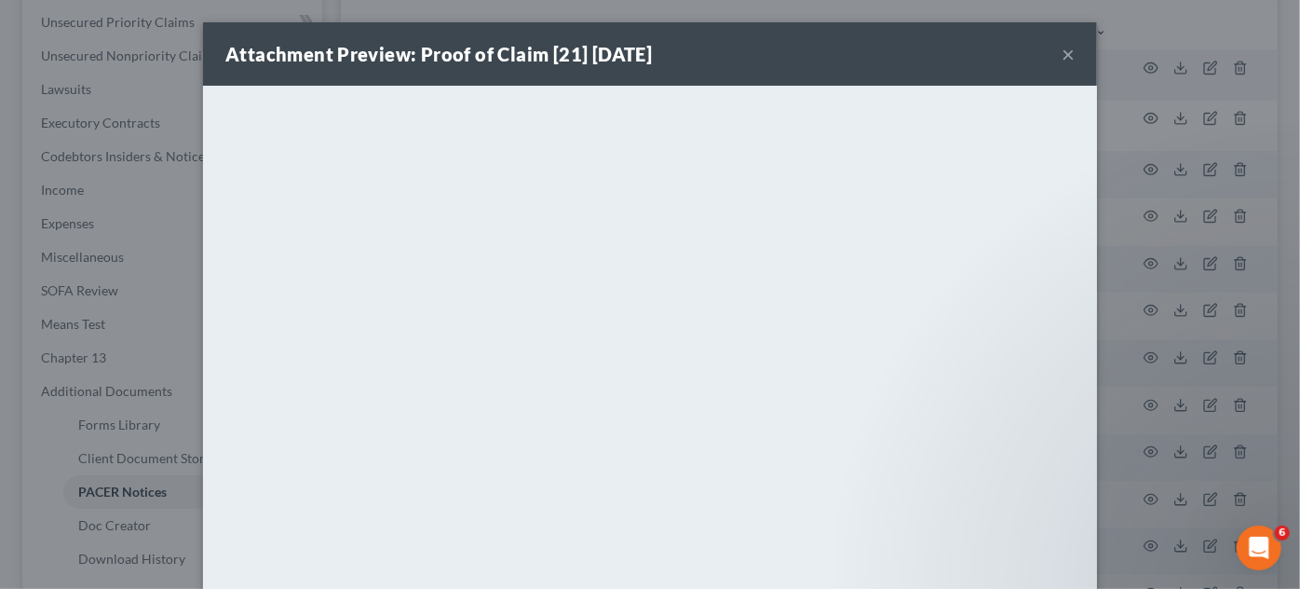
click at [1141, 354] on div "Attachment Preview: Proof of Claim [21] 07/14/2025 × <object ng-attr-data='http…" at bounding box center [650, 294] width 1300 height 589
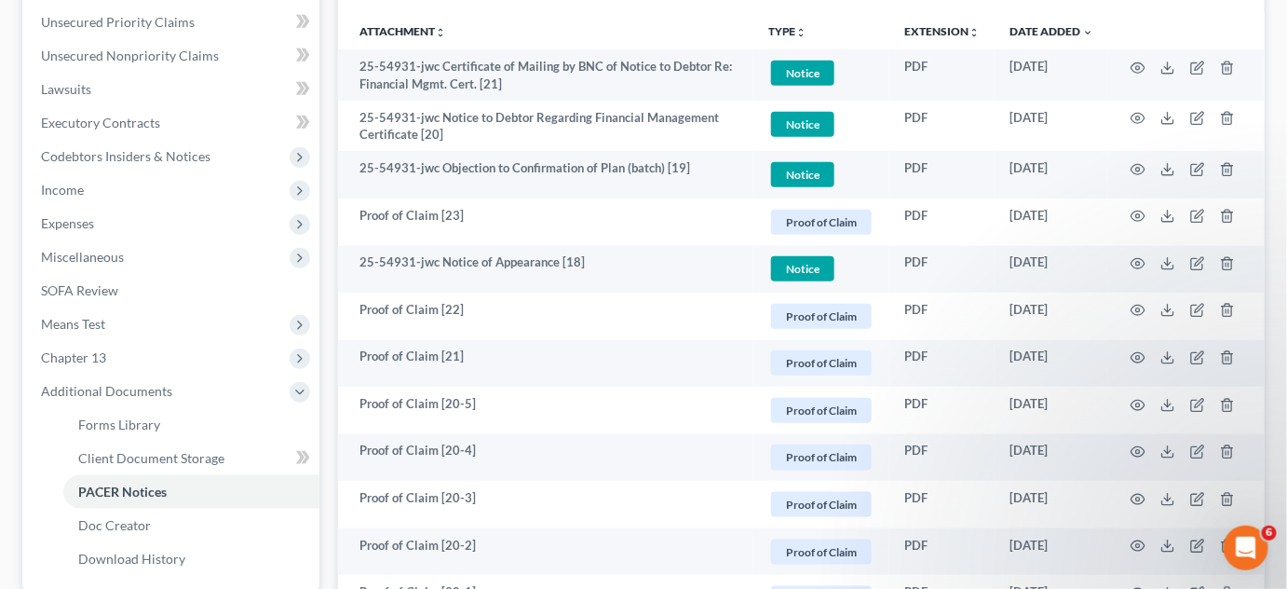
scroll to position [564, 0]
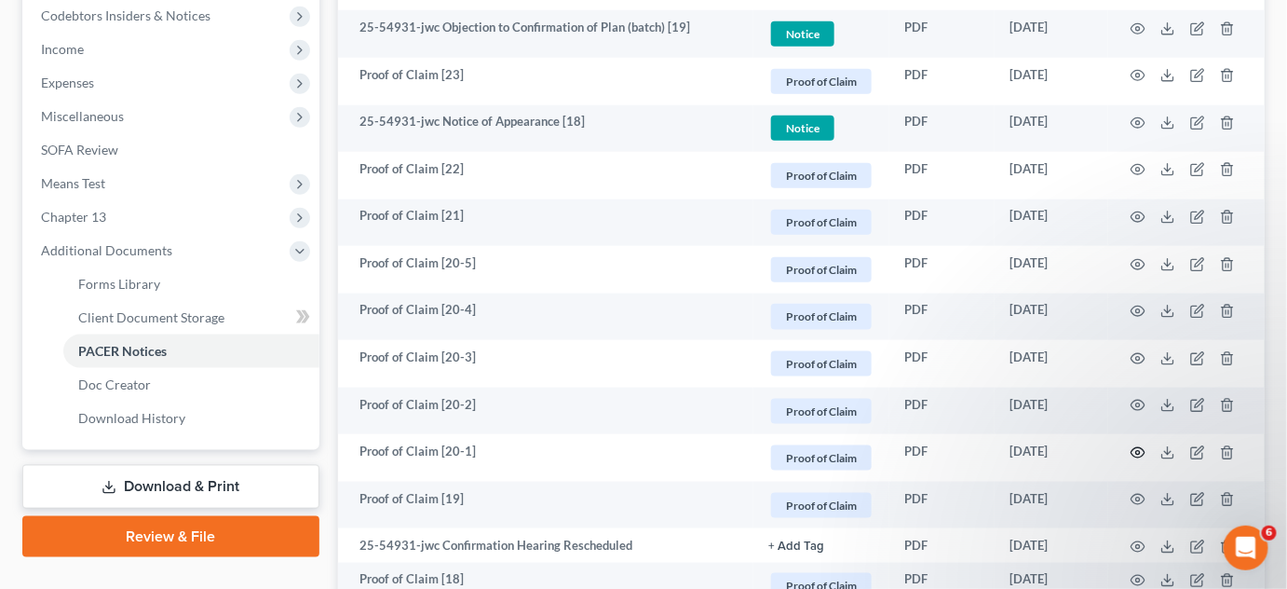
click at [1142, 451] on icon "button" at bounding box center [1138, 452] width 15 height 15
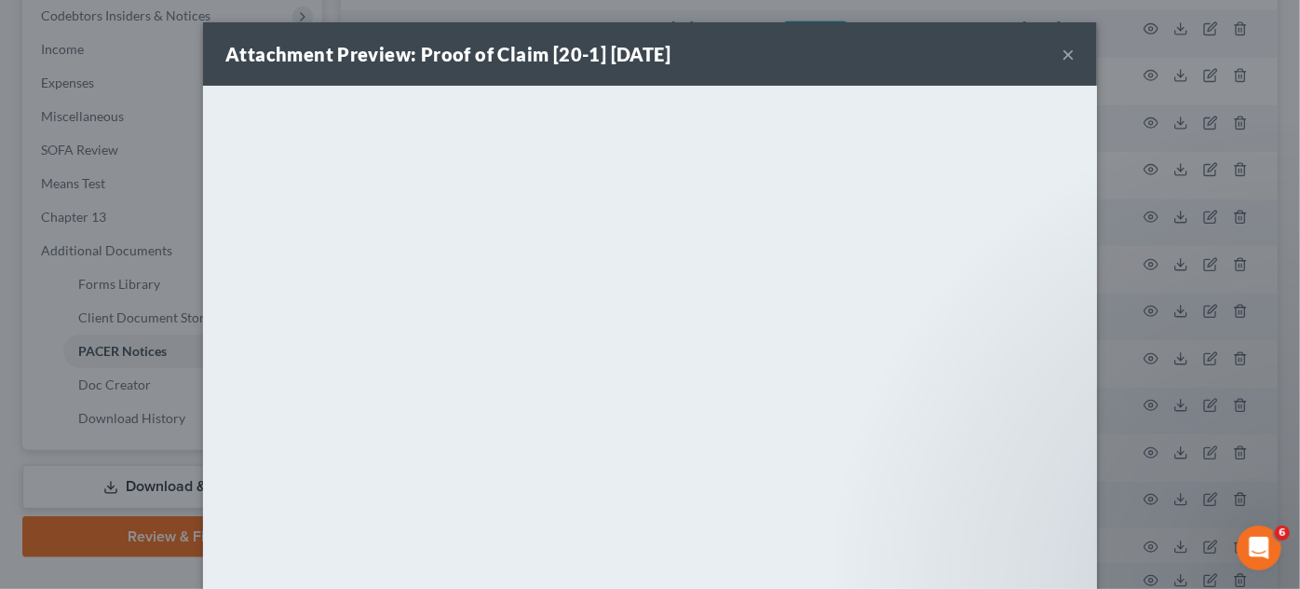
click at [1236, 372] on div "Attachment Preview: Proof of Claim [20-1] 07/10/2025 × <object ng-attr-data='ht…" at bounding box center [650, 294] width 1300 height 589
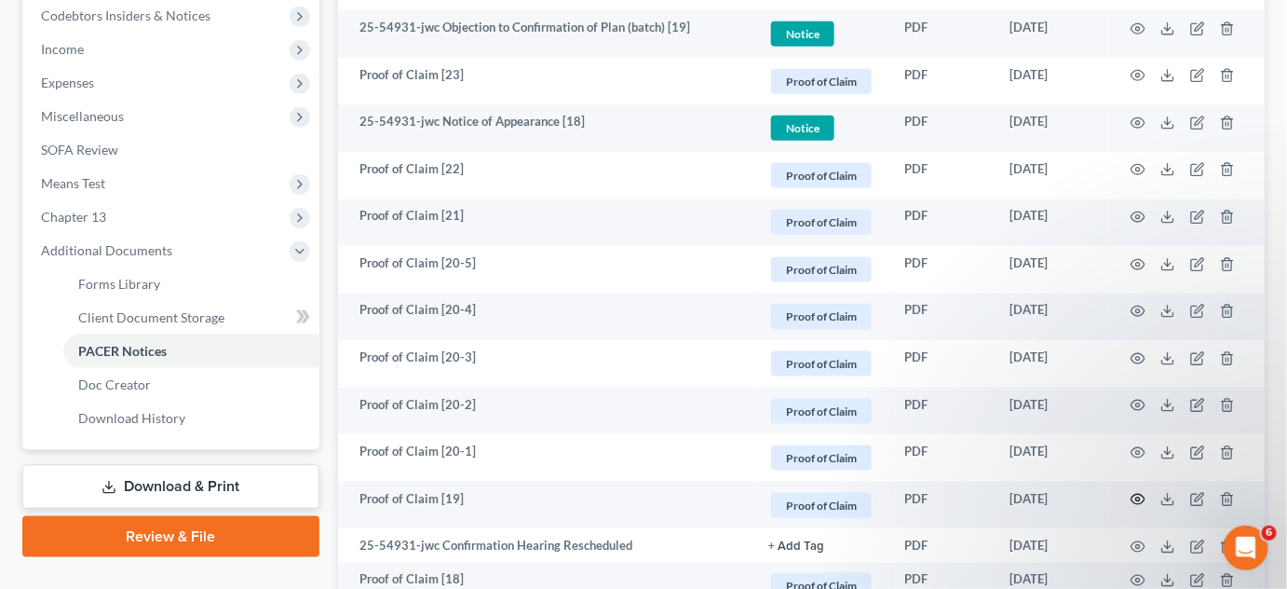
click at [1137, 497] on icon "button" at bounding box center [1138, 499] width 15 height 15
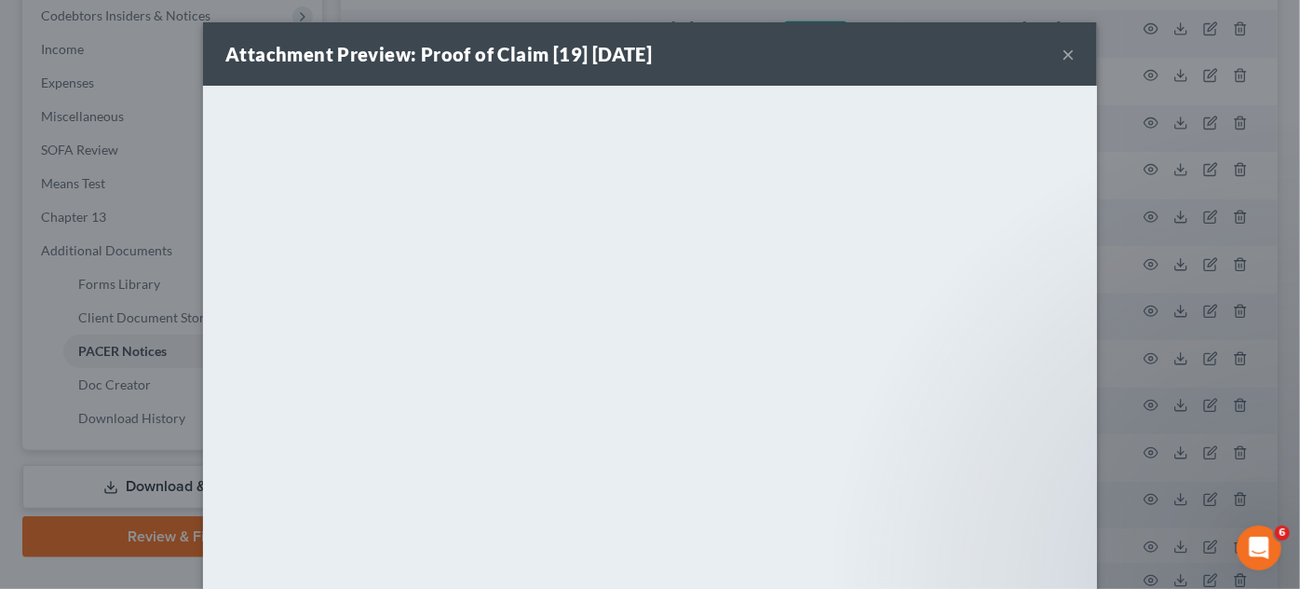
click at [1197, 399] on div "Attachment Preview: Proof of Claim [19] 07/10/2025 × <object ng-attr-data='http…" at bounding box center [650, 294] width 1300 height 589
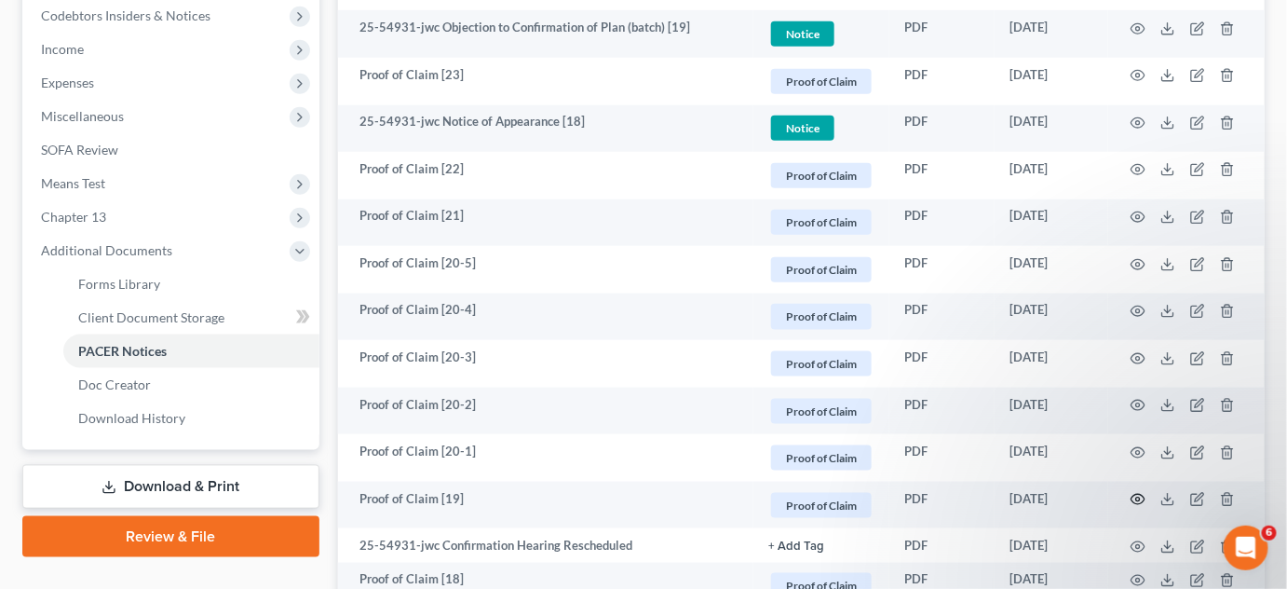
click at [1138, 498] on circle "button" at bounding box center [1139, 499] width 4 height 4
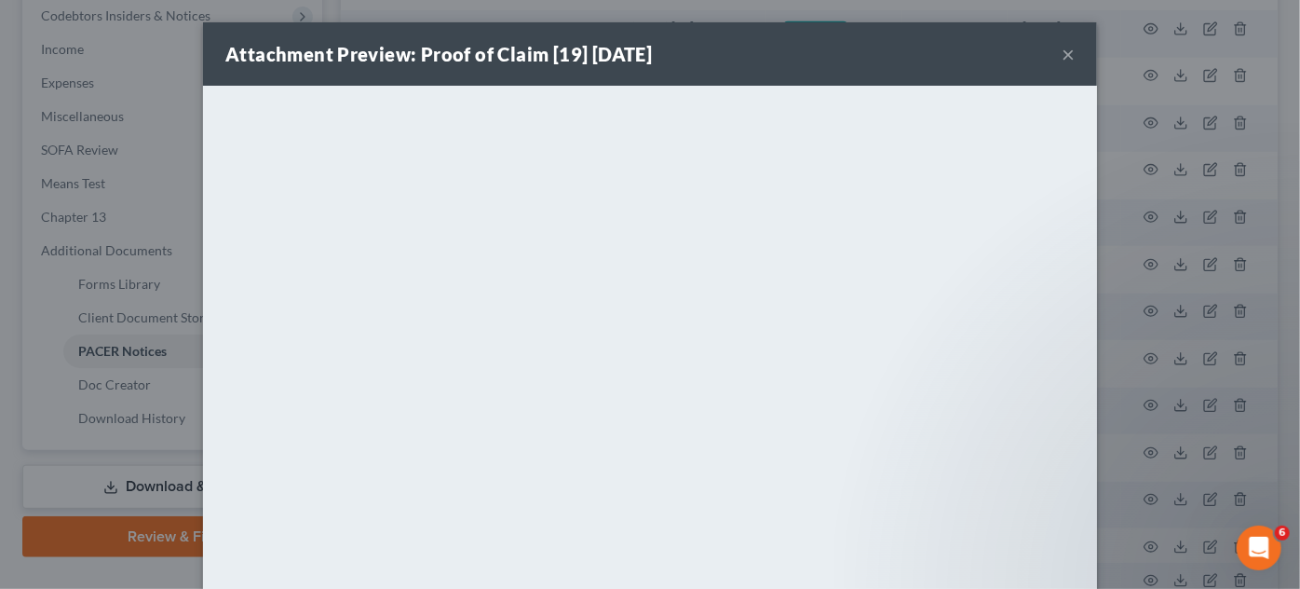
click at [1199, 418] on div "Attachment Preview: Proof of Claim [19] 07/10/2025 × <object ng-attr-data='http…" at bounding box center [650, 294] width 1300 height 589
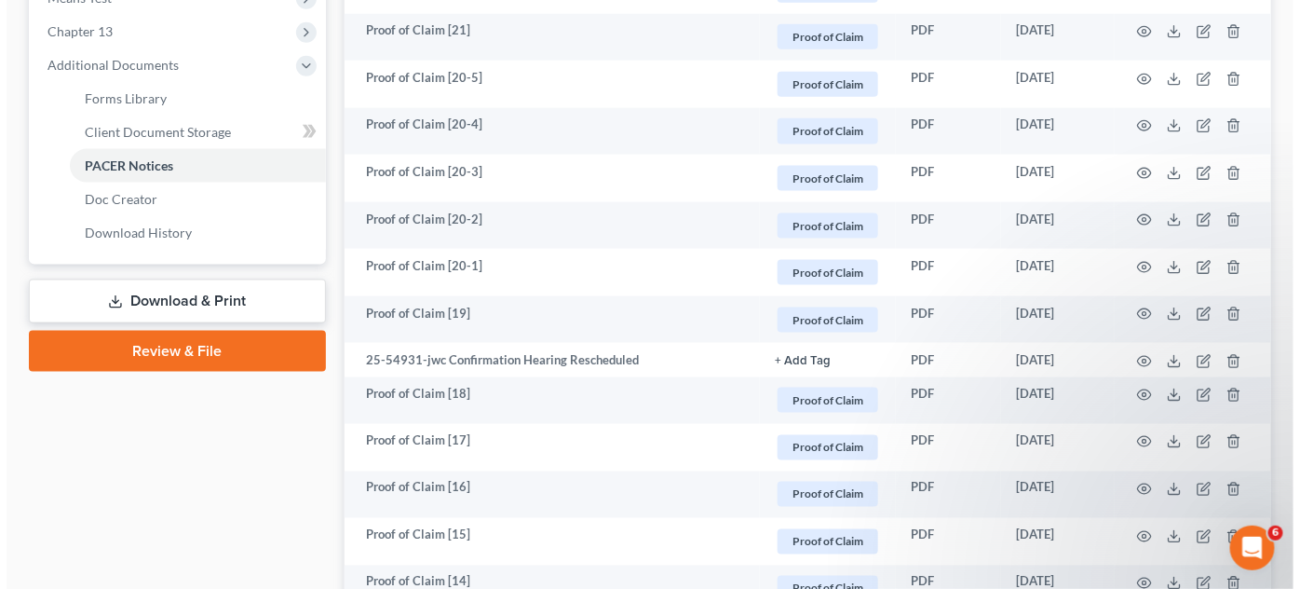
scroll to position [847, 0]
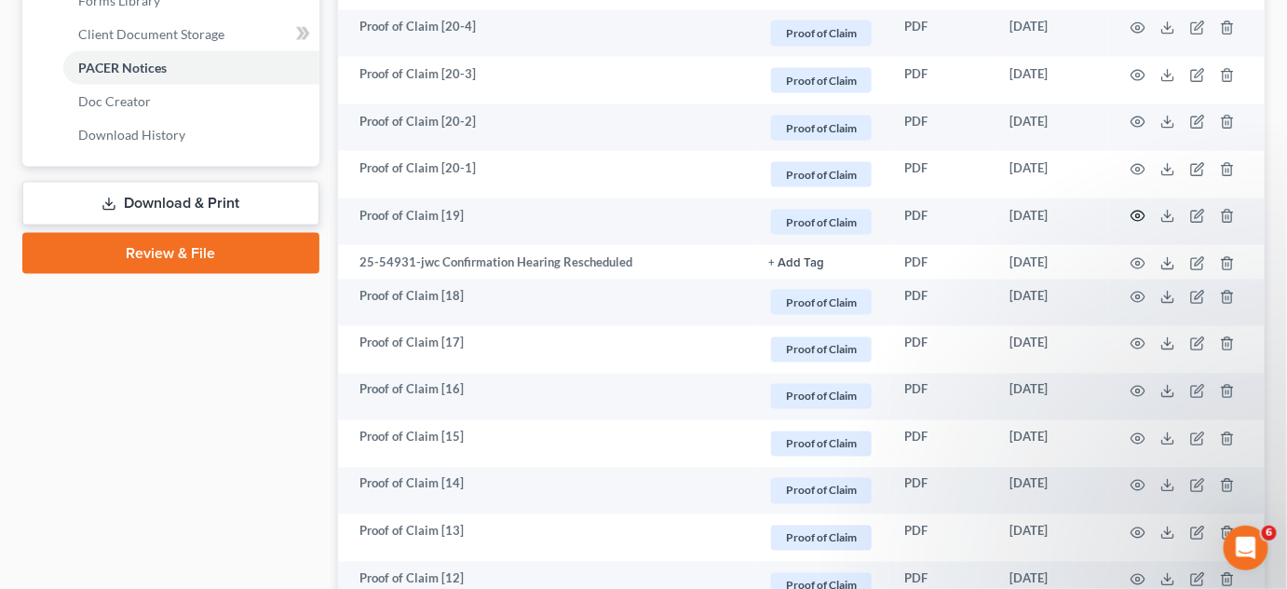
click at [1138, 214] on circle "button" at bounding box center [1139, 216] width 4 height 4
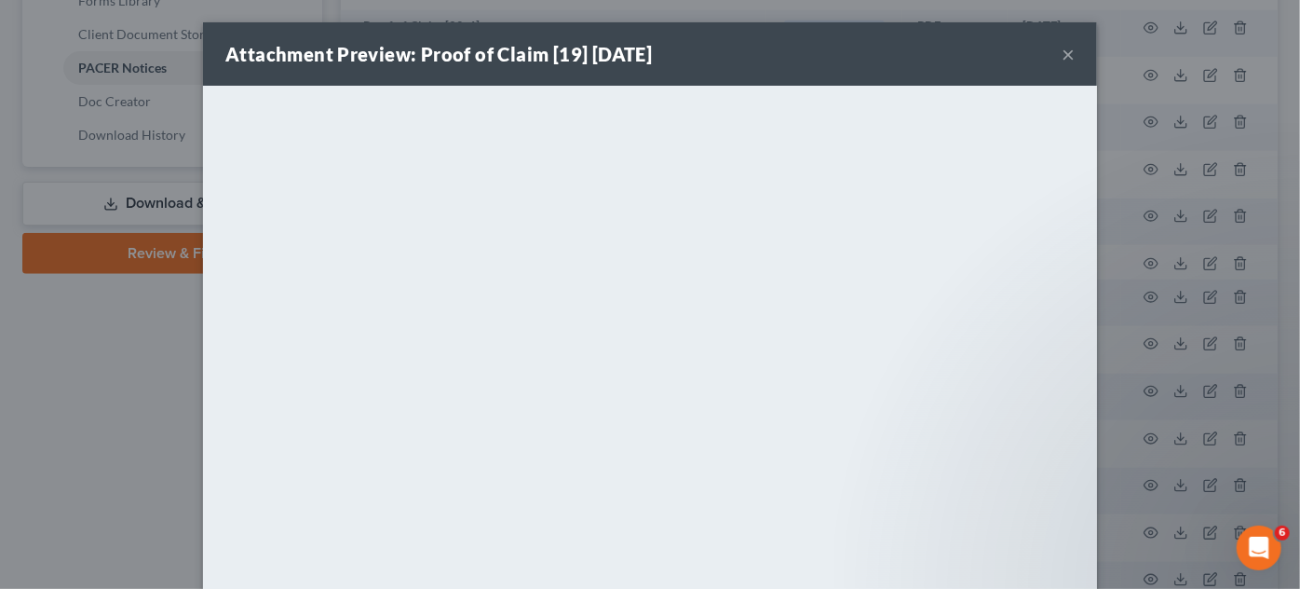
click at [1138, 212] on div "Attachment Preview: Proof of Claim [19] 07/10/2025 × <object ng-attr-data='http…" at bounding box center [650, 294] width 1300 height 589
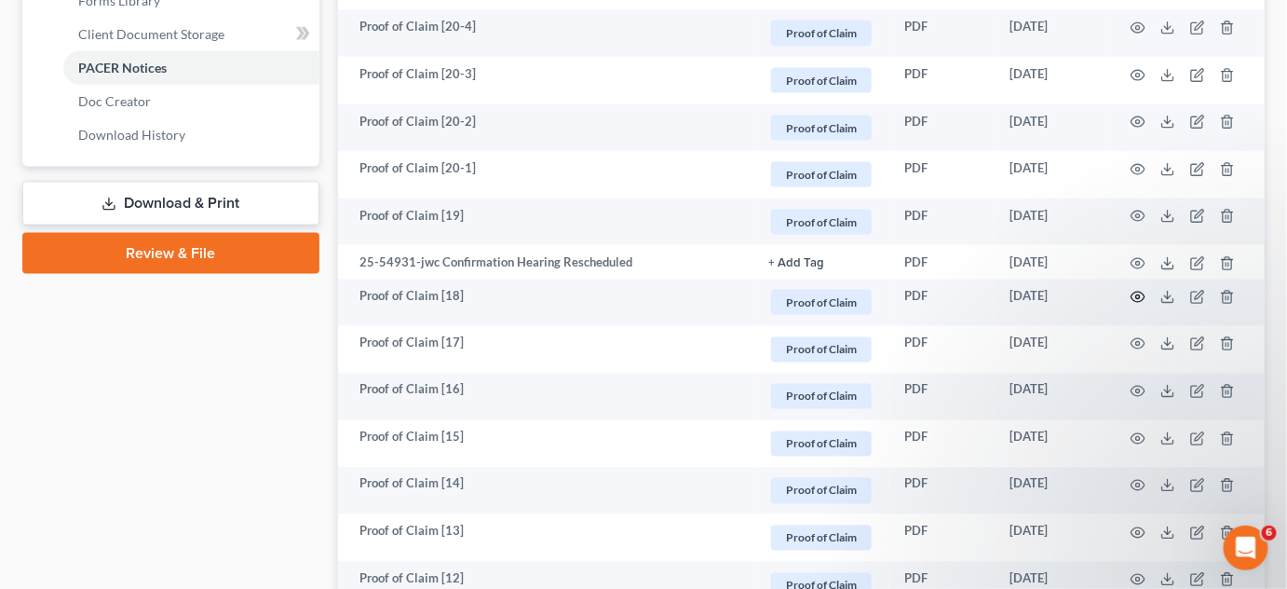
click at [1142, 295] on icon "button" at bounding box center [1138, 297] width 15 height 15
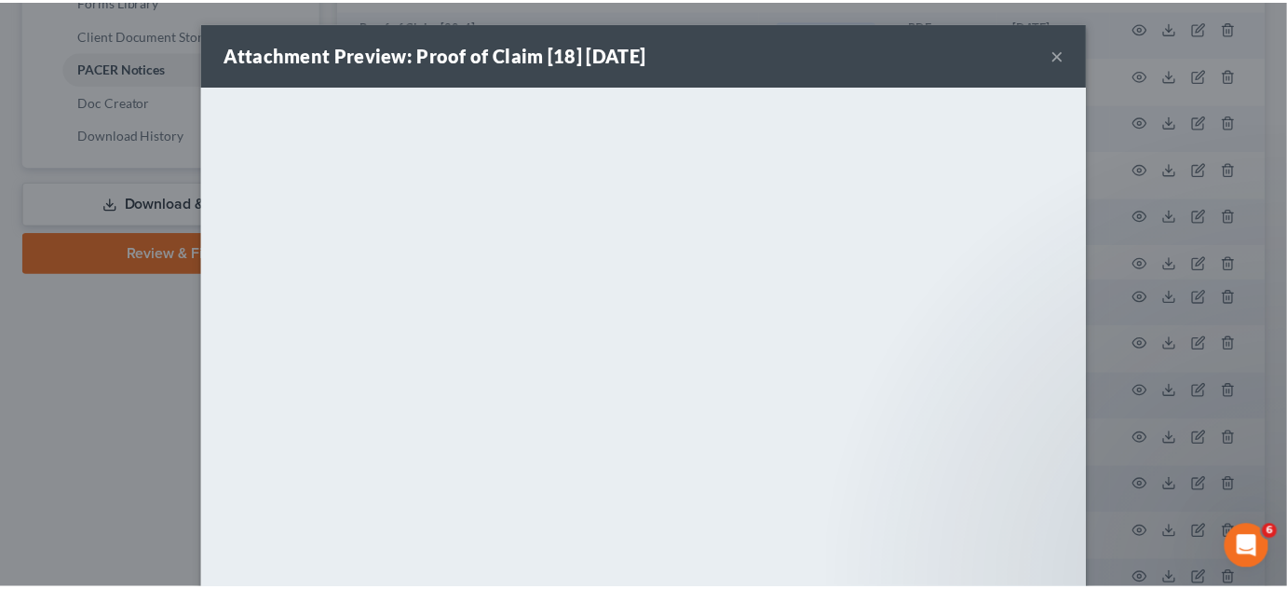
scroll to position [24, 0]
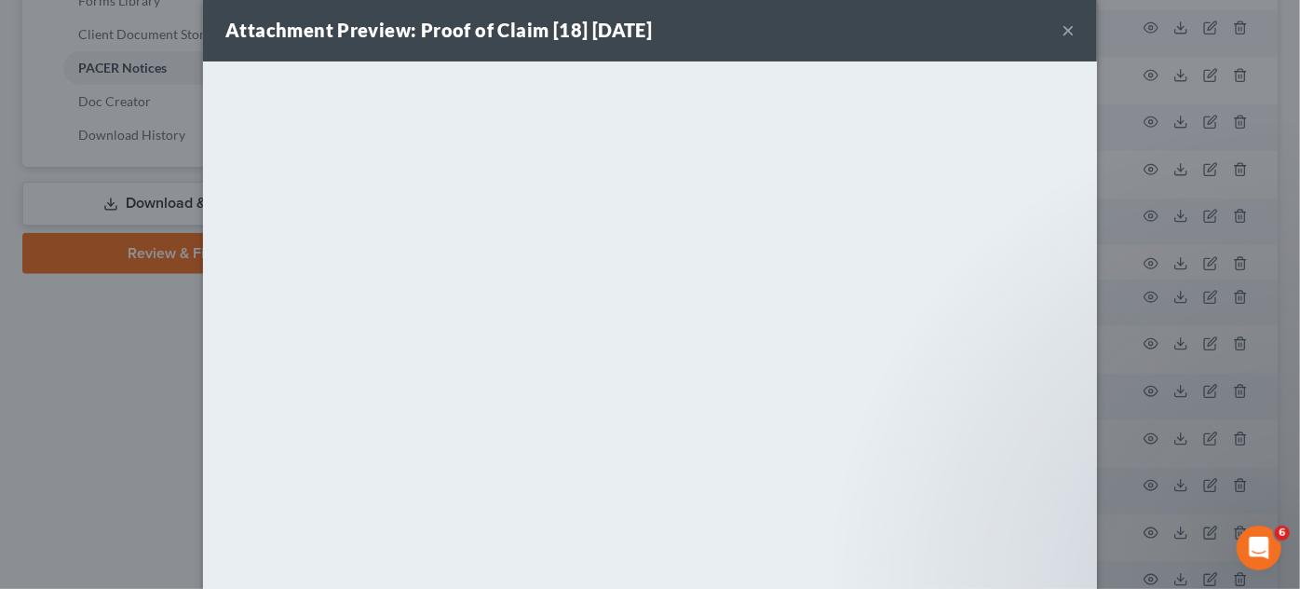
click at [1109, 326] on div "Attachment Preview: Proof of Claim [18] 07/08/2025 × <object ng-attr-data='http…" at bounding box center [650, 294] width 1300 height 589
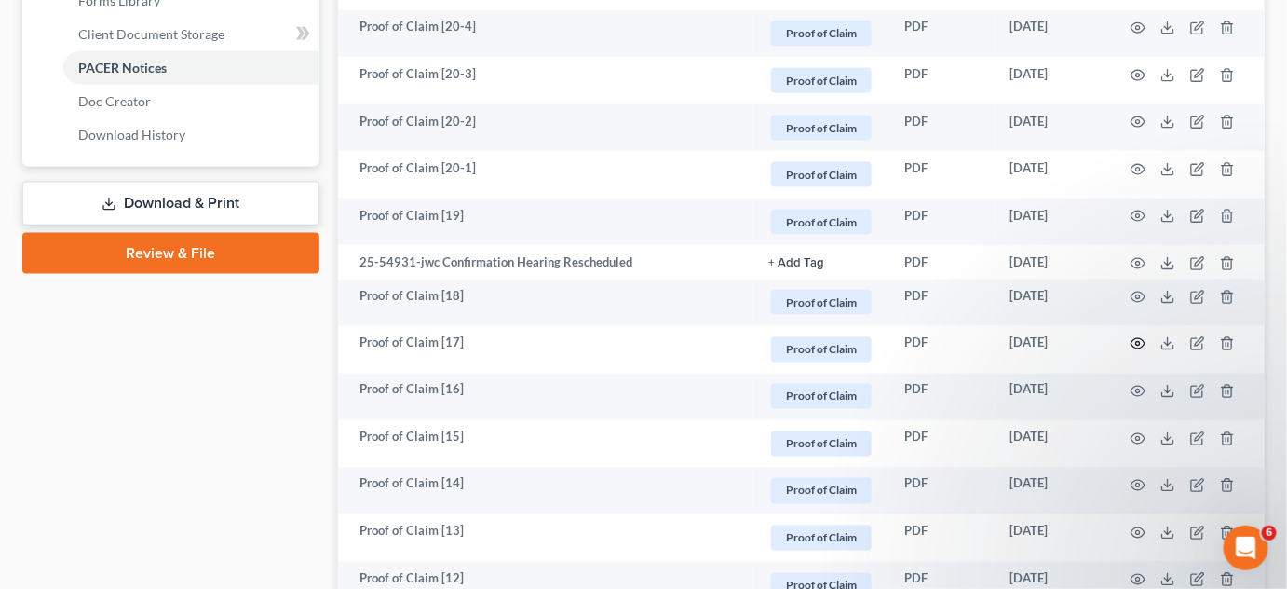
click at [1141, 342] on icon "button" at bounding box center [1138, 343] width 15 height 15
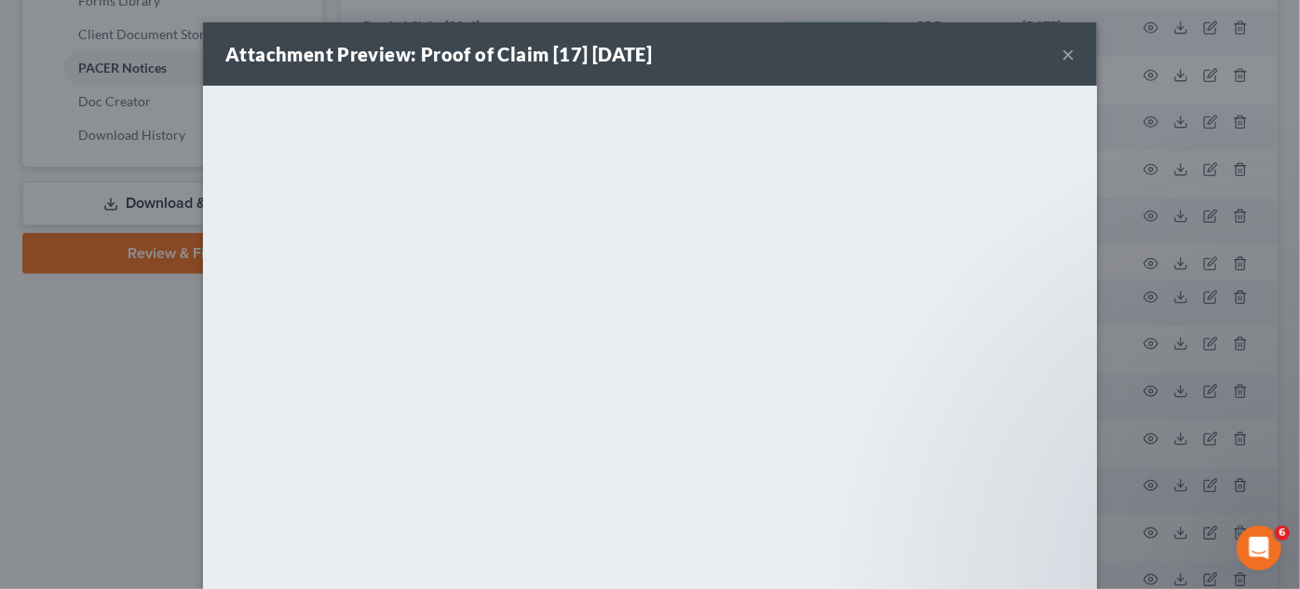
click at [1141, 342] on div "Attachment Preview: Proof of Claim [17] 07/08/2025 × <object ng-attr-data='http…" at bounding box center [650, 294] width 1300 height 589
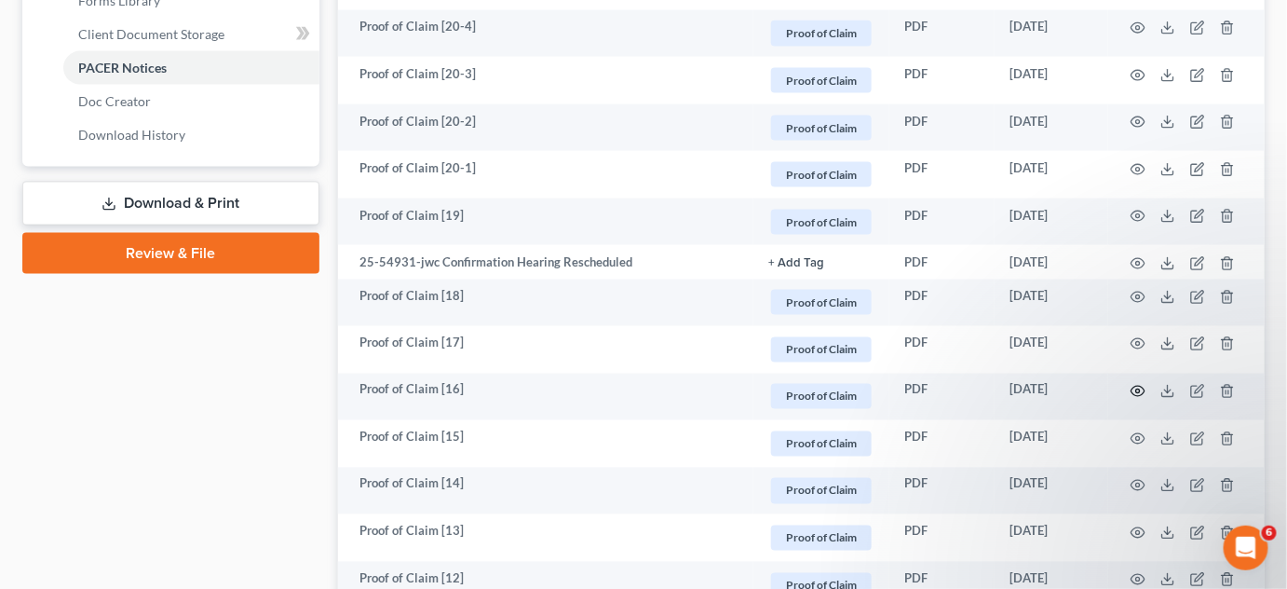
click at [1142, 387] on icon "button" at bounding box center [1139, 392] width 14 height 10
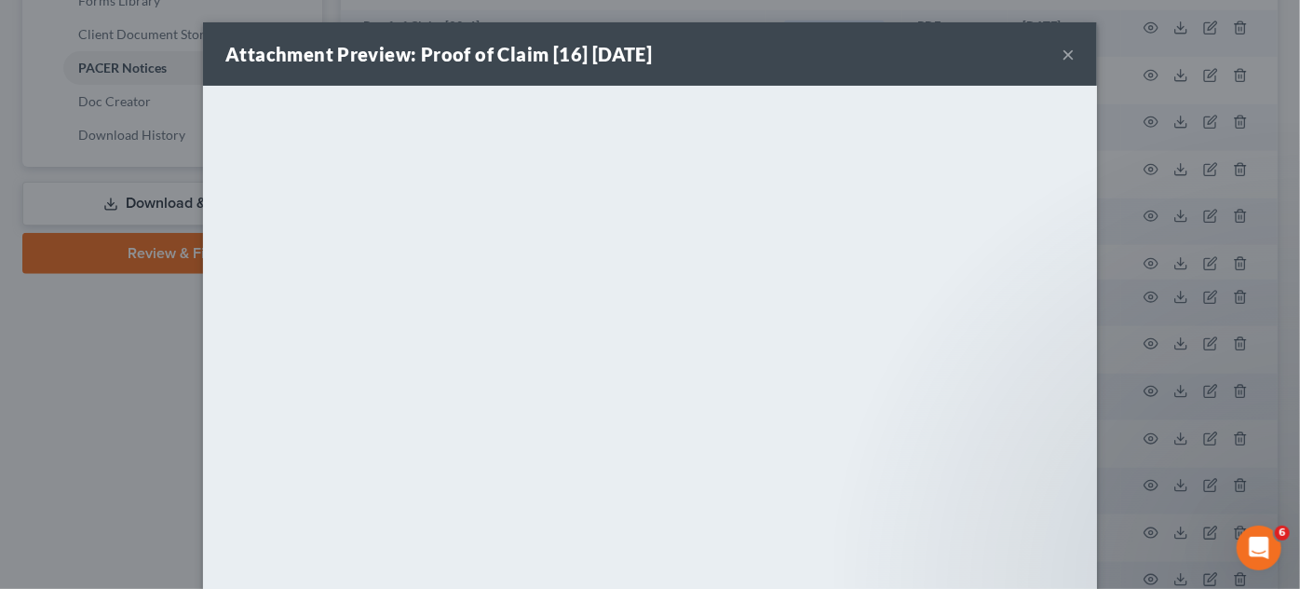
click at [1142, 386] on div "Attachment Preview: Proof of Claim [16] 07/08/2025 × <object ng-attr-data='http…" at bounding box center [650, 294] width 1300 height 589
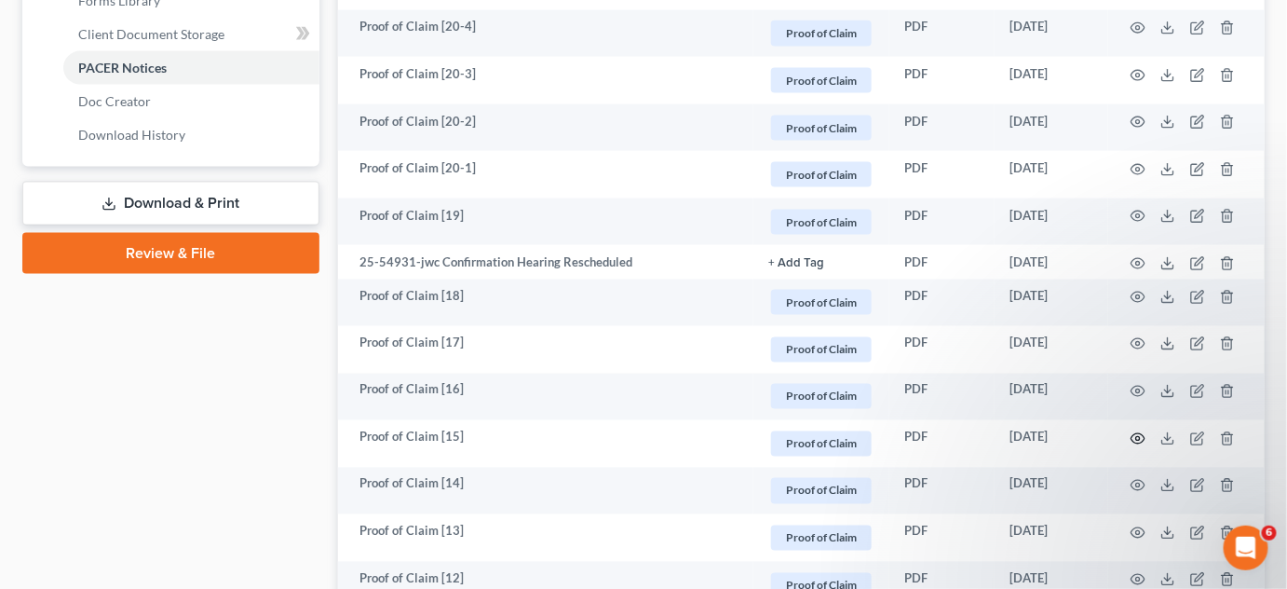
click at [1137, 440] on icon "button" at bounding box center [1138, 438] width 15 height 15
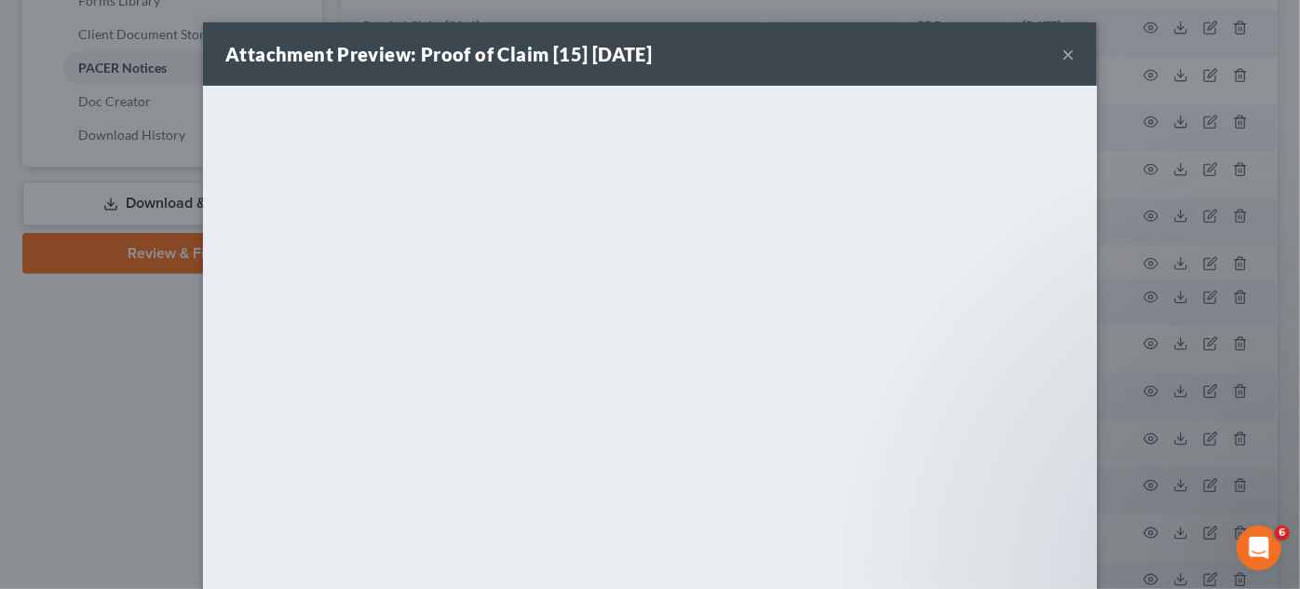
click at [1137, 440] on div "Attachment Preview: Proof of Claim [15] 07/07/2025 × <object ng-attr-data='http…" at bounding box center [650, 294] width 1300 height 589
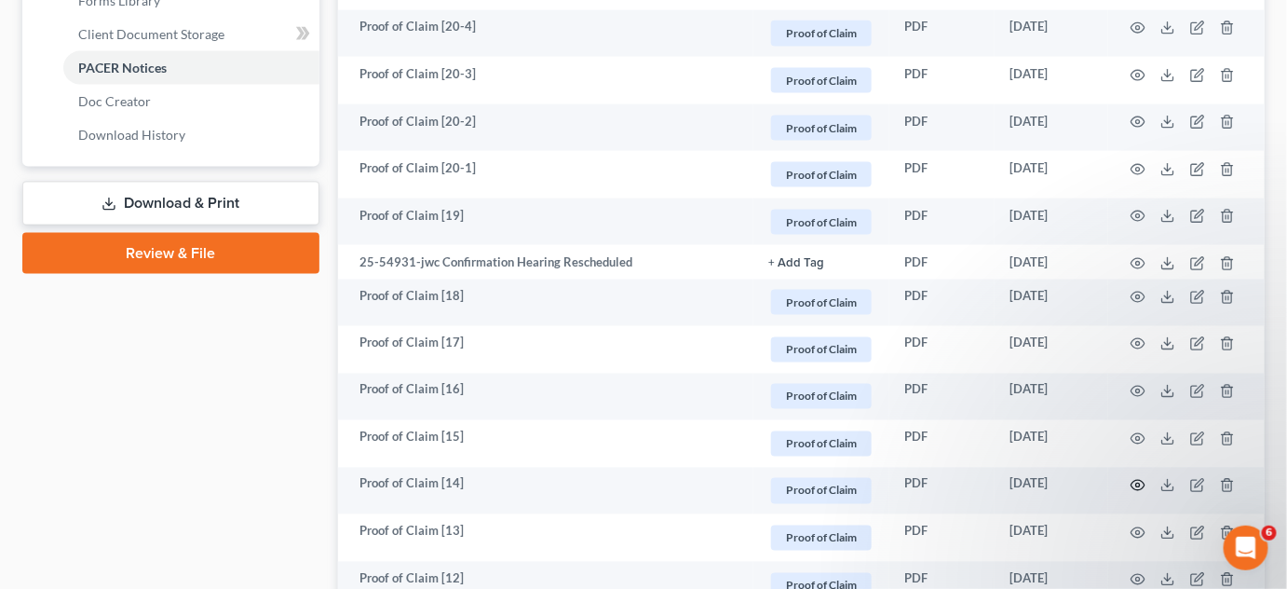
click at [1137, 481] on icon "button" at bounding box center [1138, 485] width 15 height 15
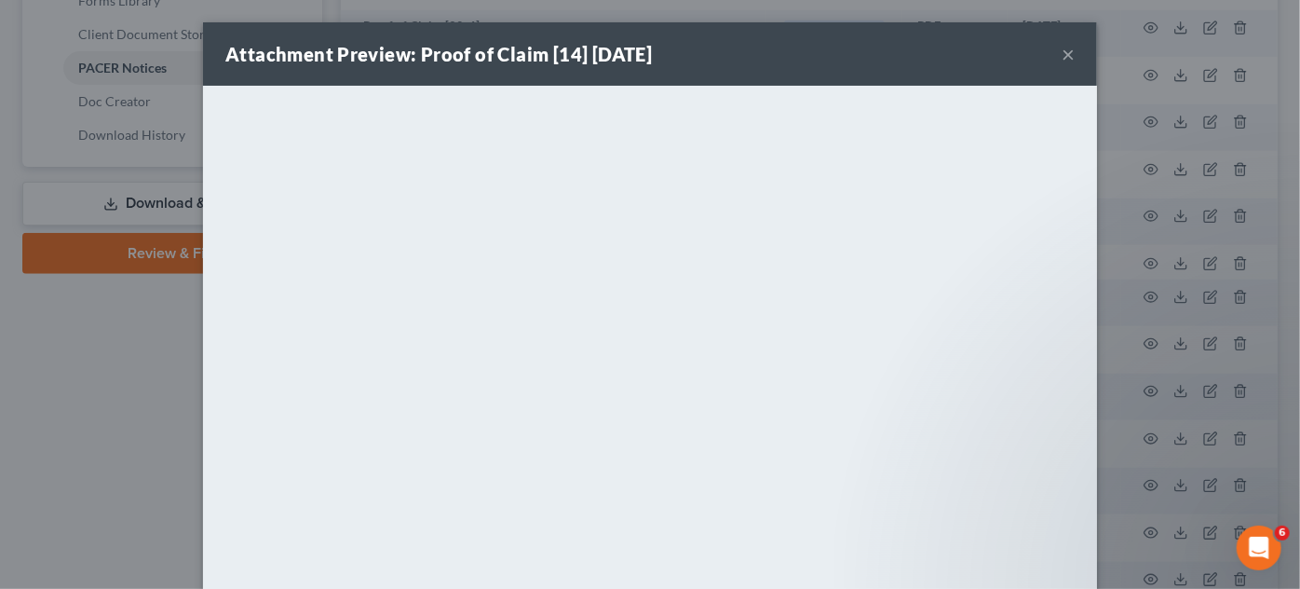
click at [1134, 477] on div "Attachment Preview: Proof of Claim [14] 07/03/2025 × <object ng-attr-data='http…" at bounding box center [650, 294] width 1300 height 589
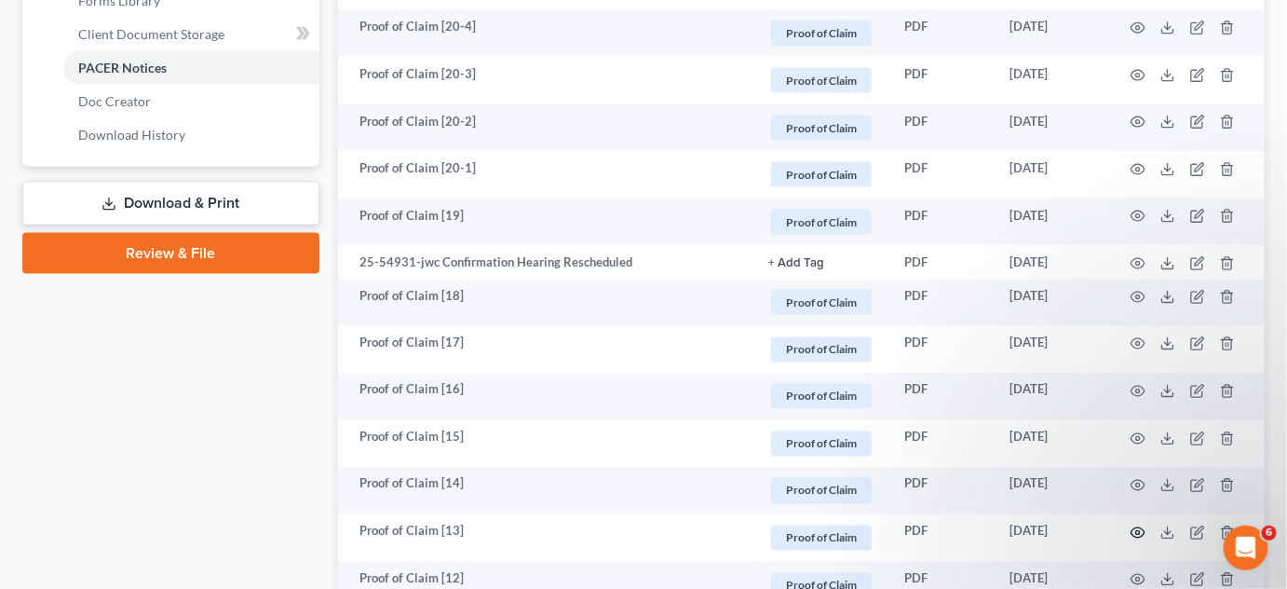
click at [1140, 531] on circle "button" at bounding box center [1139, 533] width 4 height 4
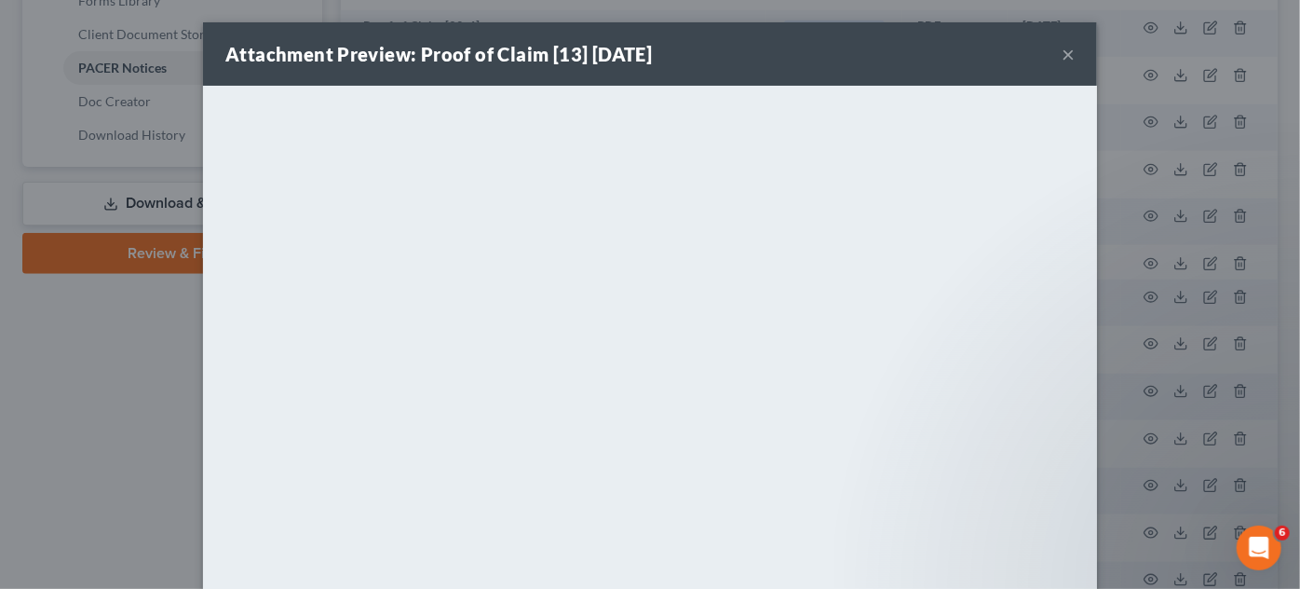
click at [1140, 531] on div "Attachment Preview: Proof of Claim [13] 07/03/2025 × <object ng-attr-data='http…" at bounding box center [650, 294] width 1300 height 589
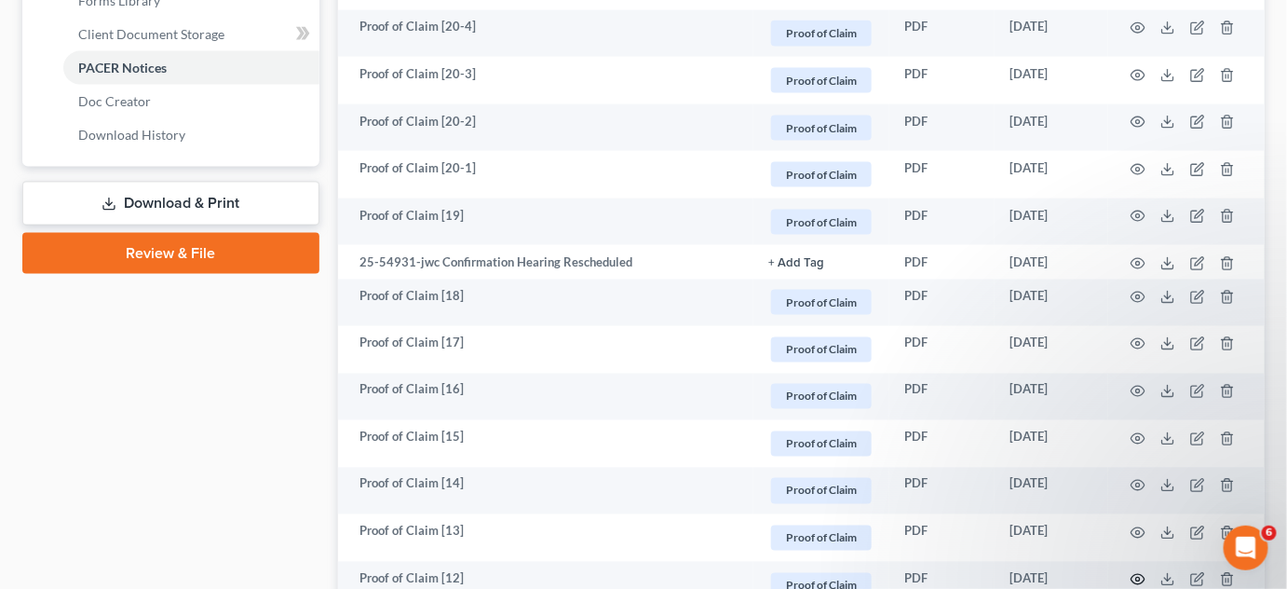
click at [1143, 573] on icon "button" at bounding box center [1138, 579] width 15 height 15
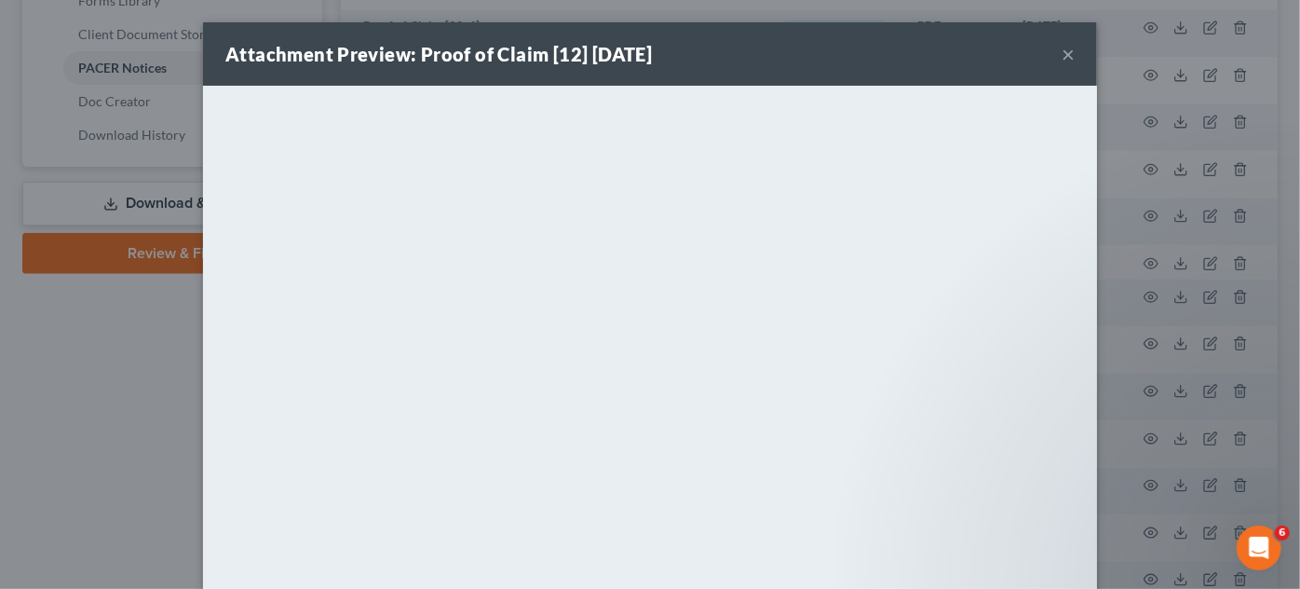
click at [1130, 430] on div "Attachment Preview: Proof of Claim [12] 07/02/2025 × <object ng-attr-data='http…" at bounding box center [650, 294] width 1300 height 589
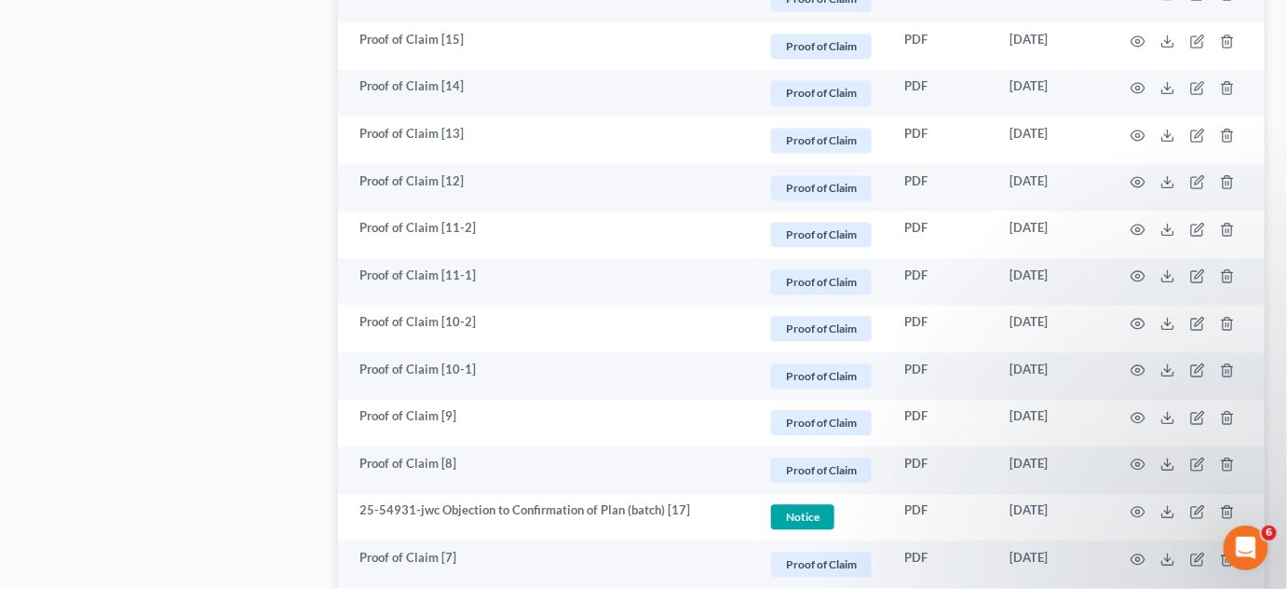
scroll to position [1270, 0]
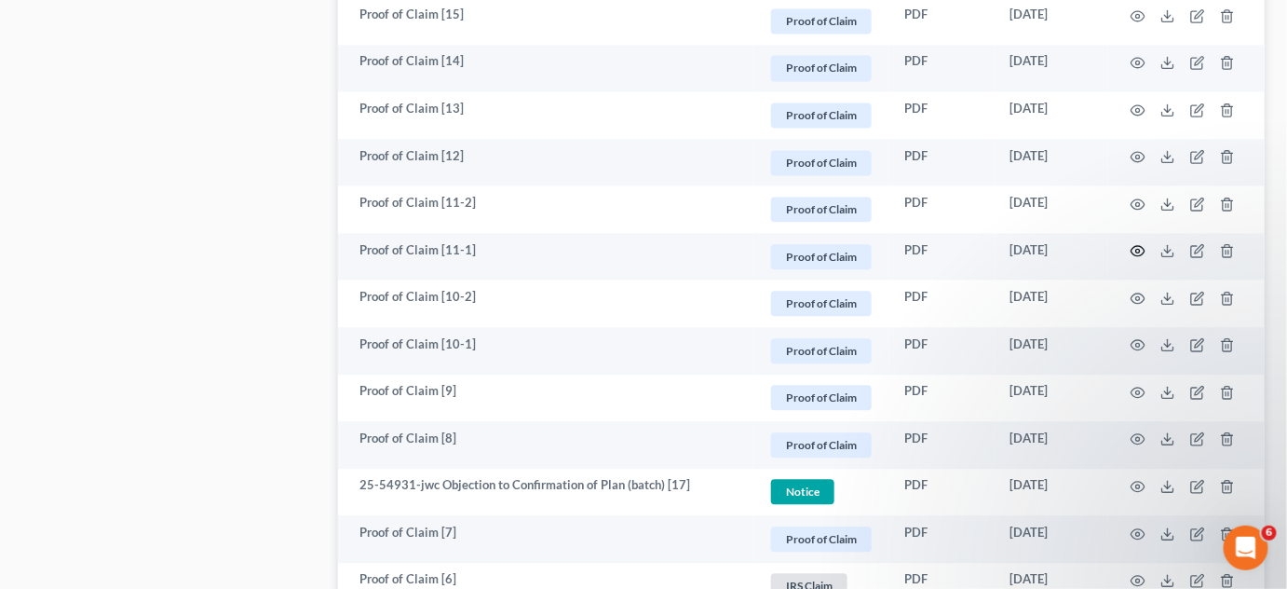
click at [1137, 249] on circle "button" at bounding box center [1139, 251] width 4 height 4
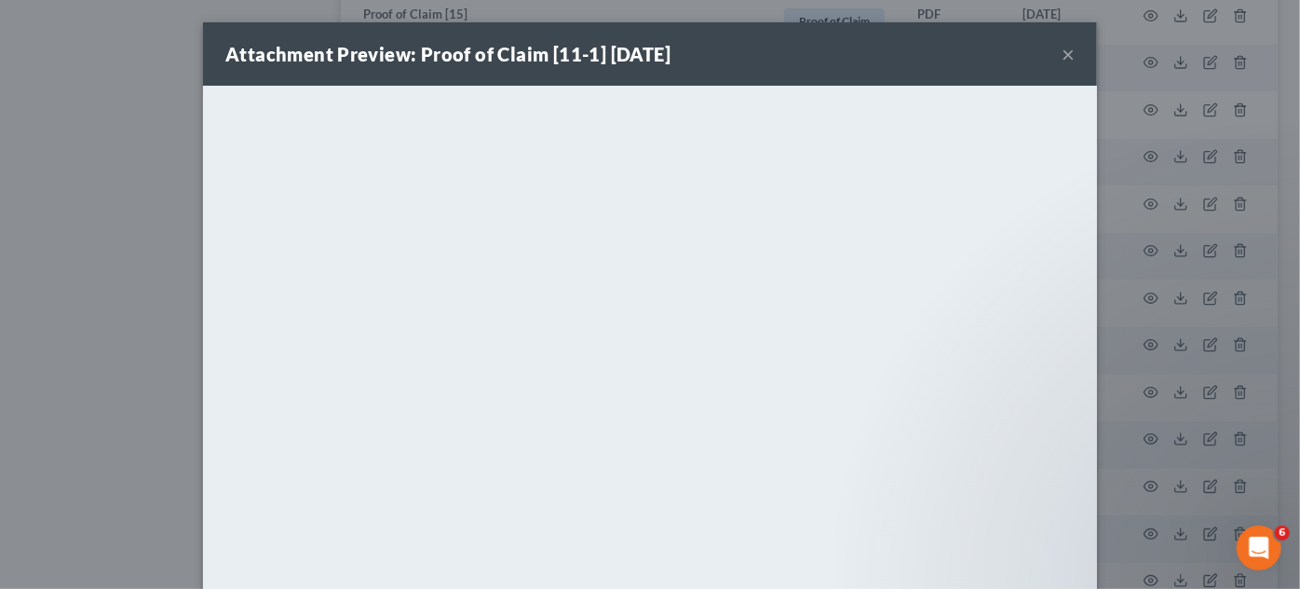
click at [1137, 248] on div "Attachment Preview: Proof of Claim [11-1] 06/27/2025 × <object ng-attr-data='ht…" at bounding box center [650, 294] width 1300 height 589
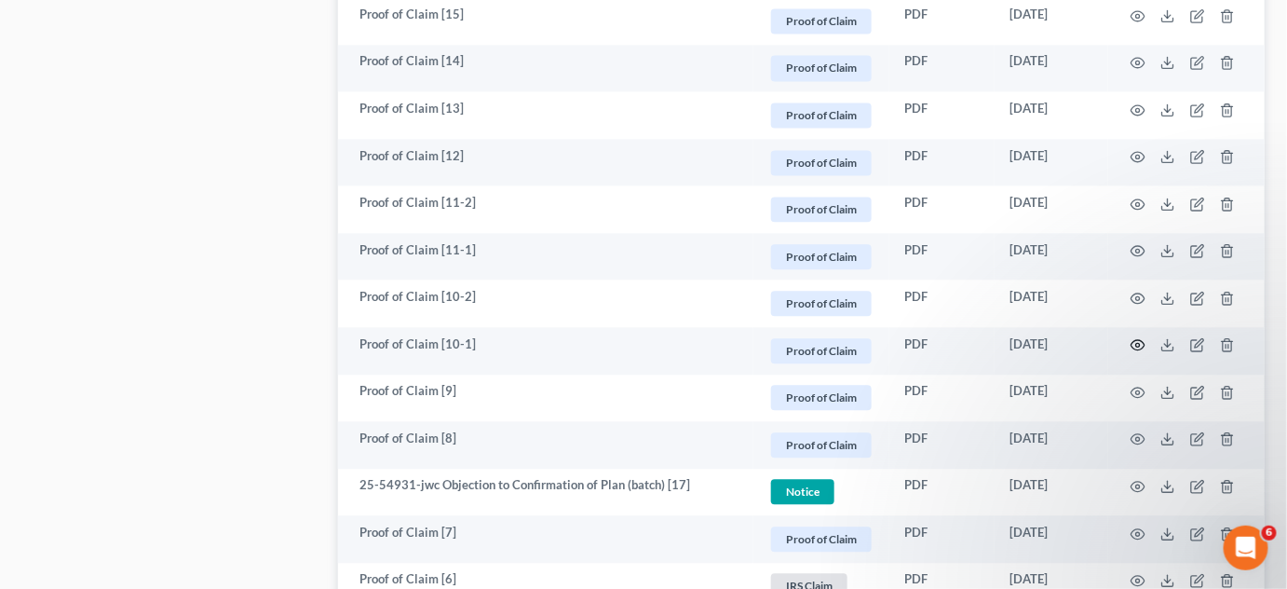
click at [1137, 345] on icon "button" at bounding box center [1138, 344] width 15 height 15
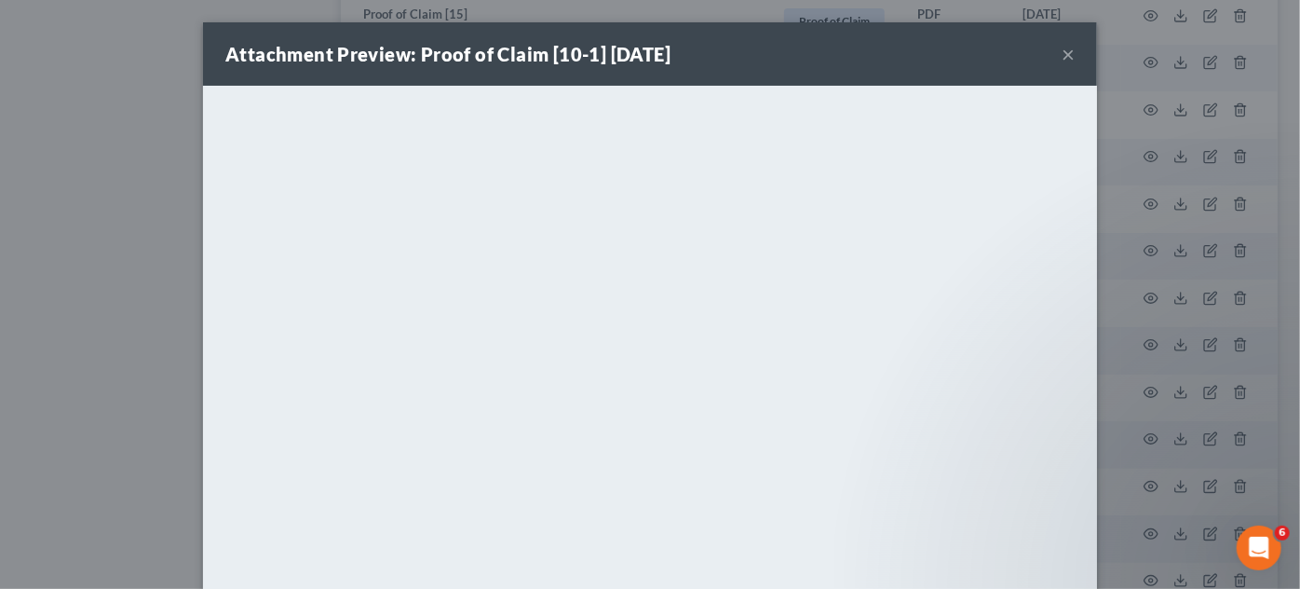
click at [1137, 345] on div "Attachment Preview: Proof of Claim [10-1] 06/27/2025 × <object ng-attr-data='ht…" at bounding box center [650, 294] width 1300 height 589
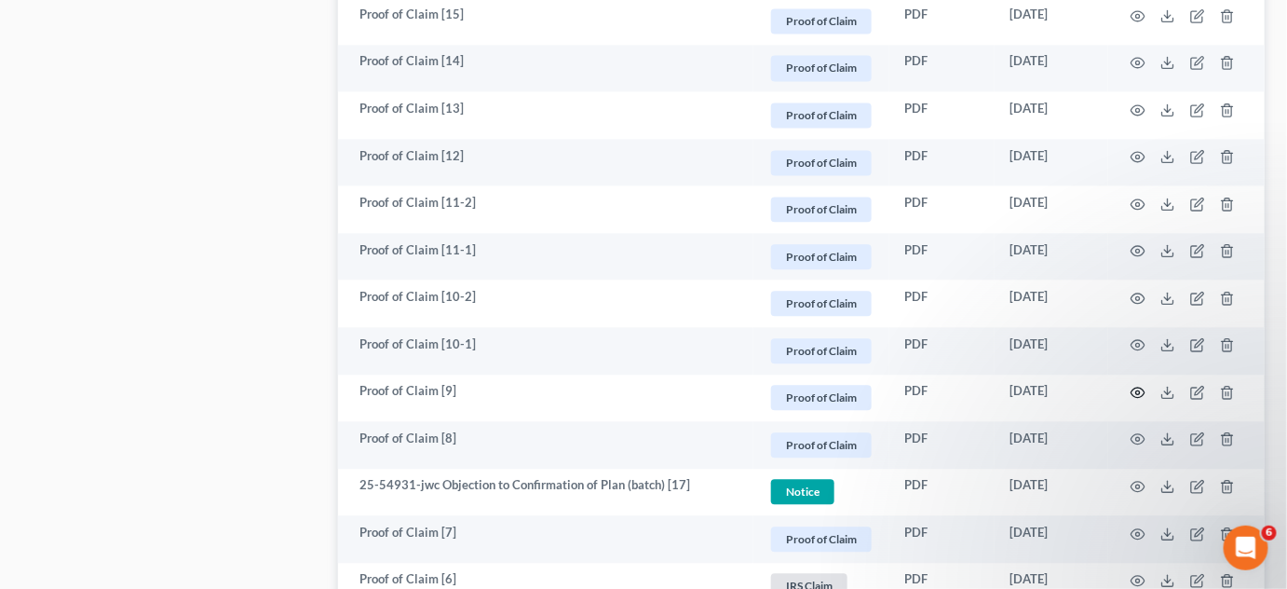
click at [1142, 388] on icon "button" at bounding box center [1139, 393] width 14 height 10
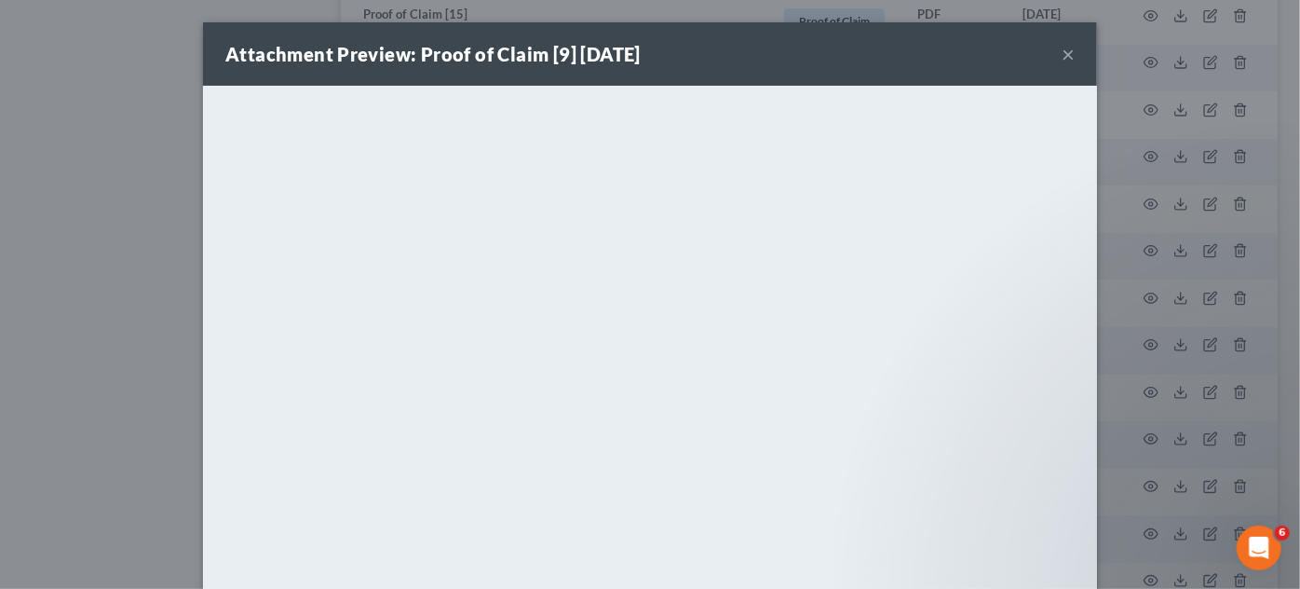
click at [1150, 361] on div "Attachment Preview: Proof of Claim [9] 06/26/2025 × <object ng-attr-data='https…" at bounding box center [650, 294] width 1300 height 589
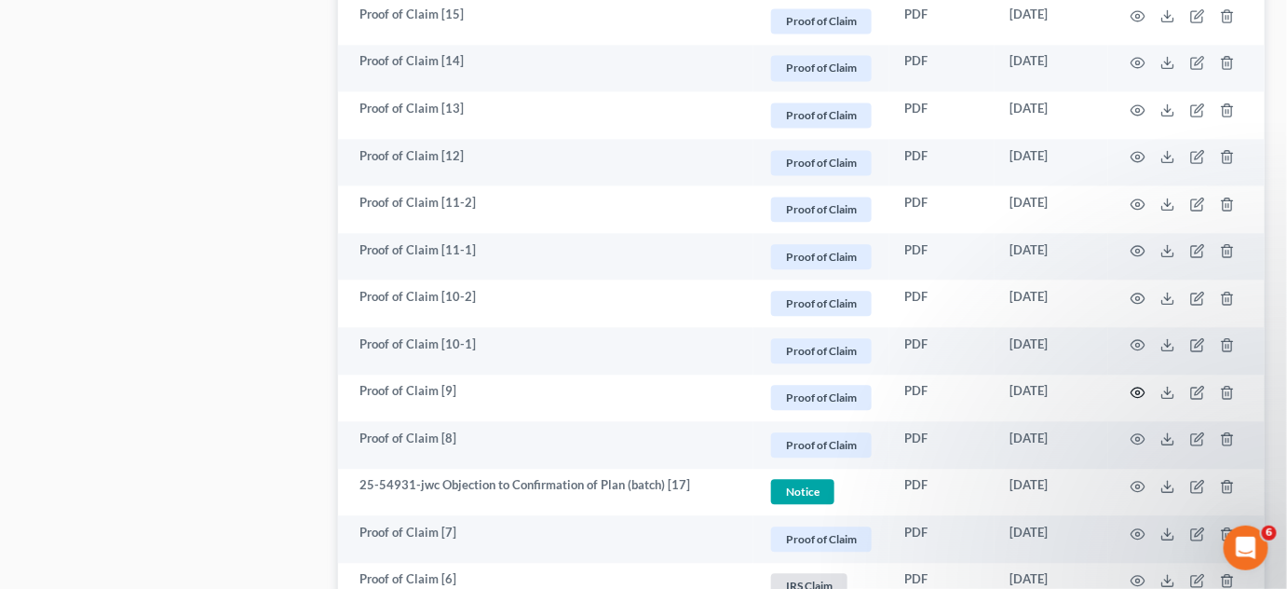
click at [1137, 387] on icon "button" at bounding box center [1138, 392] width 15 height 15
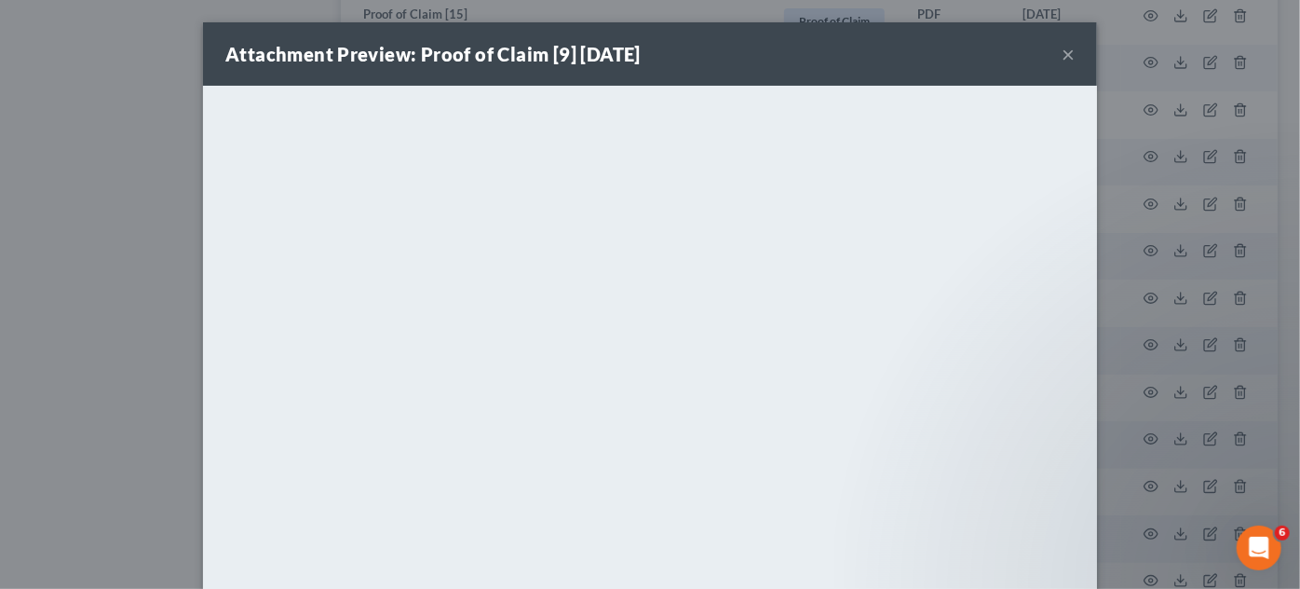
click at [1137, 387] on div "Attachment Preview: Proof of Claim [9] 06/26/2025 × <object ng-attr-data='https…" at bounding box center [650, 294] width 1300 height 589
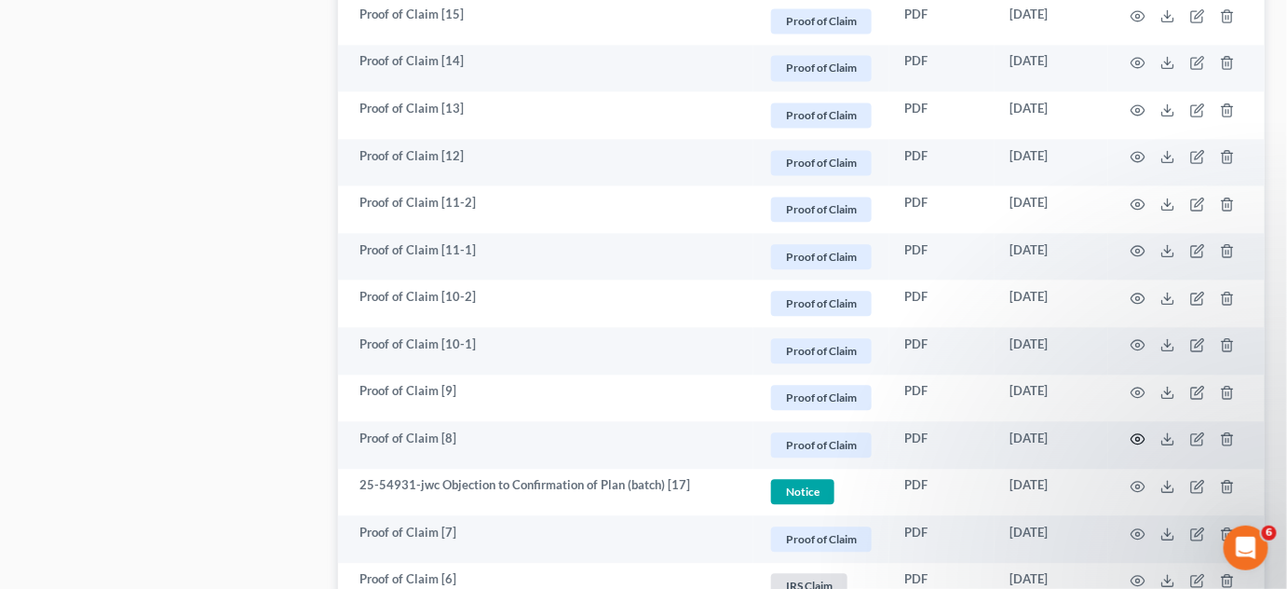
click at [1139, 439] on circle "button" at bounding box center [1139, 439] width 4 height 4
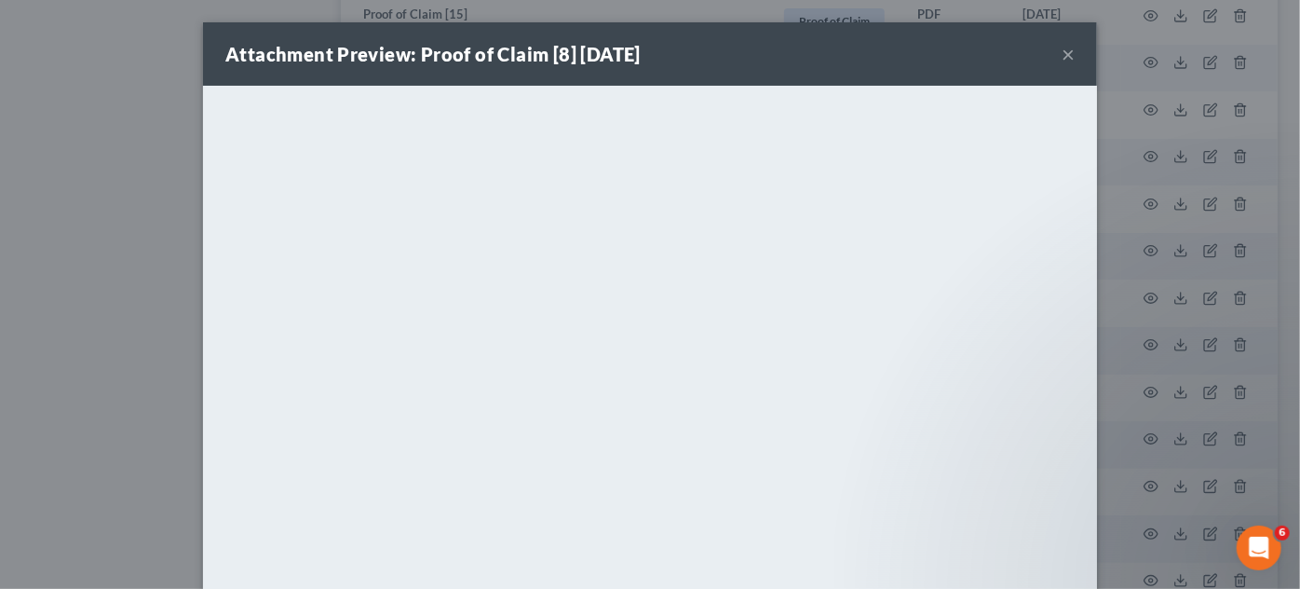
click at [1139, 439] on div "Attachment Preview: Proof of Claim [8] 06/23/2025 × <object ng-attr-data='https…" at bounding box center [650, 294] width 1300 height 589
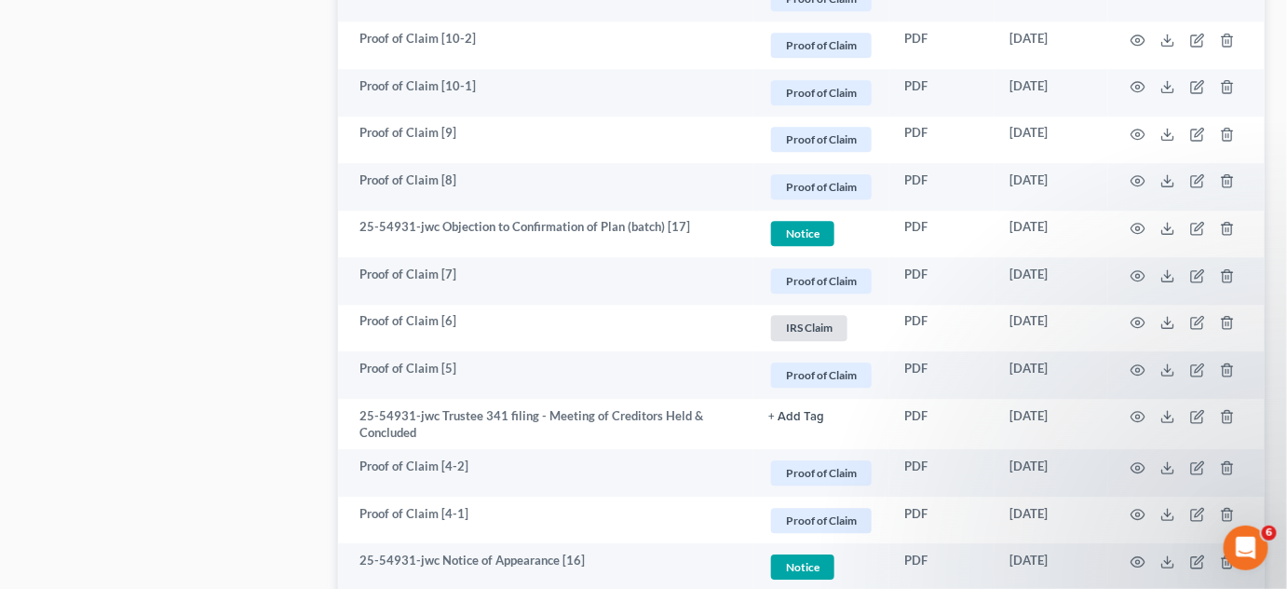
scroll to position [1552, 0]
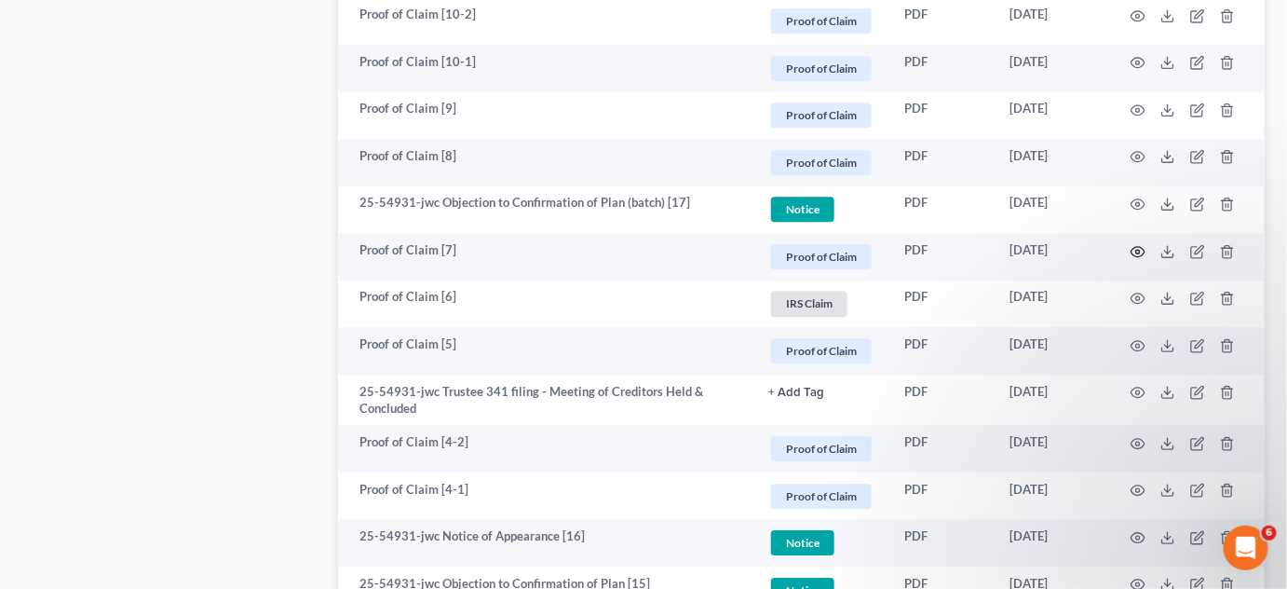
click at [1139, 250] on circle "button" at bounding box center [1139, 252] width 4 height 4
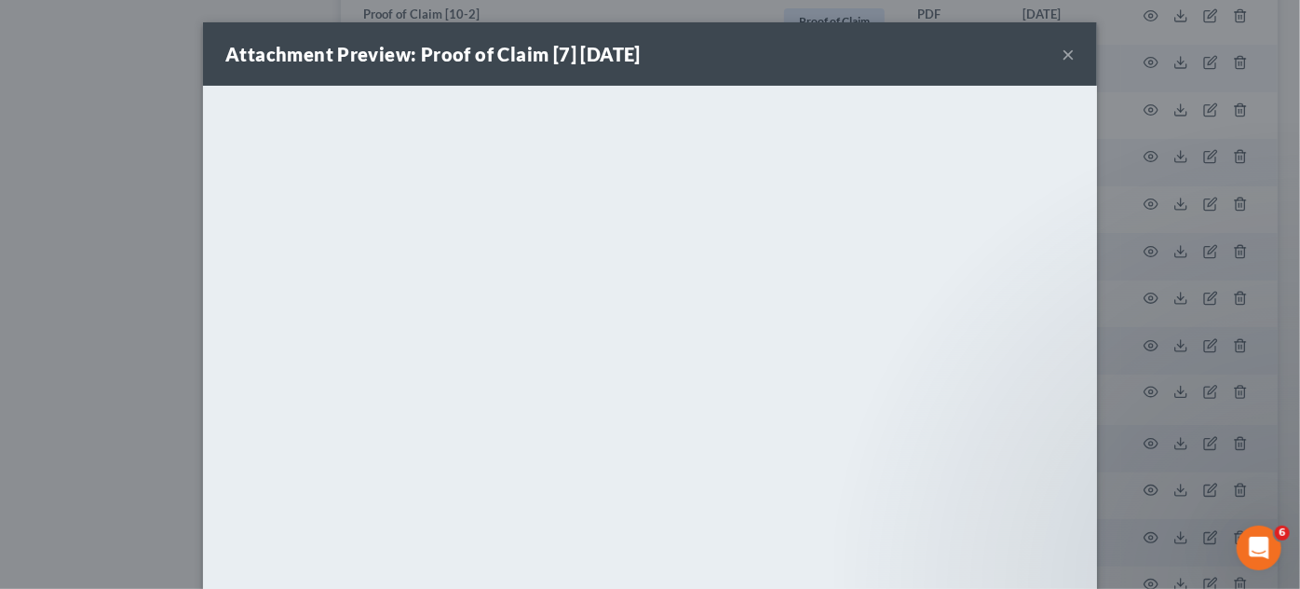
click at [1139, 250] on div "Attachment Preview: Proof of Claim [7] 06/16/2025 × <object ng-attr-data='https…" at bounding box center [650, 294] width 1300 height 589
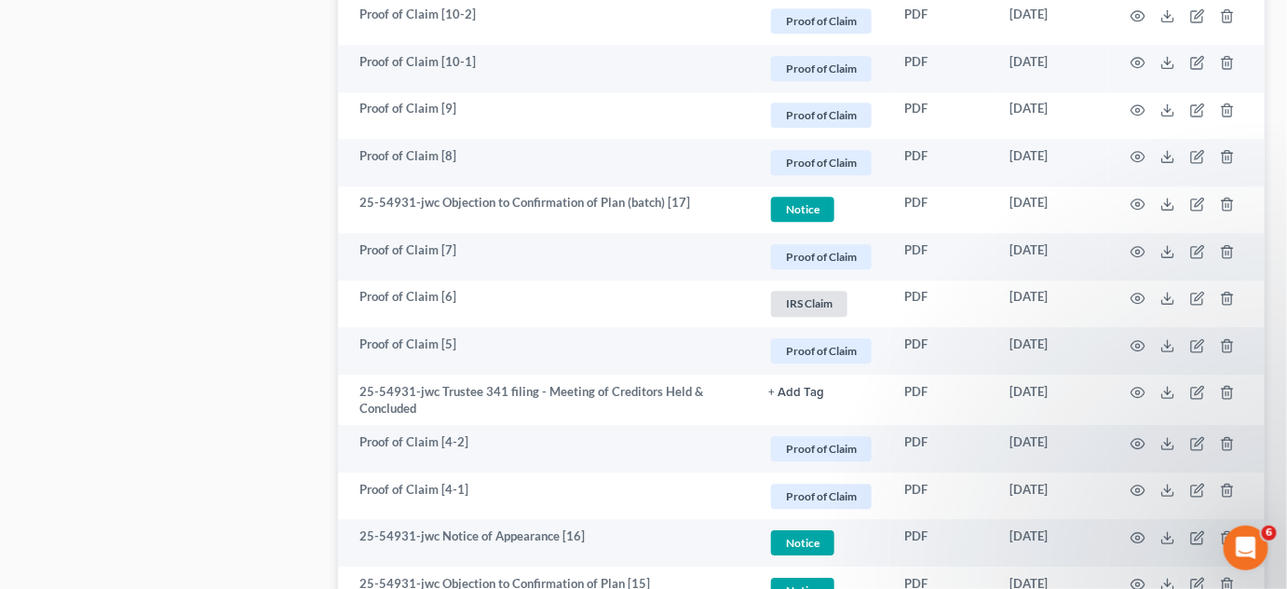
click at [153, 340] on div "Case Dashboard Payments Invoices Payments Payments Credit Report Client Profile" at bounding box center [171, 100] width 316 height 2947
click at [1140, 202] on circle "button" at bounding box center [1139, 204] width 4 height 4
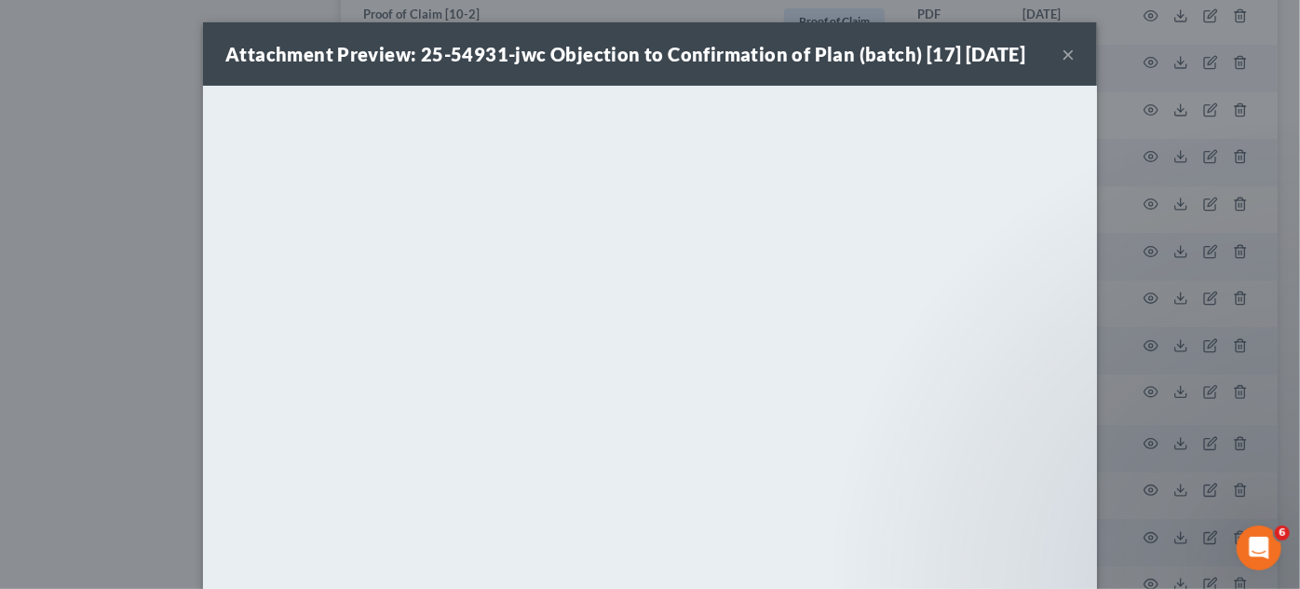
click at [141, 297] on div "Attachment Preview: 25-54931-jwc Objection to Confirmation of Plan (batch) [17]…" at bounding box center [650, 294] width 1300 height 589
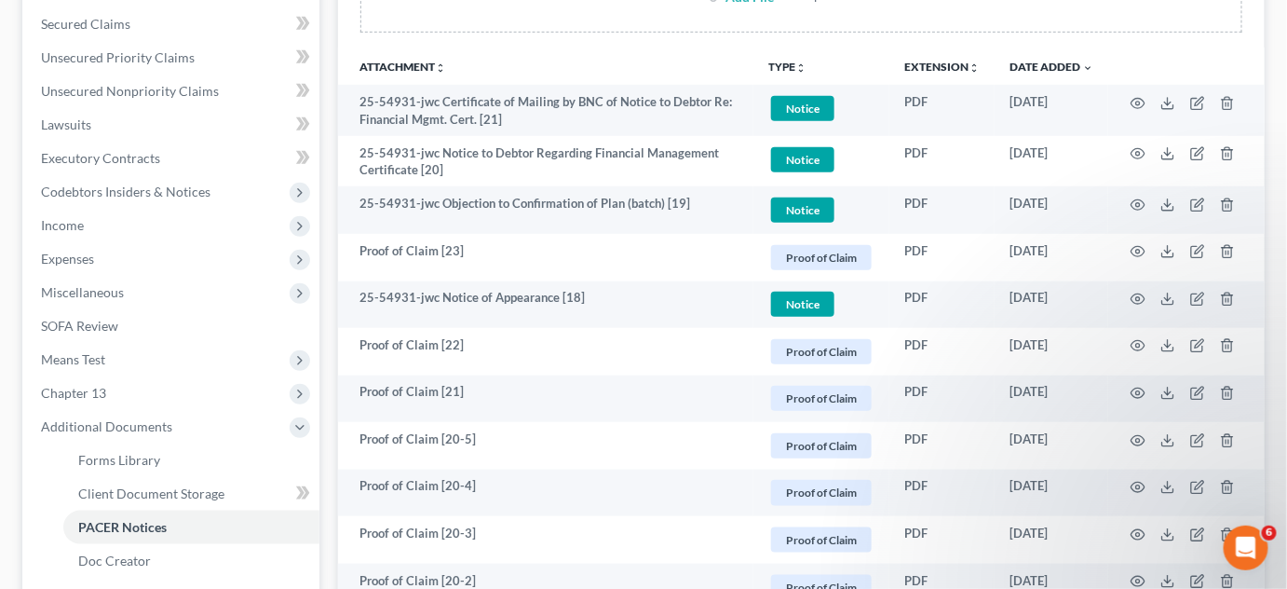
scroll to position [282, 0]
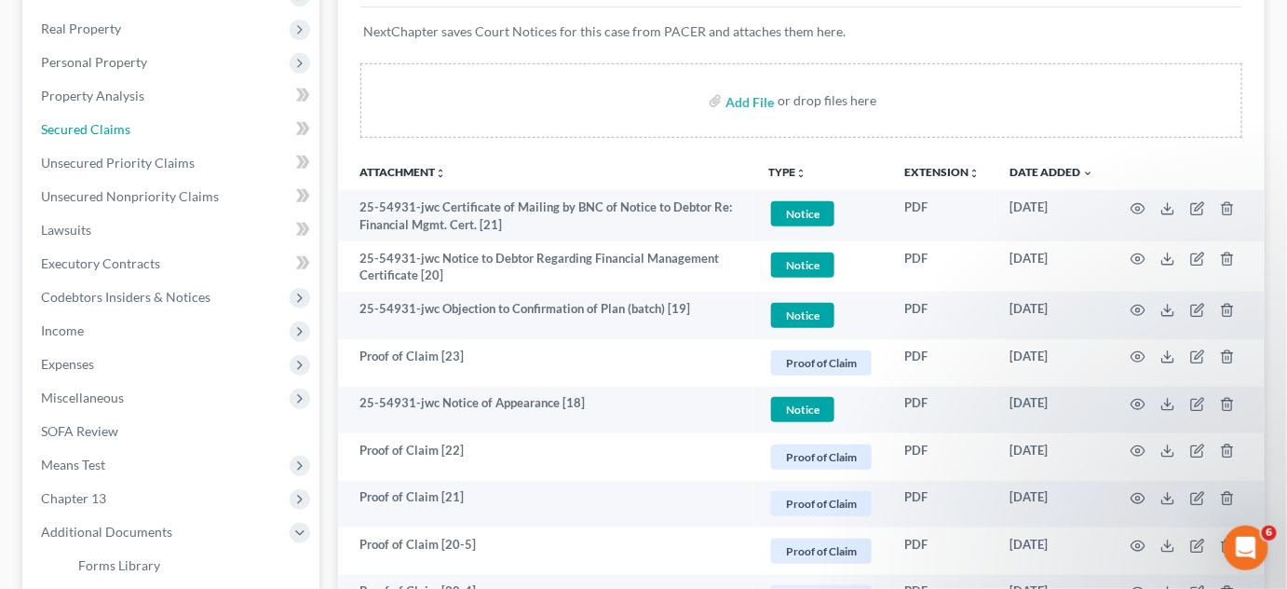
click at [54, 129] on span "Secured Claims" at bounding box center [85, 129] width 89 height 16
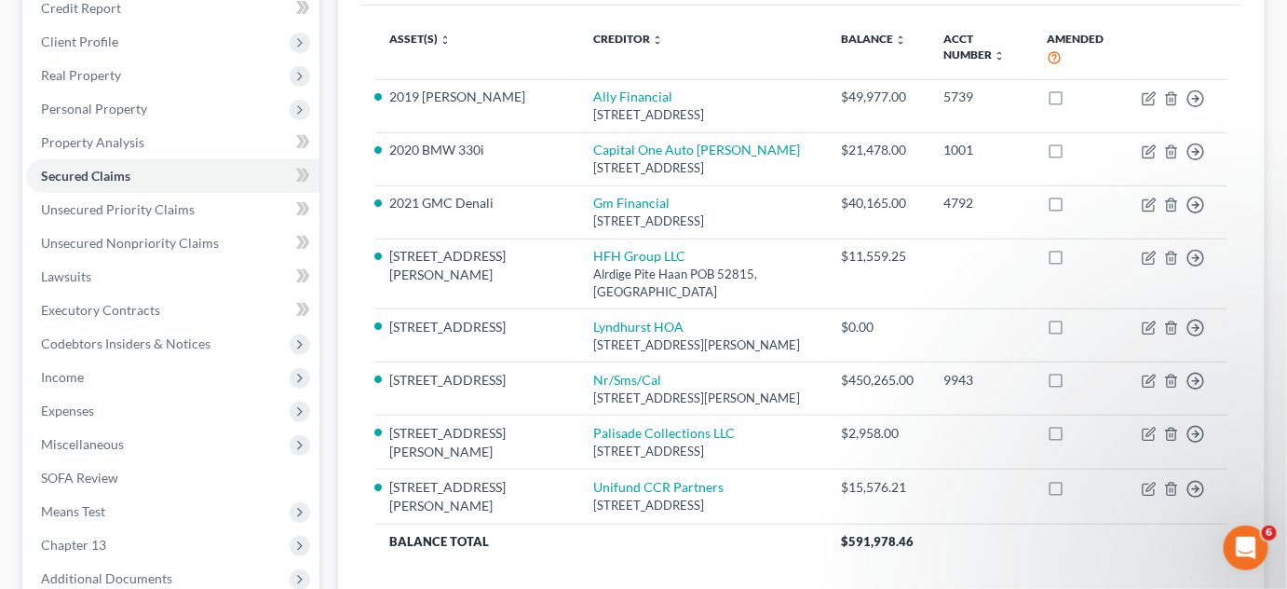
scroll to position [282, 0]
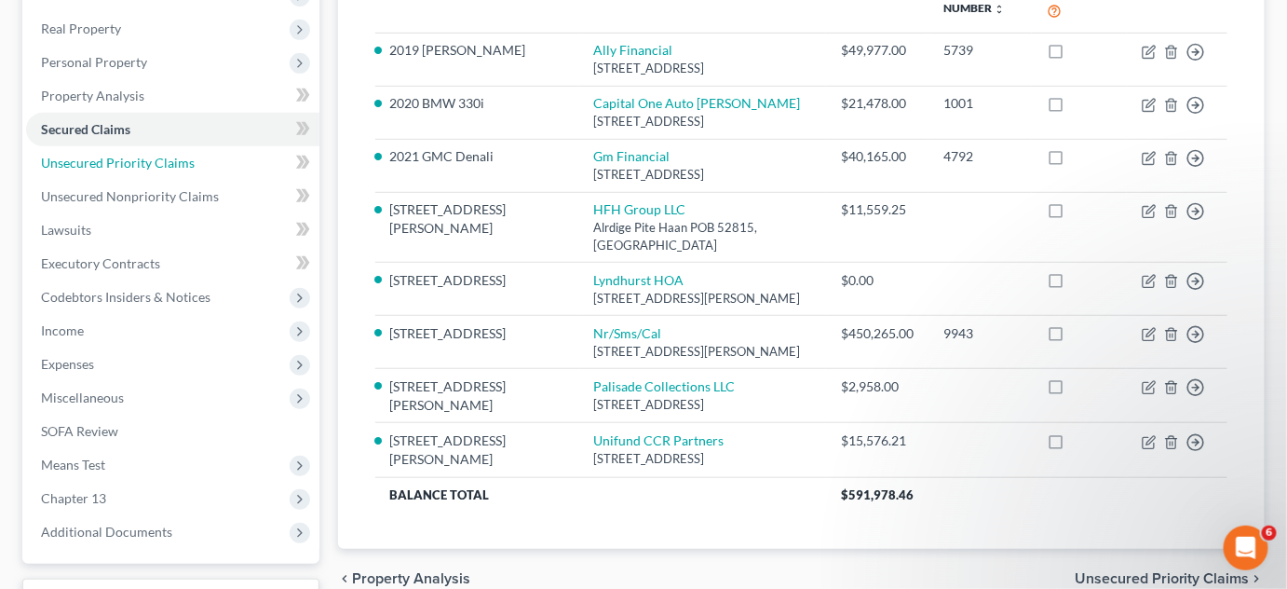
click at [127, 168] on span "Unsecured Priority Claims" at bounding box center [118, 163] width 154 height 16
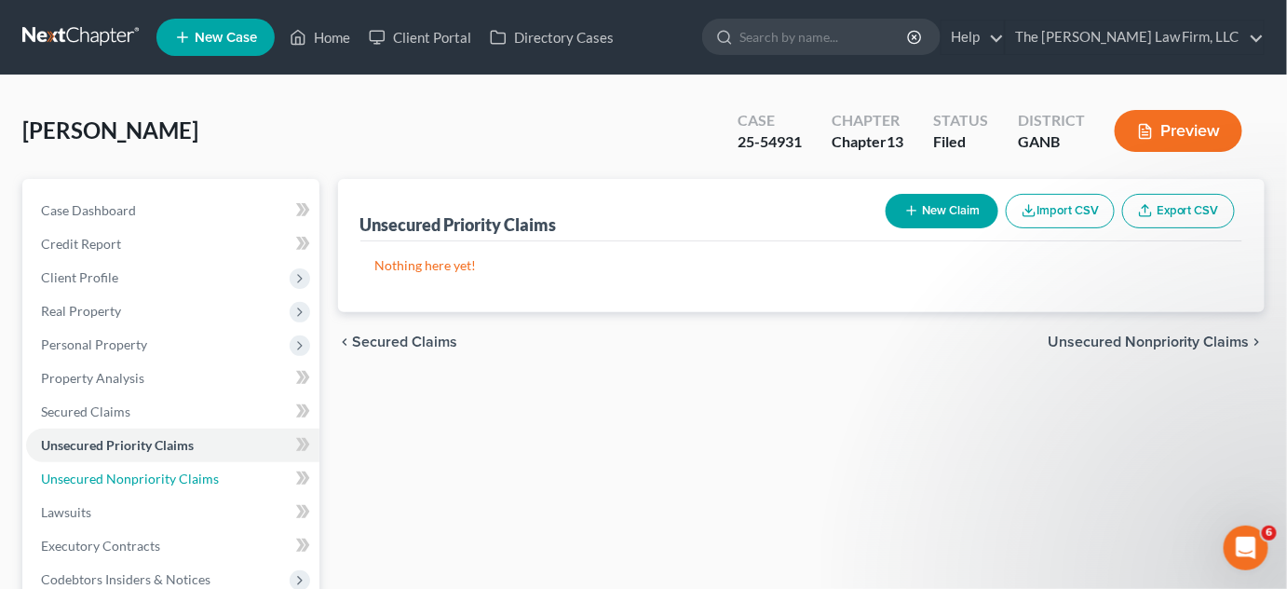
click at [96, 473] on span "Unsecured Nonpriority Claims" at bounding box center [130, 478] width 178 height 16
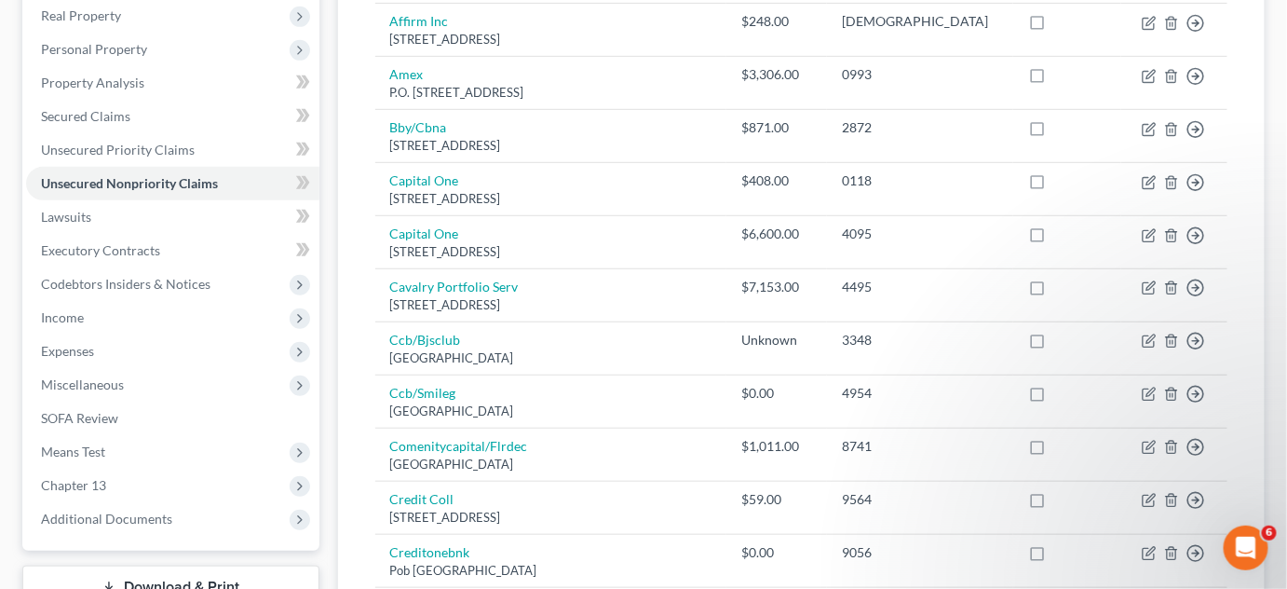
scroll to position [564, 0]
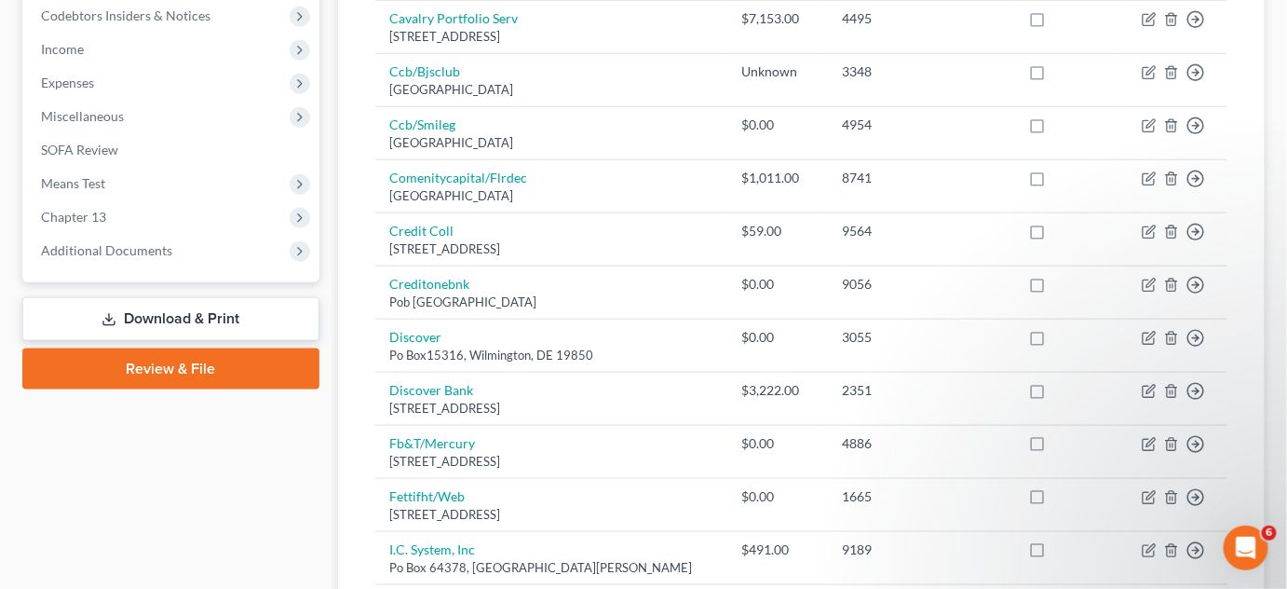
click at [69, 252] on span "Additional Documents" at bounding box center [106, 250] width 131 height 16
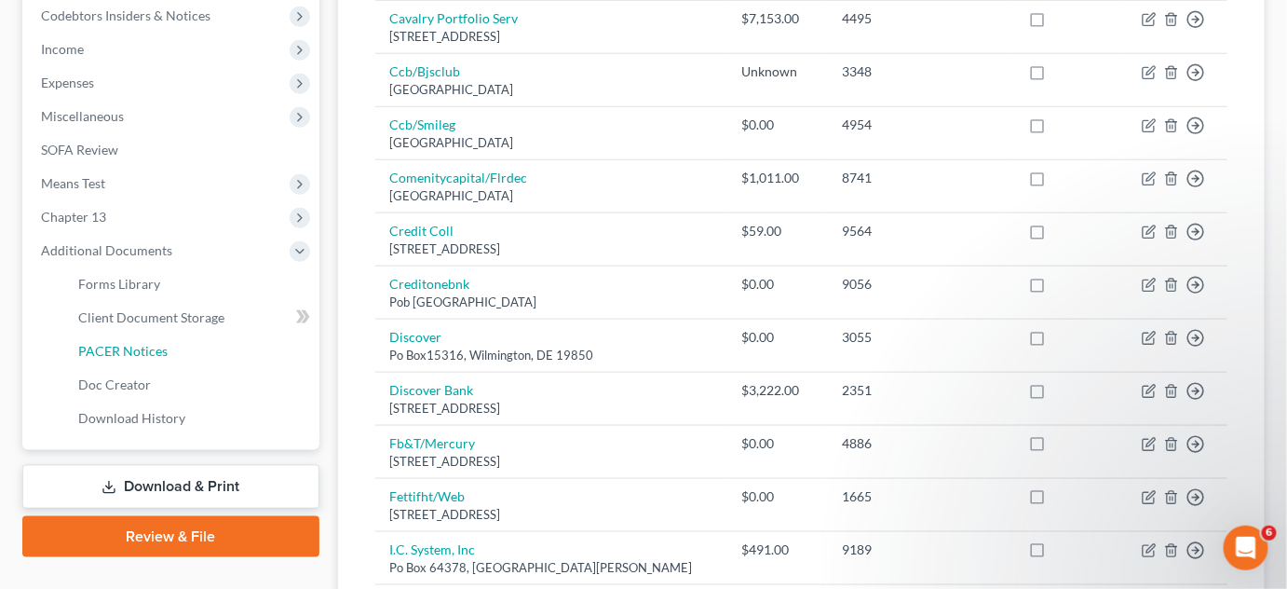
click at [89, 354] on span "PACER Notices" at bounding box center [122, 351] width 89 height 16
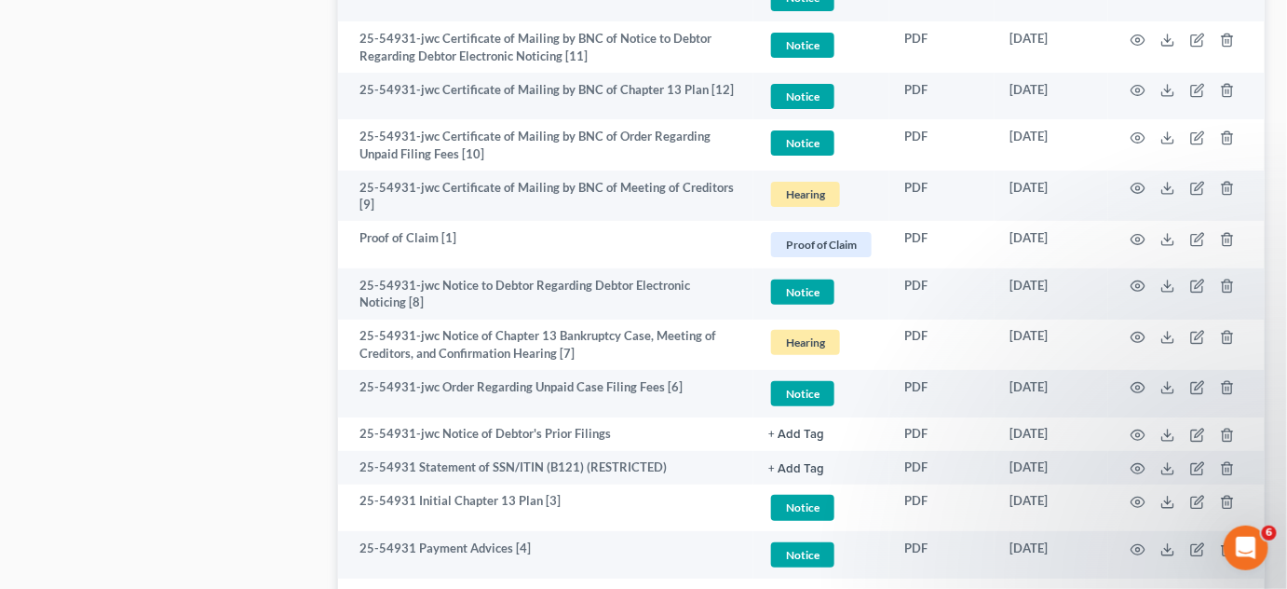
scroll to position [2607, 0]
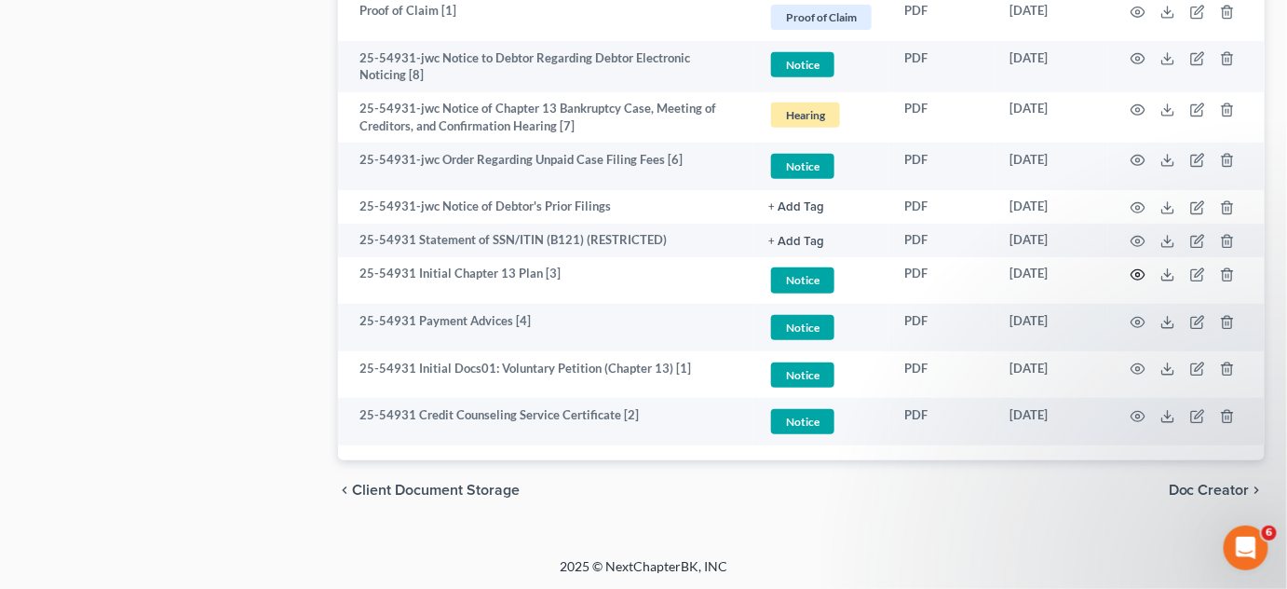
click at [1135, 270] on icon "button" at bounding box center [1139, 275] width 14 height 10
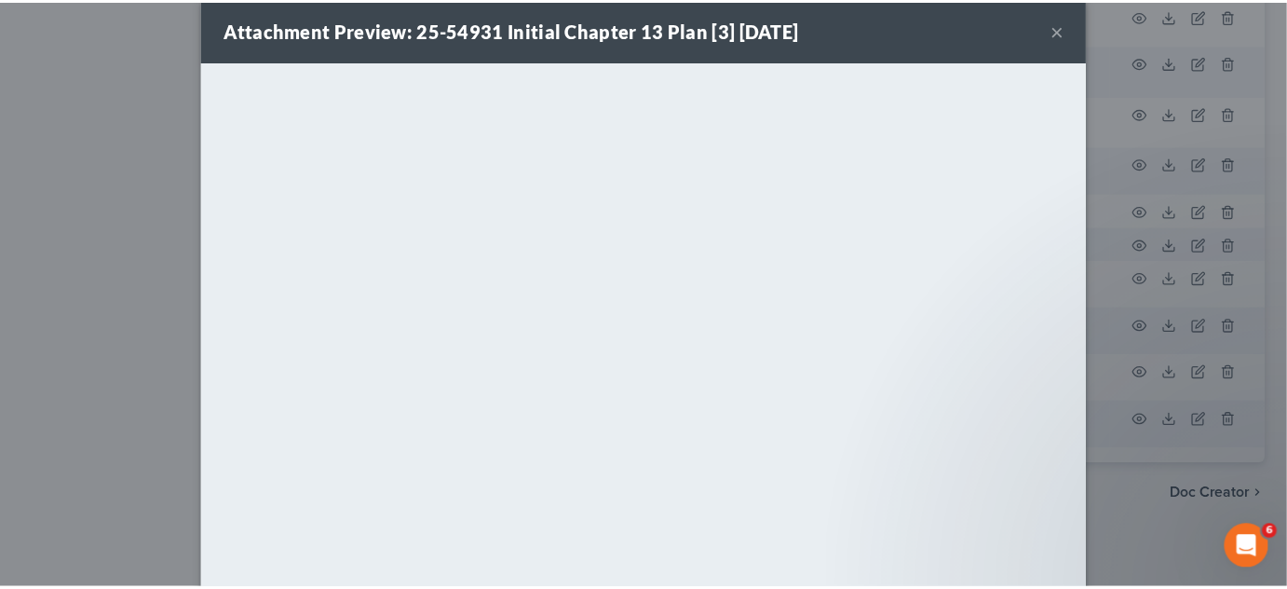
scroll to position [102, 0]
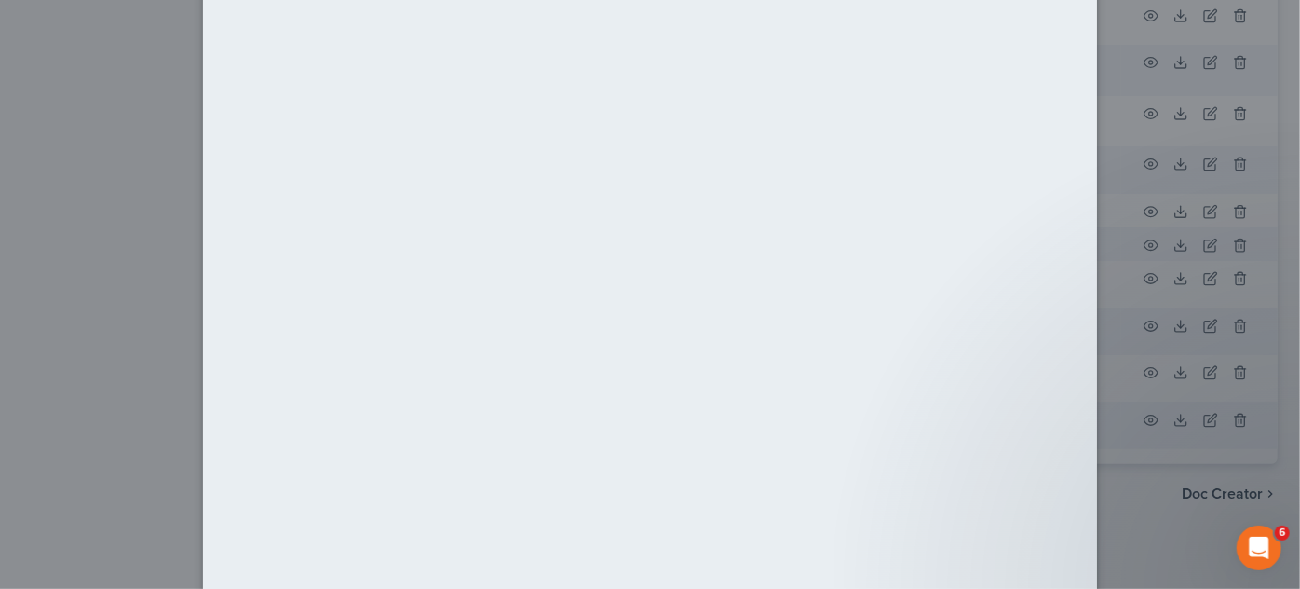
click at [35, 344] on div "Attachment Preview: 25-54931 Initial Chapter 13 Plan [3] 05/04/2025 × <object n…" at bounding box center [650, 294] width 1300 height 589
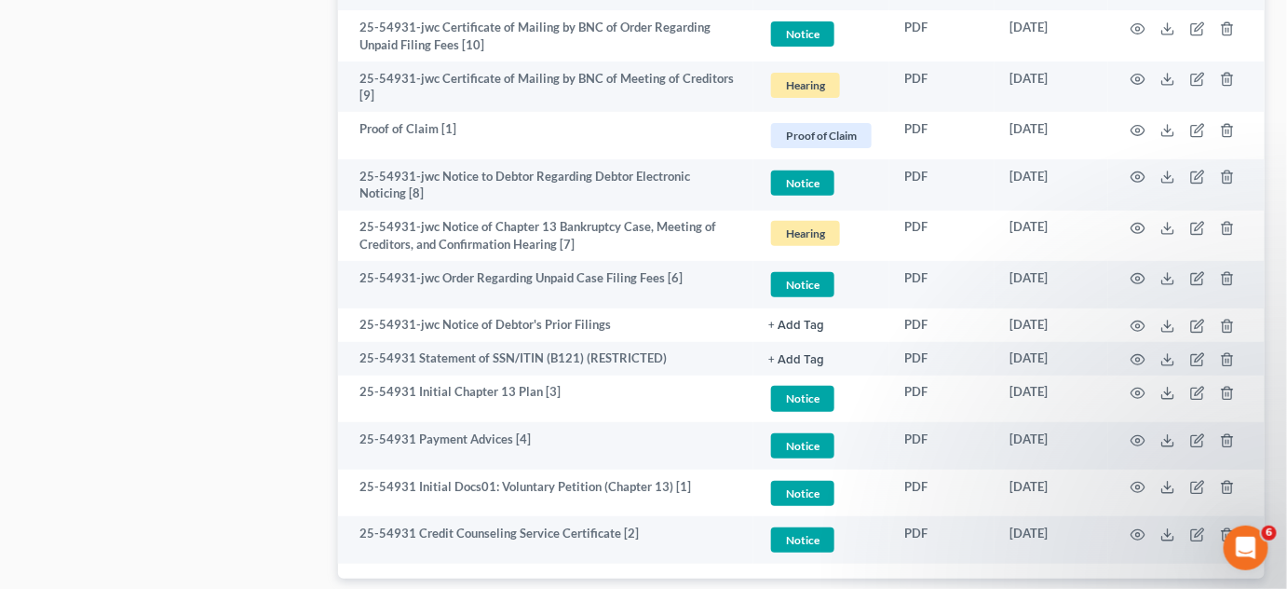
scroll to position [2461, 0]
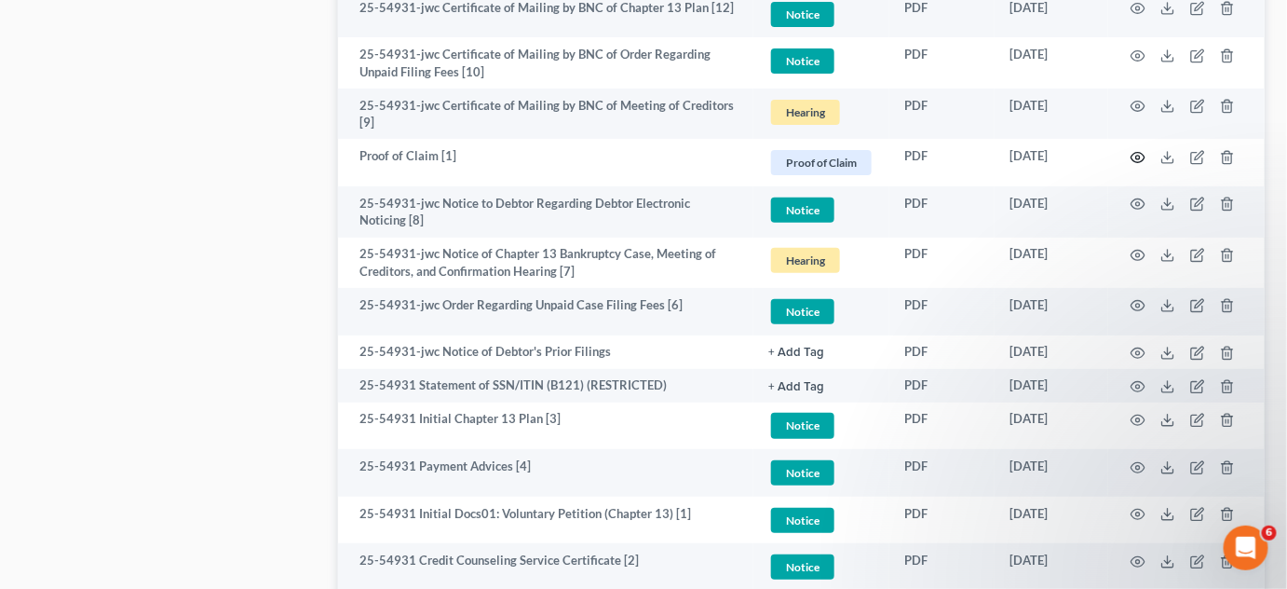
click at [1142, 156] on icon "button" at bounding box center [1138, 157] width 15 height 15
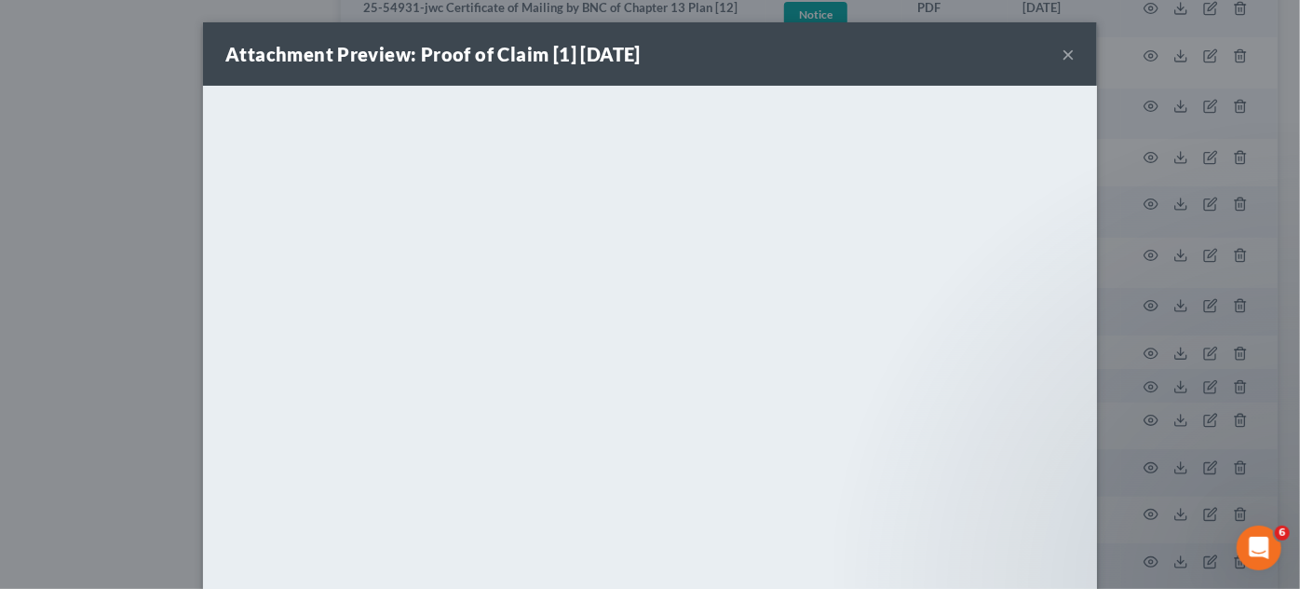
click at [150, 240] on div "Attachment Preview: Proof of Claim [1] 05/07/2025 × <object ng-attr-data='https…" at bounding box center [650, 294] width 1300 height 589
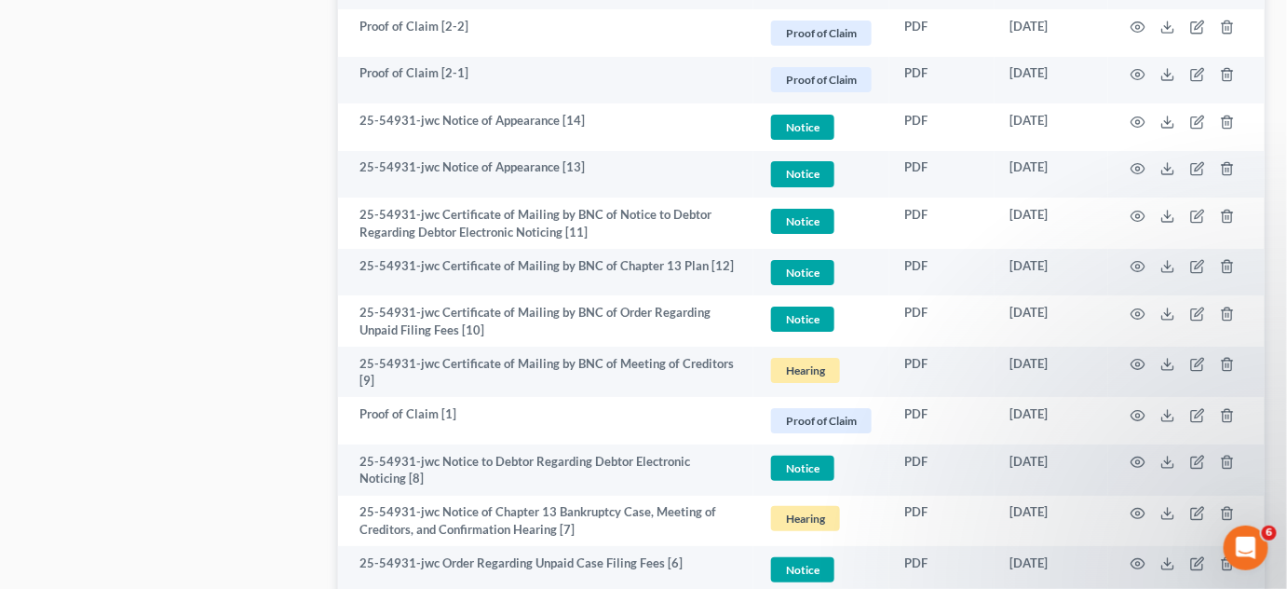
scroll to position [2179, 0]
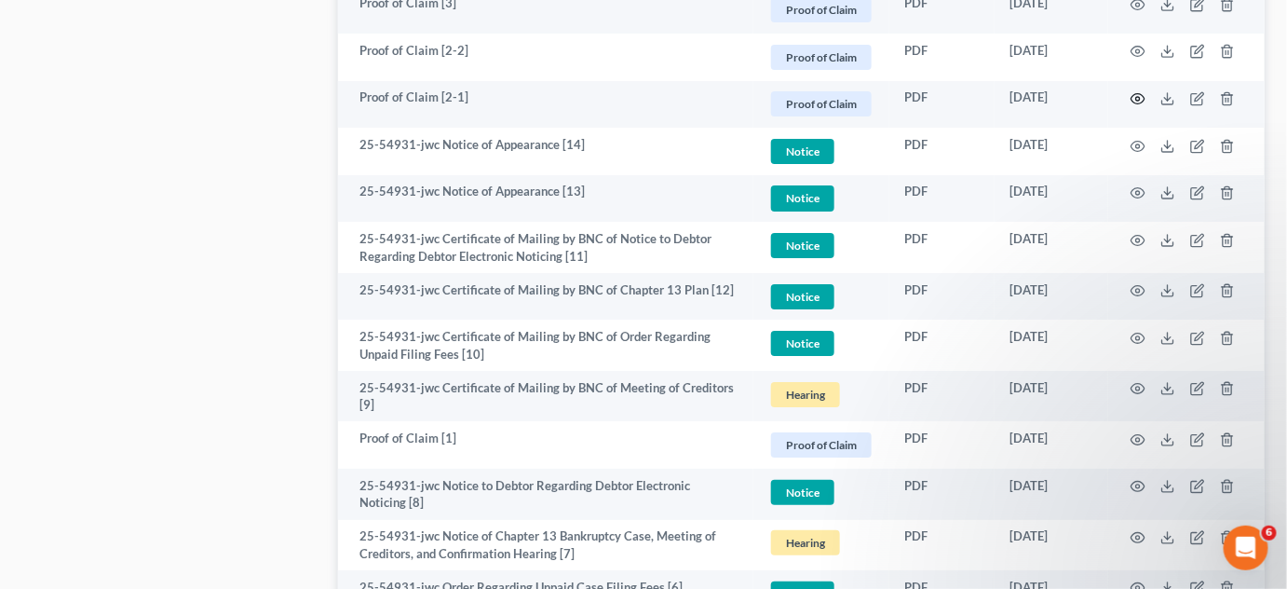
click at [1144, 96] on icon "button" at bounding box center [1138, 98] width 15 height 15
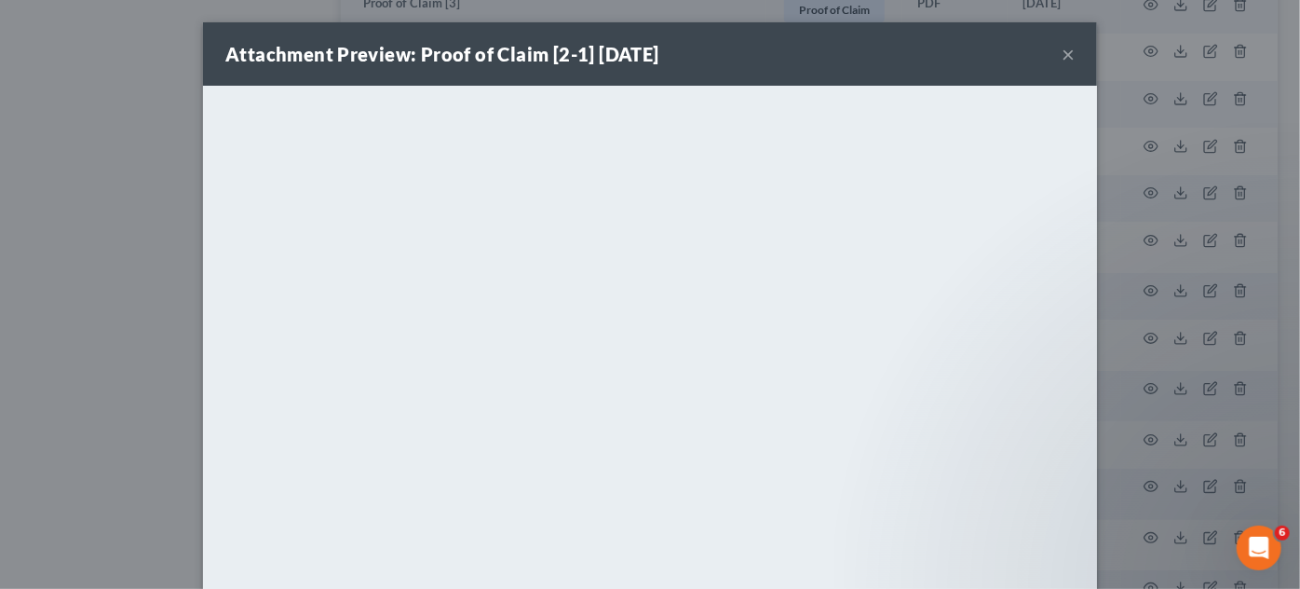
click at [35, 410] on div "Attachment Preview: Proof of Claim [2-1] 05/09/2025 × <object ng-attr-data='htt…" at bounding box center [650, 294] width 1300 height 589
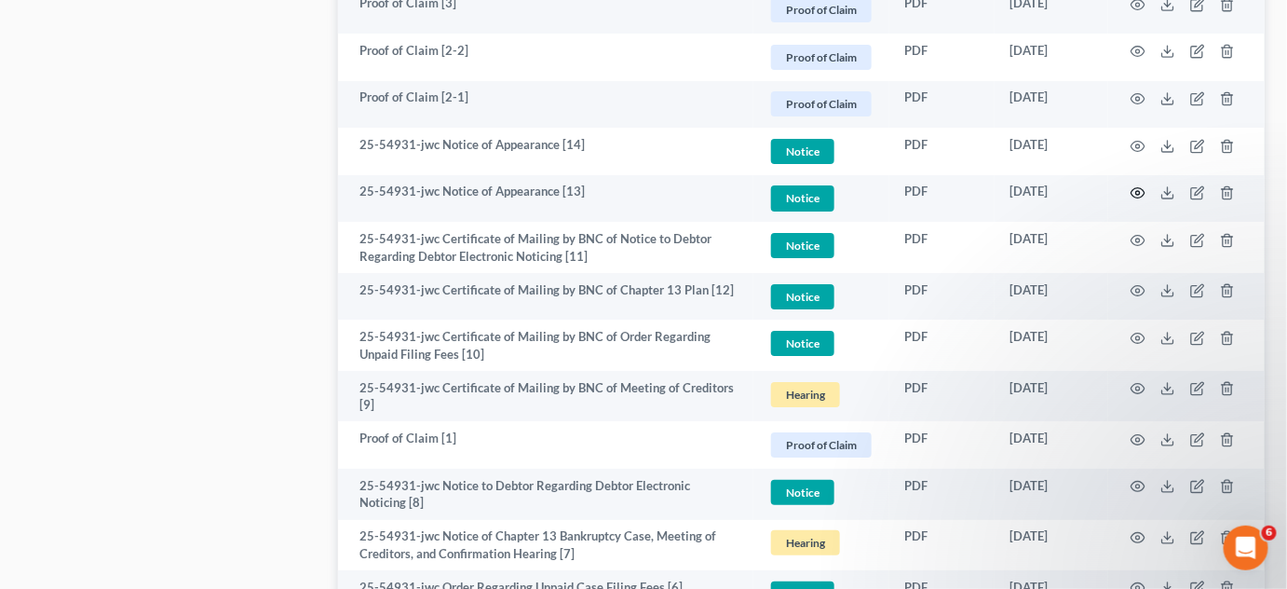
click at [1134, 191] on icon "button" at bounding box center [1138, 192] width 15 height 15
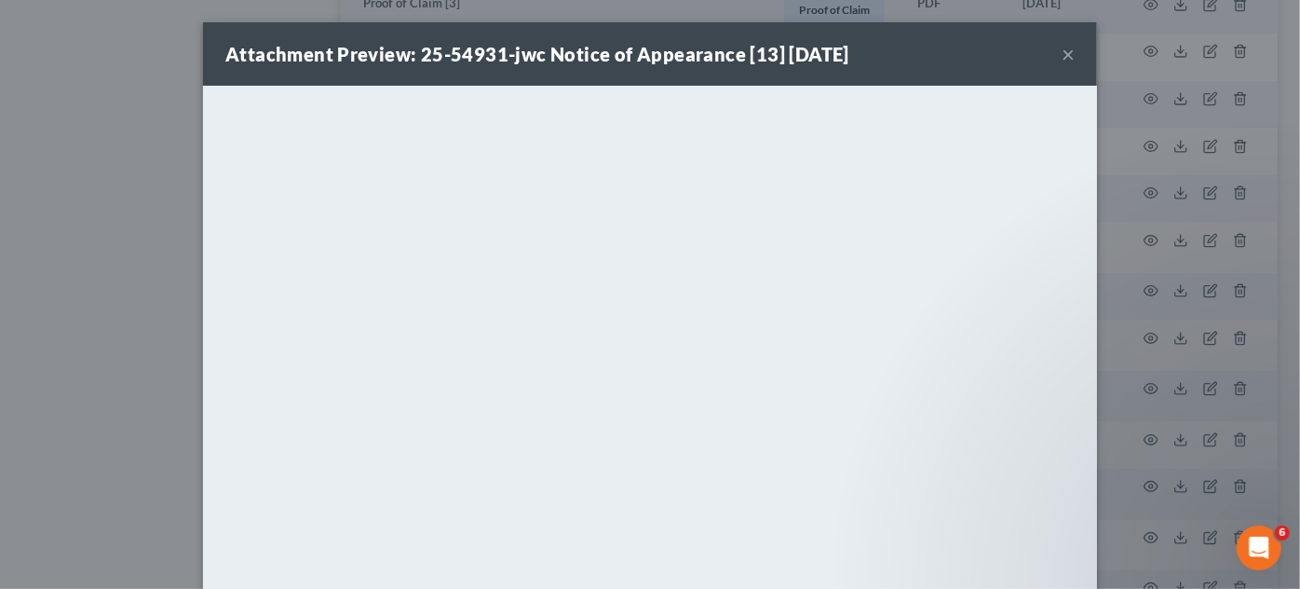
click at [76, 313] on div "Attachment Preview: 25-54931-jwc Notice of Appearance [13] 05/08/2025 × <object…" at bounding box center [650, 294] width 1300 height 589
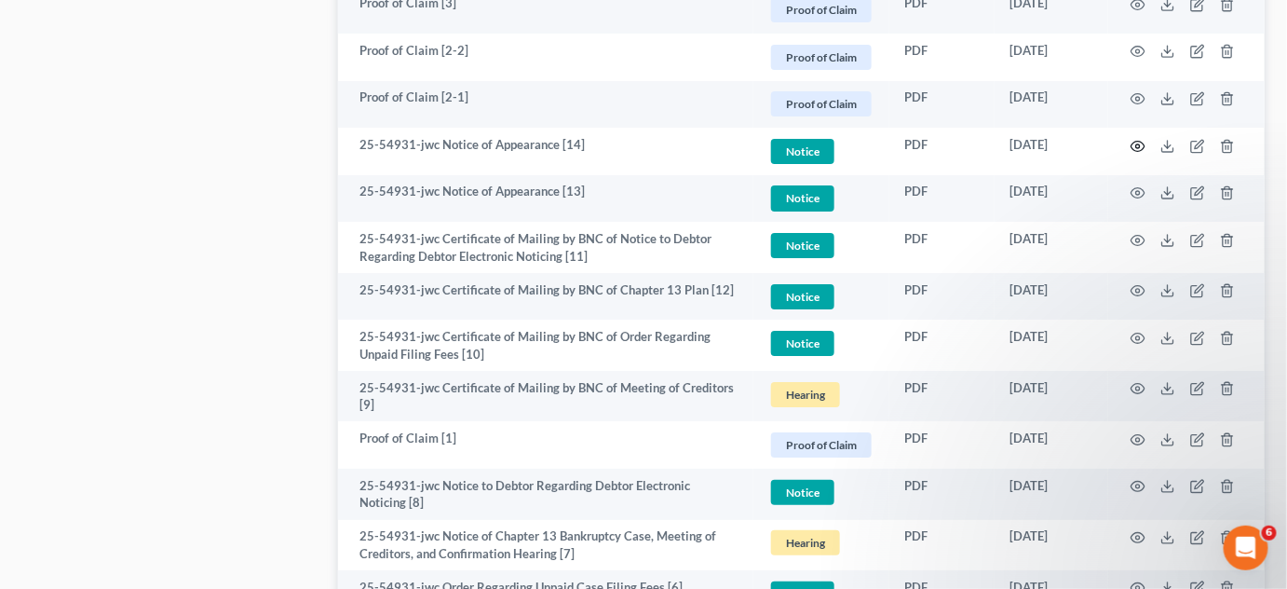
click at [1135, 143] on icon "button" at bounding box center [1138, 146] width 15 height 15
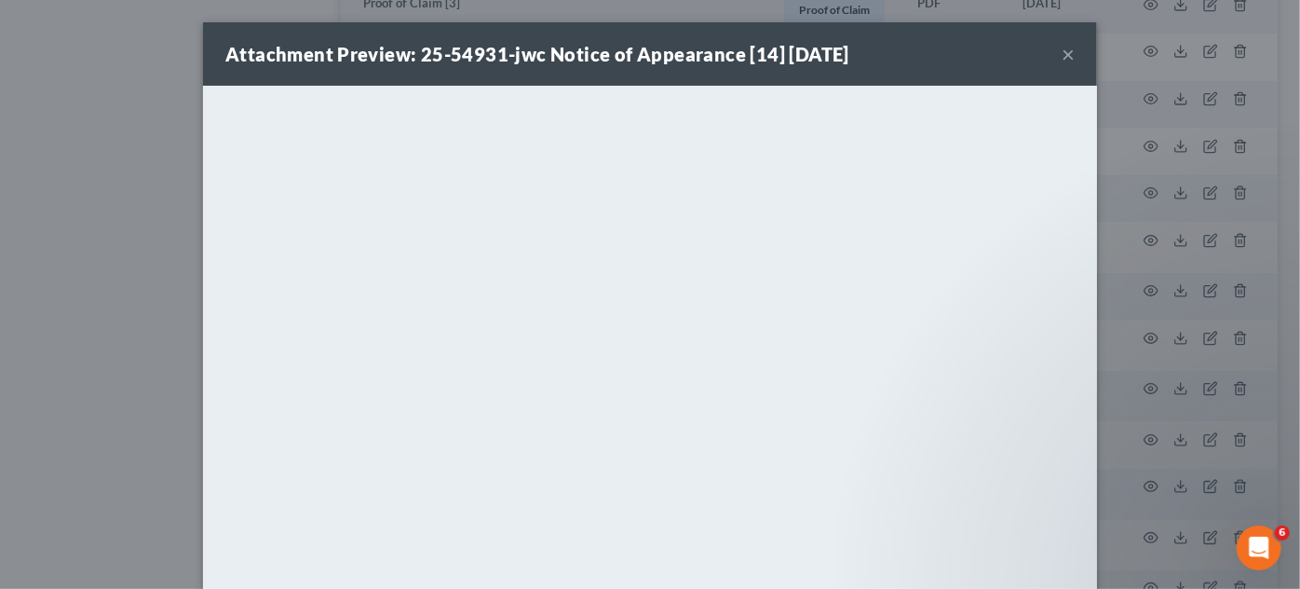
click at [68, 317] on div "Attachment Preview: 25-54931-jwc Notice of Appearance [14] 05/08/2025 × <object…" at bounding box center [650, 294] width 1300 height 589
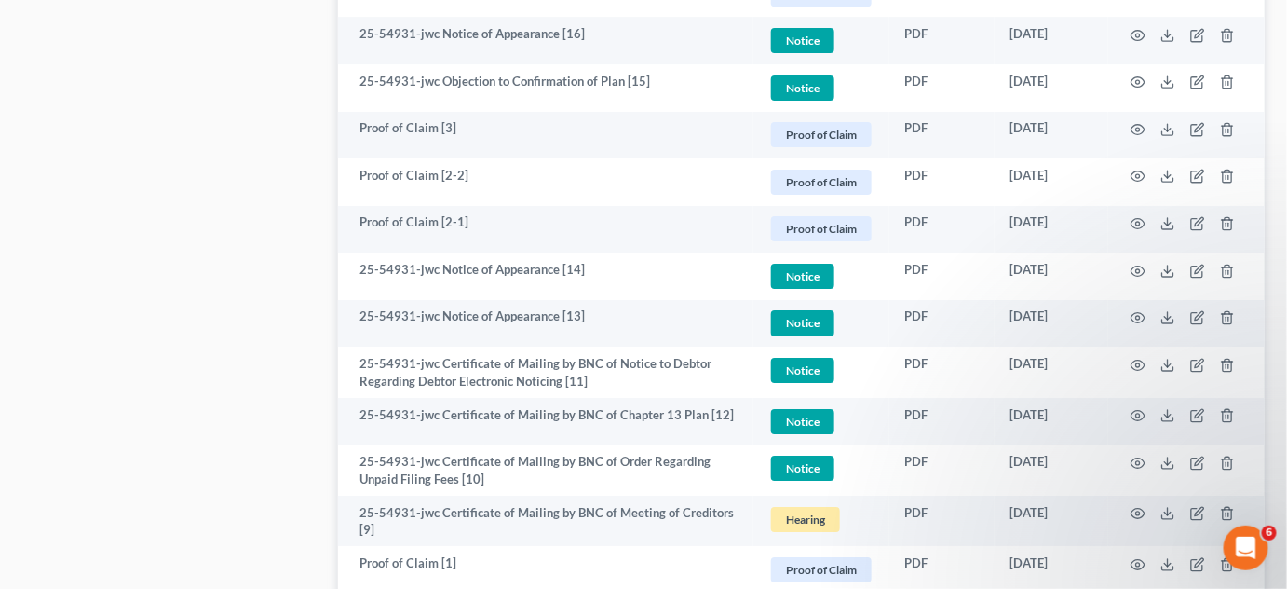
scroll to position [2038, 0]
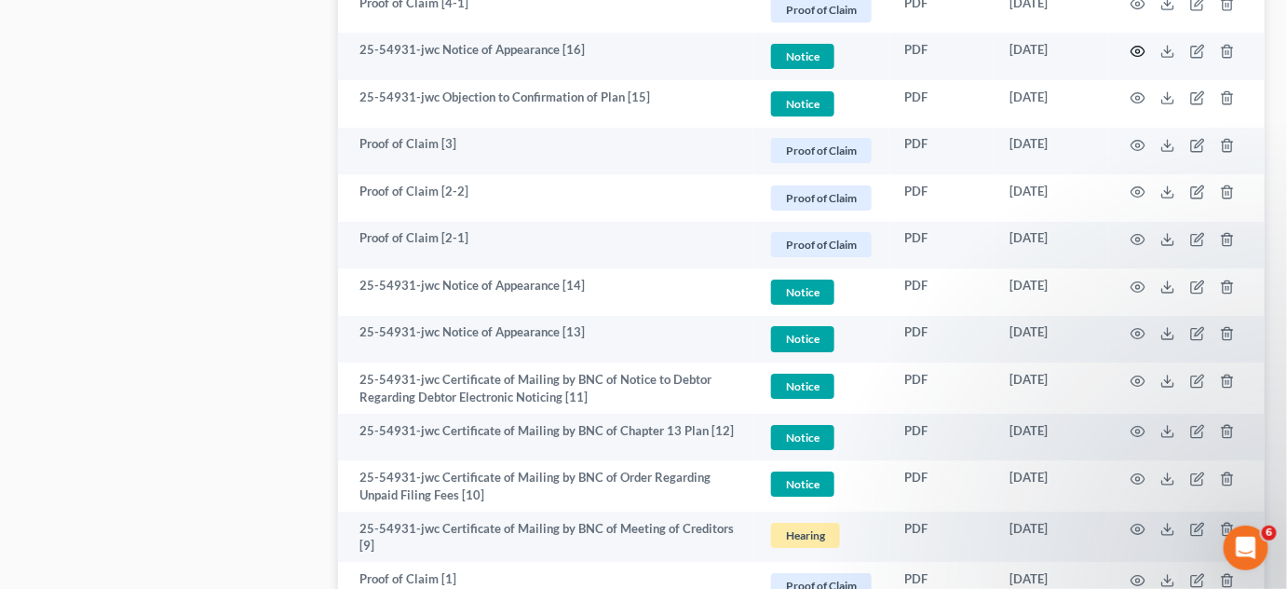
click at [1135, 51] on icon "button" at bounding box center [1138, 51] width 15 height 15
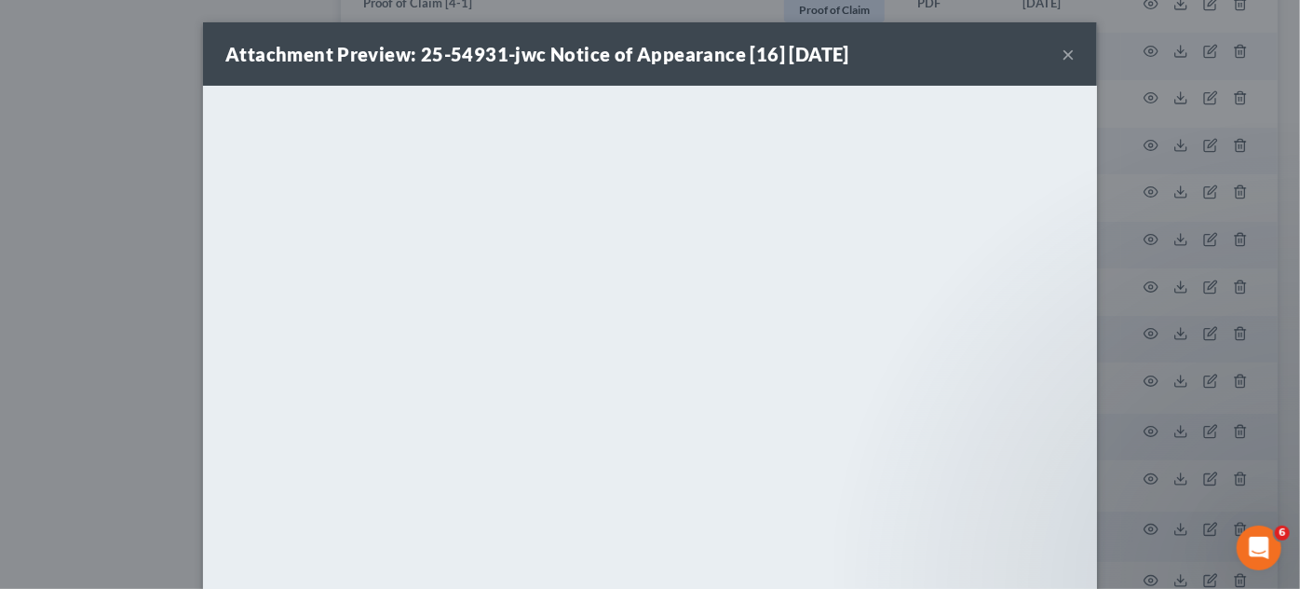
click at [0, 279] on div "Attachment Preview: 25-54931-jwc Notice of Appearance [16] 05/27/2025 × <object…" at bounding box center [650, 294] width 1300 height 589
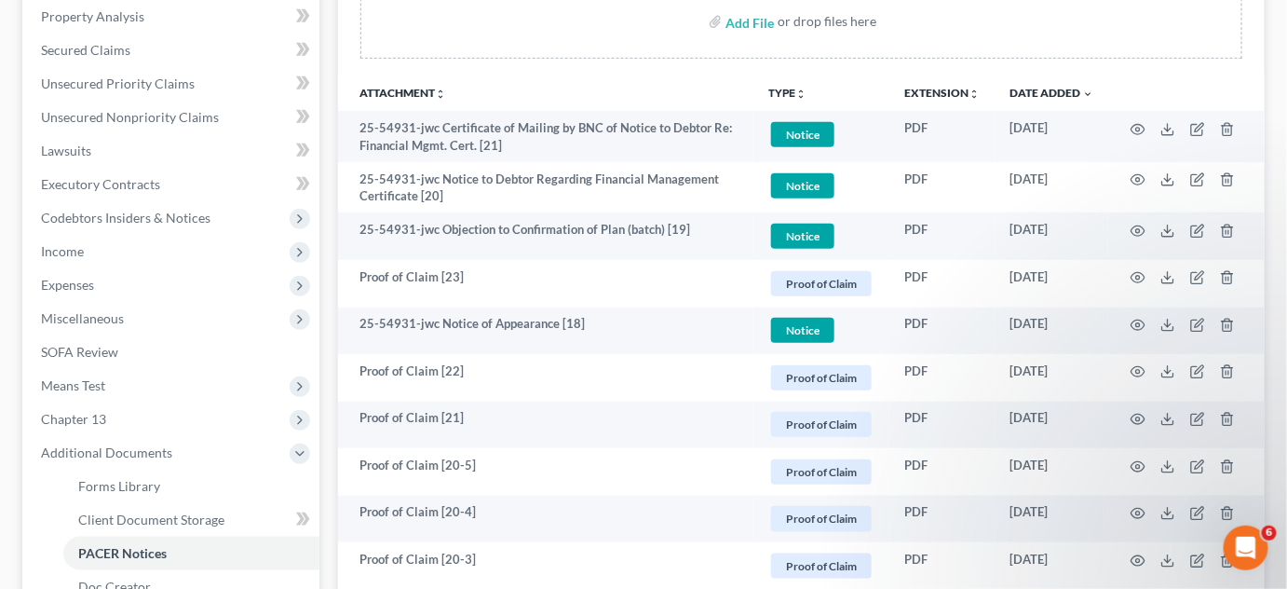
scroll to position [203, 0]
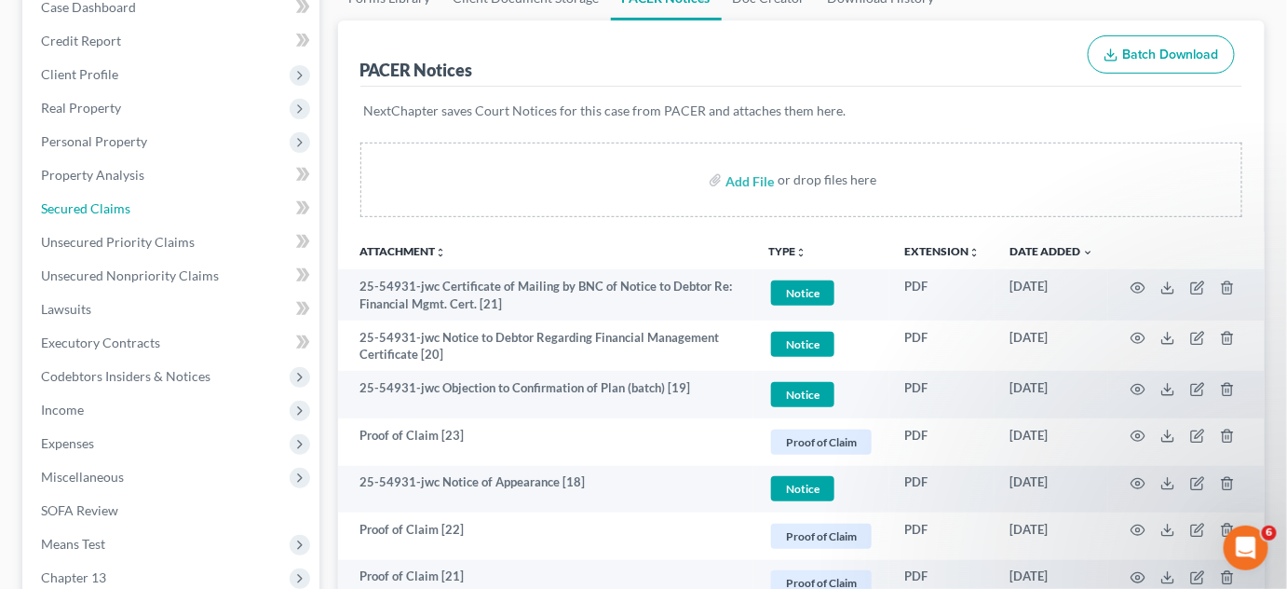
click at [94, 209] on span "Secured Claims" at bounding box center [85, 208] width 89 height 16
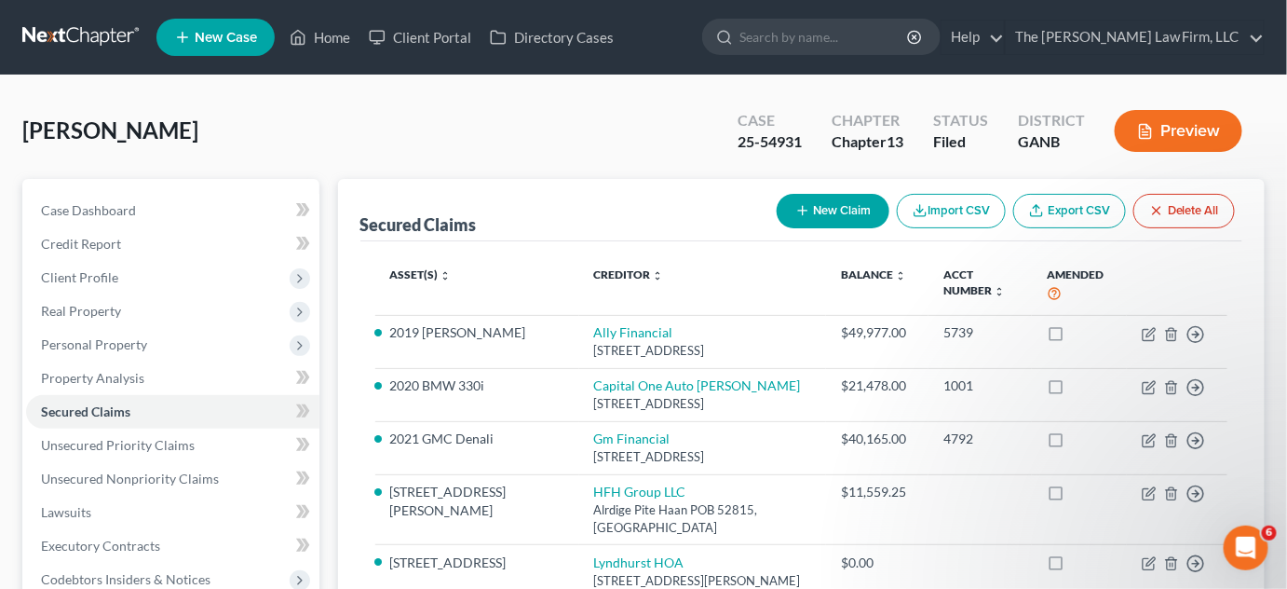
click at [832, 174] on div "Clark, Jimmy Upgraded Case 25-54931 Chapter Chapter 13 Status Filed District GA…" at bounding box center [643, 138] width 1243 height 81
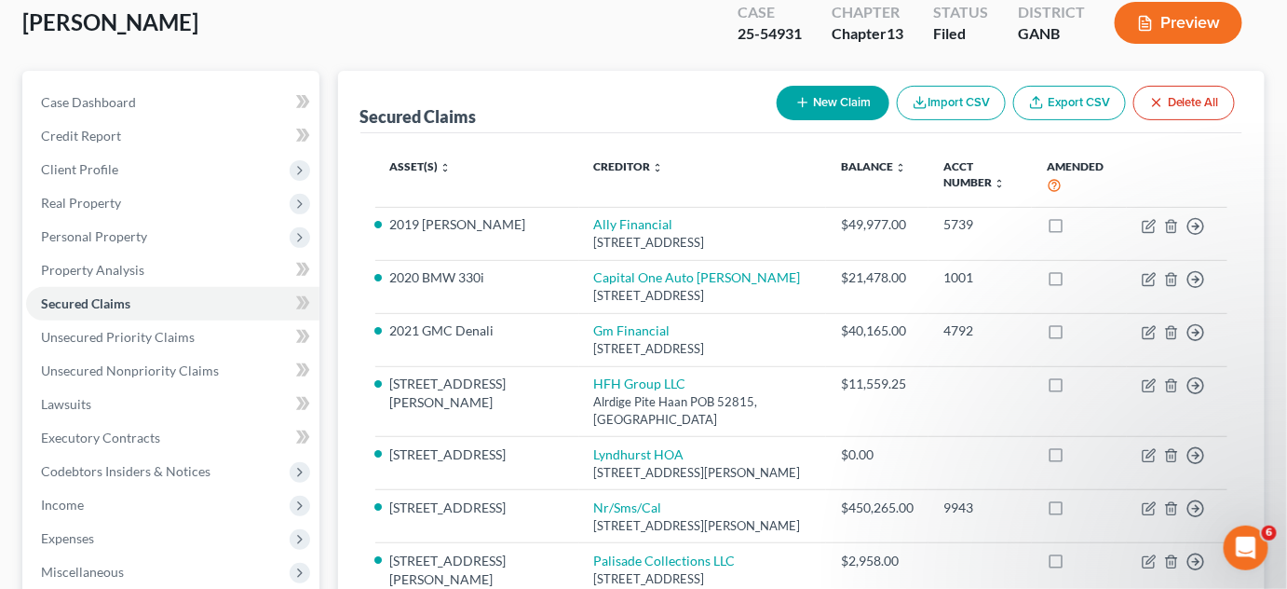
scroll to position [141, 0]
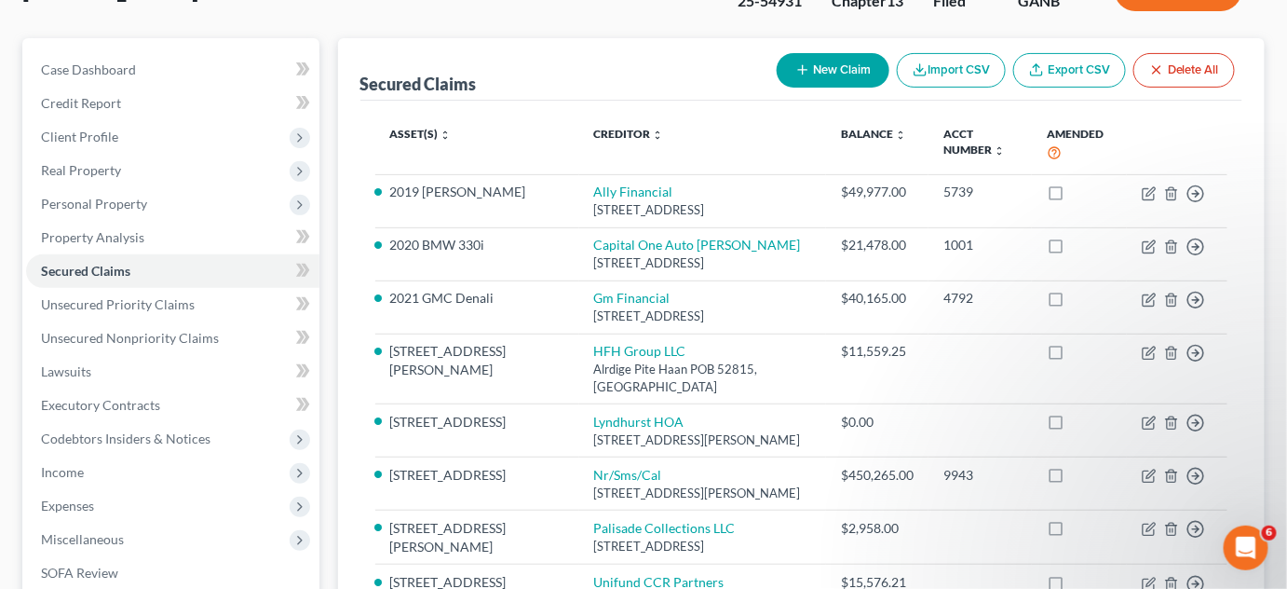
click at [84, 173] on span "Real Property" at bounding box center [81, 170] width 80 height 16
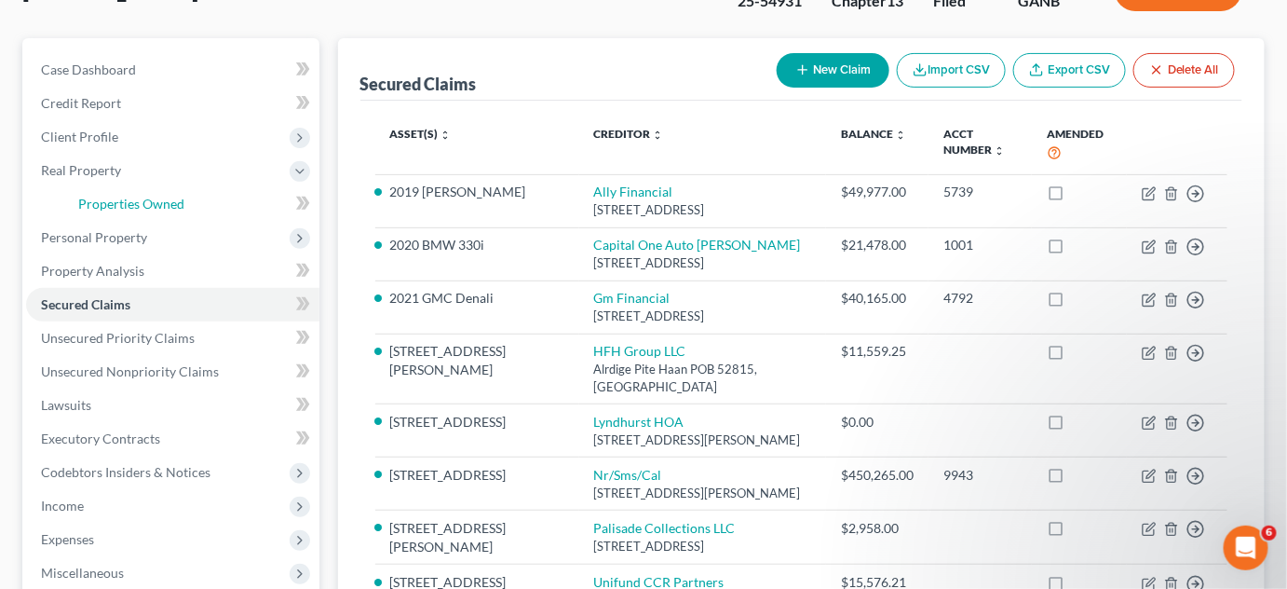
click at [141, 196] on span "Properties Owned" at bounding box center [131, 204] width 106 height 16
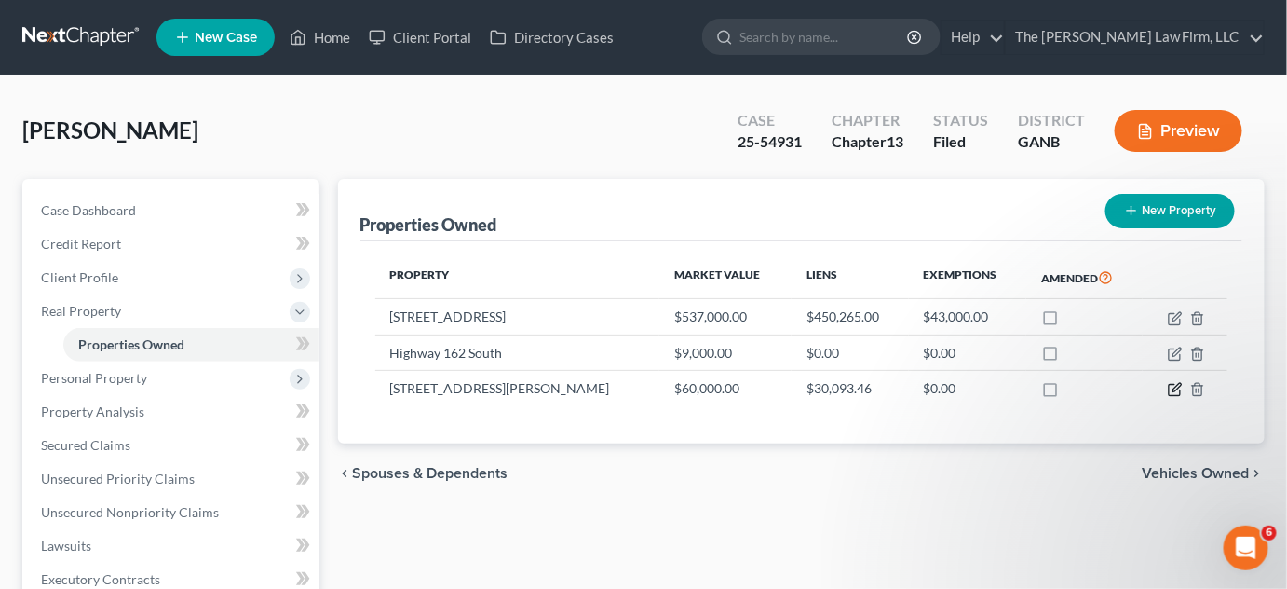
click at [1177, 389] on icon "button" at bounding box center [1175, 389] width 15 height 15
select select "10"
select select "0"
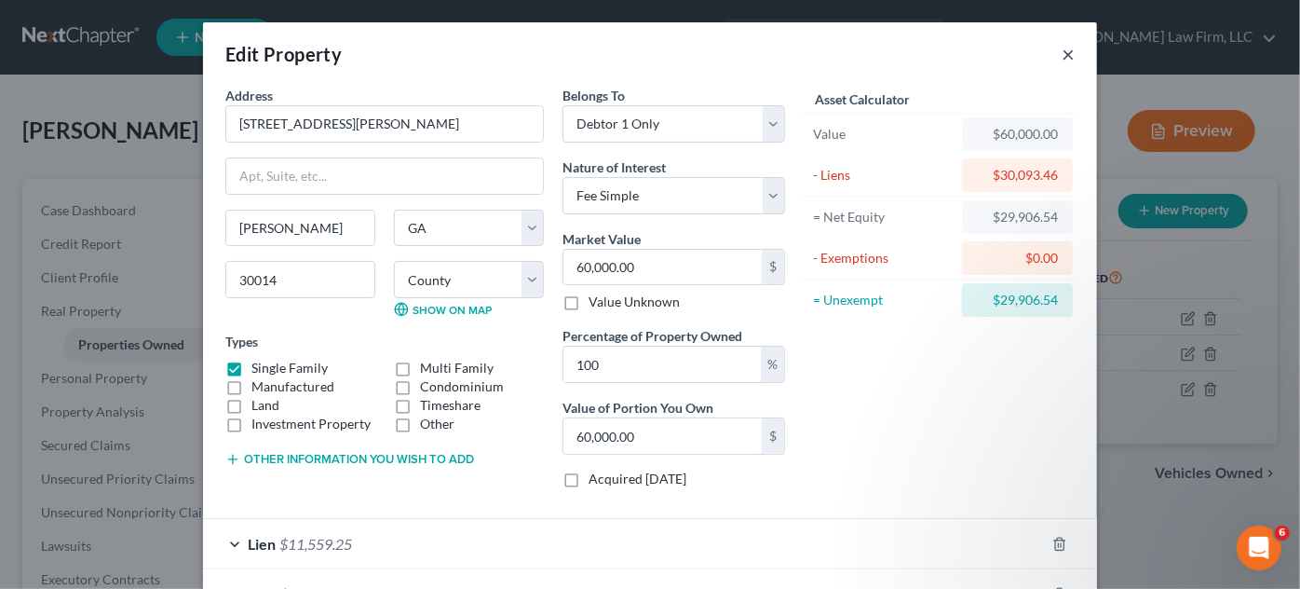
click at [1062, 53] on button "×" at bounding box center [1068, 54] width 13 height 22
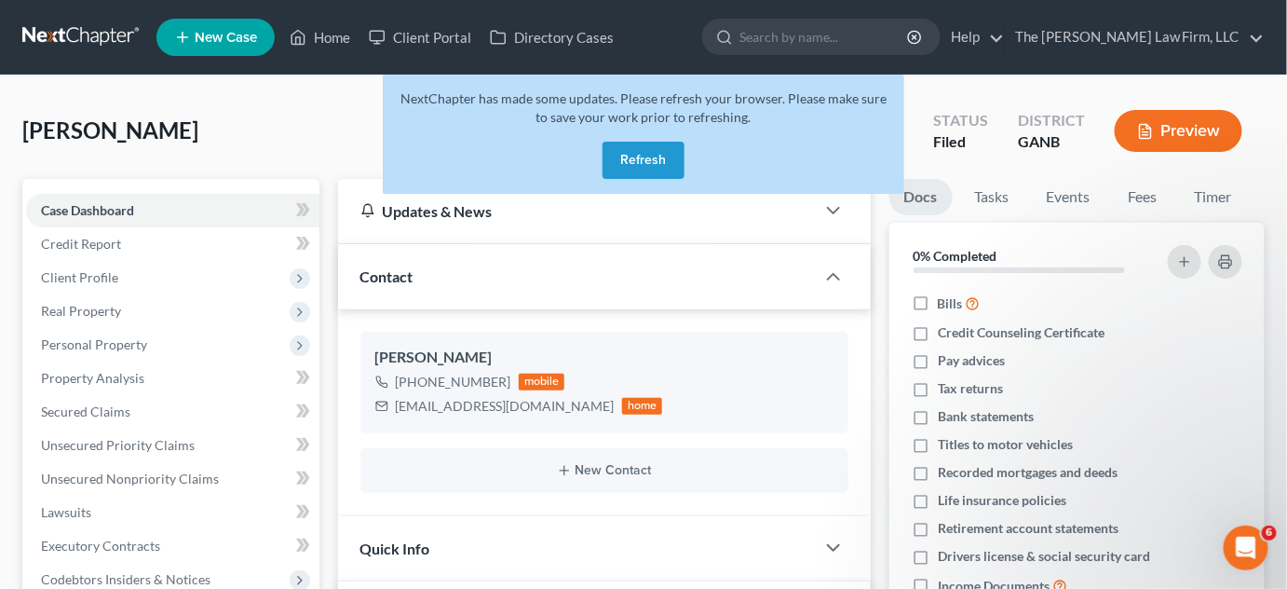
click at [620, 170] on button "Refresh" at bounding box center [644, 160] width 82 height 37
click at [634, 160] on button "Refresh" at bounding box center [644, 160] width 82 height 37
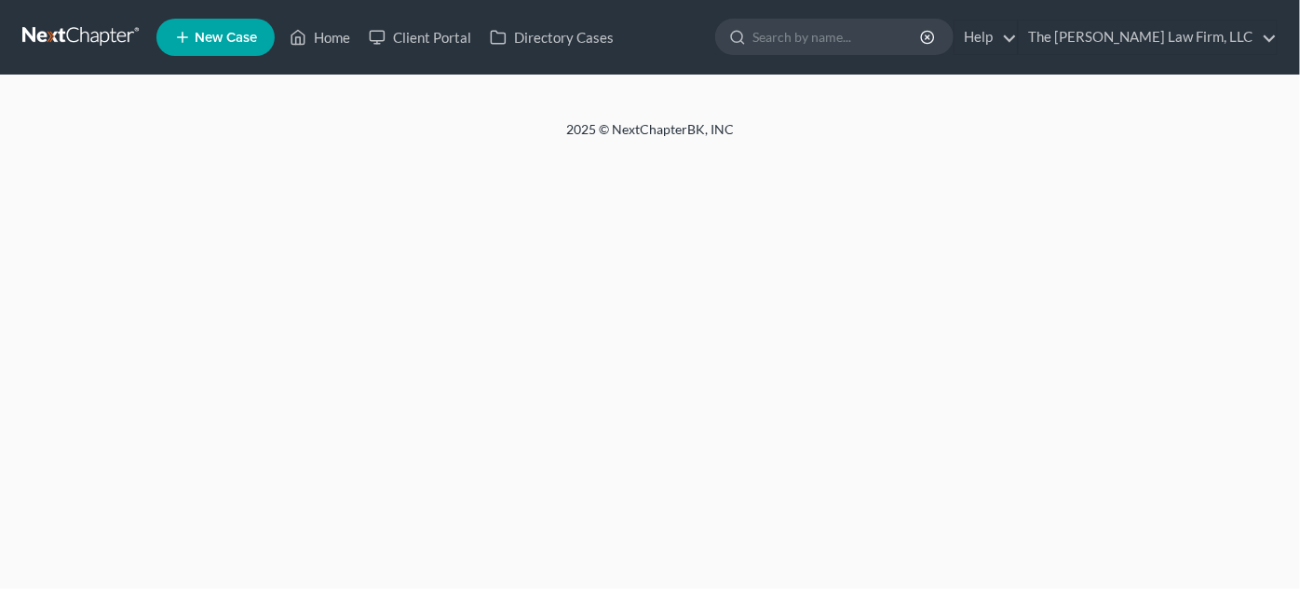
click at [835, 41] on input "search" at bounding box center [838, 37] width 170 height 34
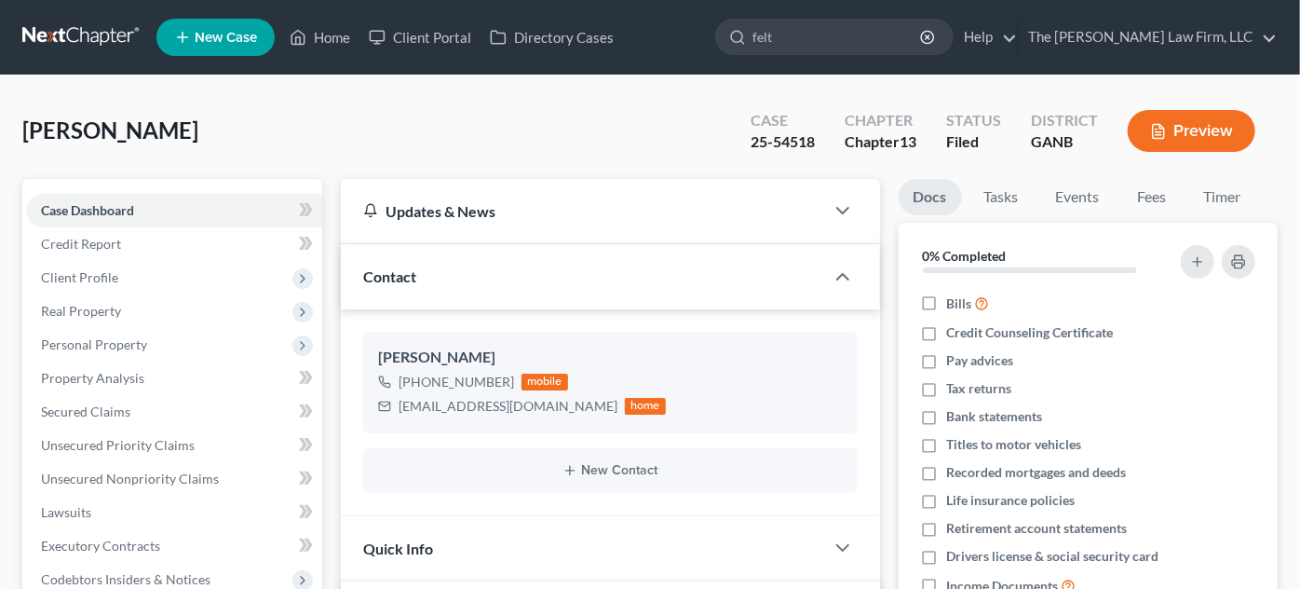
type input "felto"
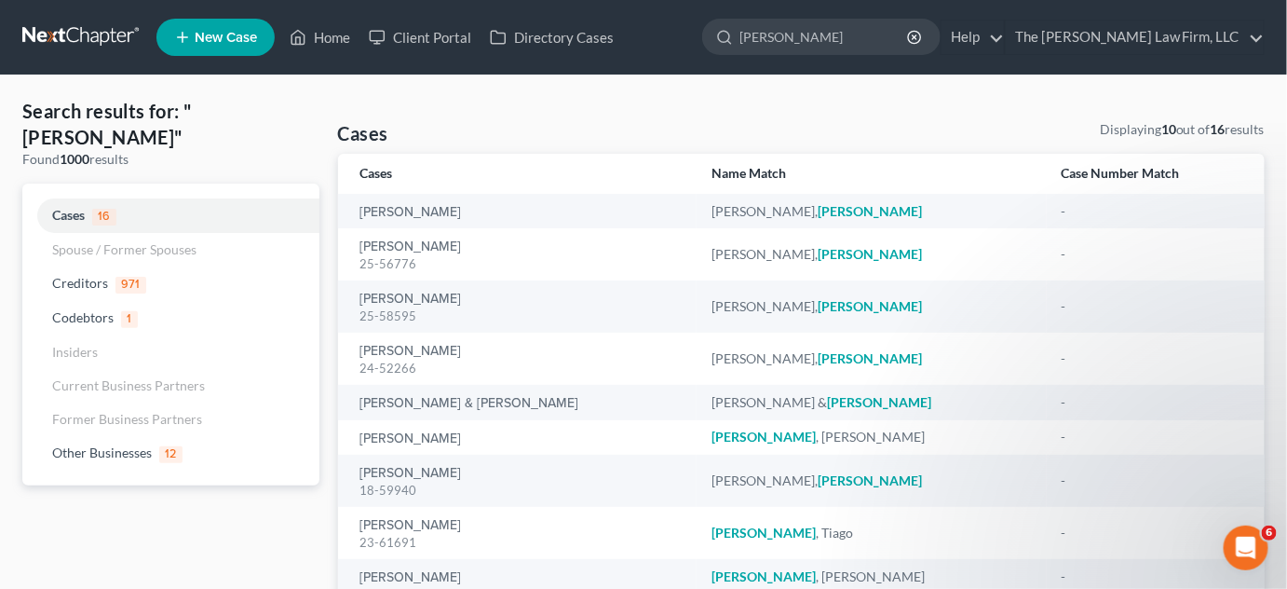
click at [790, 39] on input "[PERSON_NAME]" at bounding box center [825, 37] width 170 height 34
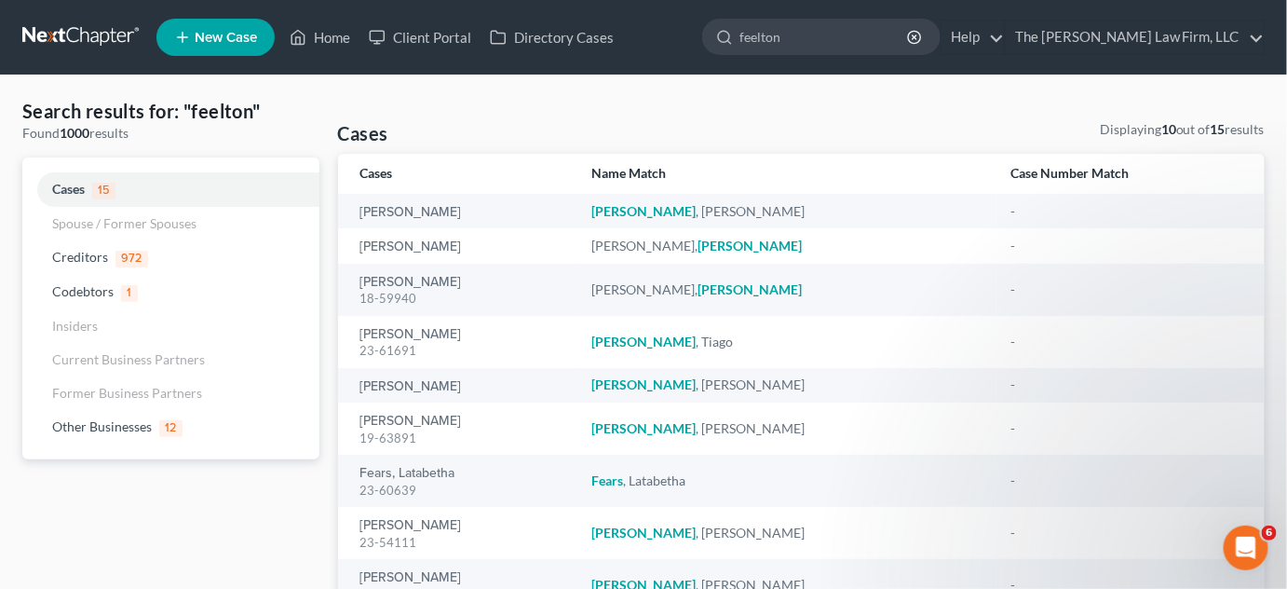
drag, startPoint x: 844, startPoint y: 42, endPoint x: 728, endPoint y: 47, distance: 115.6
click at [728, 47] on ul "New Case Home Client Portal Directory Cases [PERSON_NAME] - No Result - Codebto…" at bounding box center [711, 37] width 1109 height 48
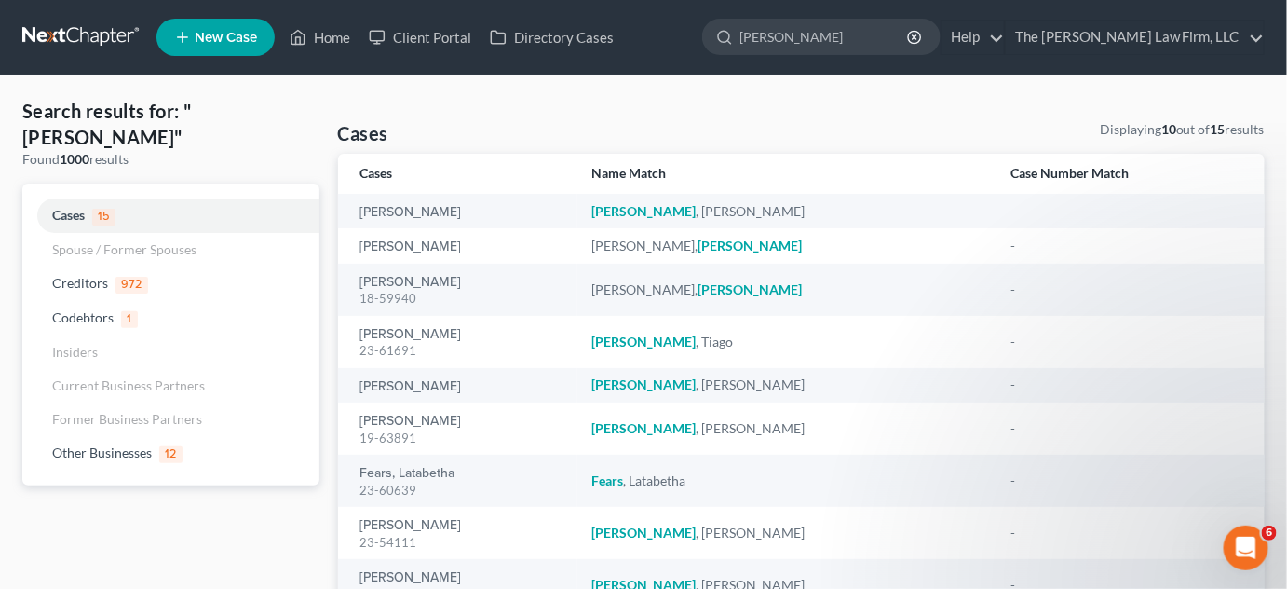
type input "[PERSON_NAME]"
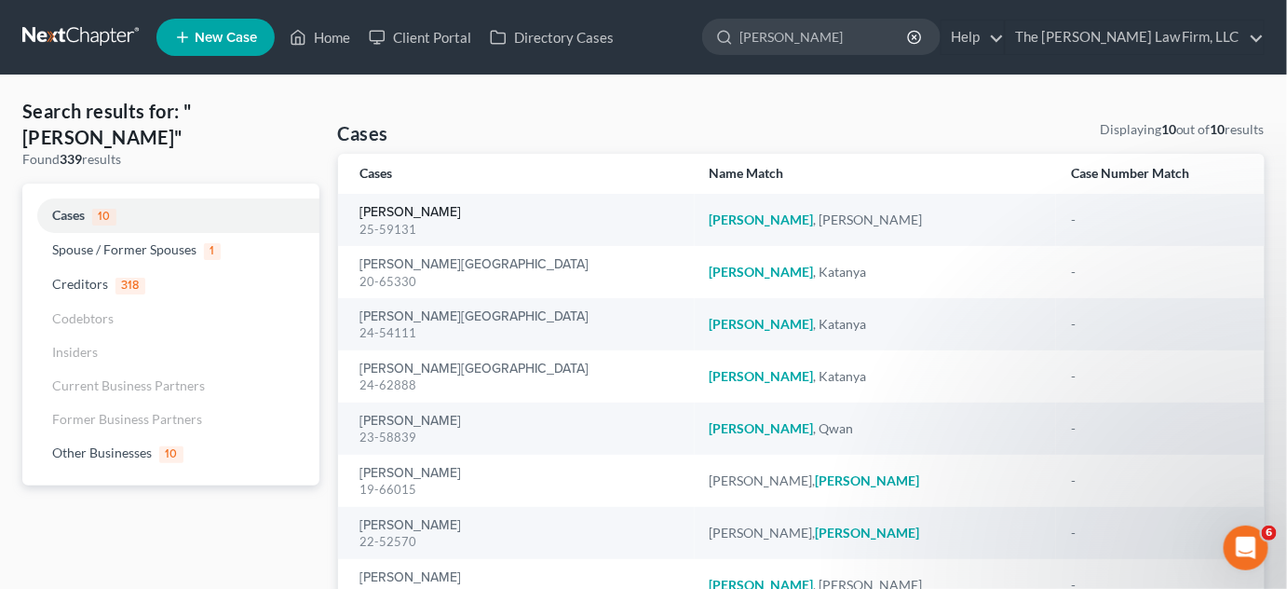
click at [405, 215] on link "[PERSON_NAME]" at bounding box center [412, 212] width 102 height 13
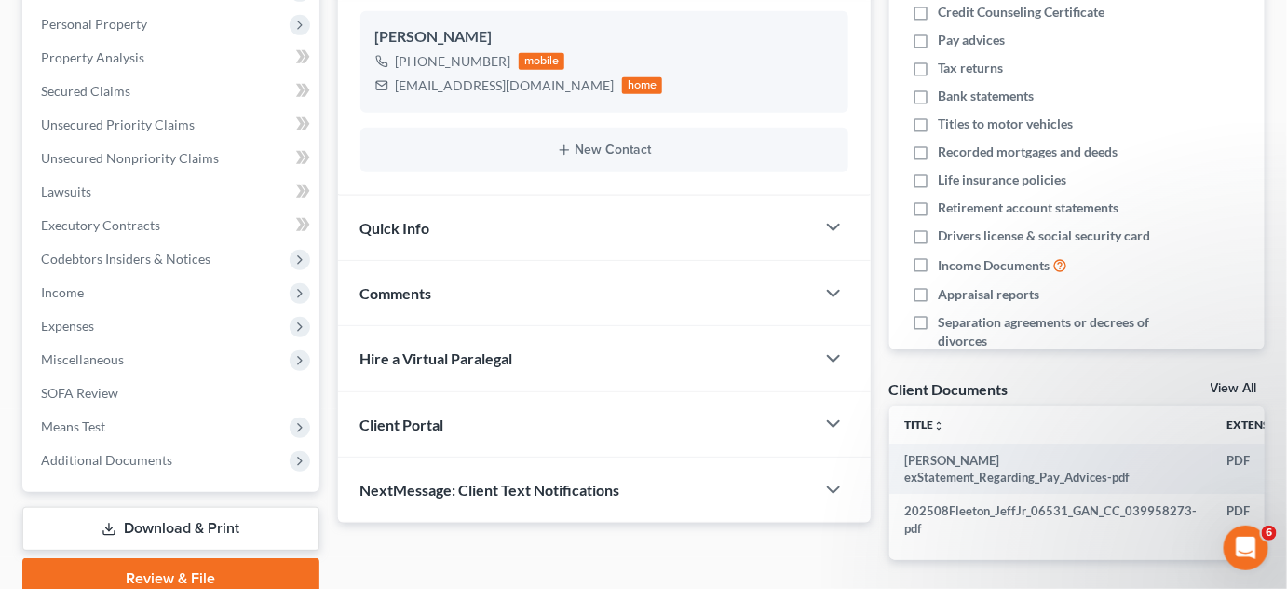
scroll to position [400, 0]
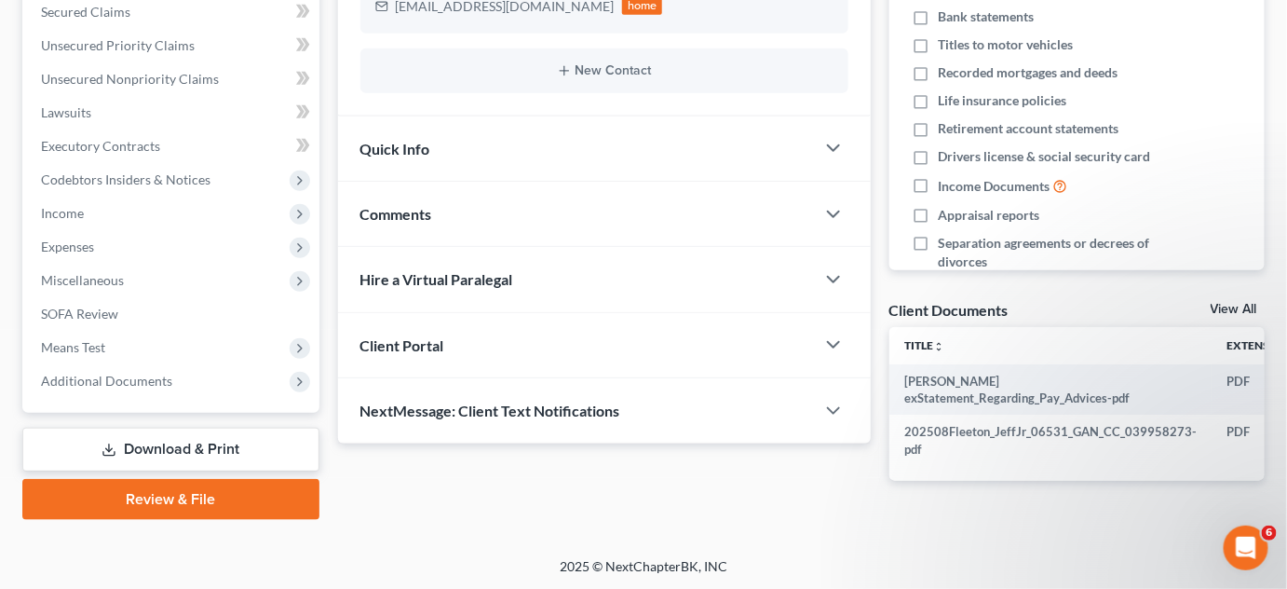
click at [150, 376] on span "Additional Documents" at bounding box center [106, 381] width 131 height 16
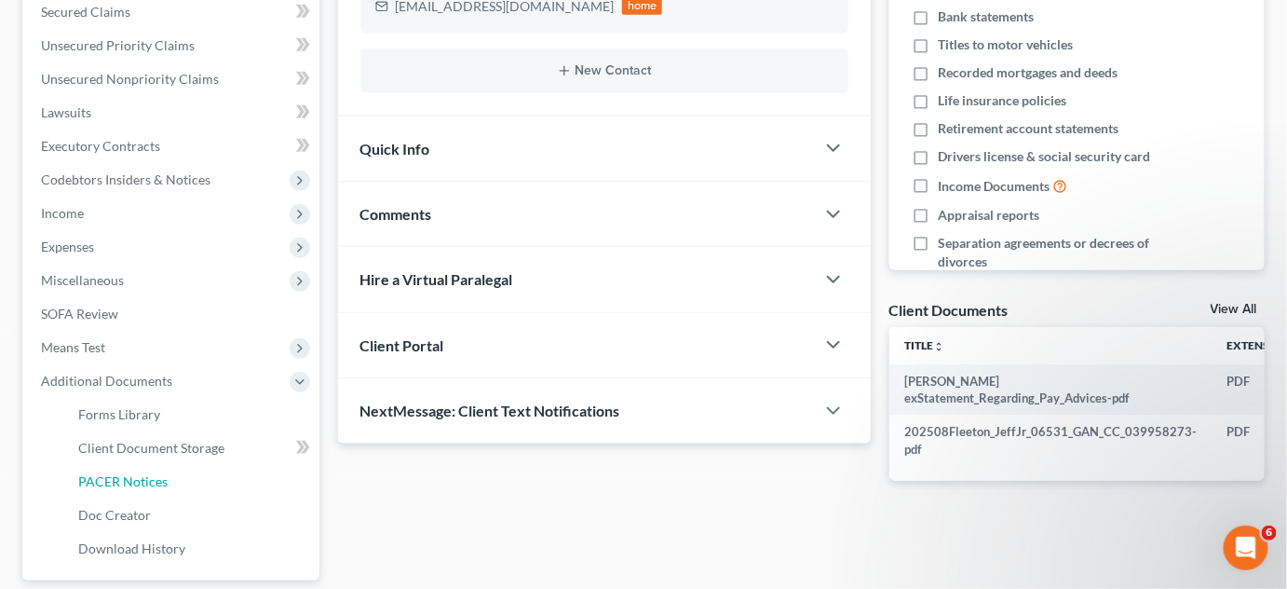
click at [135, 476] on span "PACER Notices" at bounding box center [122, 481] width 89 height 16
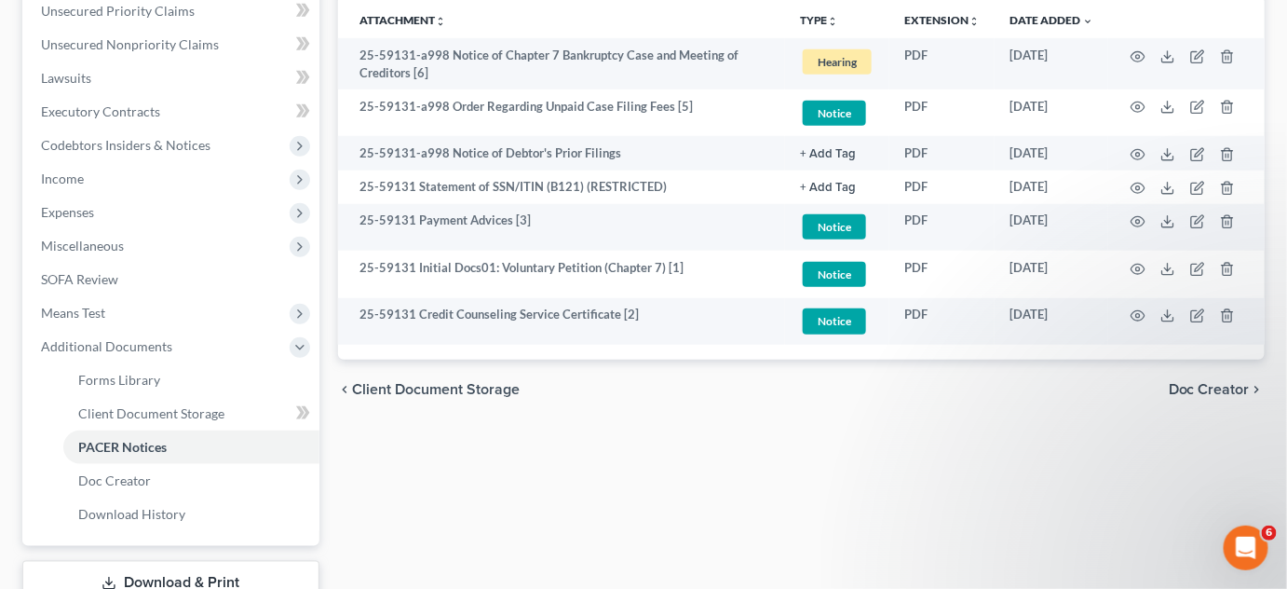
scroll to position [564, 0]
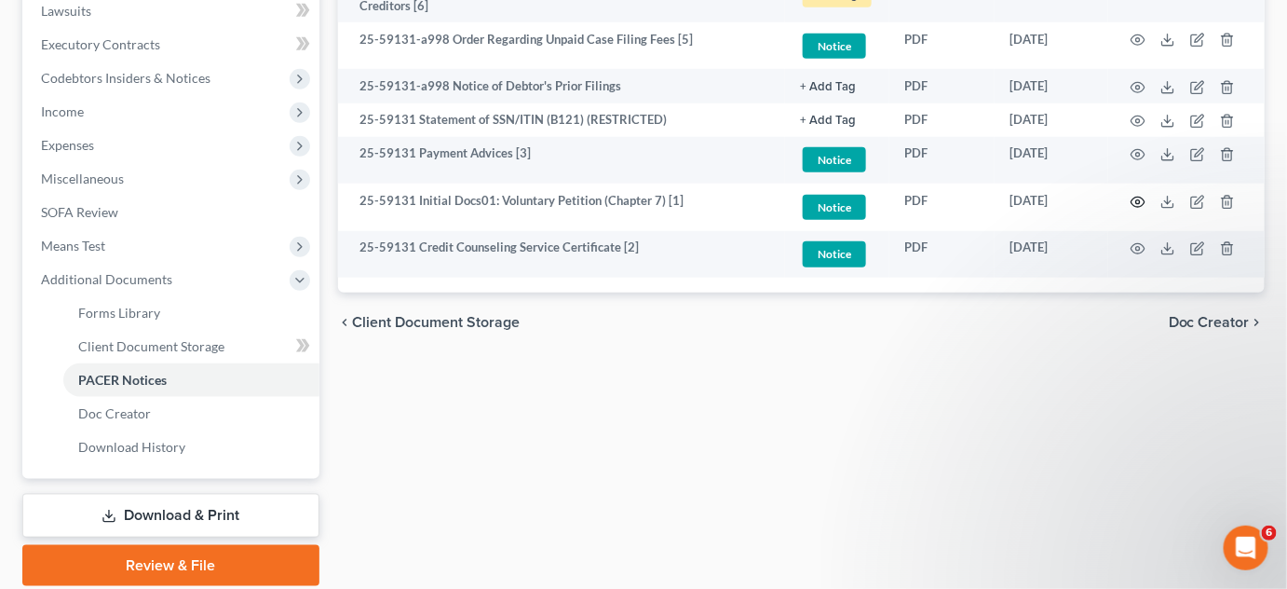
click at [1137, 138] on tbody "25-59131-a998 Notice of Chapter 7 Bankruptcy Case and Meeting of Creditors [6] …" at bounding box center [802, 124] width 928 height 306
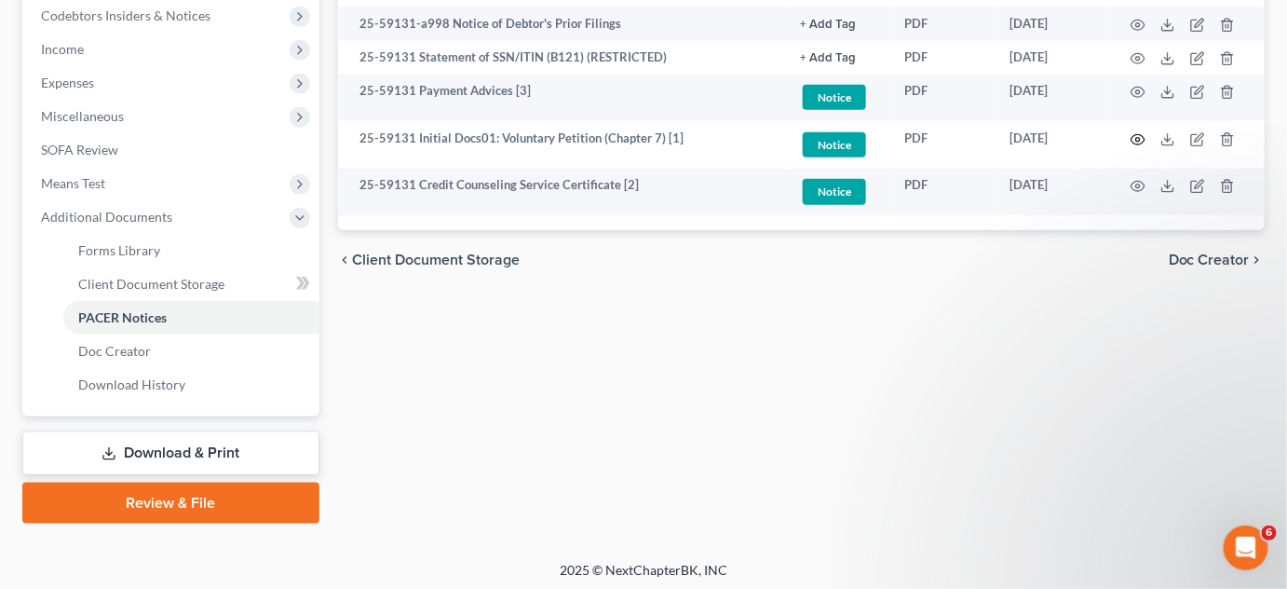
click at [1142, 141] on icon "button" at bounding box center [1139, 139] width 14 height 10
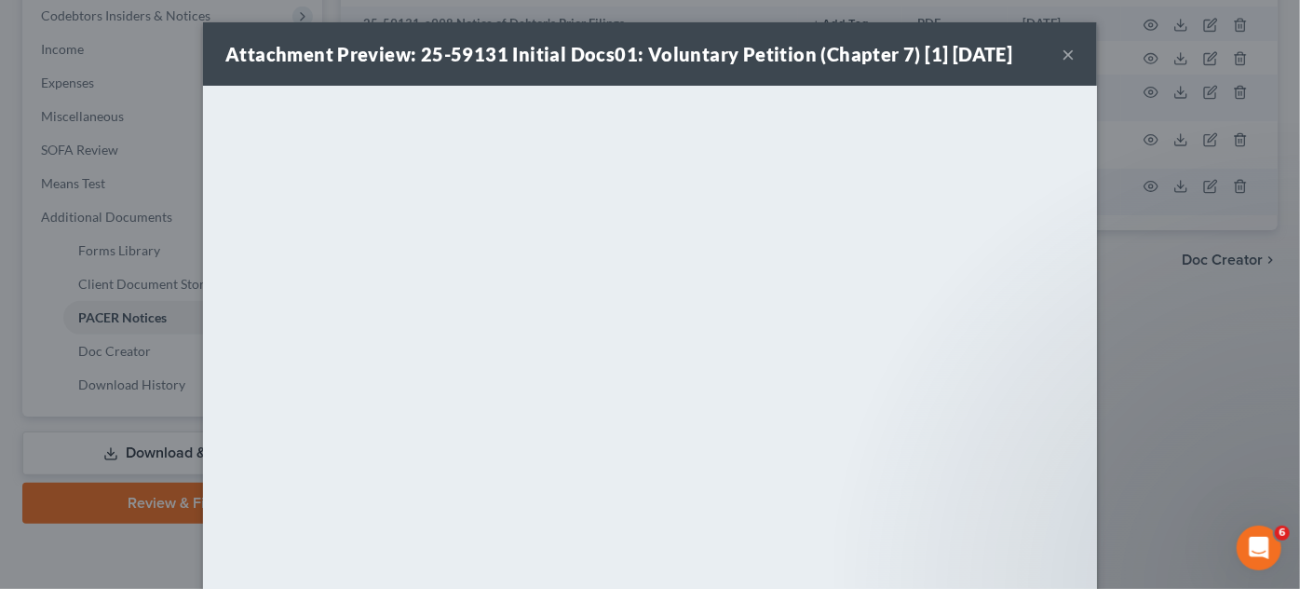
click at [1185, 455] on div "Attachment Preview: 25-59131 Initial Docs01: Voluntary Petition (Chapter 7) [1]…" at bounding box center [650, 294] width 1300 height 589
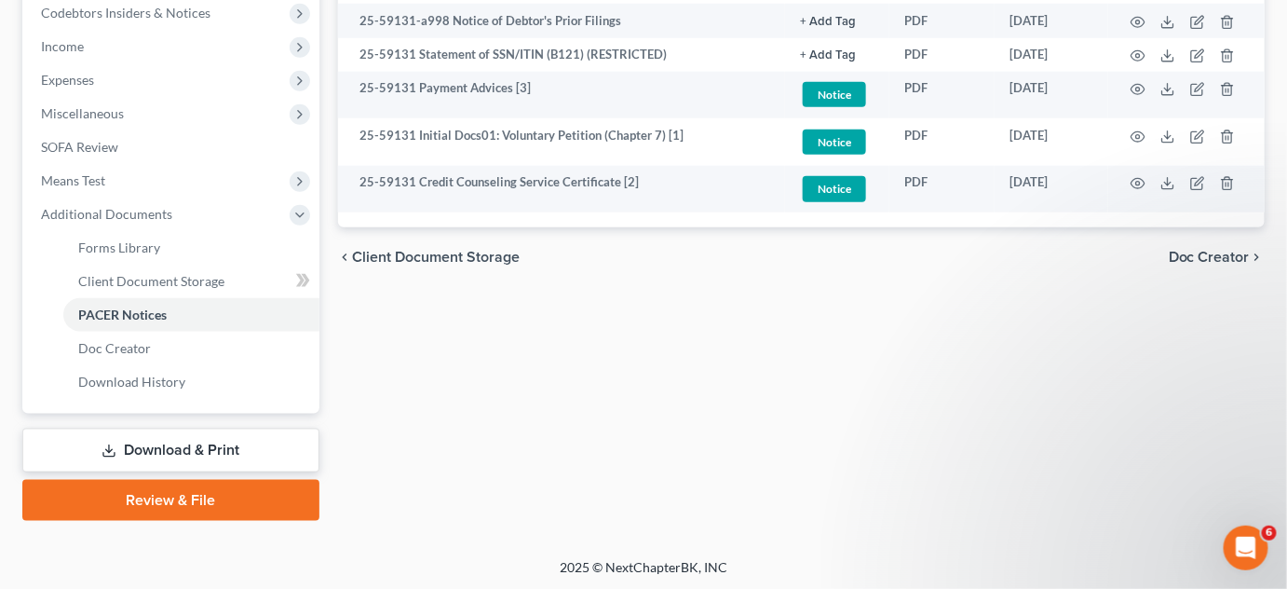
scroll to position [567, 0]
click at [1002, 387] on div "Forms Library Client Document Storage PACER Notices Doc Creator Download Histor…" at bounding box center [802, 66] width 946 height 908
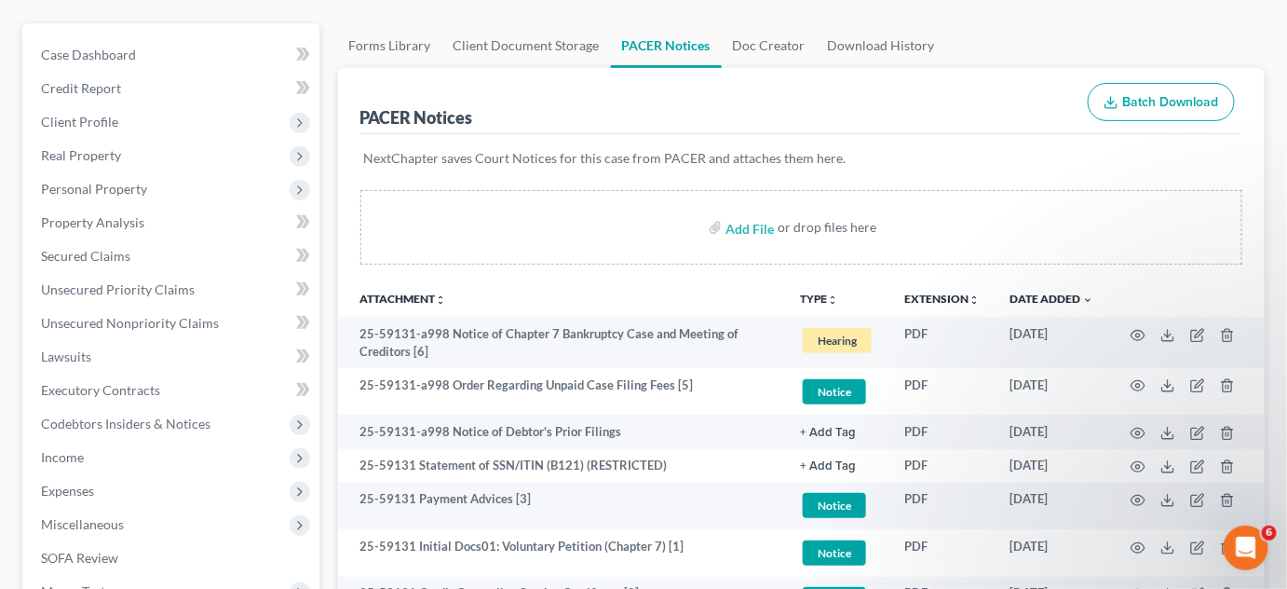
scroll to position [0, 0]
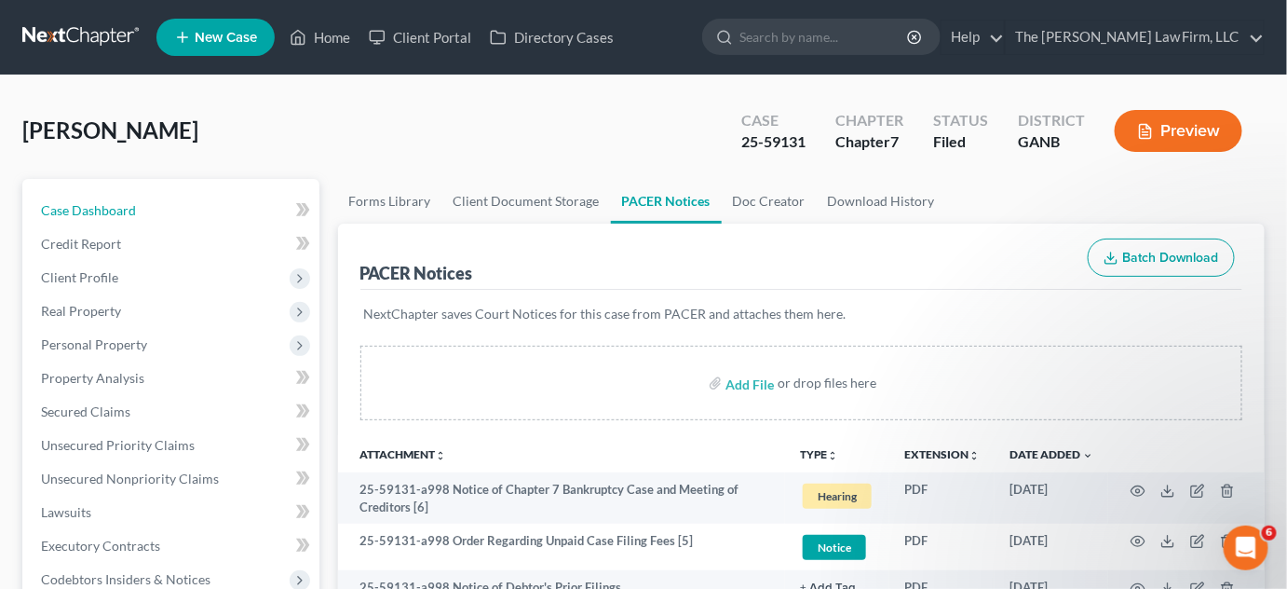
click at [148, 200] on link "Case Dashboard" at bounding box center [172, 211] width 293 height 34
